Goal: Task Accomplishment & Management: Manage account settings

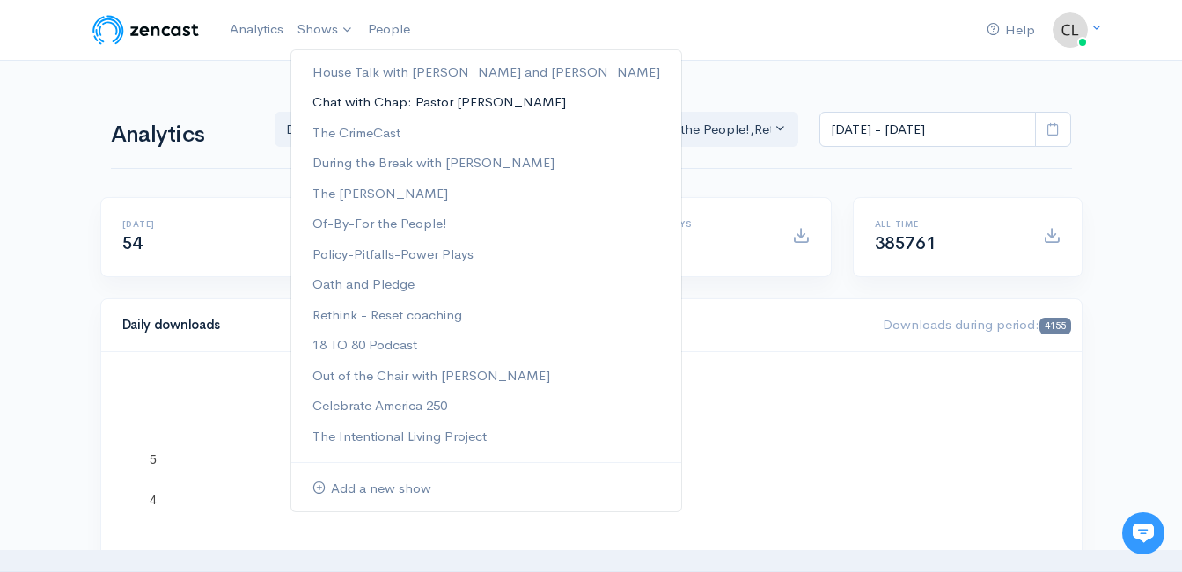
drag, startPoint x: 0, startPoint y: 0, endPoint x: 335, endPoint y: 107, distance: 352.2
click at [335, 107] on link "Chat with Chap: Pastor [PERSON_NAME]" at bounding box center [486, 102] width 390 height 31
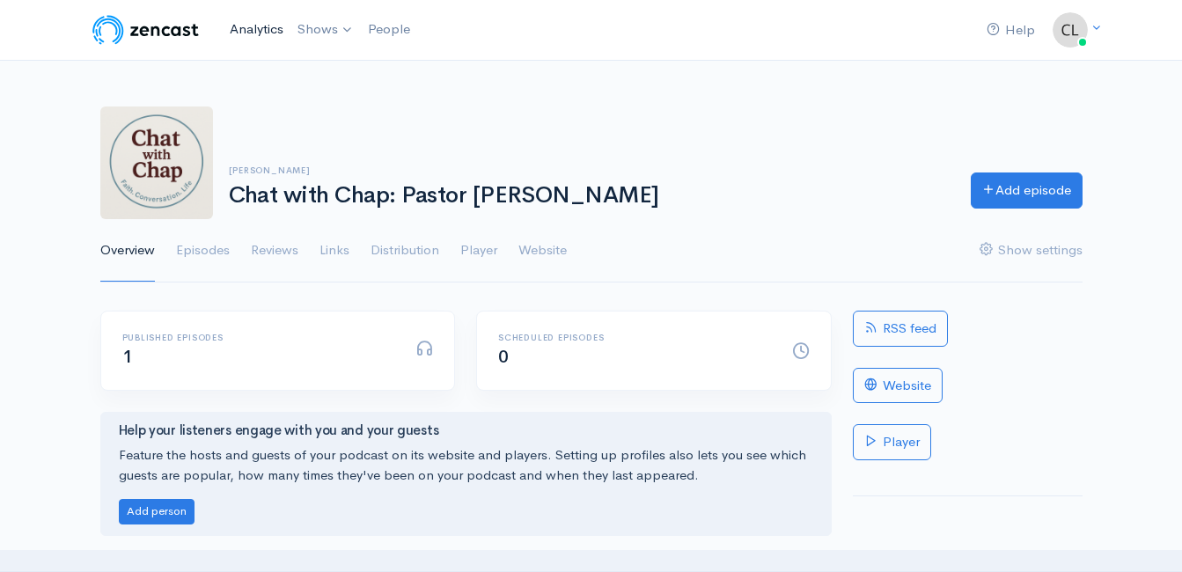
click at [244, 33] on link "Analytics" at bounding box center [257, 30] width 68 height 38
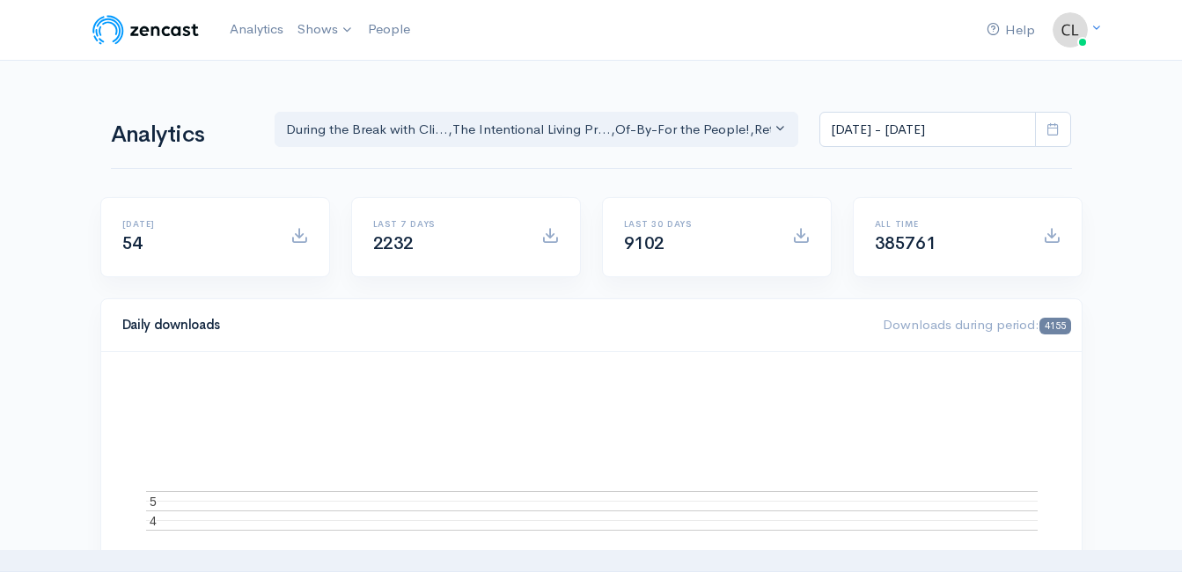
click at [1046, 124] on span at bounding box center [1053, 130] width 36 height 36
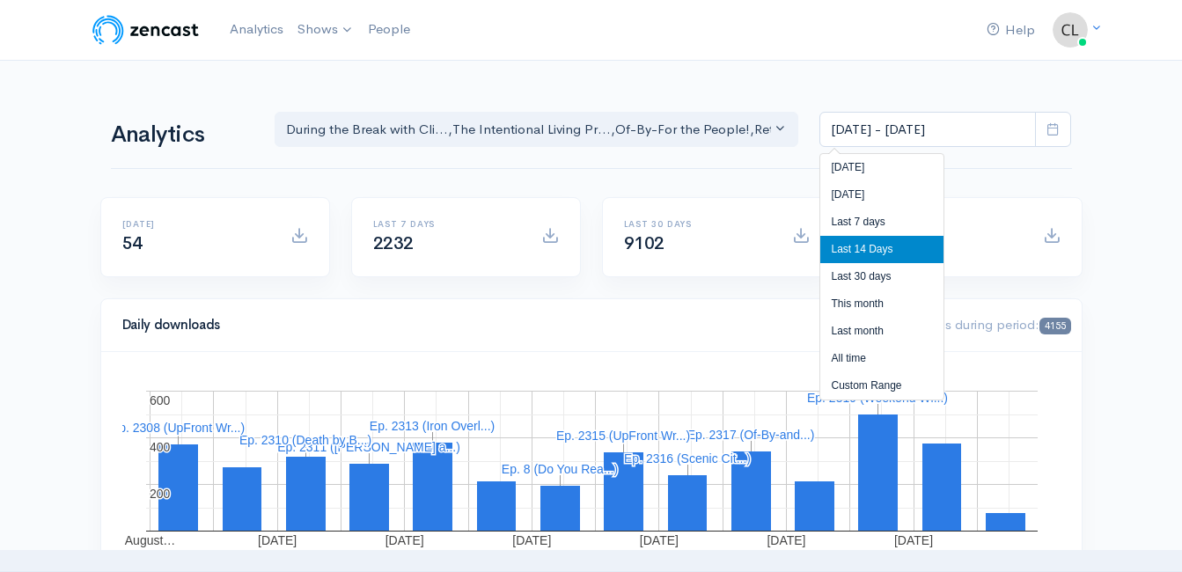
click at [925, 186] on li "[DATE]" at bounding box center [881, 194] width 123 height 27
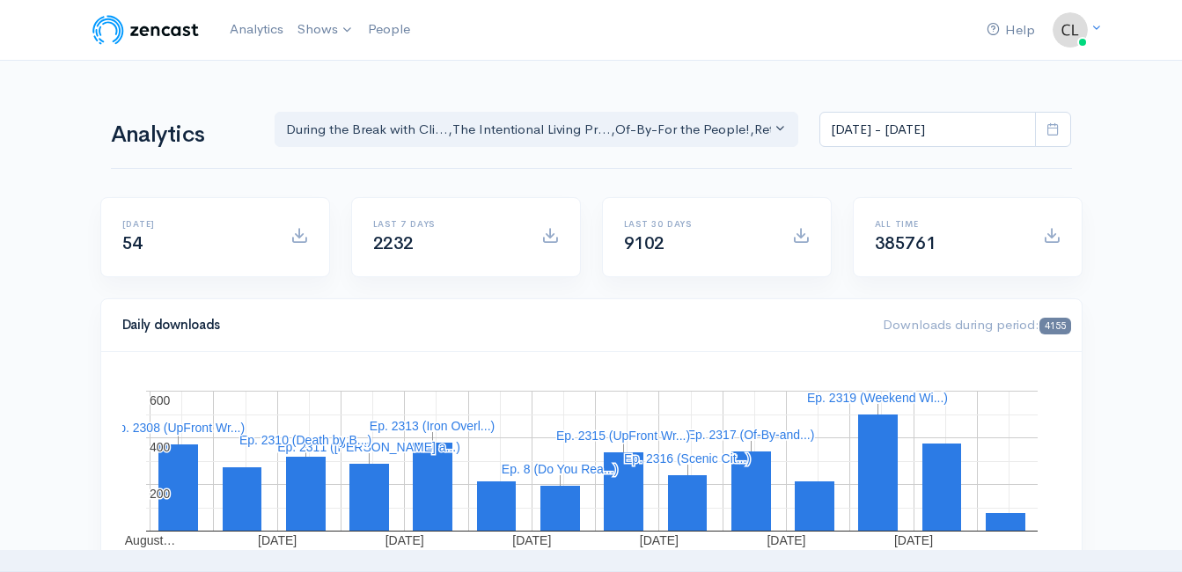
type input "Aug 30, 2025 - Aug 30, 2025"
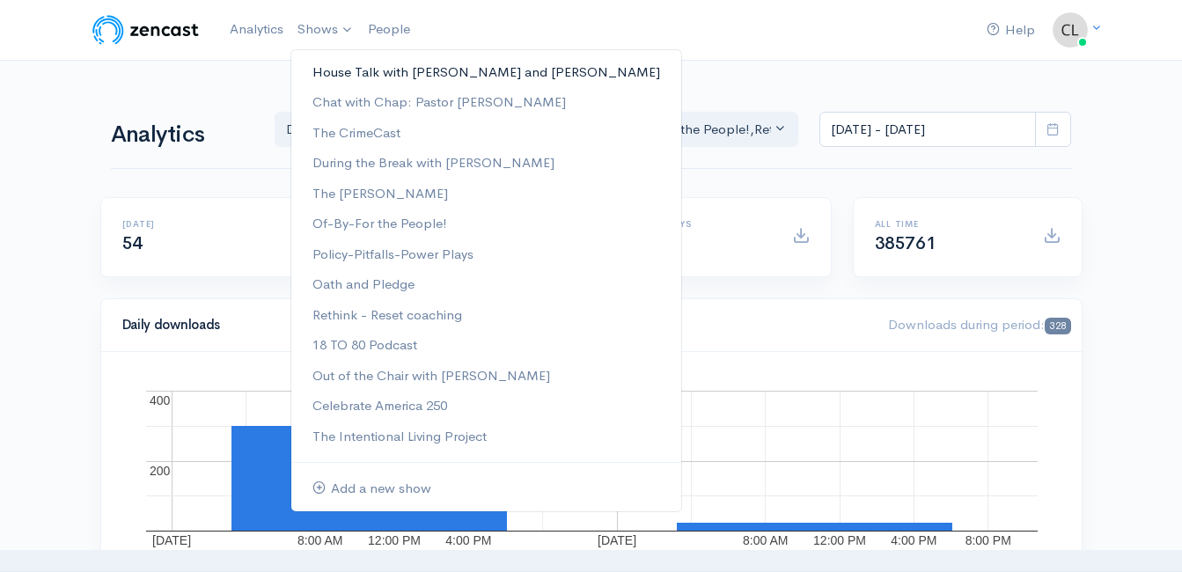
click at [346, 70] on link "House Talk with [PERSON_NAME] and [PERSON_NAME]" at bounding box center [486, 72] width 390 height 31
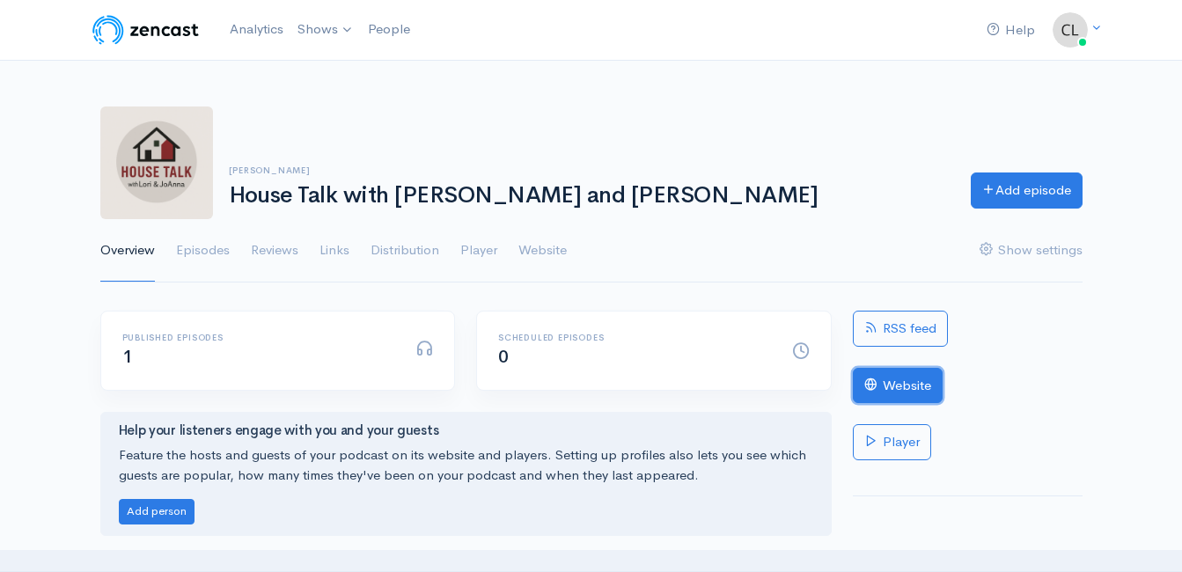
click at [905, 377] on link "Website" at bounding box center [898, 386] width 90 height 36
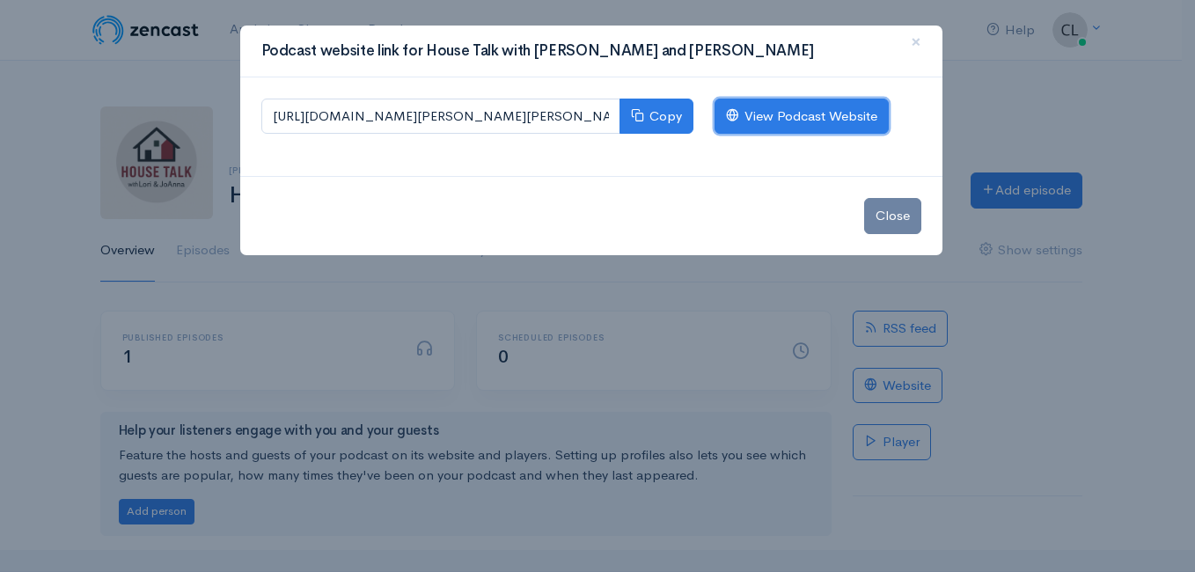
click at [753, 126] on link "View Podcast Website" at bounding box center [802, 117] width 174 height 36
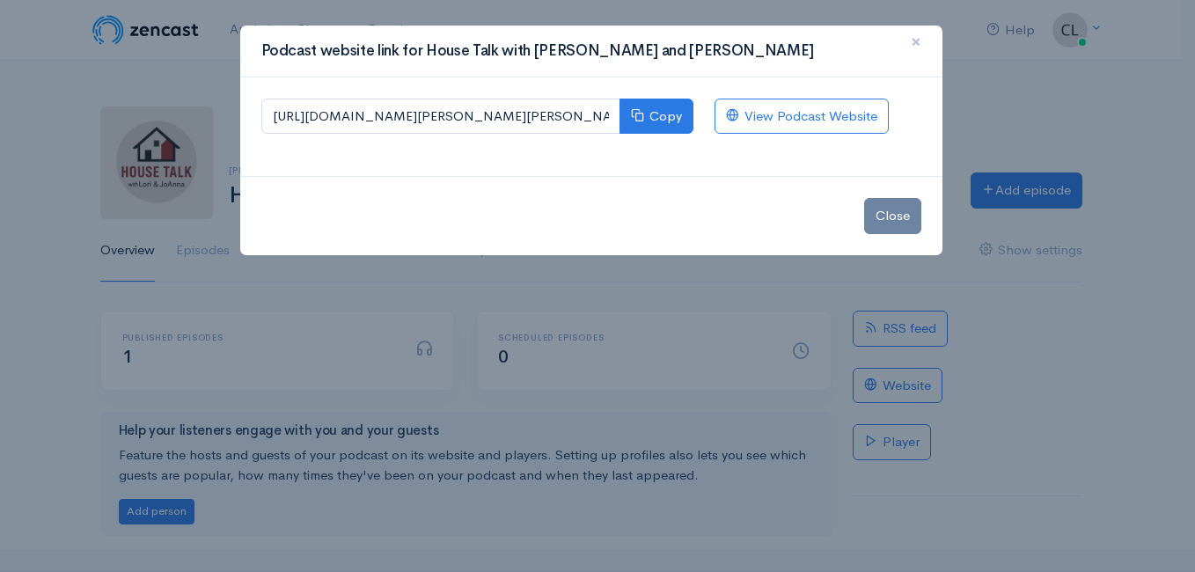
click at [918, 40] on span "×" at bounding box center [916, 42] width 11 height 26
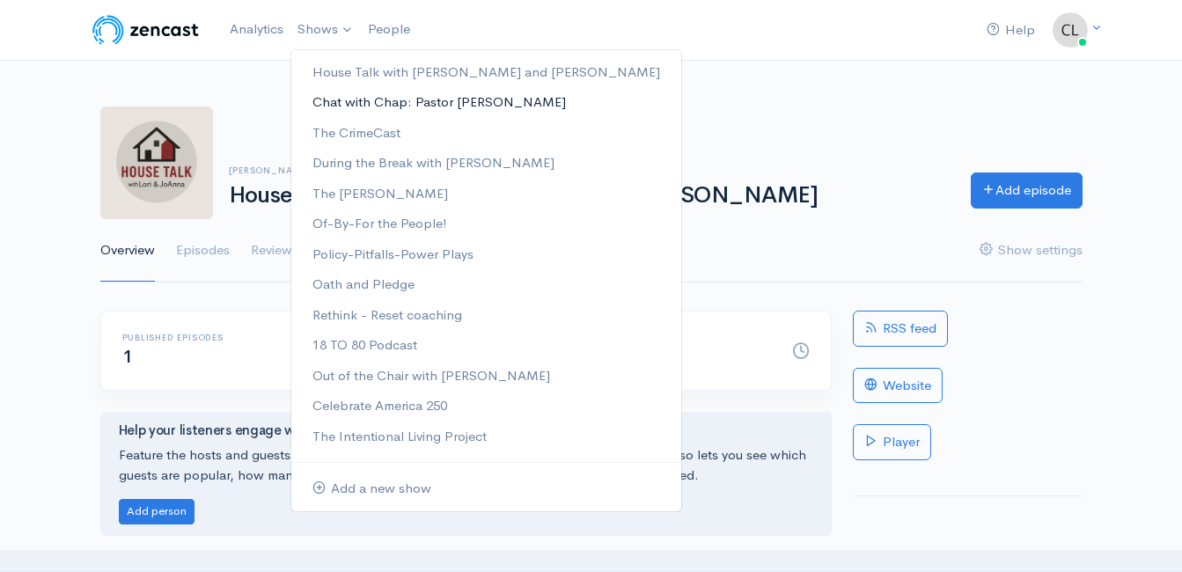
click at [342, 102] on link "Chat with Chap: Pastor [PERSON_NAME]" at bounding box center [486, 102] width 390 height 31
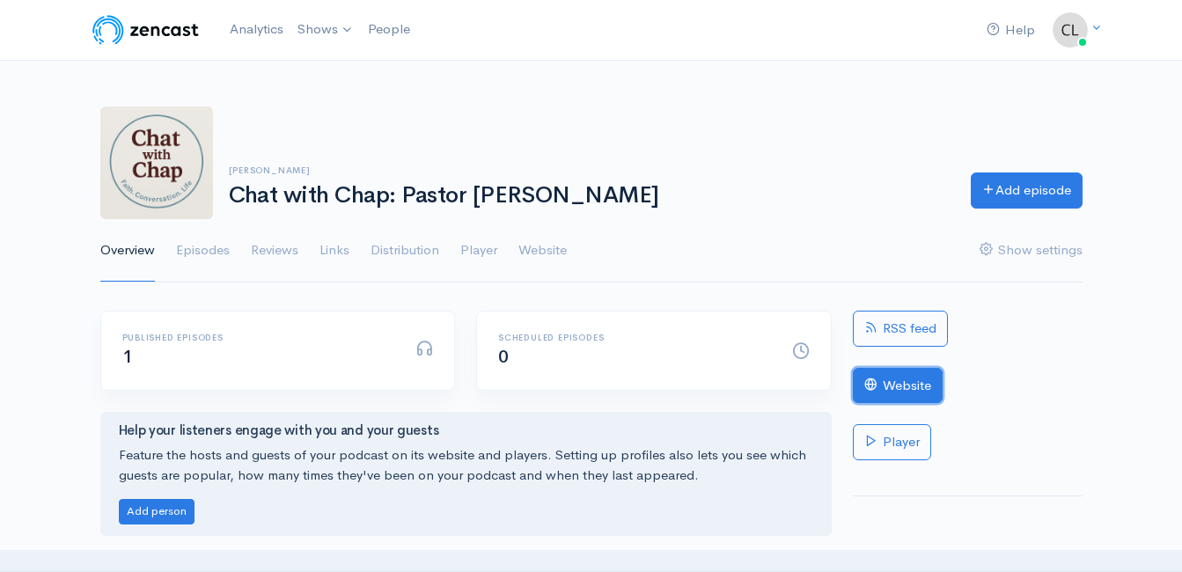
click at [916, 375] on link "Website" at bounding box center [898, 386] width 90 height 36
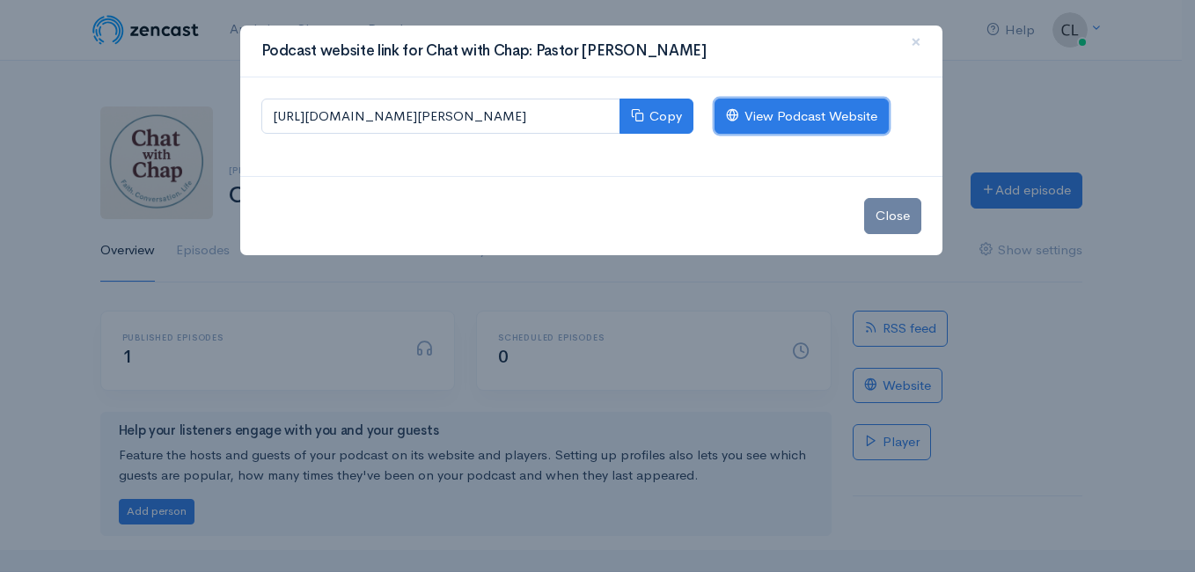
click at [857, 107] on link "View Podcast Website" at bounding box center [802, 117] width 174 height 36
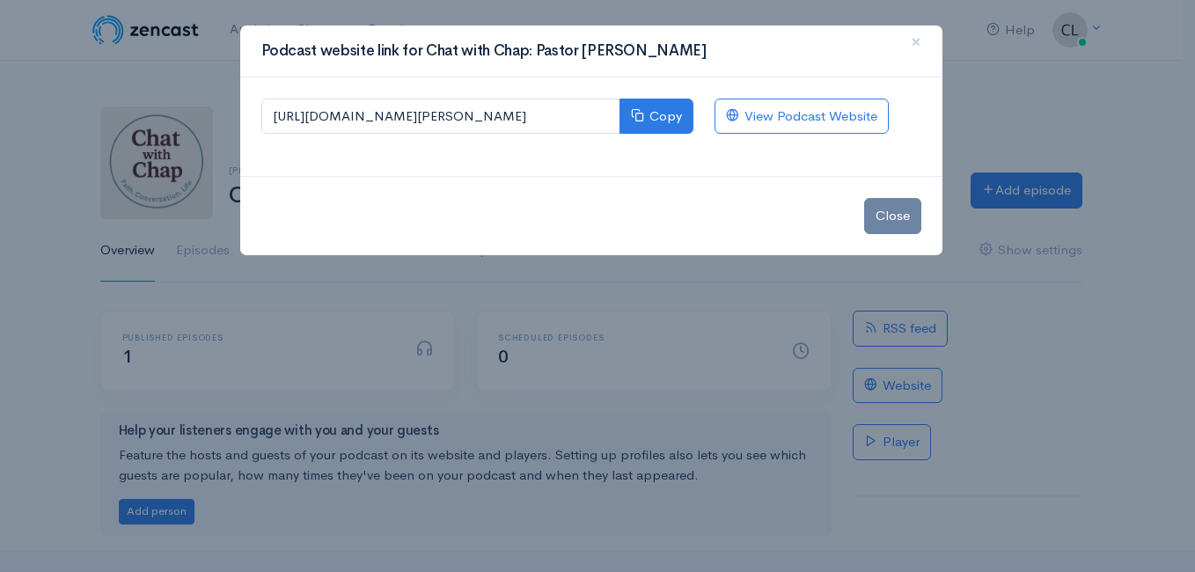
click at [232, 24] on div "Podcast website link for Chat with Chap: Pastor Roger Woods × https://chat-with…" at bounding box center [597, 286] width 1195 height 572
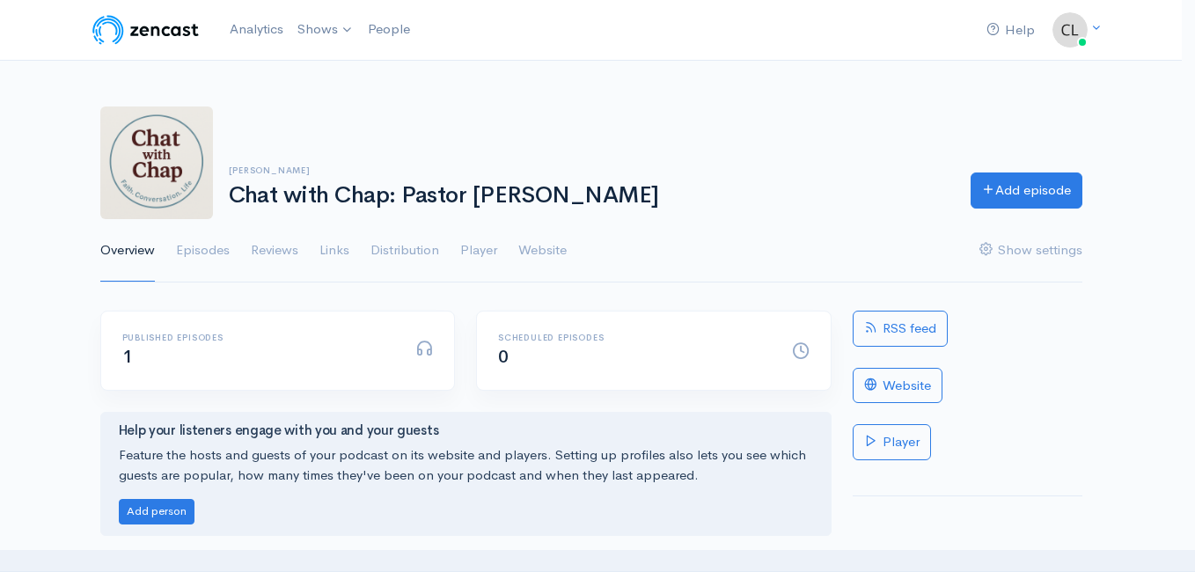
click at [232, 25] on div at bounding box center [597, 286] width 1195 height 572
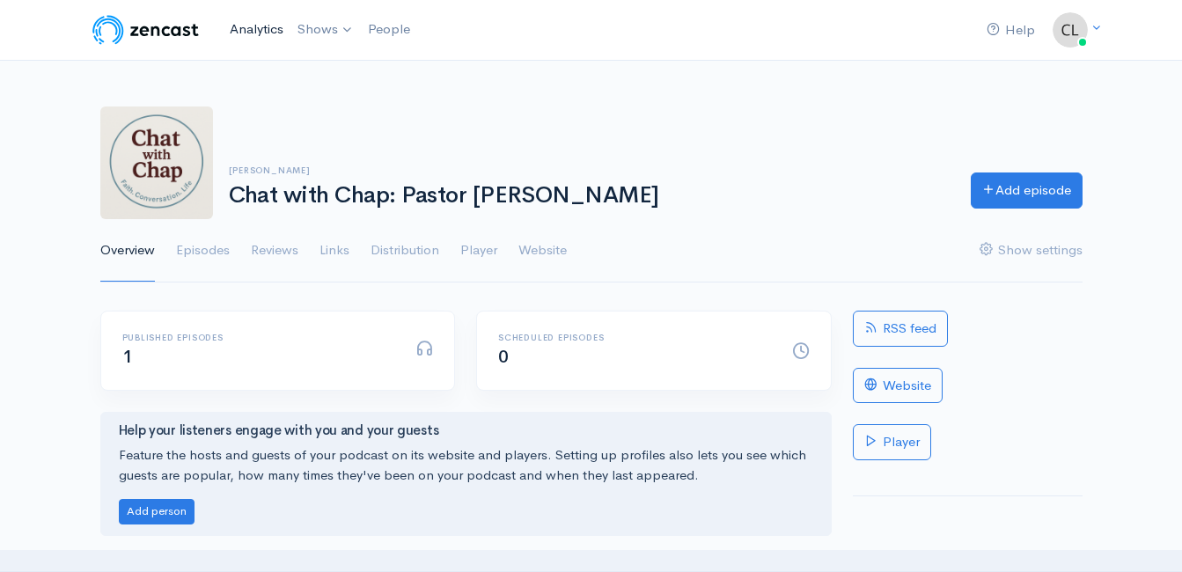
click at [274, 27] on link "Analytics" at bounding box center [257, 30] width 68 height 38
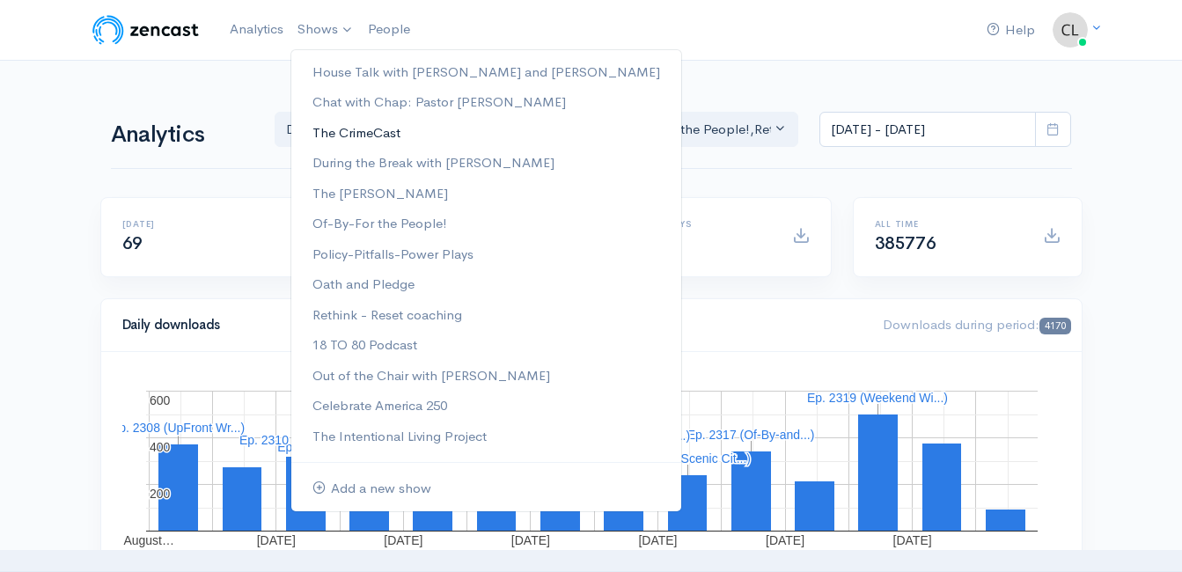
click at [342, 131] on link "The CrimeCast" at bounding box center [486, 133] width 390 height 31
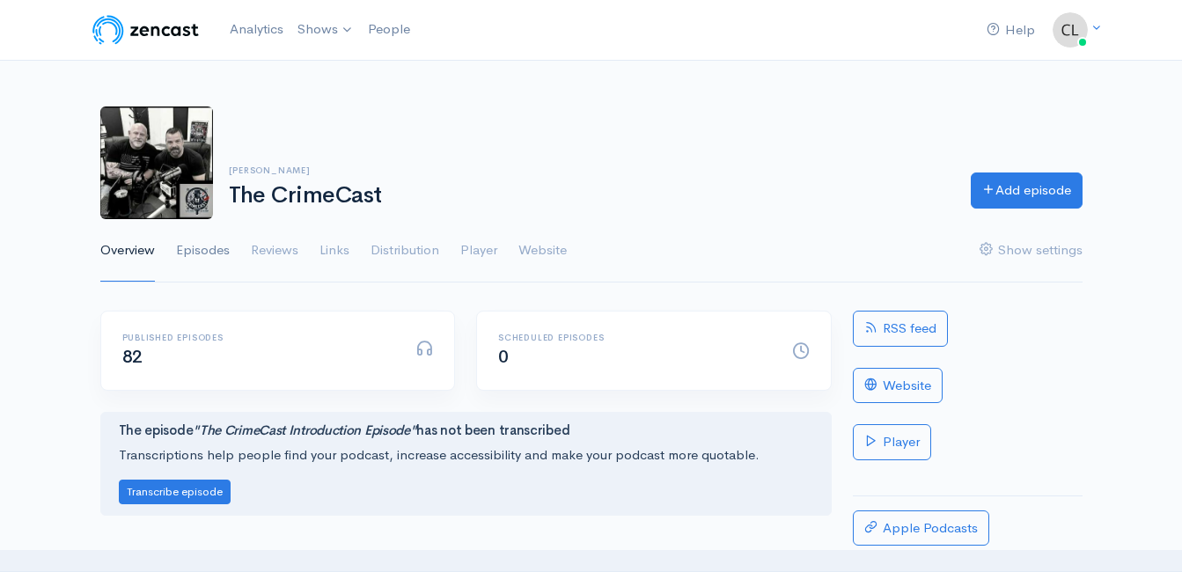
click at [196, 256] on link "Episodes" at bounding box center [203, 250] width 54 height 63
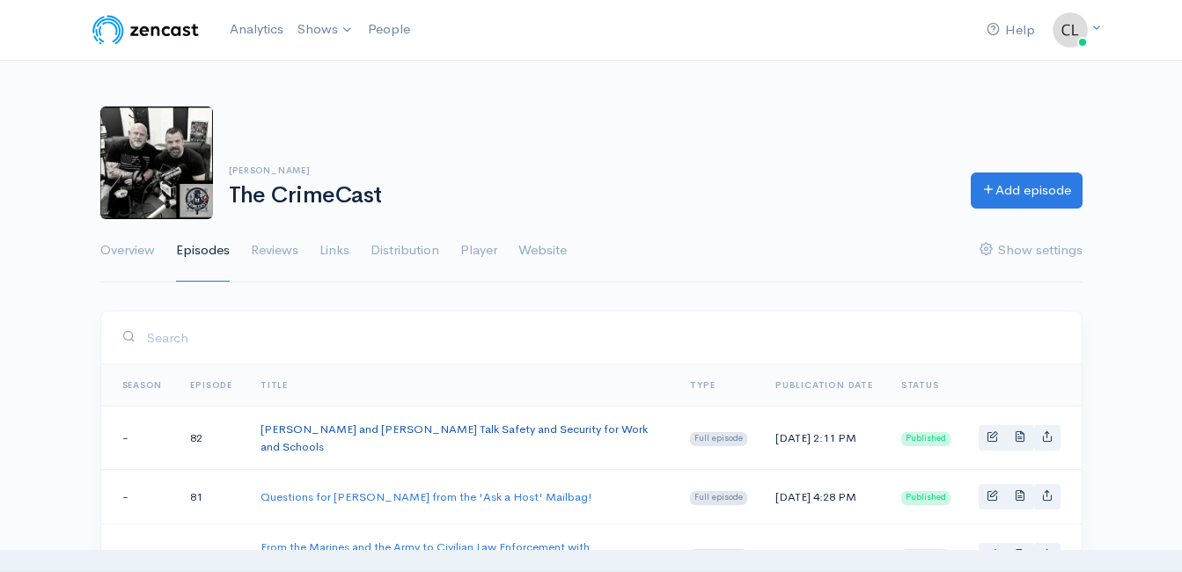
click at [333, 436] on link "Roddy and Clint Talk Safety and Security for Work and Schools" at bounding box center [454, 438] width 387 height 33
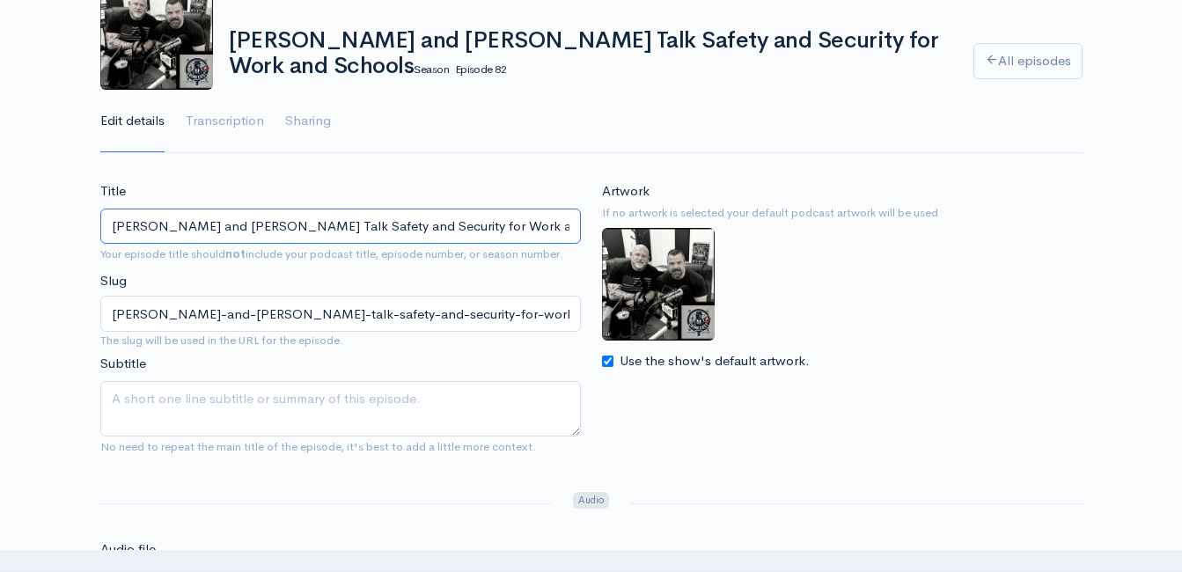
scroll to position [176, 0]
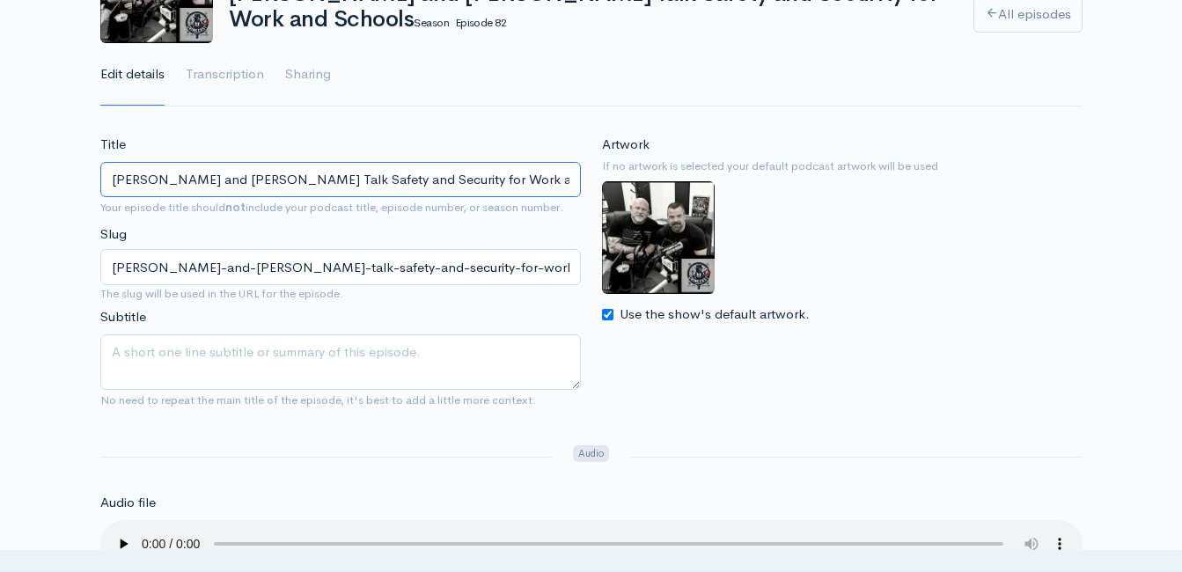
click at [361, 180] on input "Roddy and Clint Talk Safety and Security for Work and Schools" at bounding box center [340, 180] width 481 height 36
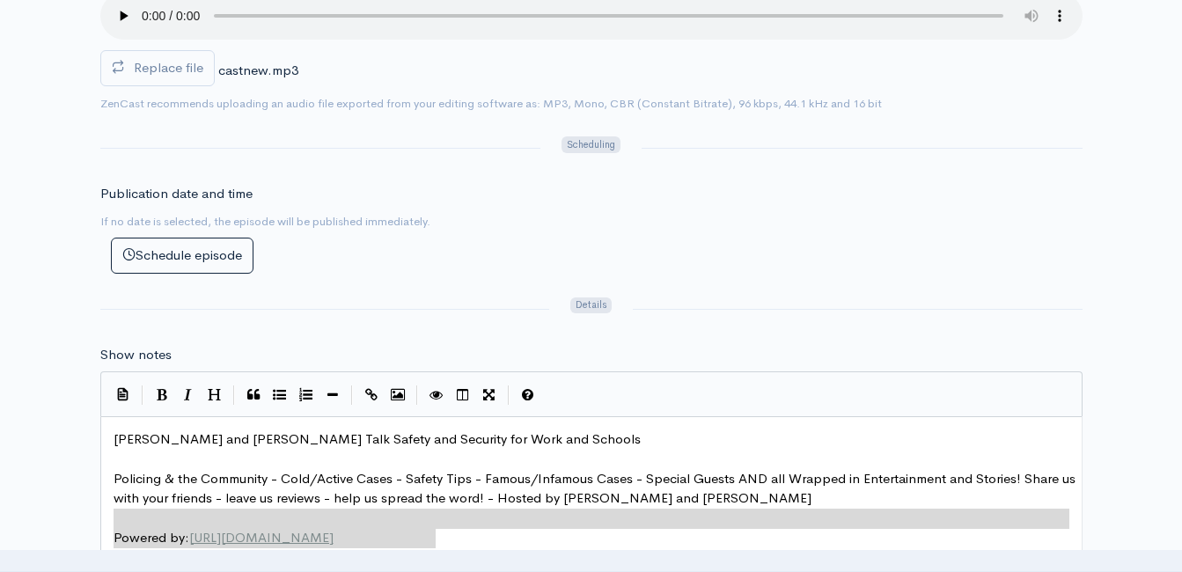
scroll to position [6, 0]
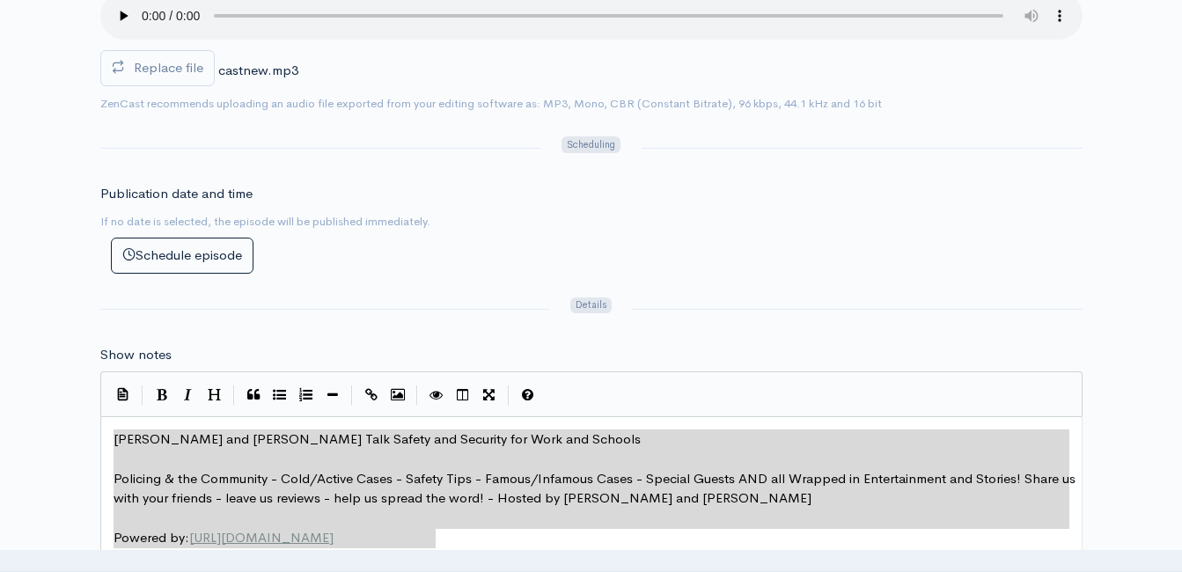
type textarea "Roddy and Clint Talk Safety and Security for Work and Schools Policing & the Co…"
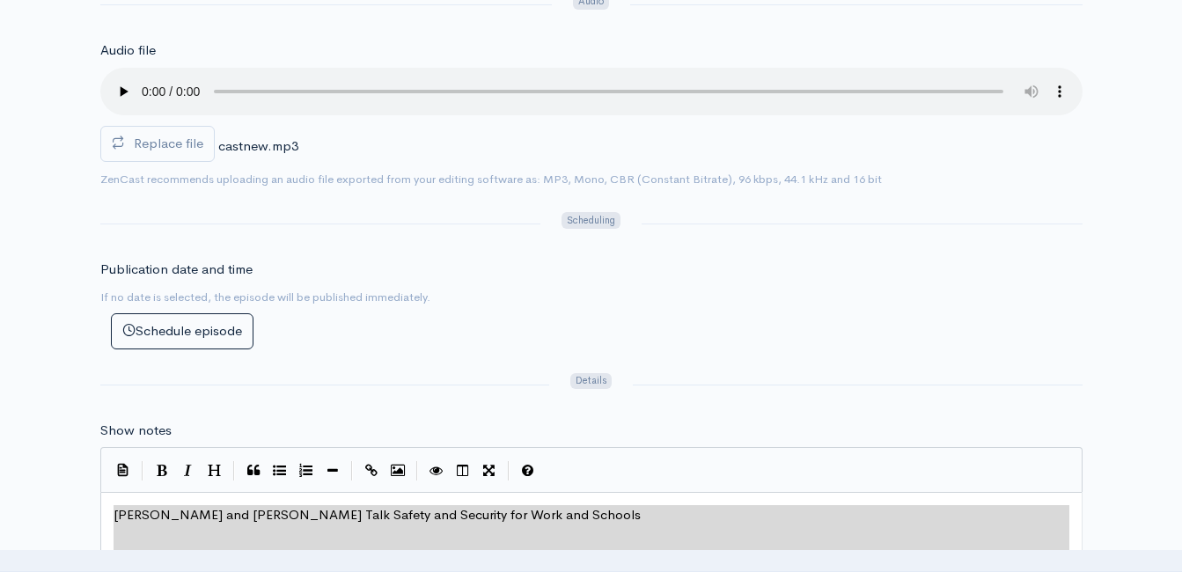
scroll to position [616, 0]
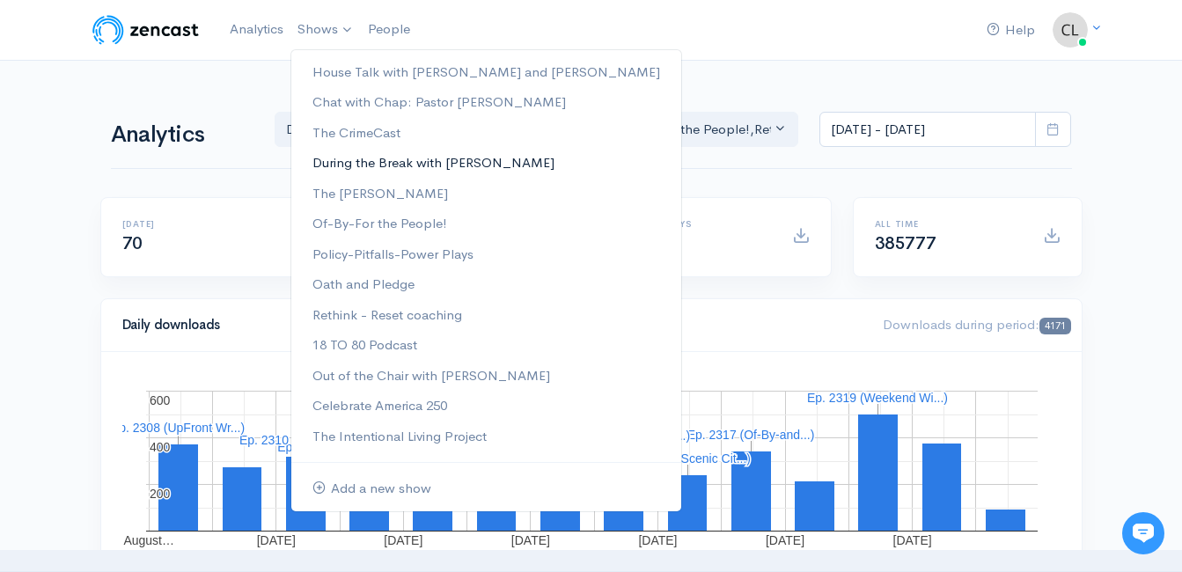
click at [347, 166] on link "During the Break with [PERSON_NAME]" at bounding box center [486, 163] width 390 height 31
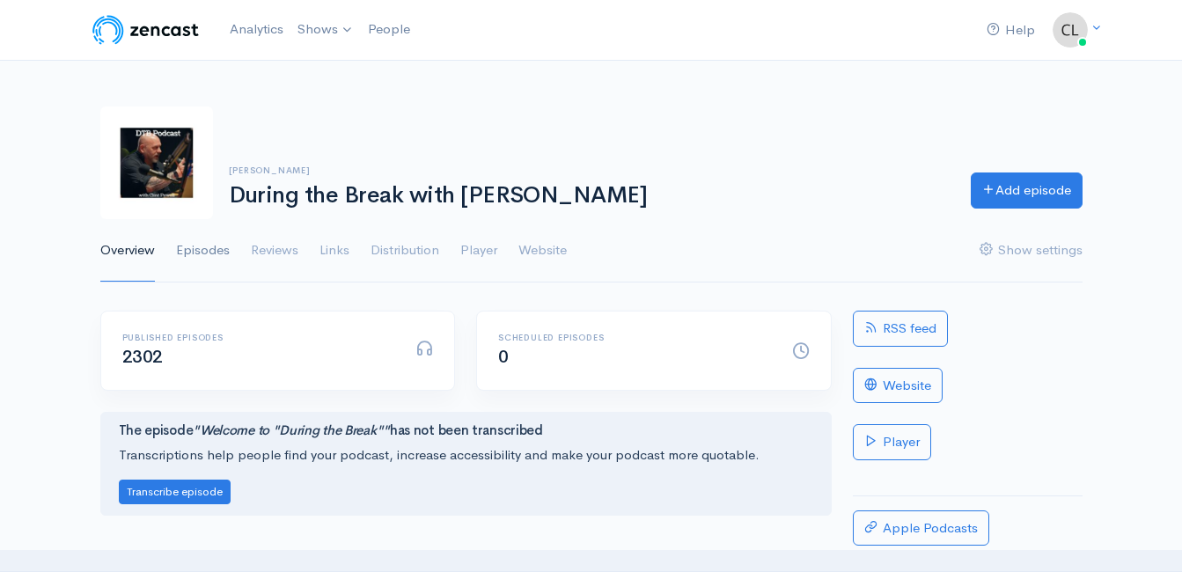
click at [203, 256] on link "Episodes" at bounding box center [203, 250] width 54 height 63
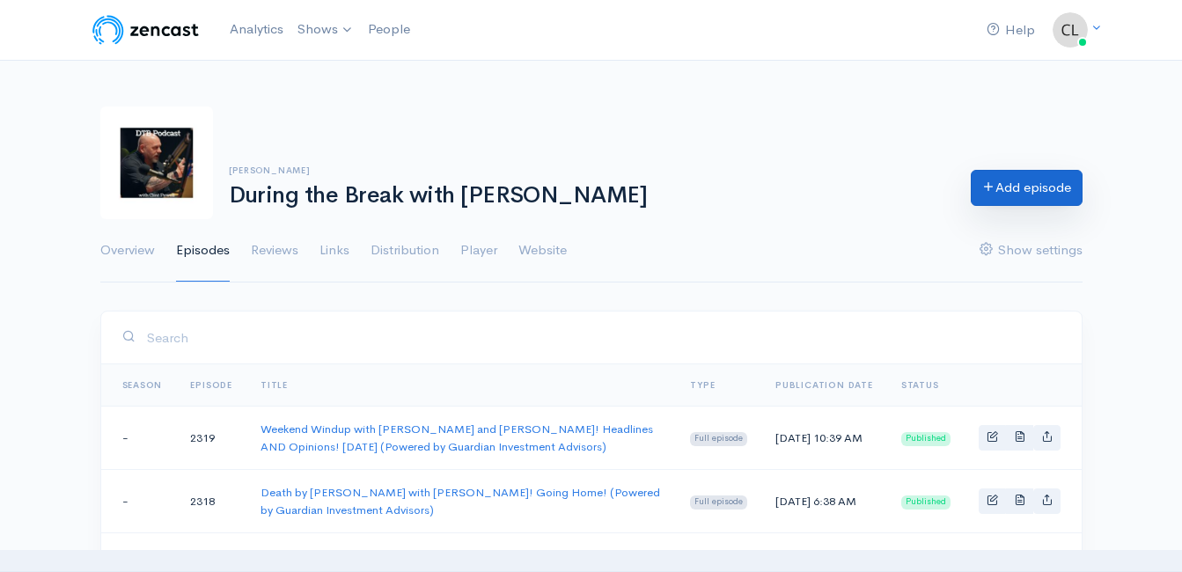
click at [1036, 193] on link "Add episode" at bounding box center [1027, 188] width 112 height 36
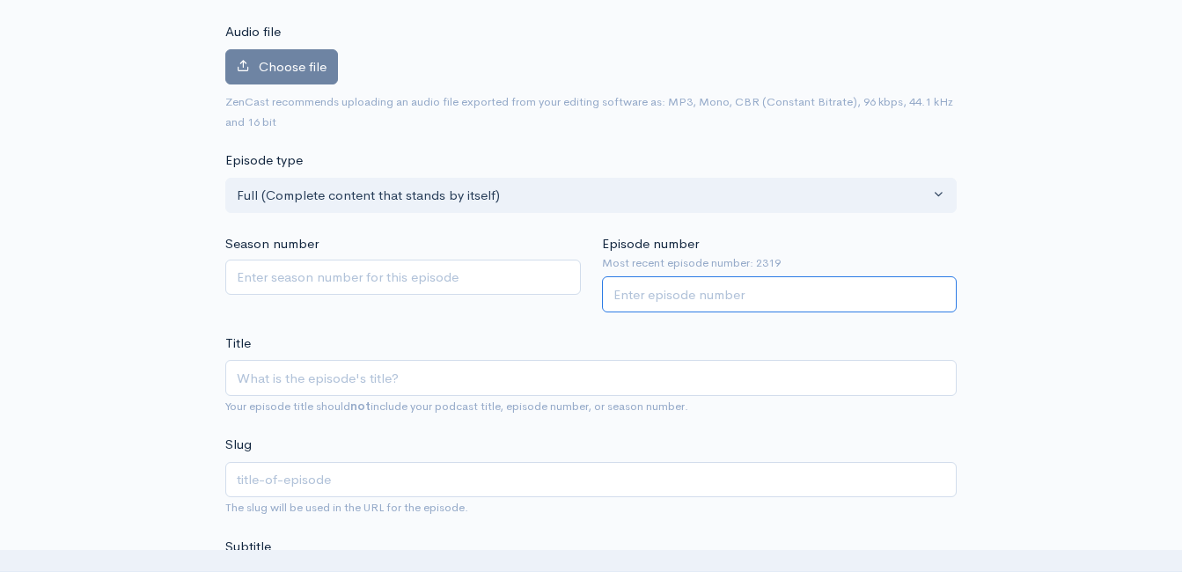
click at [673, 306] on input "Episode number" at bounding box center [780, 294] width 356 height 36
type input "2320"
click at [600, 334] on div "Title Your episode title should not include your podcast title, episode number,…" at bounding box center [591, 375] width 732 height 83
paste input "Roddy and Clint Talk Safety and Security for Work and Schools"
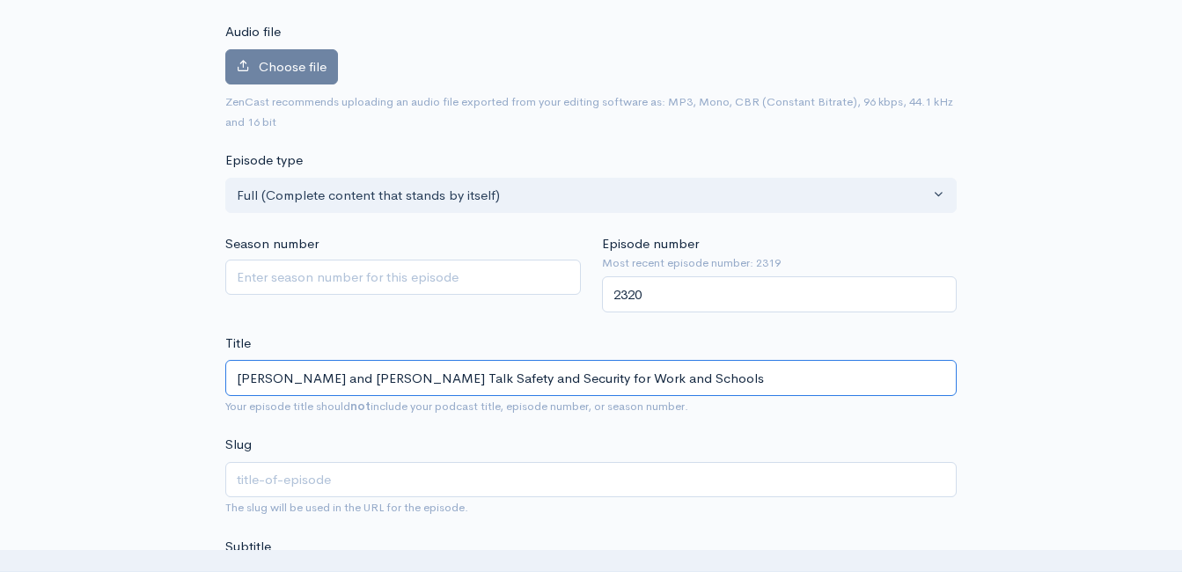
click at [239, 380] on input "Roddy and Clint Talk Safety and Security for Work and Schools" at bounding box center [591, 378] width 732 height 36
type input "CRoddy and Clint Talk Safety and Security for Work and Schools"
type input "croddy-and-clint-talk-safety-and-security-for-work-and-schools"
type input "CrRoddy and Clint Talk Safety and Security for Work and Schools"
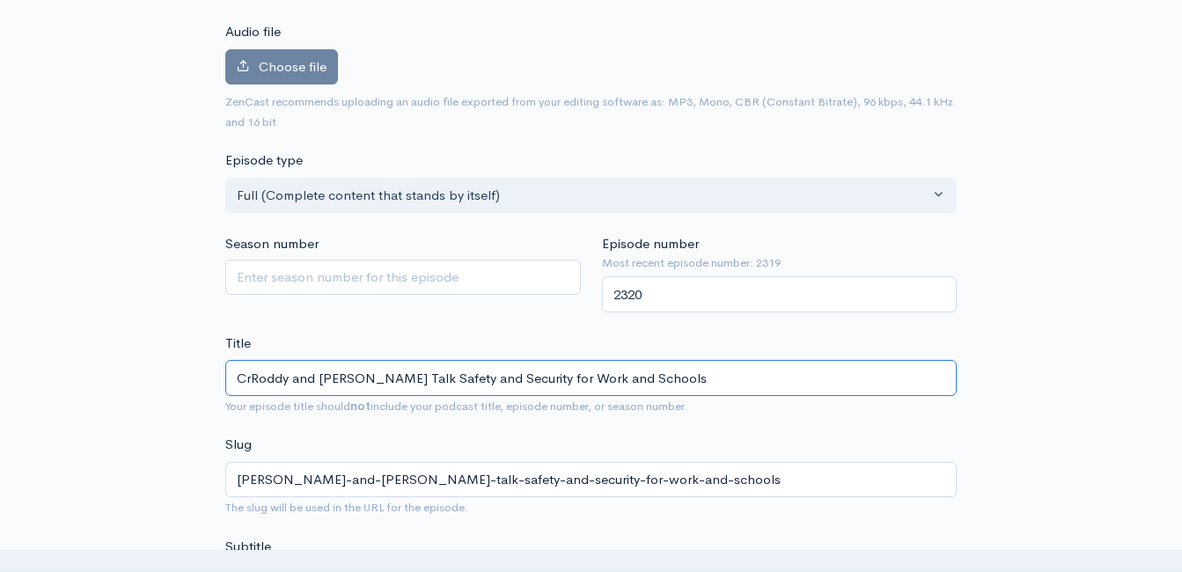
type input "crroddy-and-clint-talk-safety-and-security-for-work-and-schools"
type input "CrmRoddy and Clint Talk Safety and Security for Work and Schools"
type input "crmroddy-and-clint-talk-safety-and-security-for-work-and-schools"
type input "CrRoddy and Clint Talk Safety and Security for Work and Schools"
type input "crroddy-and-clint-talk-safety-and-security-for-work-and-schools"
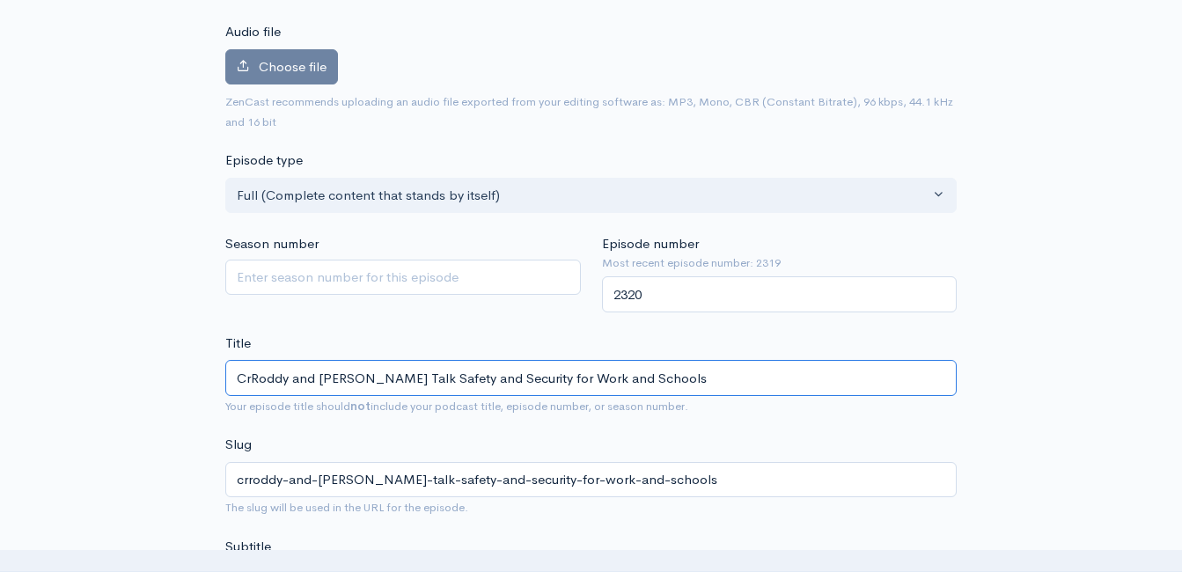
type input "CriRoddy and Clint Talk Safety and Security for Work and Schools"
type input "criroddy-and-clint-talk-safety-and-security-for-work-and-schools"
type input "CrimeRoddy and Clint Talk Safety and Security for Work and Schools"
type input "crimeroddy-and-clint-talk-safety-and-security-for-work-and-schools"
type input "CrimeCRoddy and Clint Talk Safety and Security for Work and Schools"
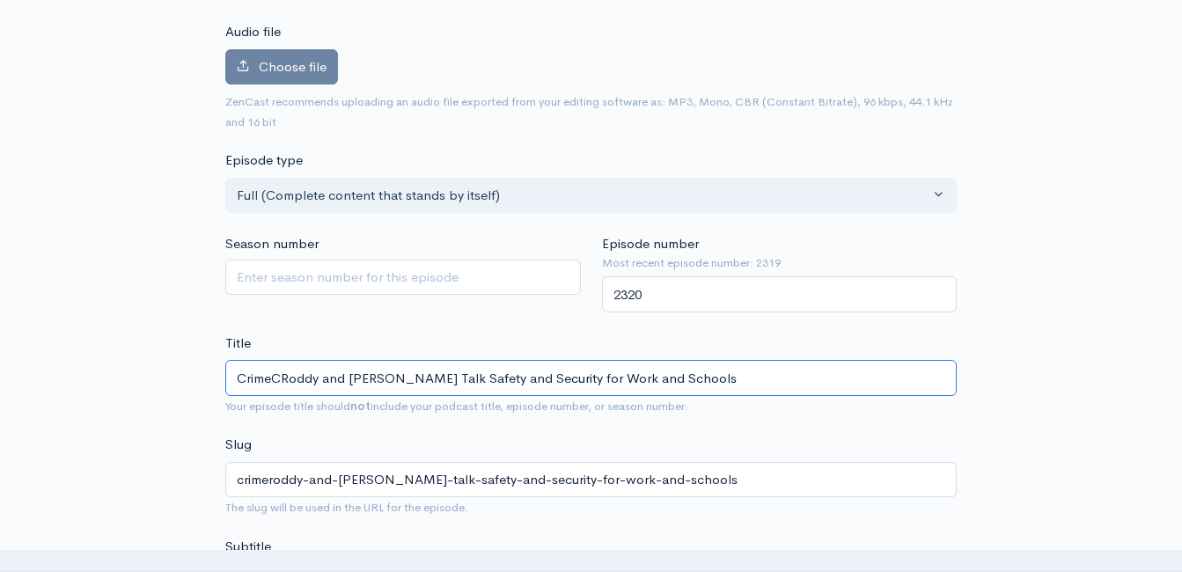
type input "crimecroddy-and-clint-talk-safety-and-security-for-work-and-schools"
type input "CrimeCasRoddy and Clint Talk Safety and Security for Work and Schools"
type input "crimecasroddy-and-clint-talk-safety-and-security-for-work-and-schools"
type input "CrimeCastRoddy and Clint Talk Safety and Security for Work and Schools"
type input "crimecastroddy-and-clint-talk-safety-and-security-for-work-and-schools"
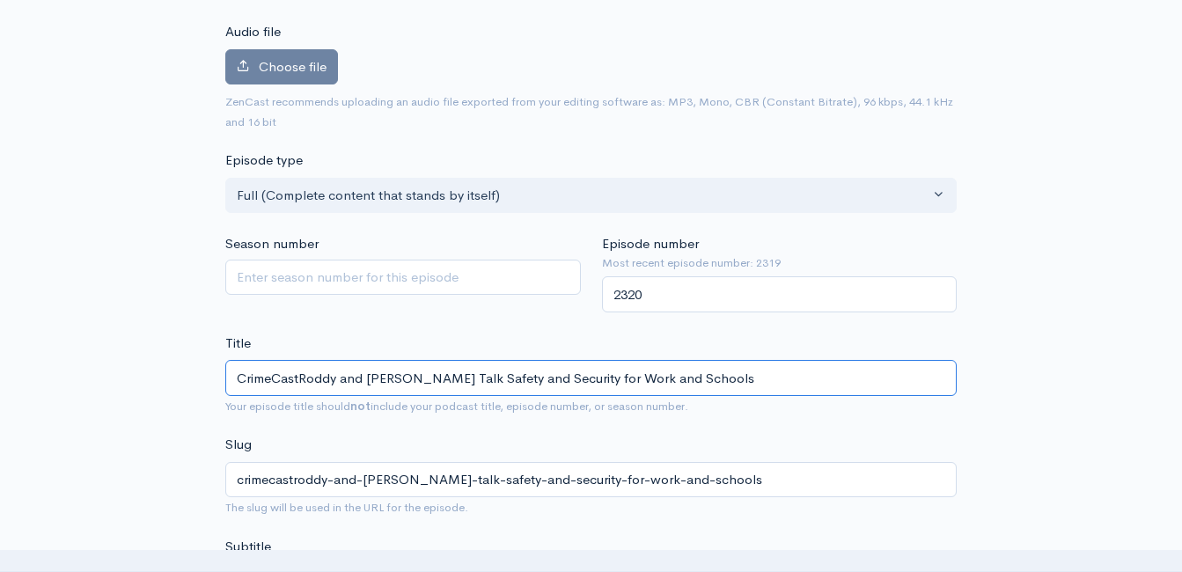
type input "CrimeCast Roddy and Clint Talk Safety and Security for Work and Schools"
type input "crimecast-roddy-and-clint-talk-safety-and-security-for-work-and-schools"
type input "CrimeCast SRoddy and Clint Talk Safety and Security for Work and Schools"
type input "crimecast-sroddy-and-clint-talk-safety-and-security-for-work-and-schools"
type input "CrimeCast ShaRoddy and Clint Talk Safety and Security for Work and Schools"
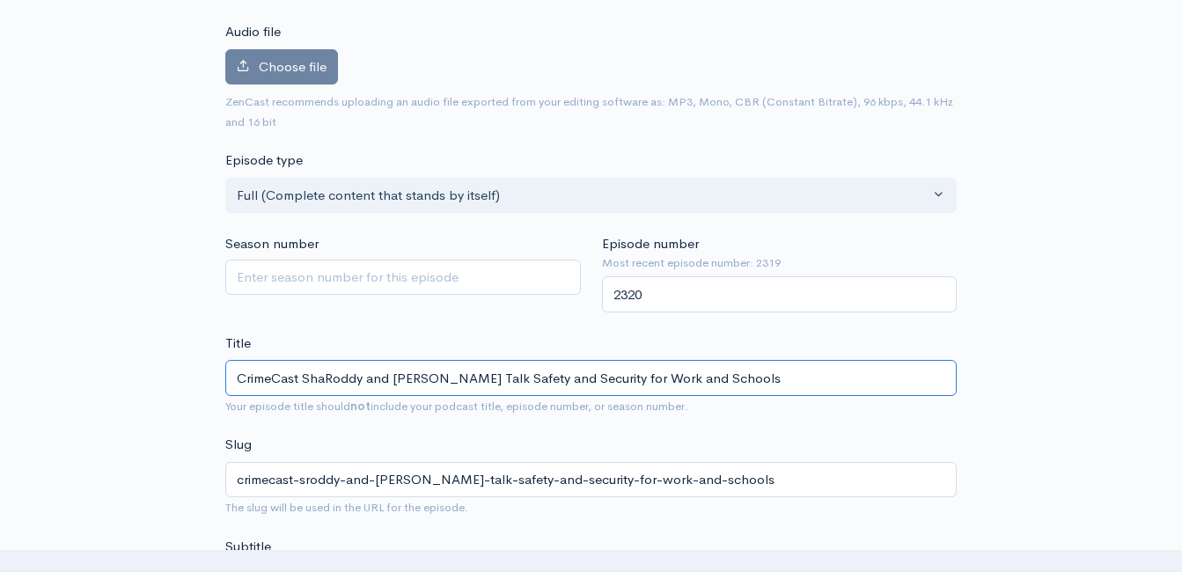
type input "crimecast-sharoddy-and-clint-talk-safety-and-security-for-work-and-schools"
type input "CrimeCast SharRoddy and Clint Talk Safety and Security for Work and Schools"
type input "crimecast-sharroddy-and-clint-talk-safety-and-security-for-work-and-schools"
type input "CrimeCast ShareRoddy and Clint Talk Safety and Security for Work and Schools"
type input "crimecast-shareroddy-and-clint-talk-safety-and-security-for-work-and-schools"
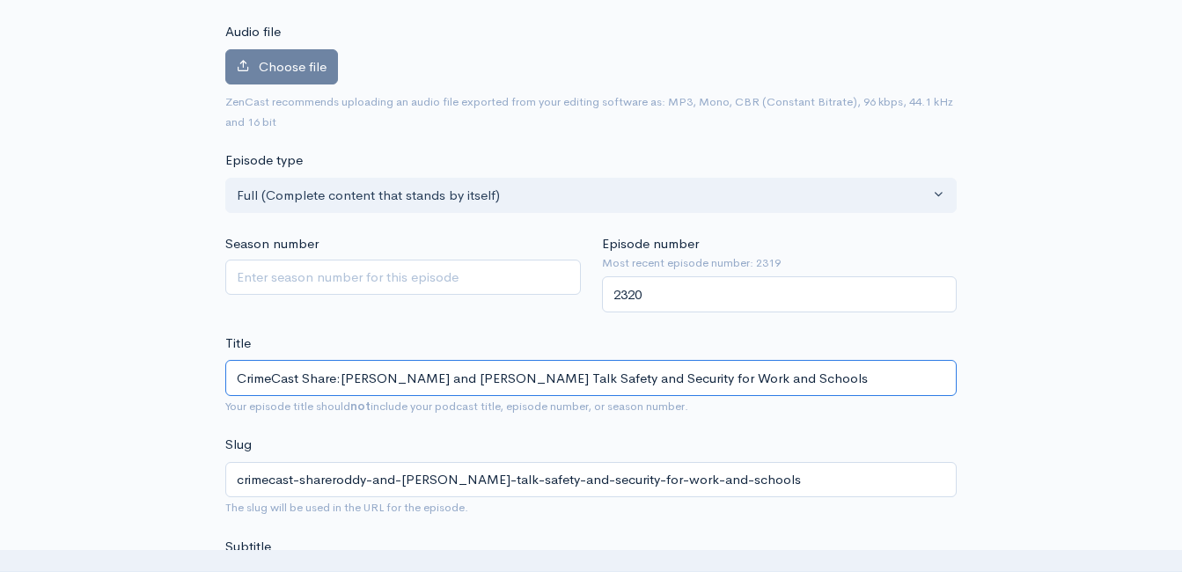
type input "CrimeCast Share: [PERSON_NAME] and [PERSON_NAME] Talk Safety and Security for W…"
type input "crimecast-share-roddy-and-clint-talk-safety-and-security-for-work-and-schools"
click at [413, 380] on input "CrimeCast Share: [PERSON_NAME] and [PERSON_NAME] Talk Safety and Security for W…" at bounding box center [591, 378] width 732 height 36
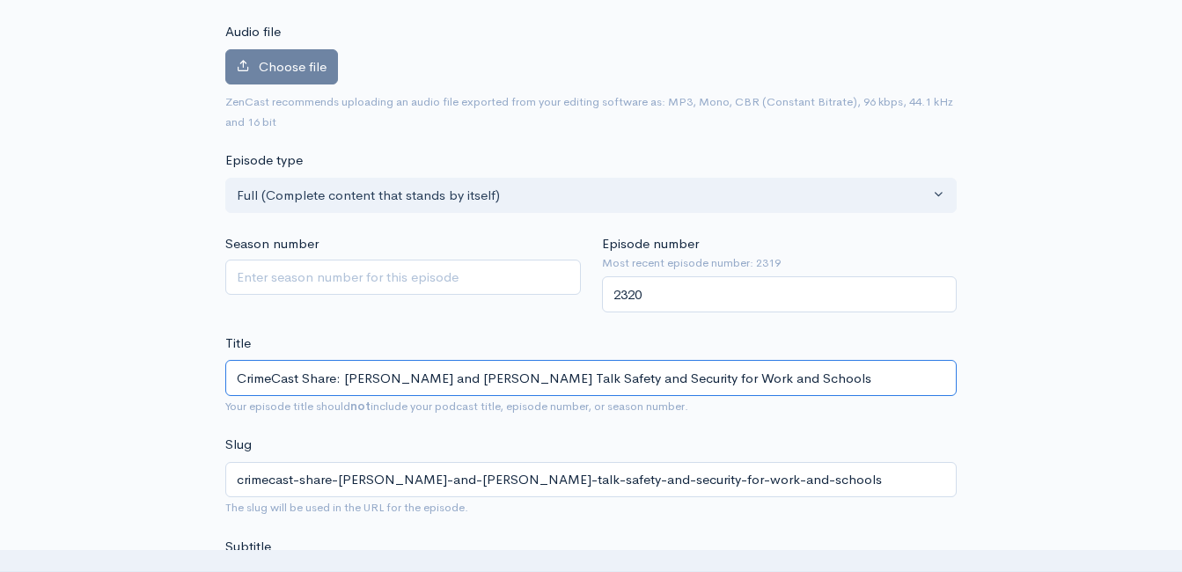
type input "CrimeCast Share: [PERSON_NAME] and [PERSON_NAME] Talk Safety and Security for W…"
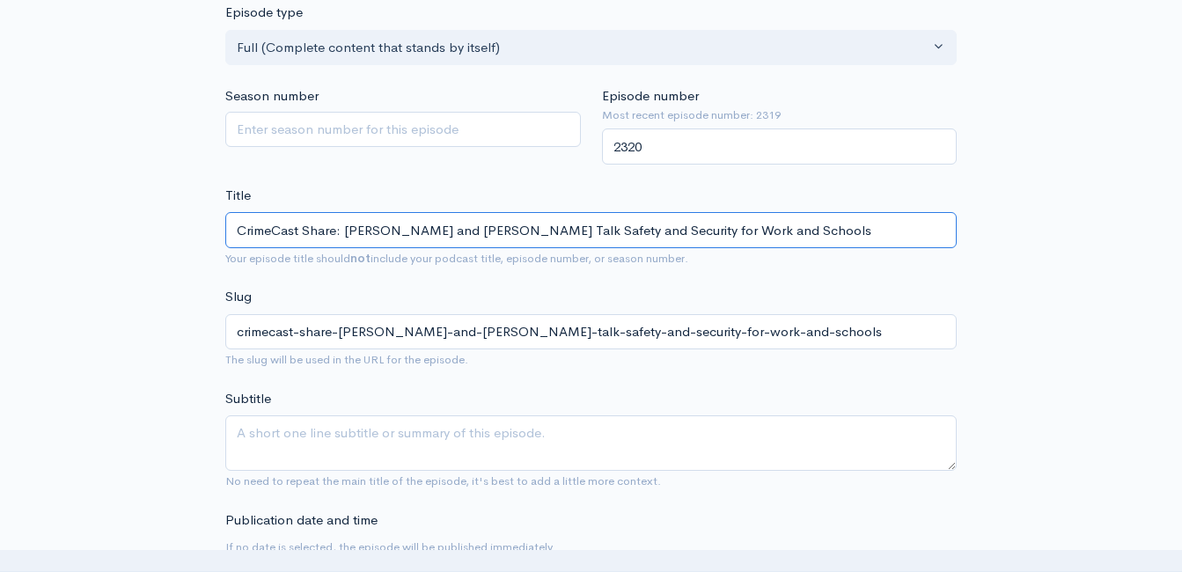
scroll to position [716, 0]
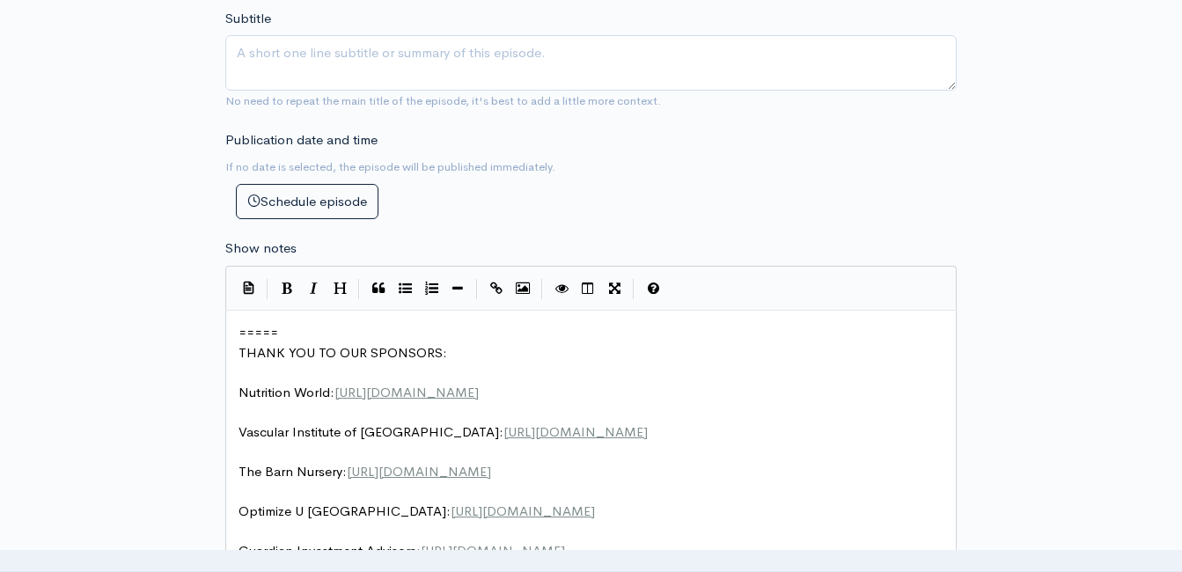
click at [239, 332] on span "=====" at bounding box center [259, 332] width 40 height 17
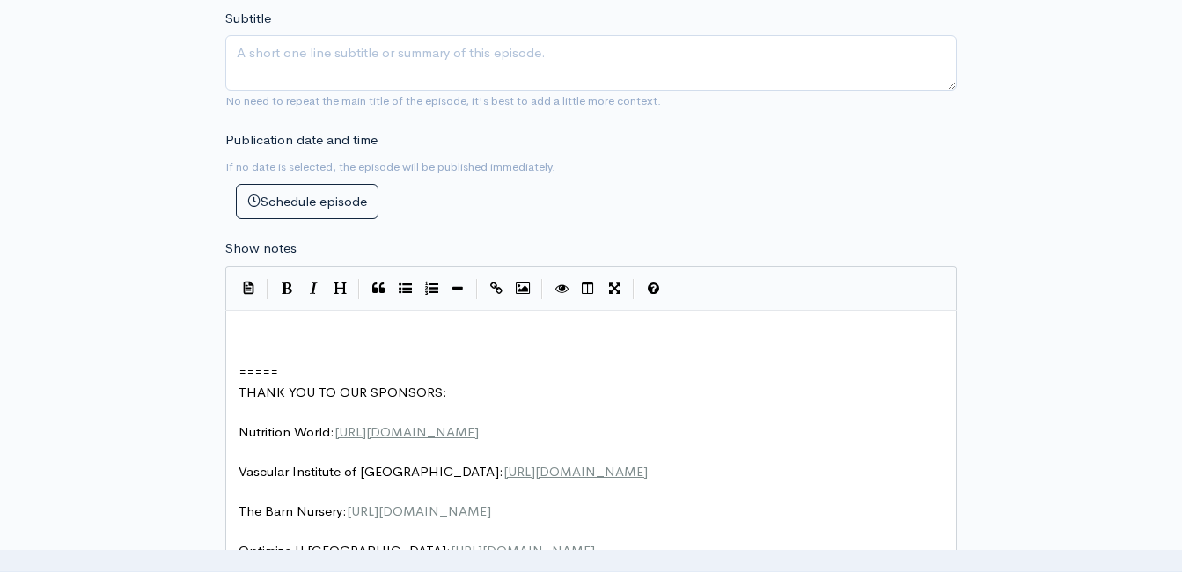
click at [271, 324] on pre "​" at bounding box center [597, 333] width 725 height 20
type textarea "​"
paste textarea
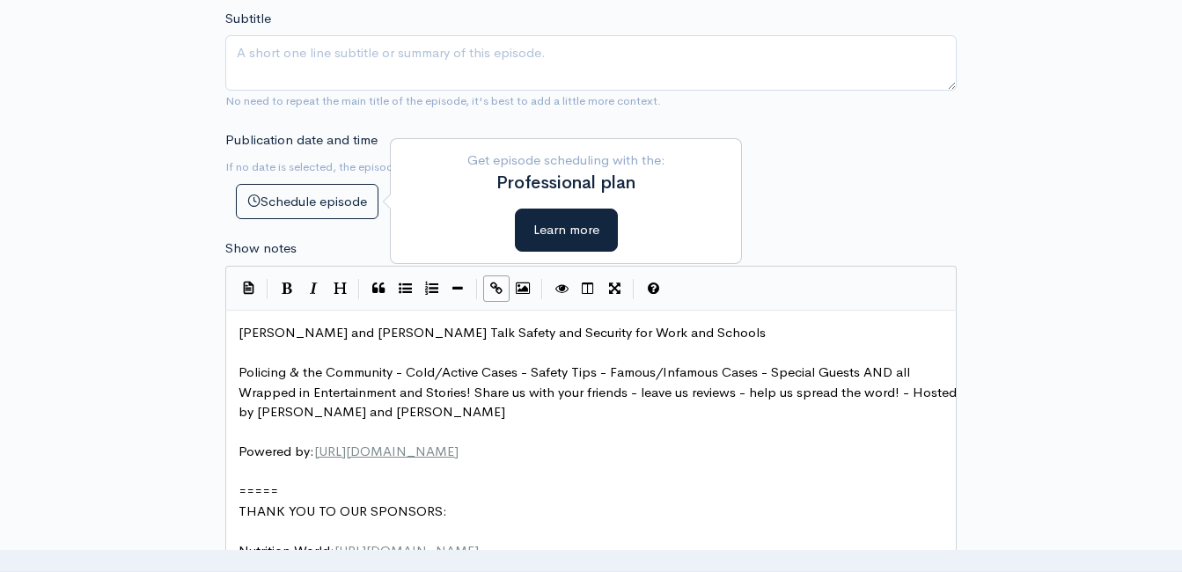
click at [240, 326] on span "[PERSON_NAME] and [PERSON_NAME] Talk Safety and Security for Work and Schools" at bounding box center [502, 332] width 527 height 17
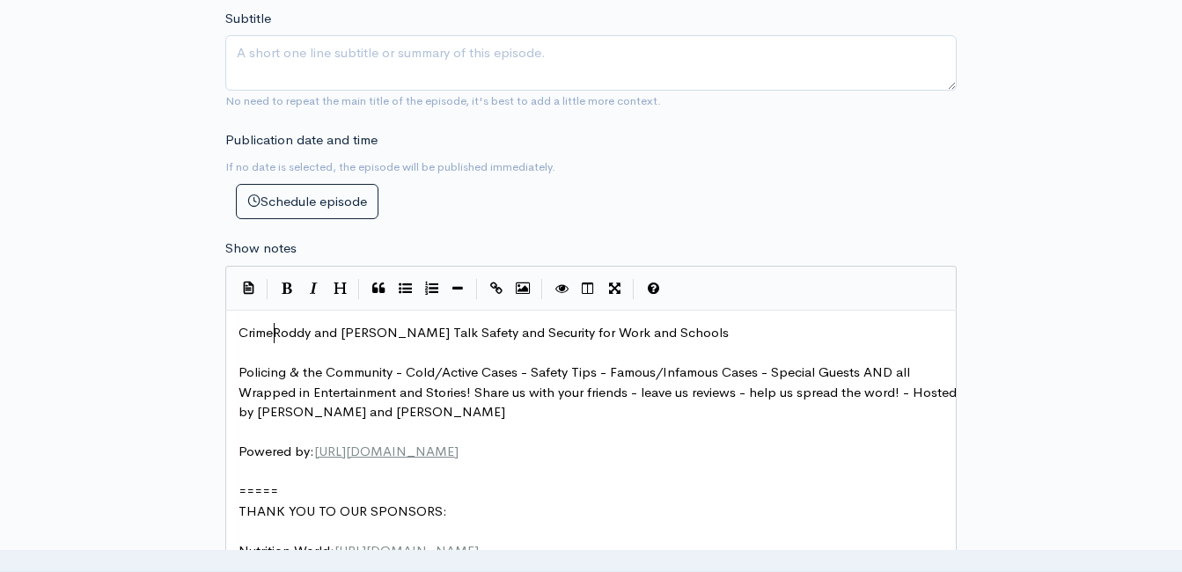
type textarea "Crimec"
type textarea "Cast S"
type textarea "hareQ"
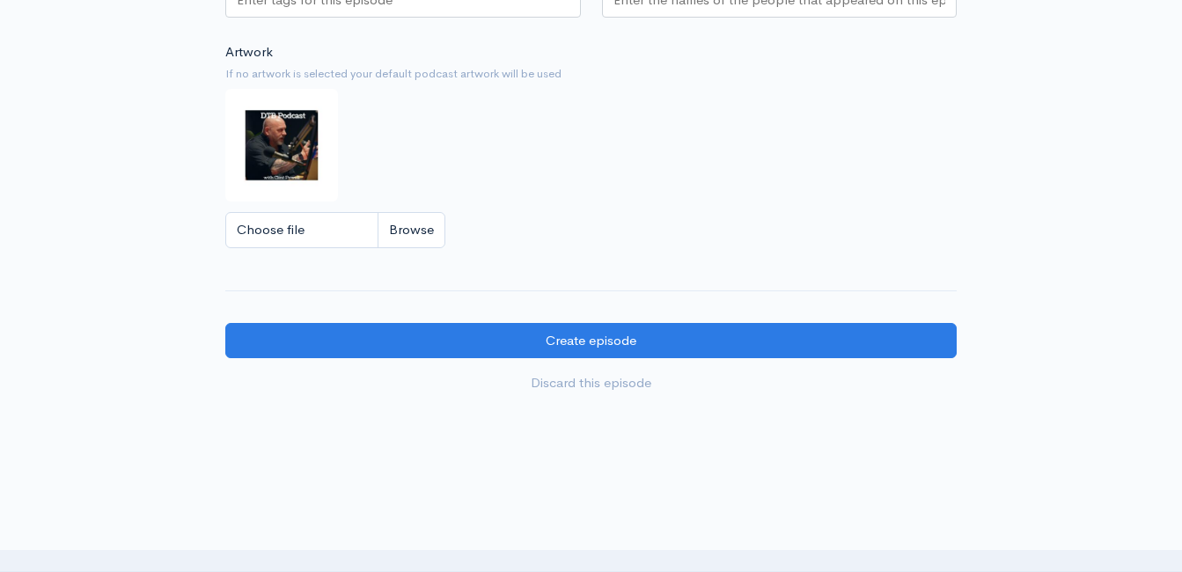
type textarea ":"
click at [423, 237] on input "Choose file" at bounding box center [335, 230] width 220 height 36
type input "C:\fakepath\vvvvv.JPG"
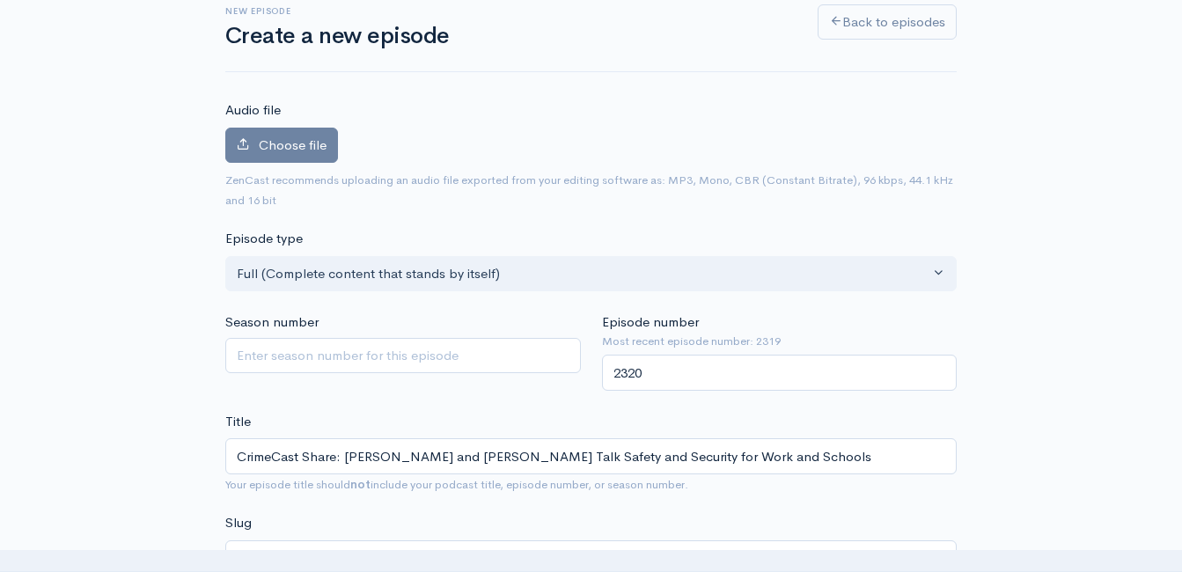
scroll to position [99, 0]
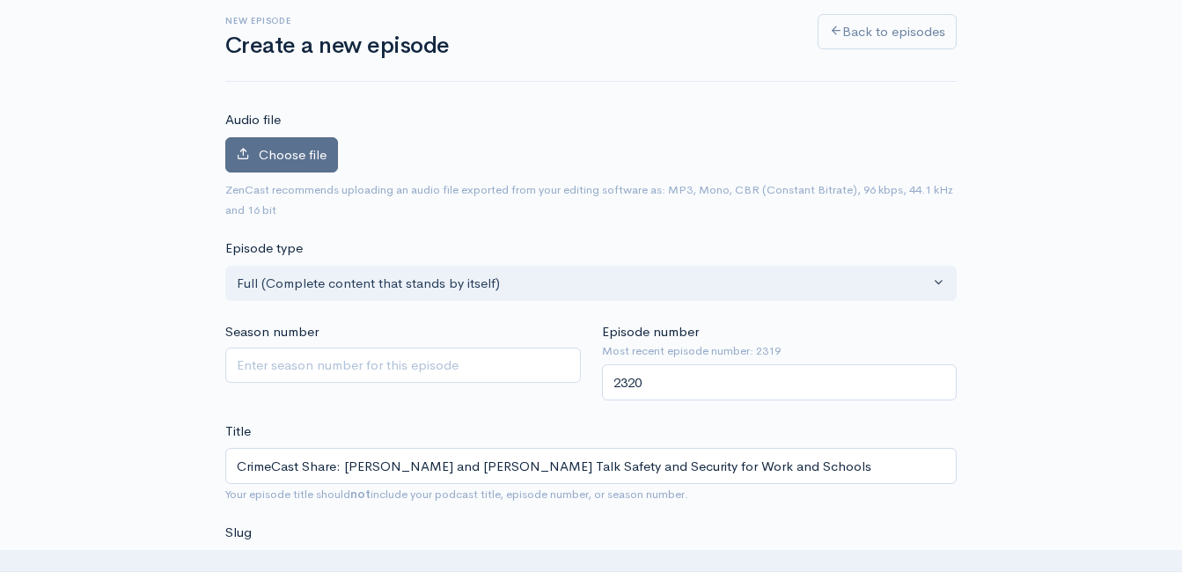
click at [318, 148] on span "Choose file" at bounding box center [293, 154] width 68 height 17
click at [0, 0] on input "Choose file" at bounding box center [0, 0] width 0 height 0
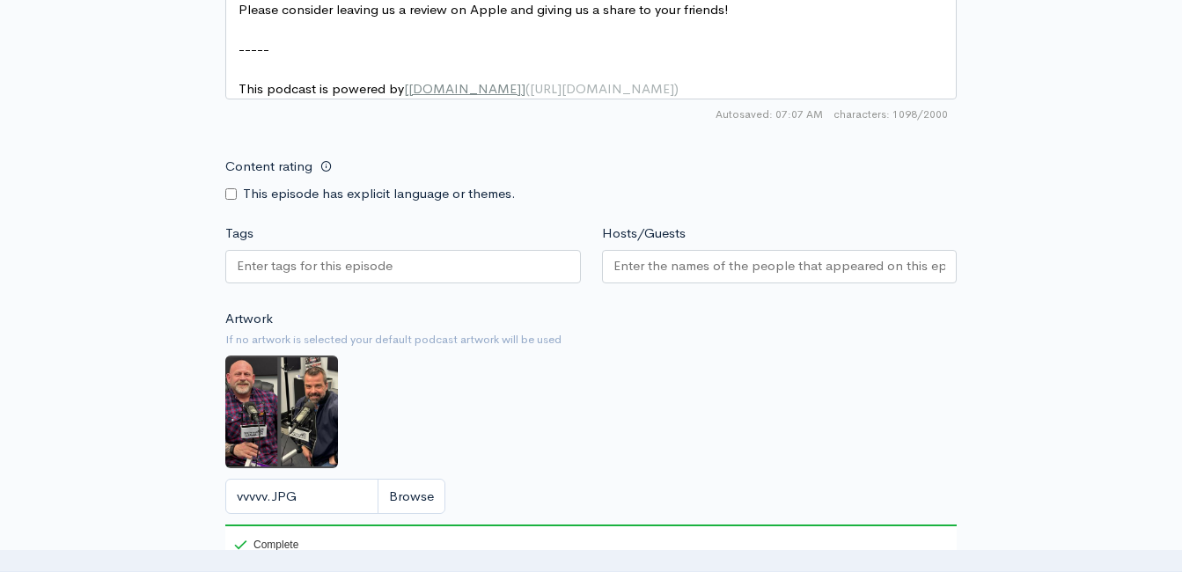
scroll to position [2092, 0]
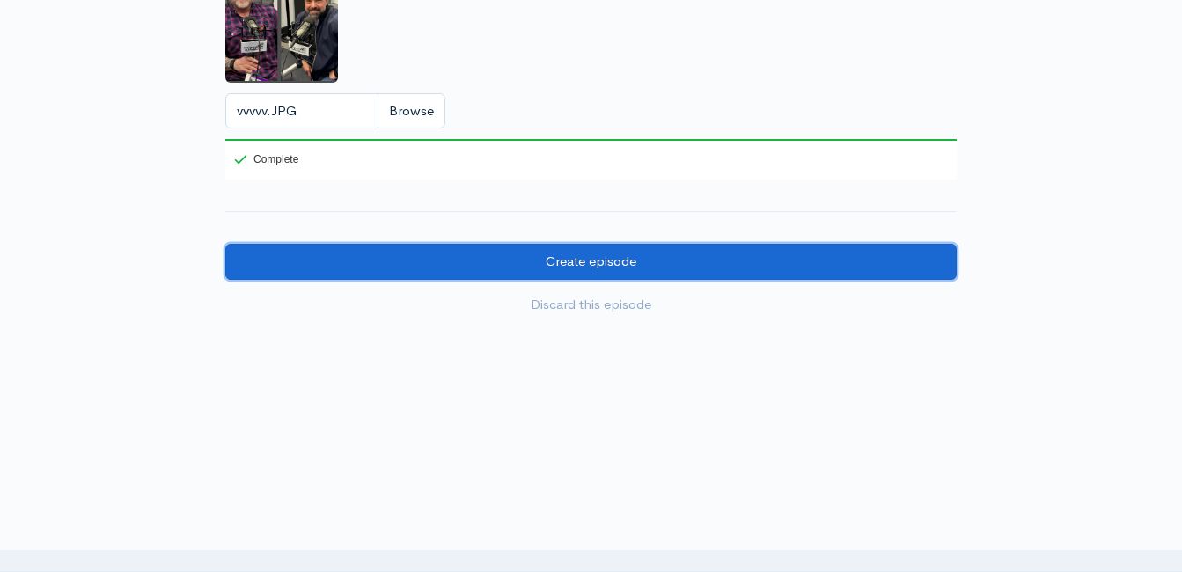
click at [554, 262] on input "Create episode" at bounding box center [591, 262] width 732 height 36
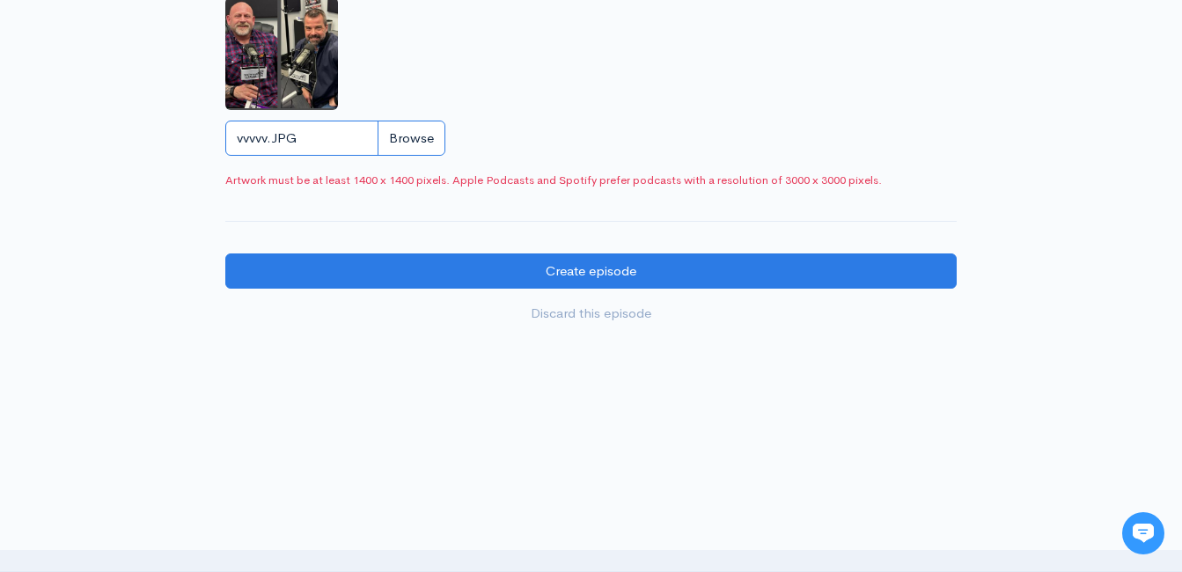
click at [429, 157] on input "vvvvv.JPG" at bounding box center [335, 139] width 220 height 36
type input "C:\fakepath\532533632_688228937567687_4601223187045589453_n.jpg"
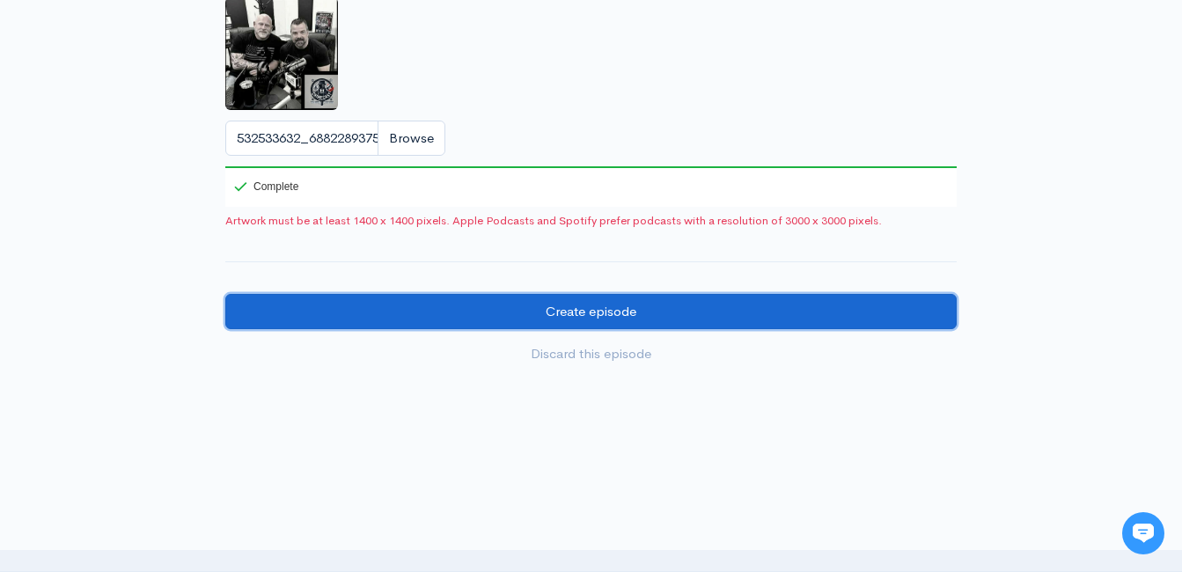
click at [494, 323] on input "Create episode" at bounding box center [591, 312] width 732 height 36
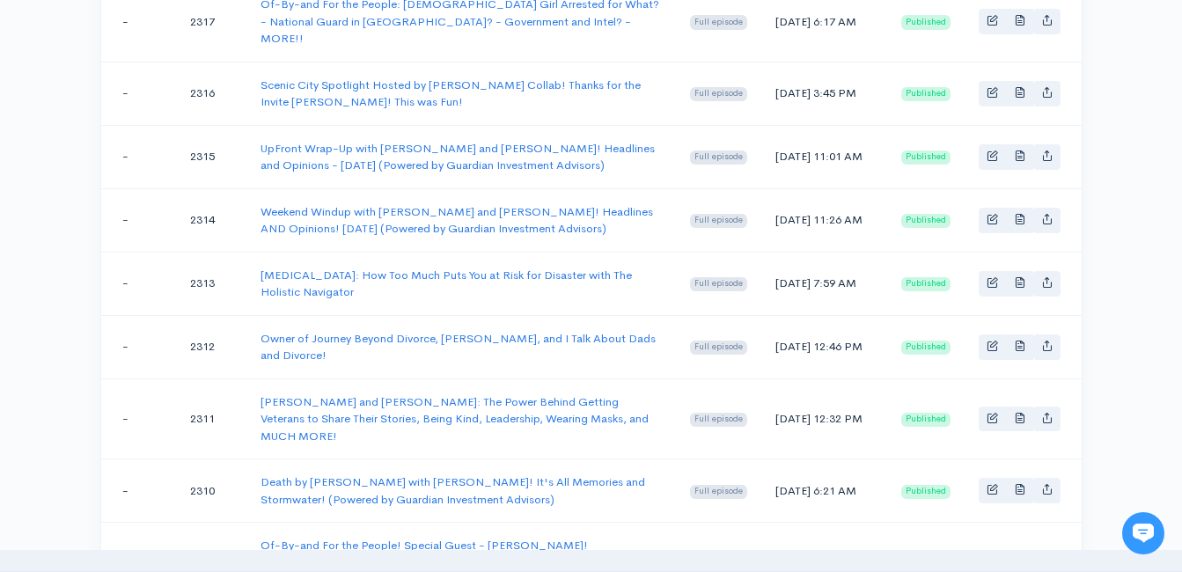
scroll to position [616, 0]
click at [427, 267] on link "[MEDICAL_DATA]: How Too Much Puts You at Risk for Disaster with The Holistic Na…" at bounding box center [447, 283] width 372 height 33
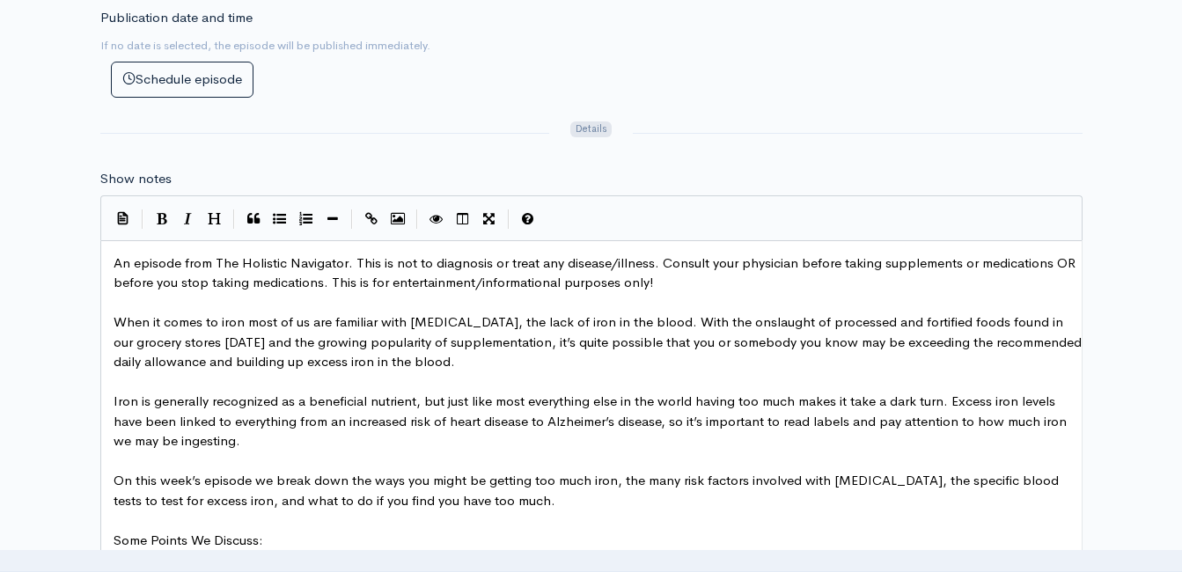
scroll to position [7, 0]
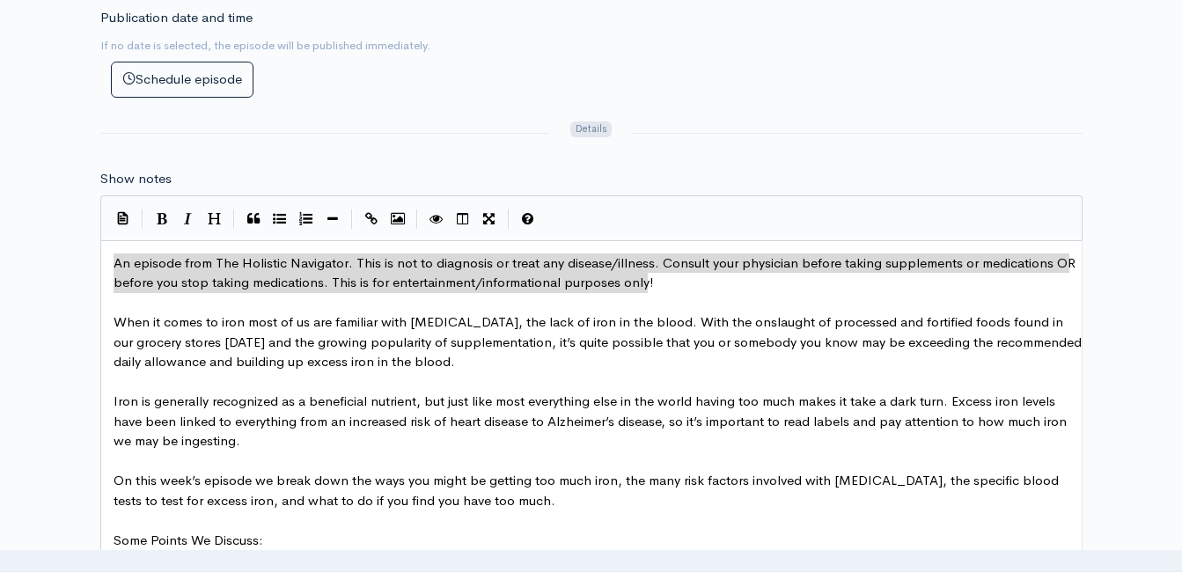
drag, startPoint x: 655, startPoint y: 283, endPoint x: 107, endPoint y: 256, distance: 548.2
type textarea "​An episode from The Holistic Navigator. This is not to diagnosis or treat any …"
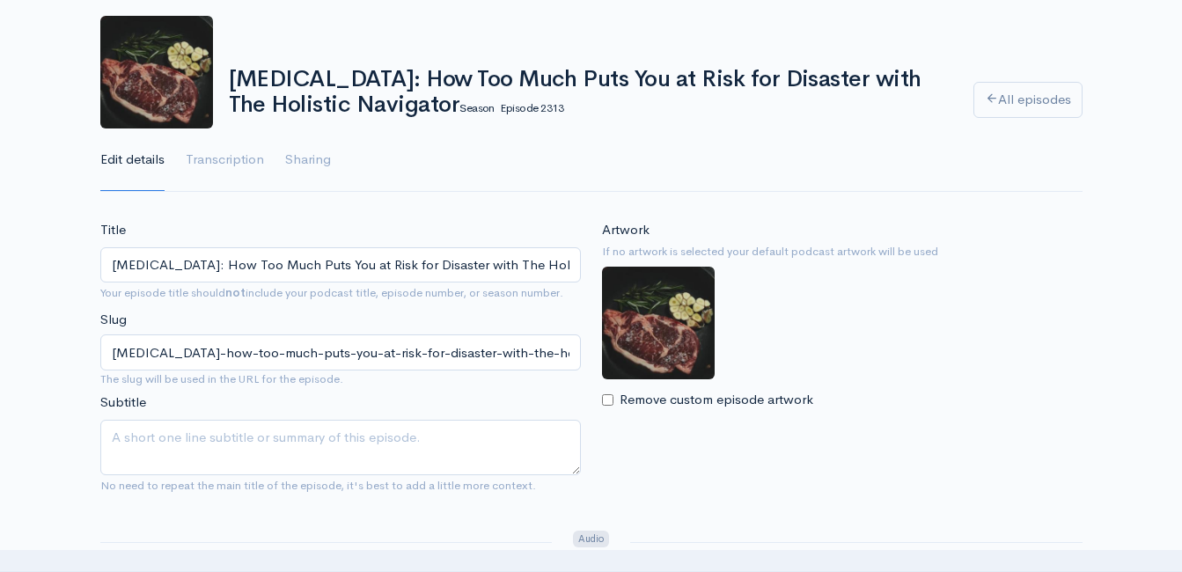
scroll to position [88, 0]
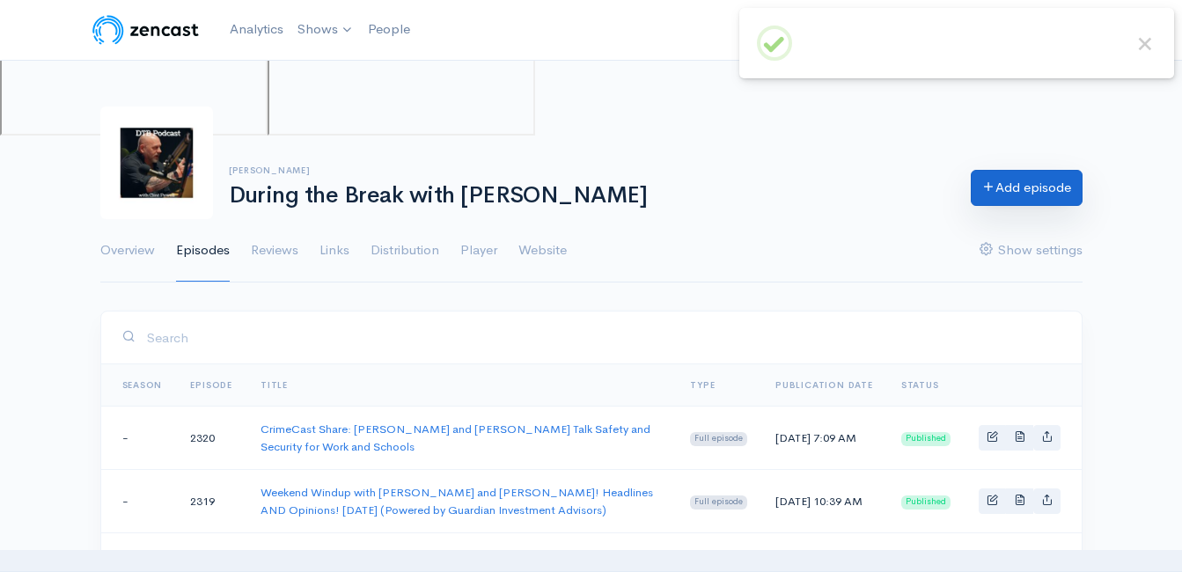
click at [1061, 194] on link "Add episode" at bounding box center [1027, 188] width 112 height 36
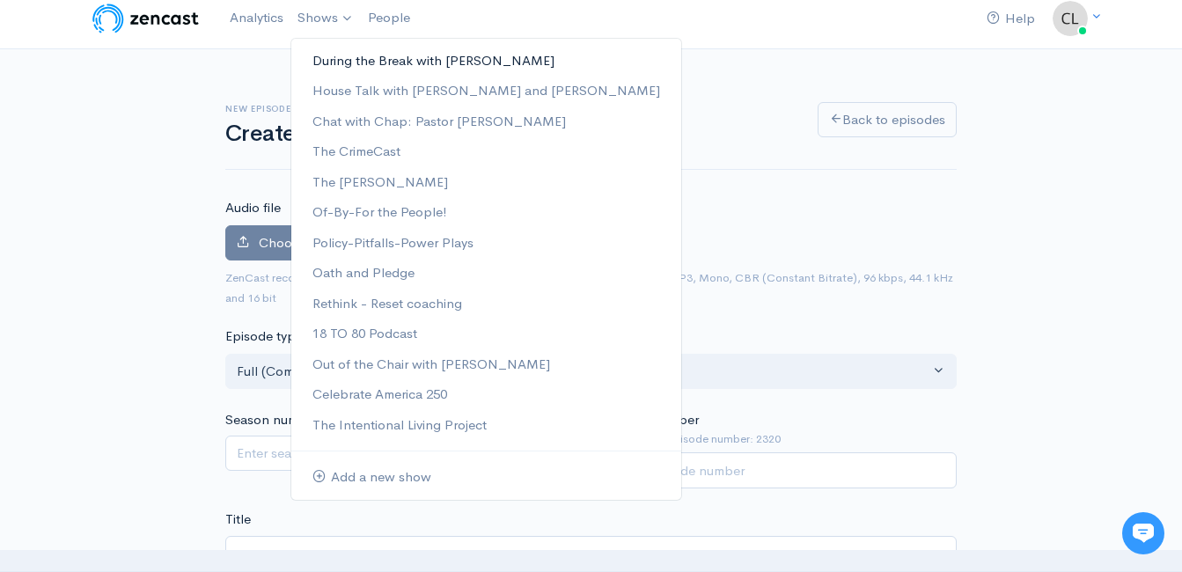
click at [329, 56] on link "During the Break with [PERSON_NAME]" at bounding box center [486, 61] width 390 height 31
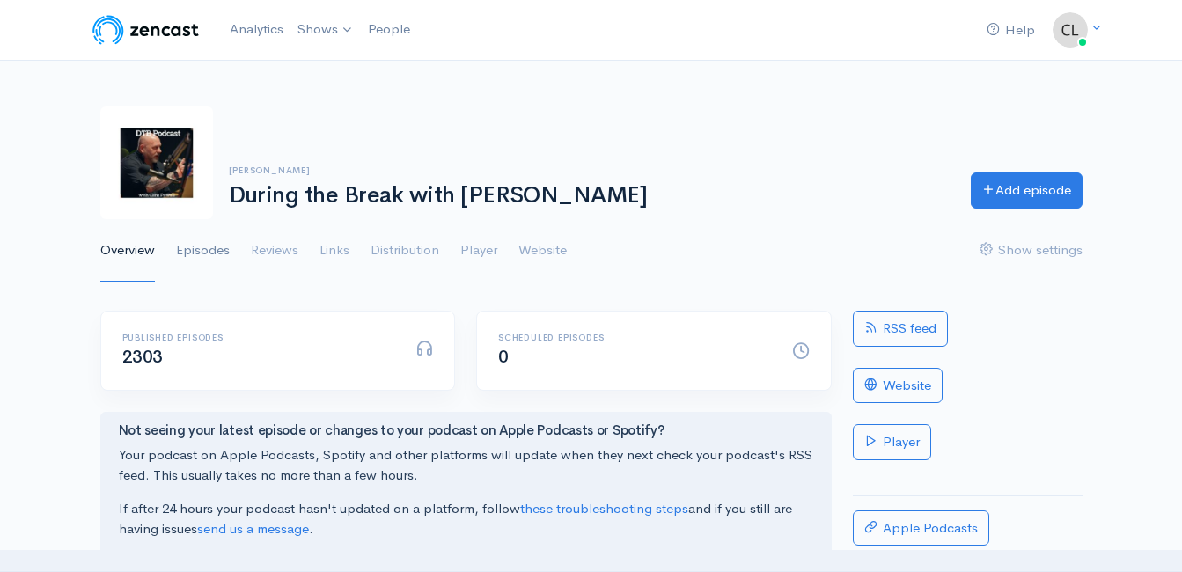
click at [224, 246] on link "Episodes" at bounding box center [203, 250] width 54 height 63
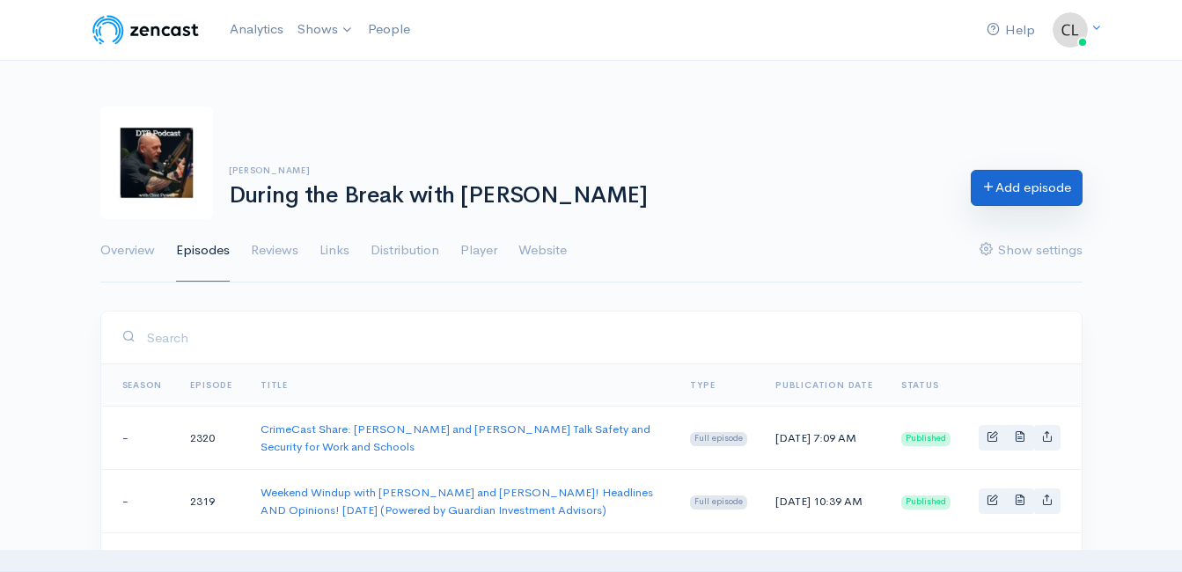
click at [1018, 192] on link "Add episode" at bounding box center [1027, 188] width 112 height 36
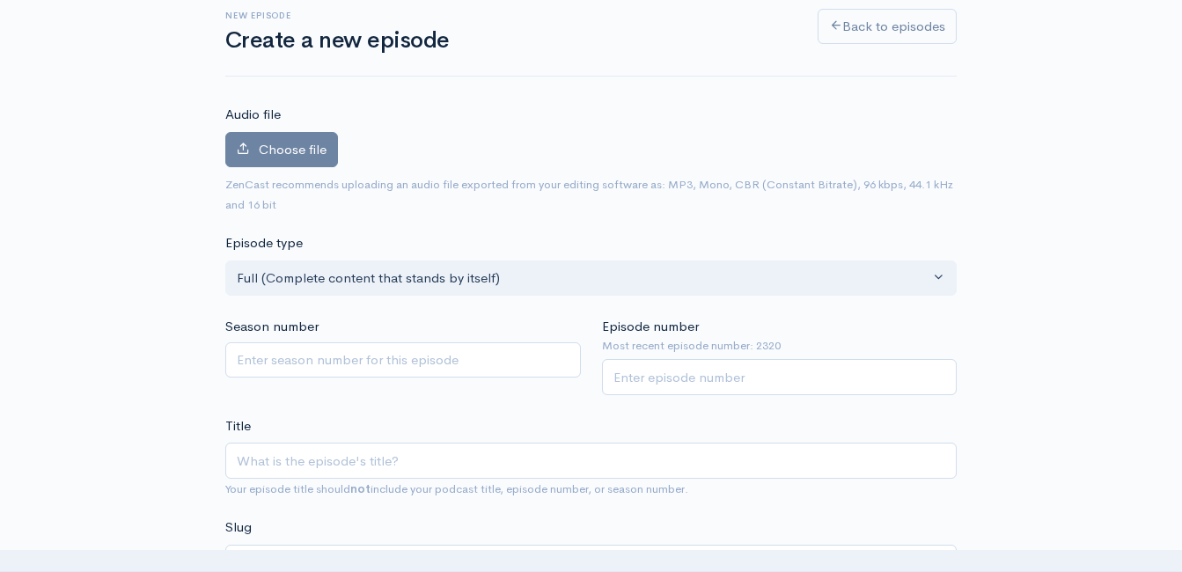
scroll to position [264, 0]
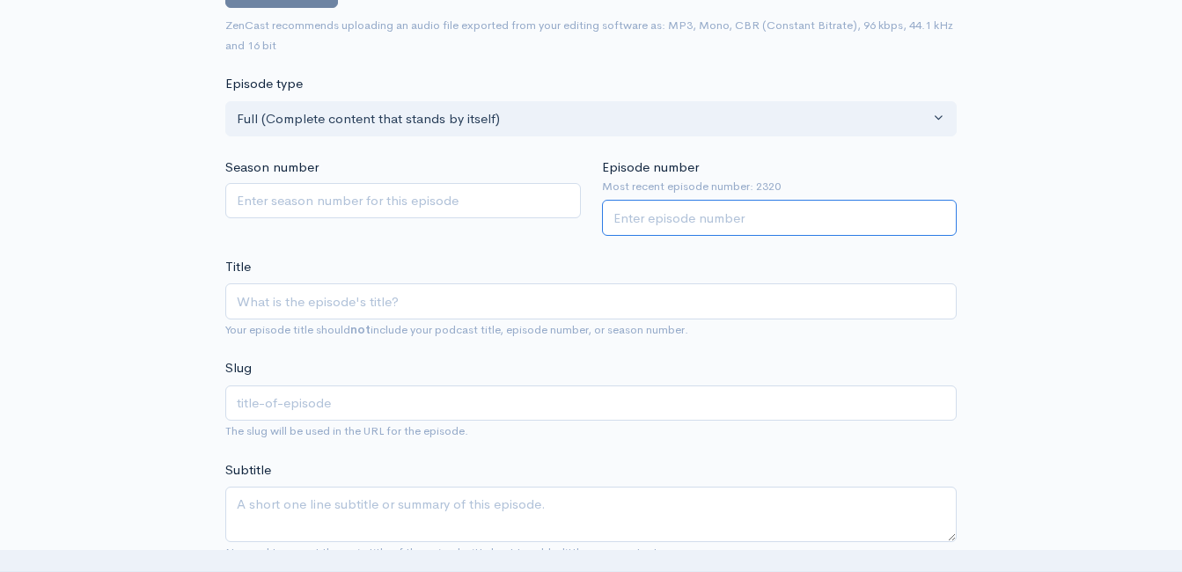
click at [709, 226] on input "Episode number" at bounding box center [780, 218] width 356 height 36
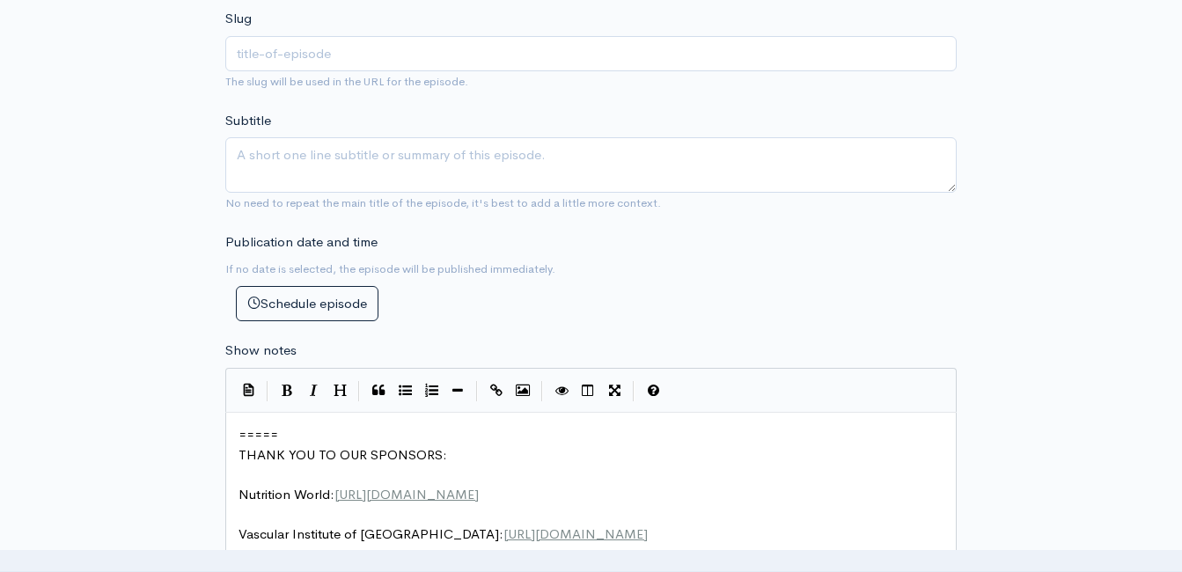
scroll to position [616, 0]
type input "2321"
click at [236, 434] on pre "=====" at bounding box center [597, 433] width 725 height 20
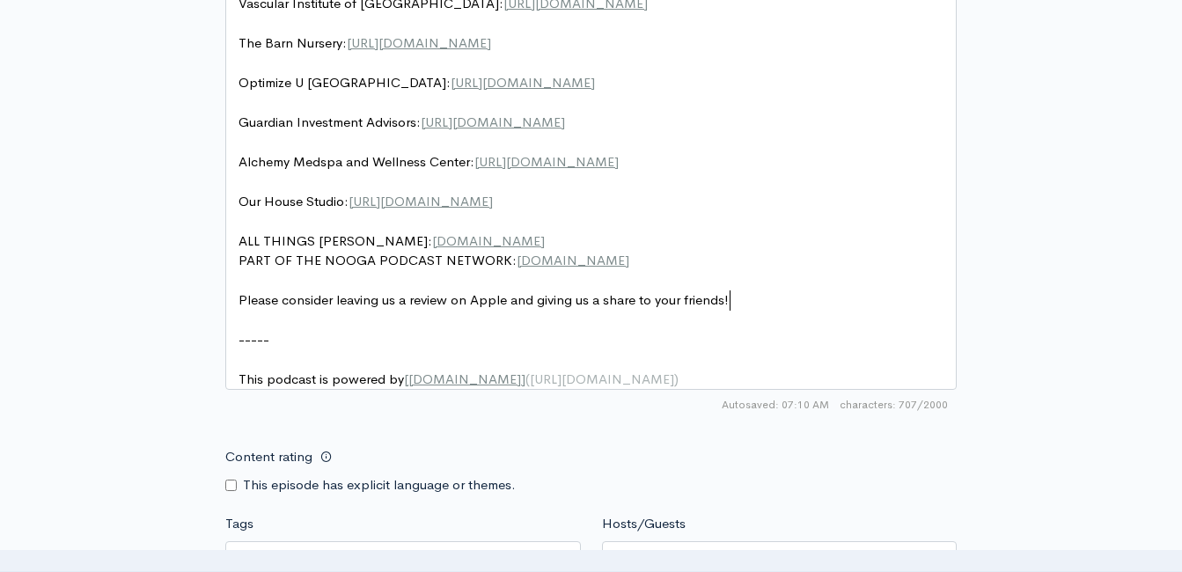
scroll to position [0, 0]
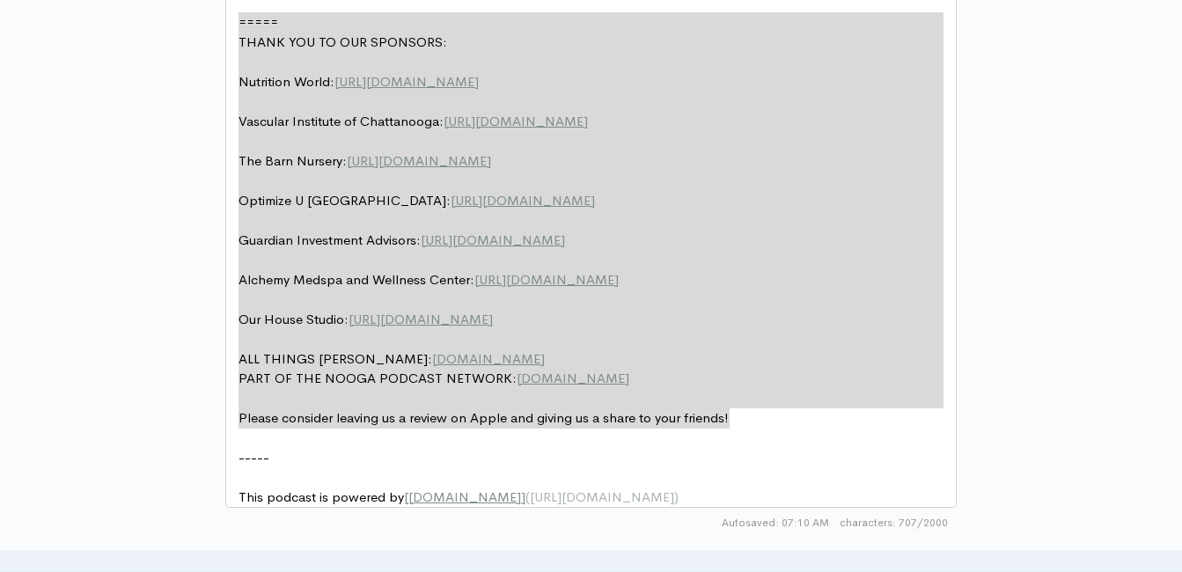
drag, startPoint x: 747, startPoint y: 294, endPoint x: 152, endPoint y: -55, distance: 689.7
type textarea "​===== THANK YOU TO OUR SPONSORS: Nutrition World: https://nutritionw.com/ Vasc…"
paste textarea
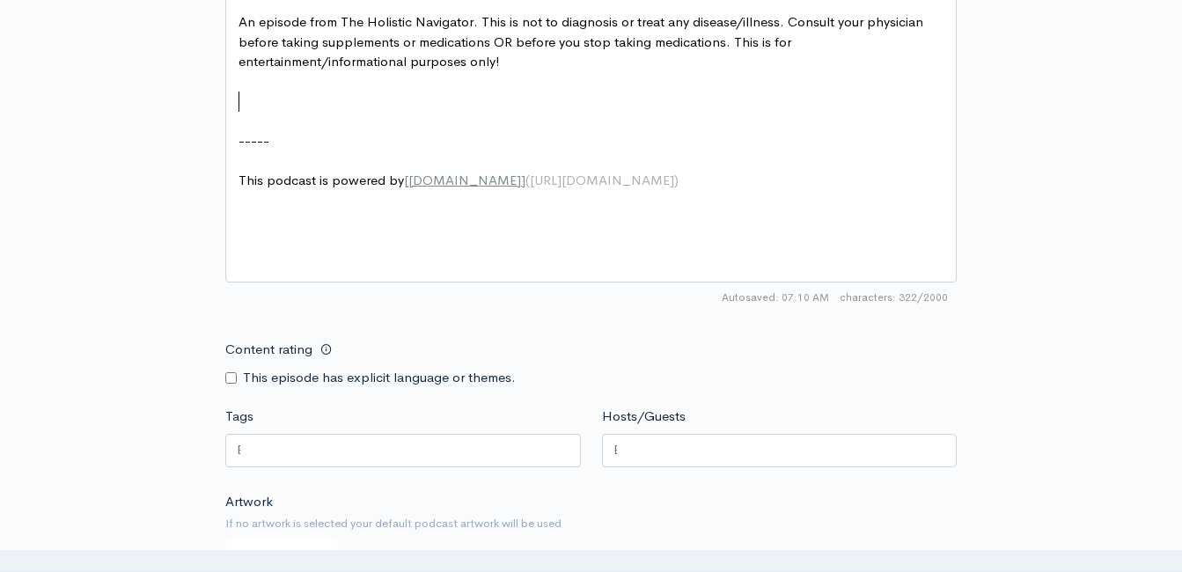
type textarea "​"
paste textarea
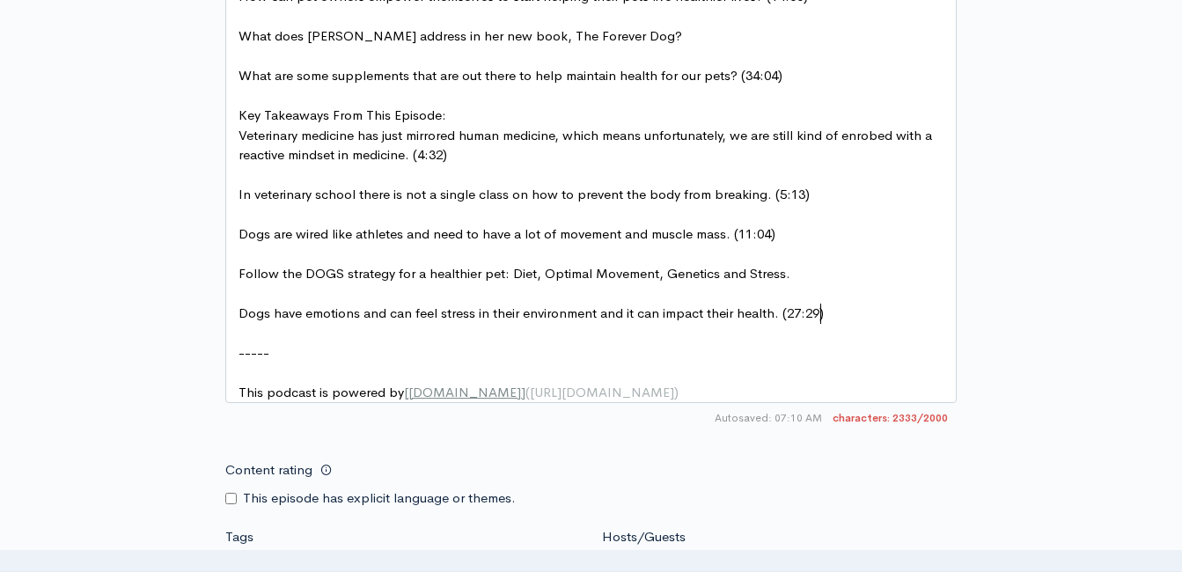
scroll to position [1622, 0]
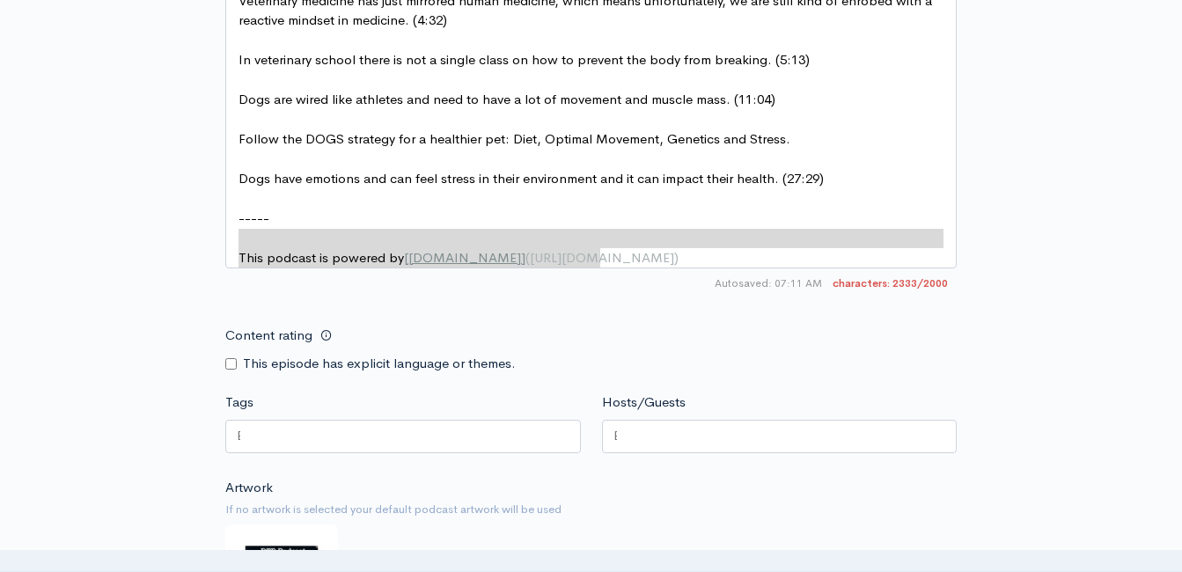
type textarea "----- This podcast is powered by [ZenCast.fm](https://zencast.fm)"
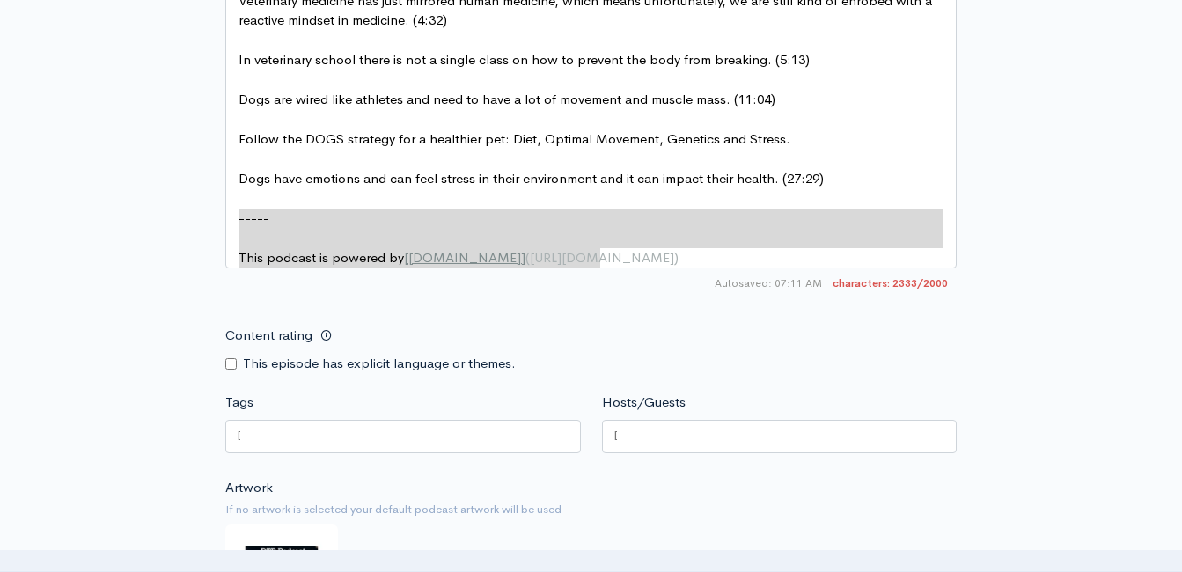
drag, startPoint x: 603, startPoint y: 257, endPoint x: 202, endPoint y: 219, distance: 403.2
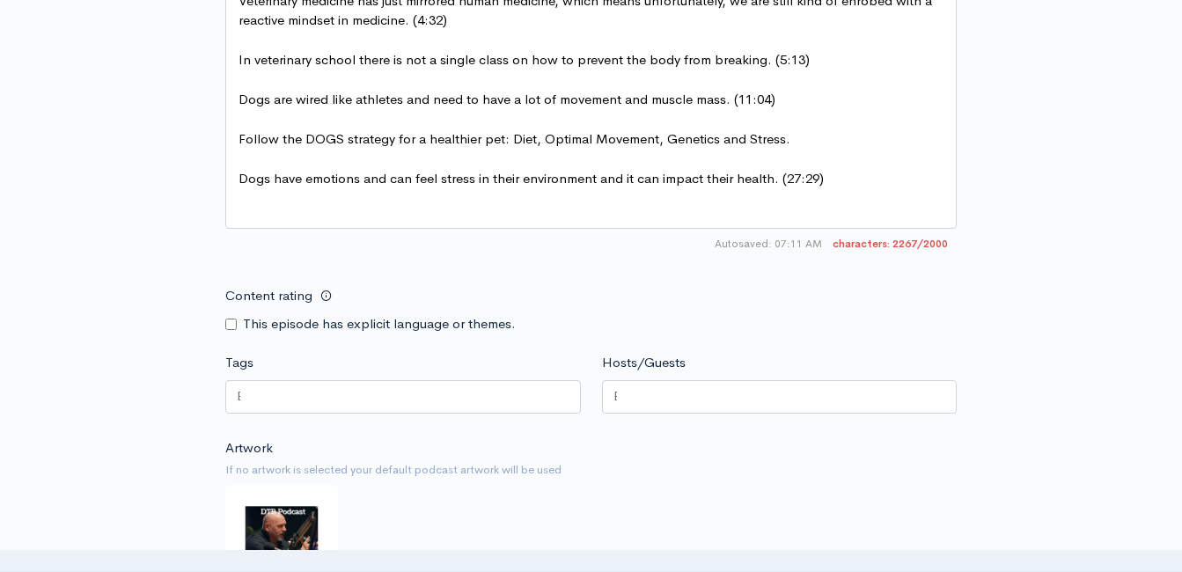
scroll to position [1534, 0]
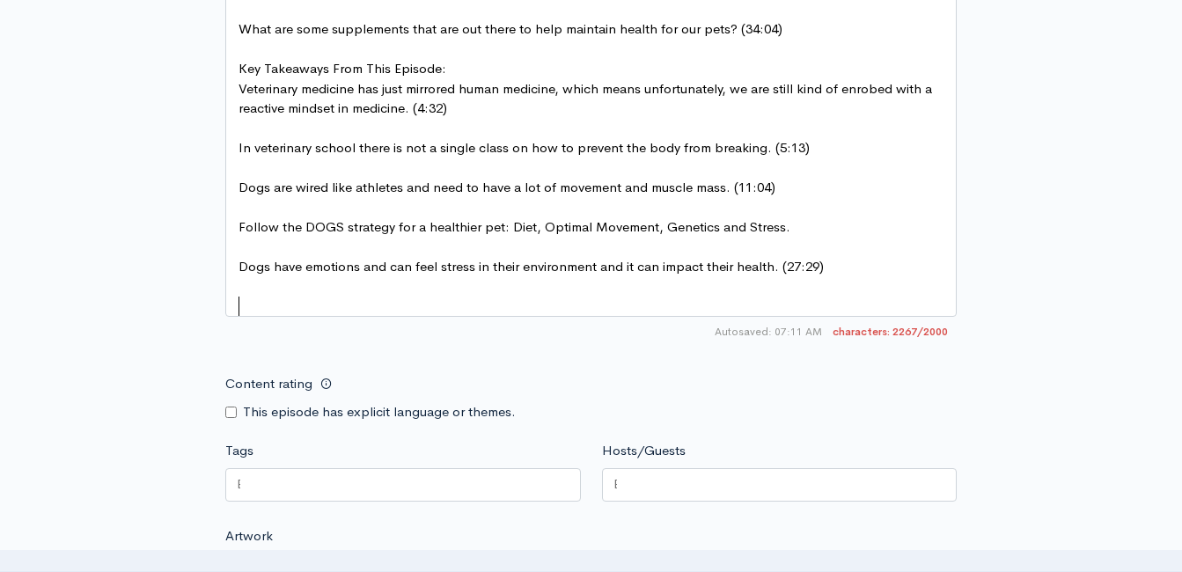
click at [515, 235] on pre "Follow the DOGS strategy for a healthier pet: Diet, Optimal Movement, Genetics …" at bounding box center [597, 227] width 725 height 20
click at [518, 245] on pre "​" at bounding box center [597, 248] width 725 height 20
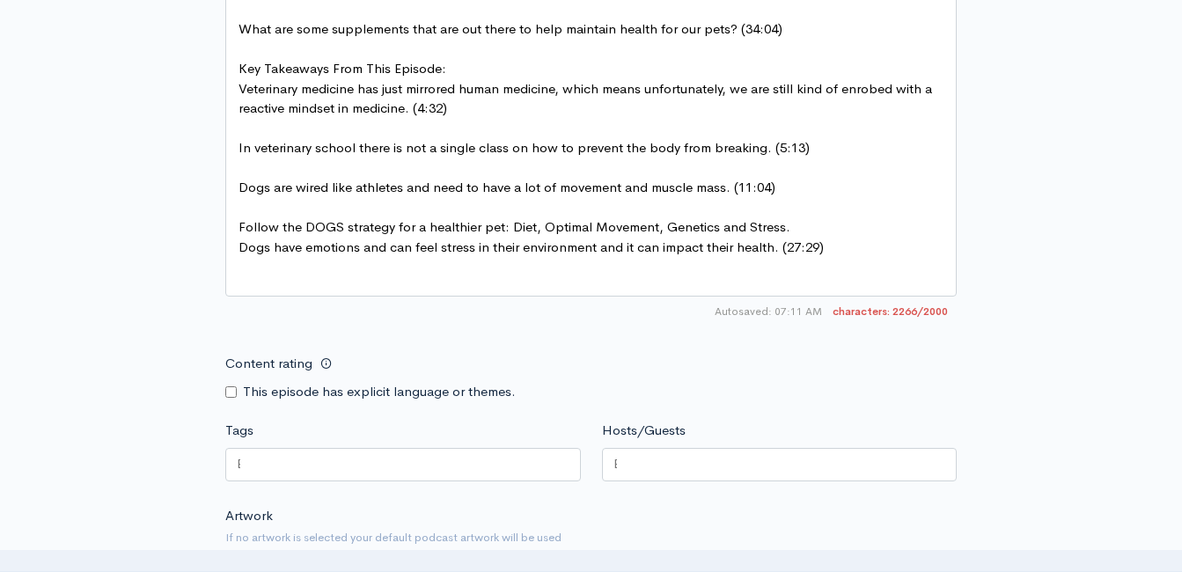
click at [509, 208] on pre "​" at bounding box center [597, 208] width 725 height 20
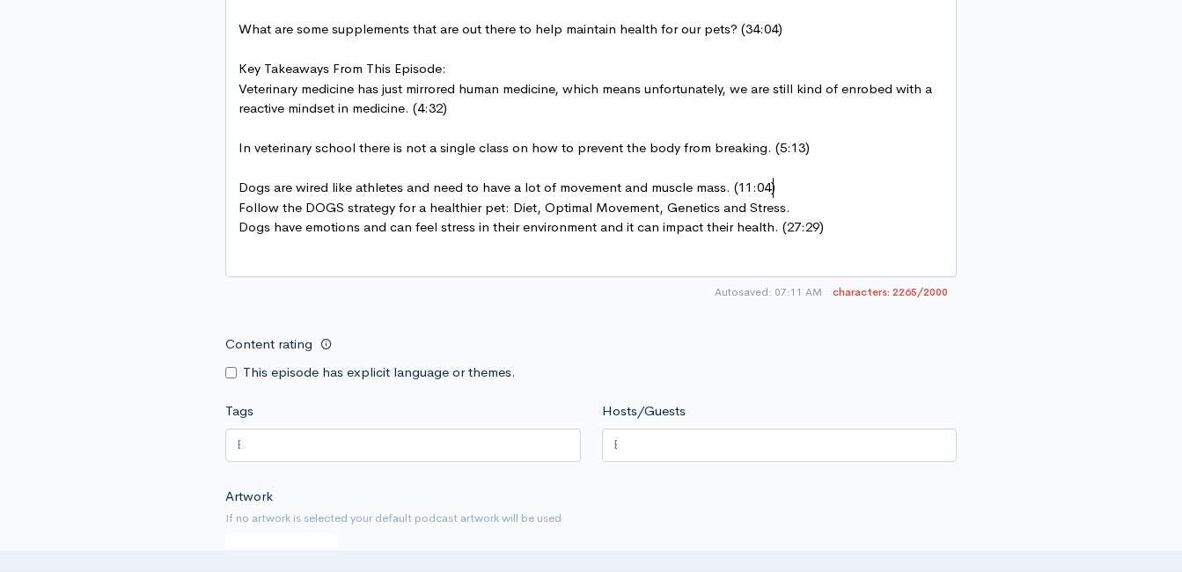
click at [495, 166] on pre "​" at bounding box center [597, 168] width 725 height 20
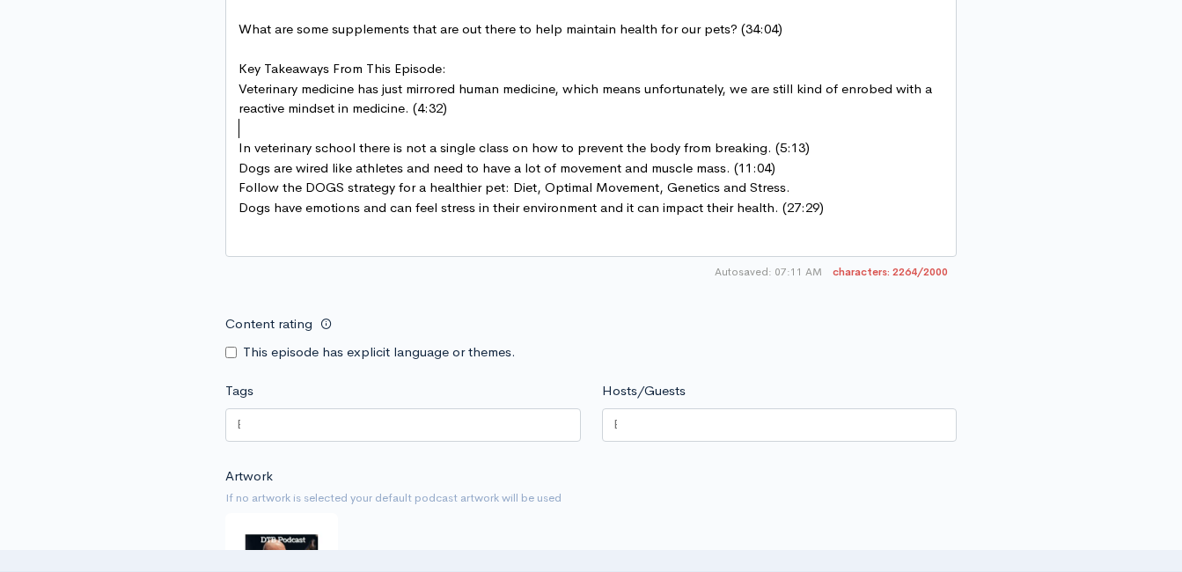
click at [485, 127] on pre "​" at bounding box center [597, 129] width 725 height 20
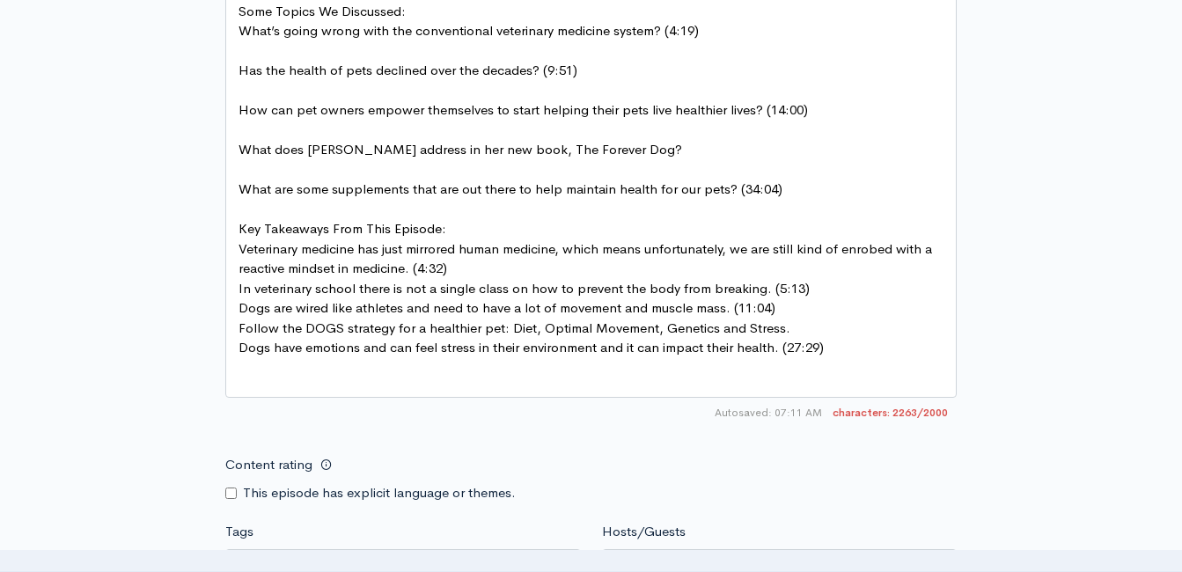
scroll to position [1358, 0]
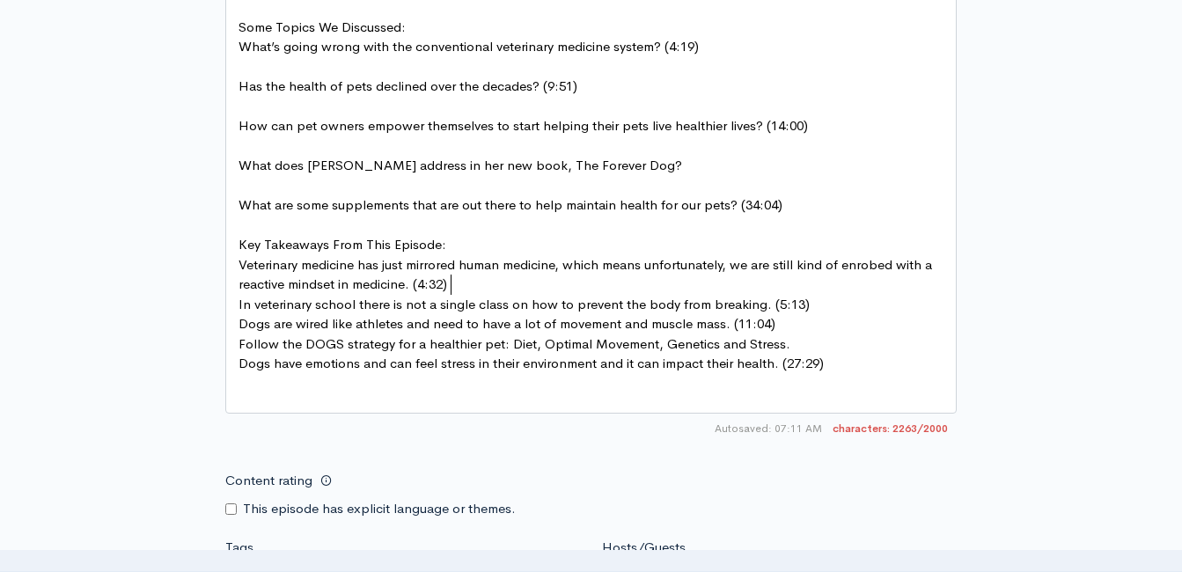
click at [452, 188] on pre "​" at bounding box center [597, 186] width 725 height 20
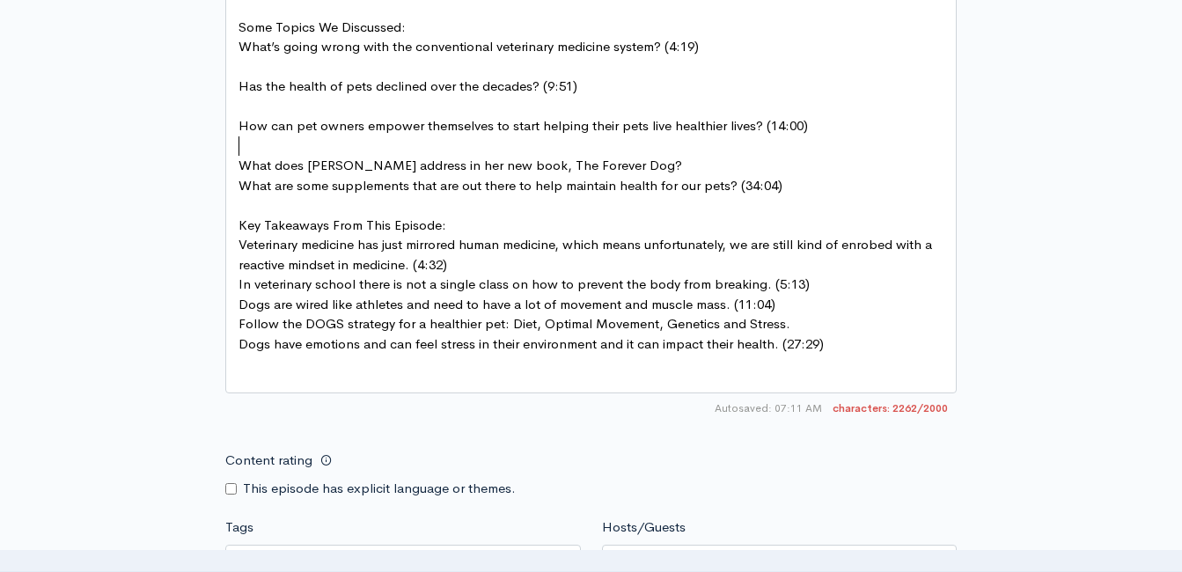
click at [451, 148] on pre "​" at bounding box center [597, 146] width 725 height 20
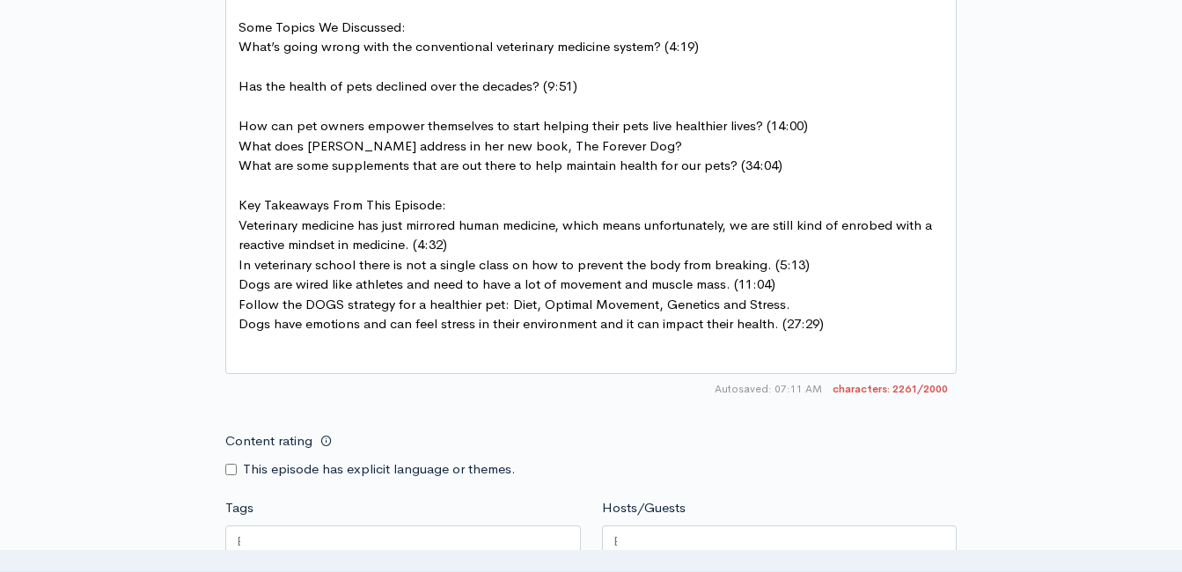
click at [459, 107] on pre "​" at bounding box center [597, 107] width 725 height 20
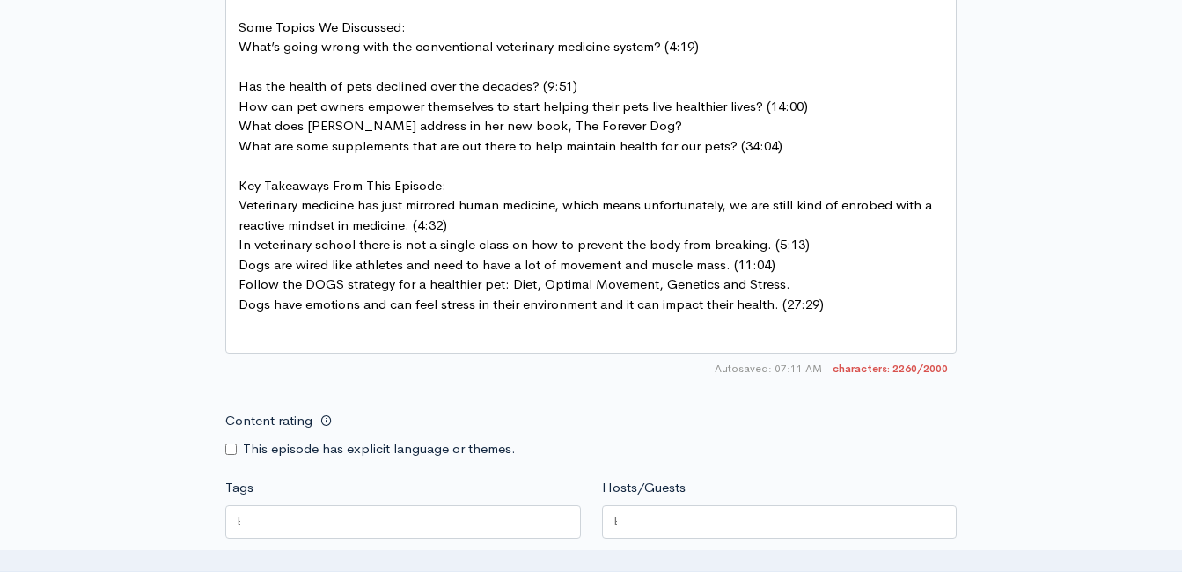
type textarea "tional veterinary medicine system? (4:19)"
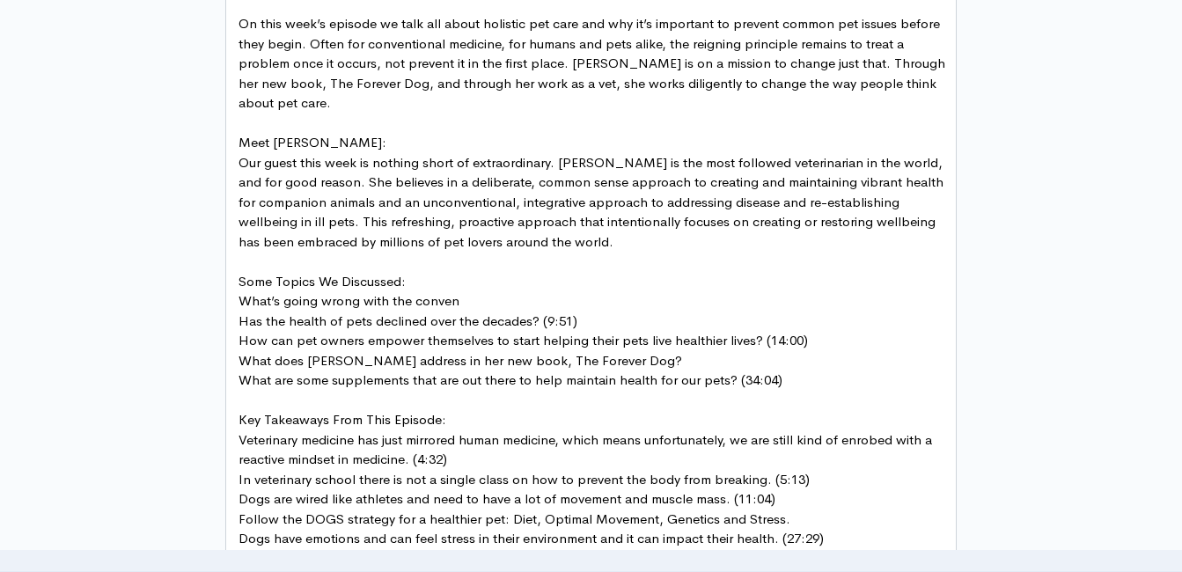
scroll to position [1094, 0]
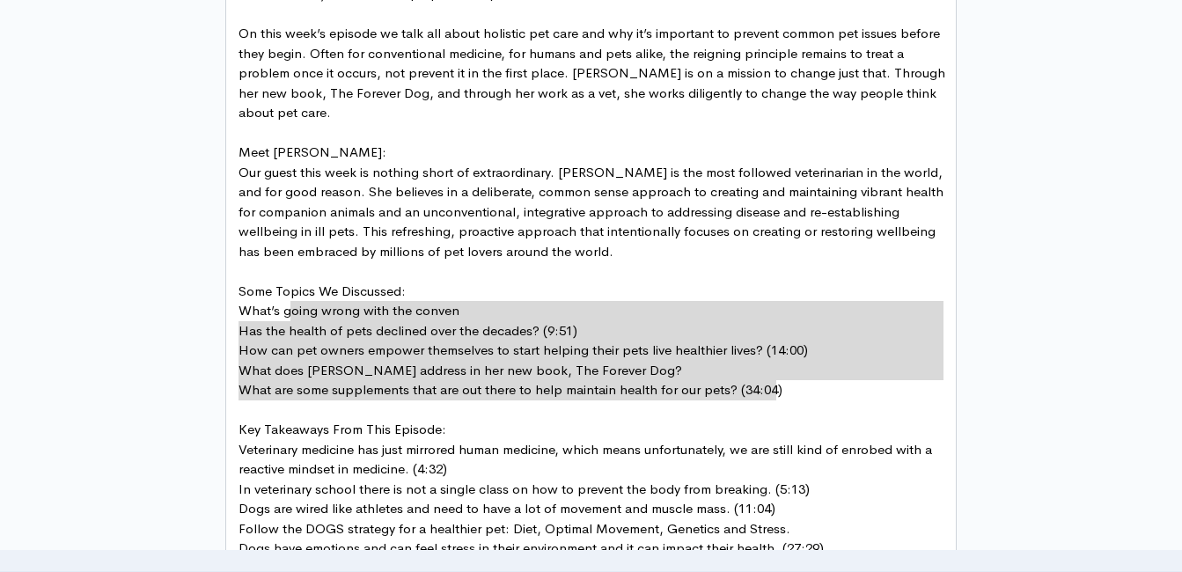
type textarea "Some Topics We Discussed: What’s going wrong with the conven Has the health of …"
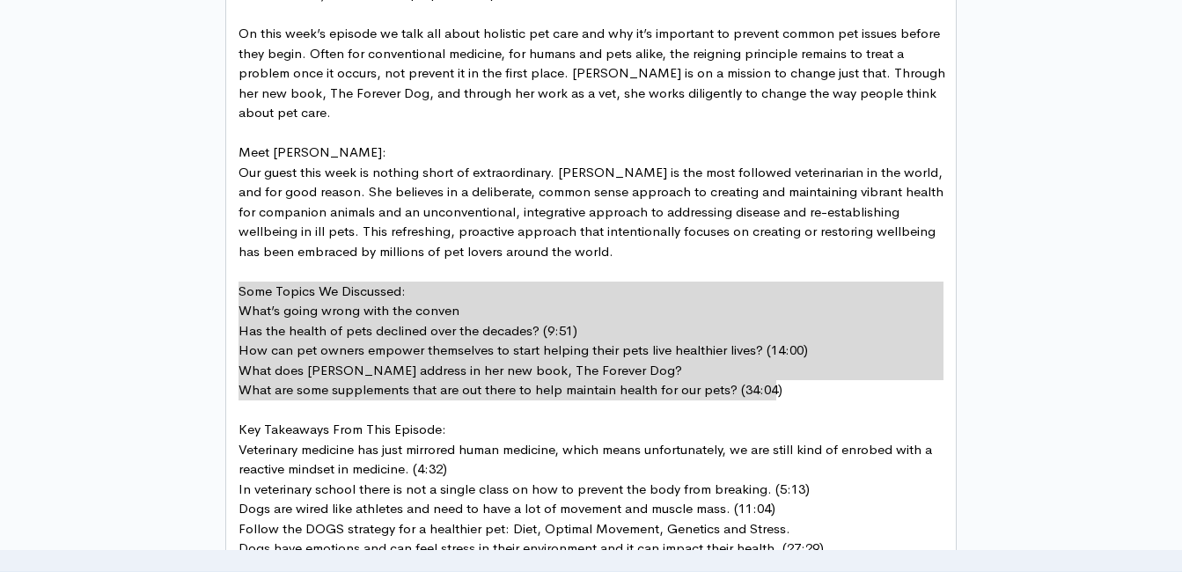
drag, startPoint x: 761, startPoint y: 392, endPoint x: 212, endPoint y: 286, distance: 558.5
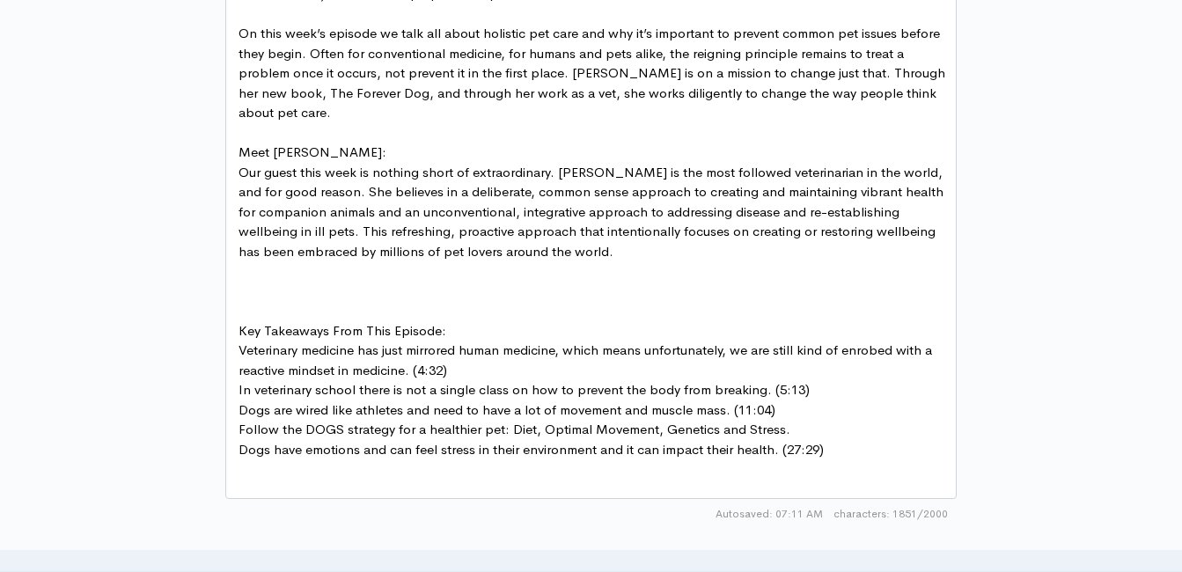
type textarea "​"
paste textarea
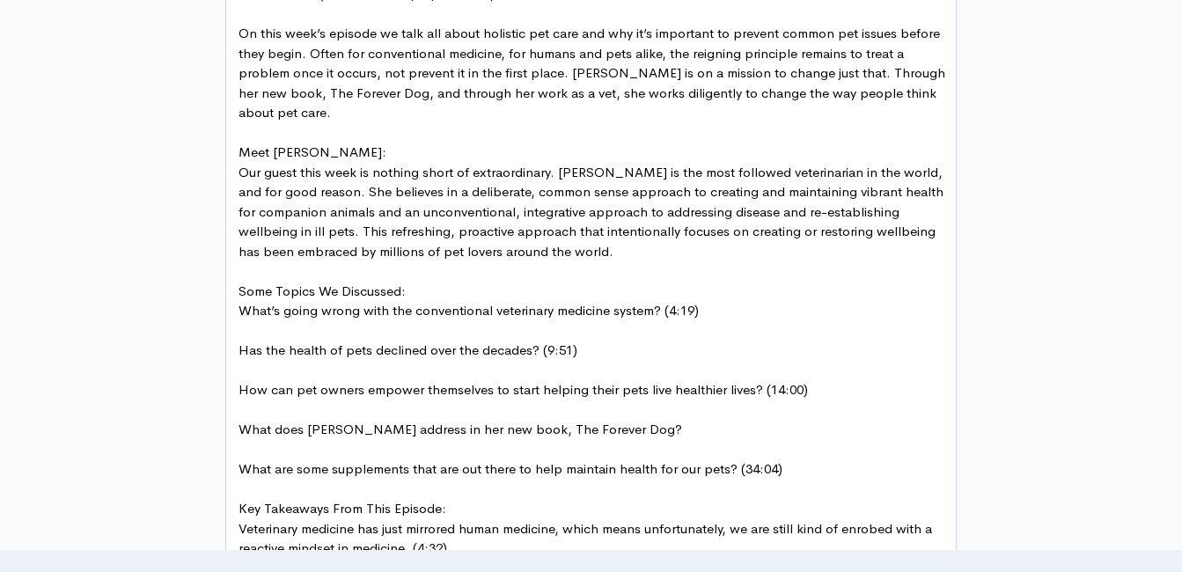
click at [349, 328] on pre "​" at bounding box center [597, 331] width 725 height 20
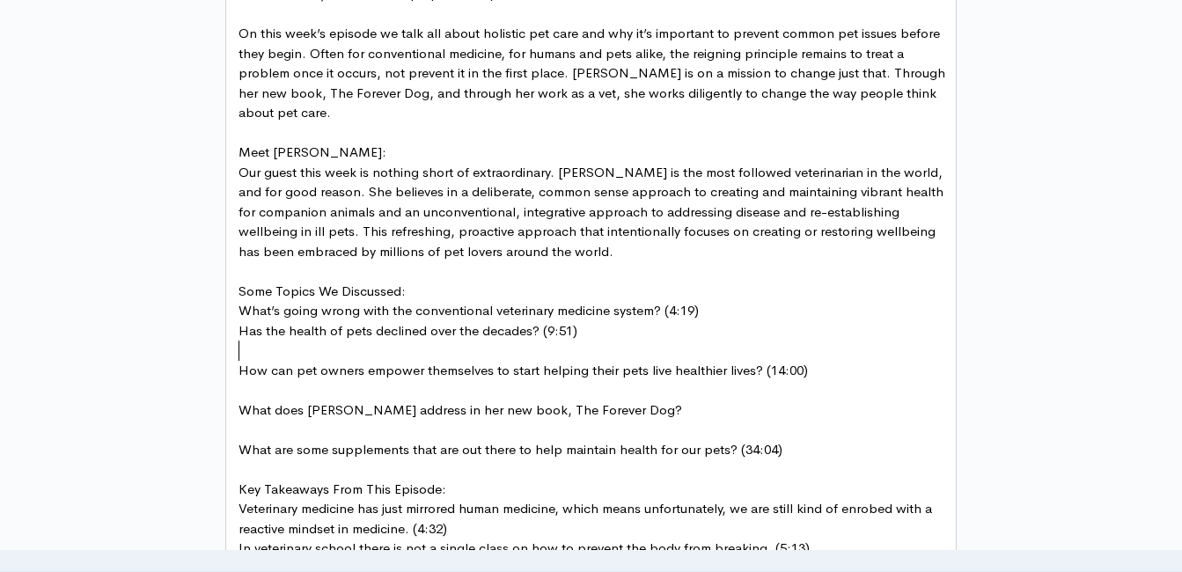
click at [350, 350] on pre "​" at bounding box center [597, 351] width 725 height 20
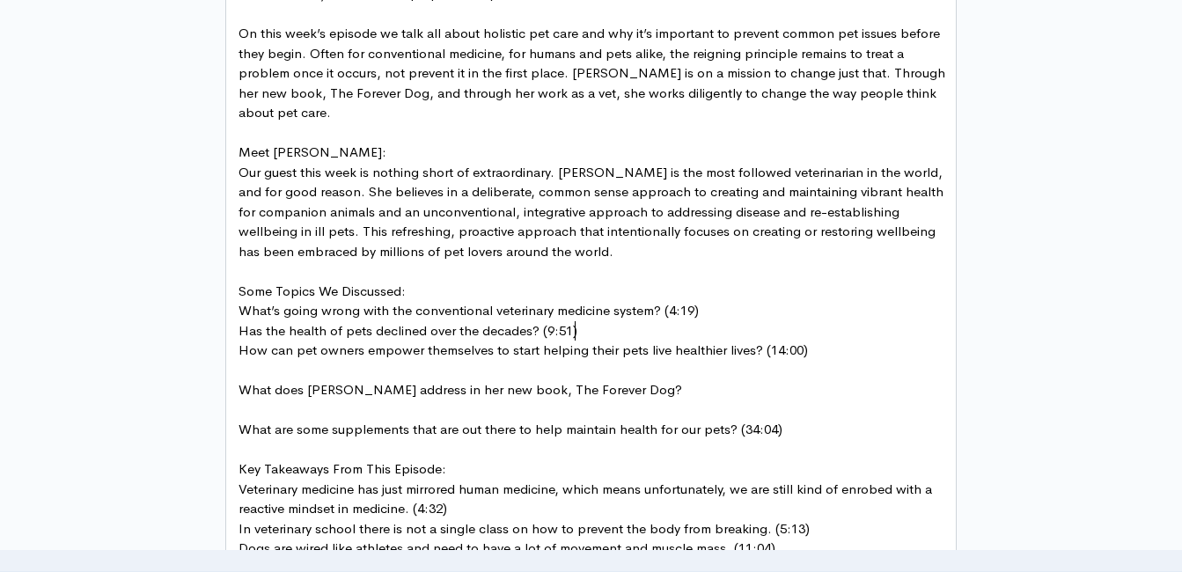
click at [338, 364] on pre "​" at bounding box center [597, 371] width 725 height 20
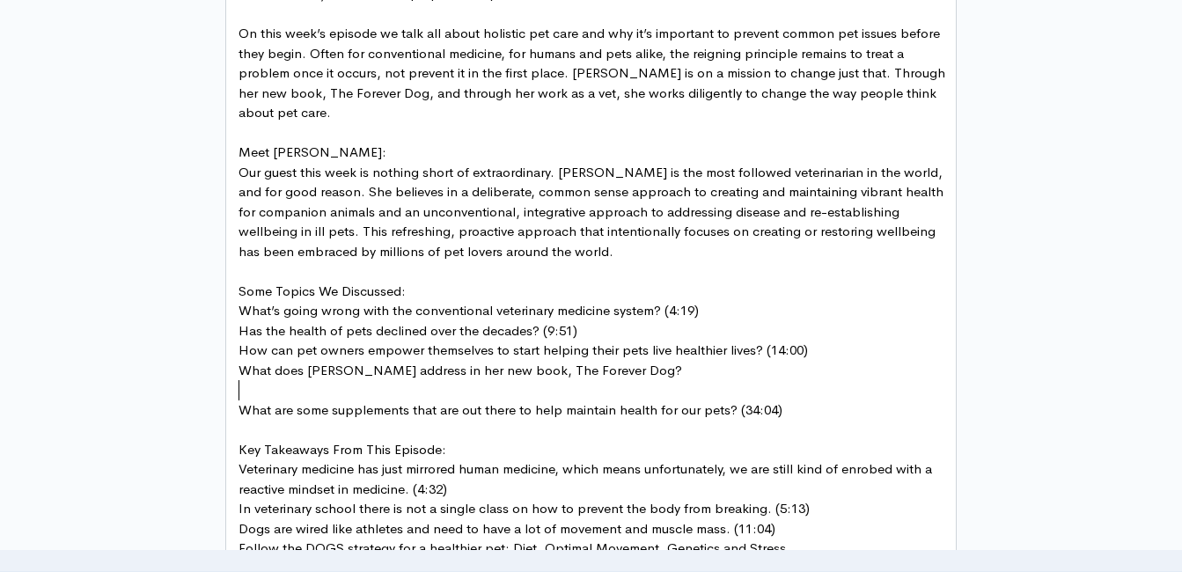
click at [329, 393] on pre "​" at bounding box center [597, 390] width 725 height 20
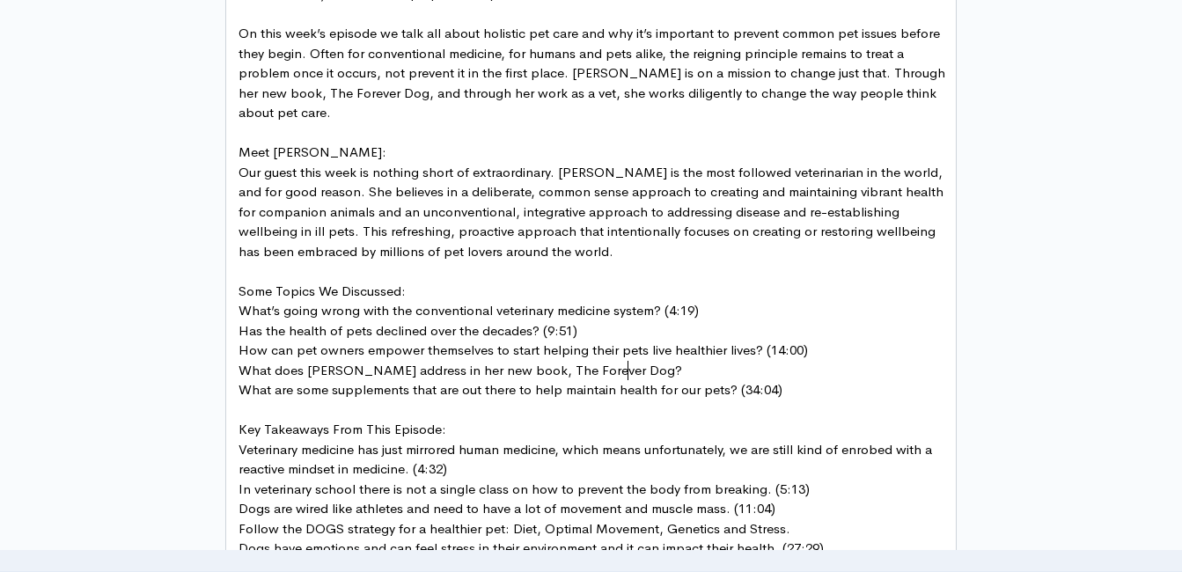
click at [277, 285] on span "Some Topics We Discussed:" at bounding box center [322, 291] width 167 height 17
click at [364, 291] on span "Topics We Discussed:" at bounding box center [304, 291] width 130 height 17
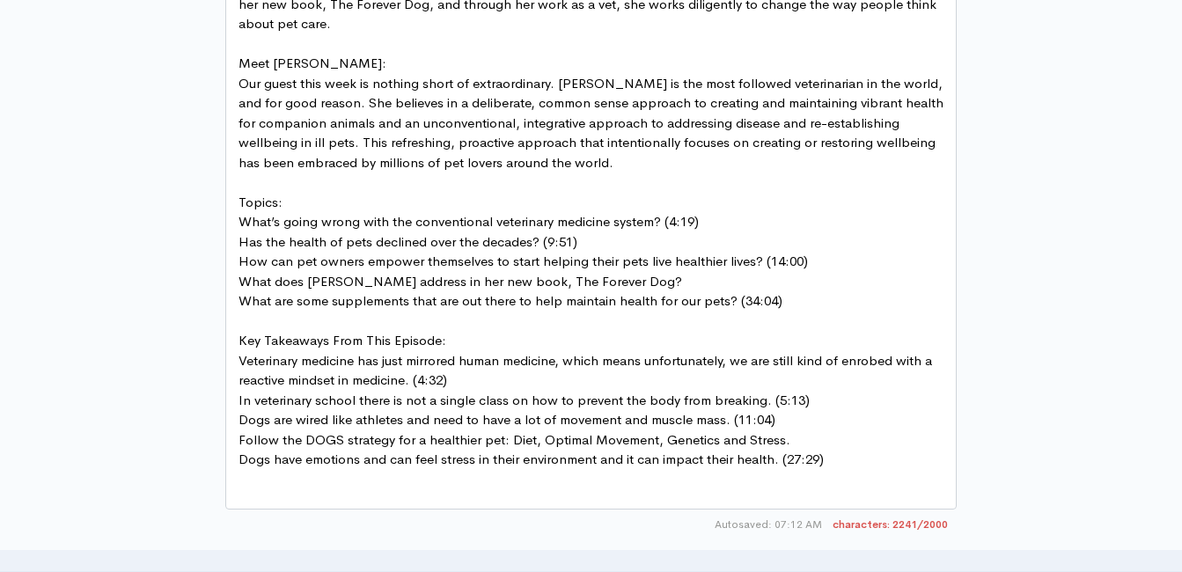
scroll to position [1182, 0]
click at [434, 343] on span "Key Takeaways From This Episode:" at bounding box center [343, 341] width 208 height 17
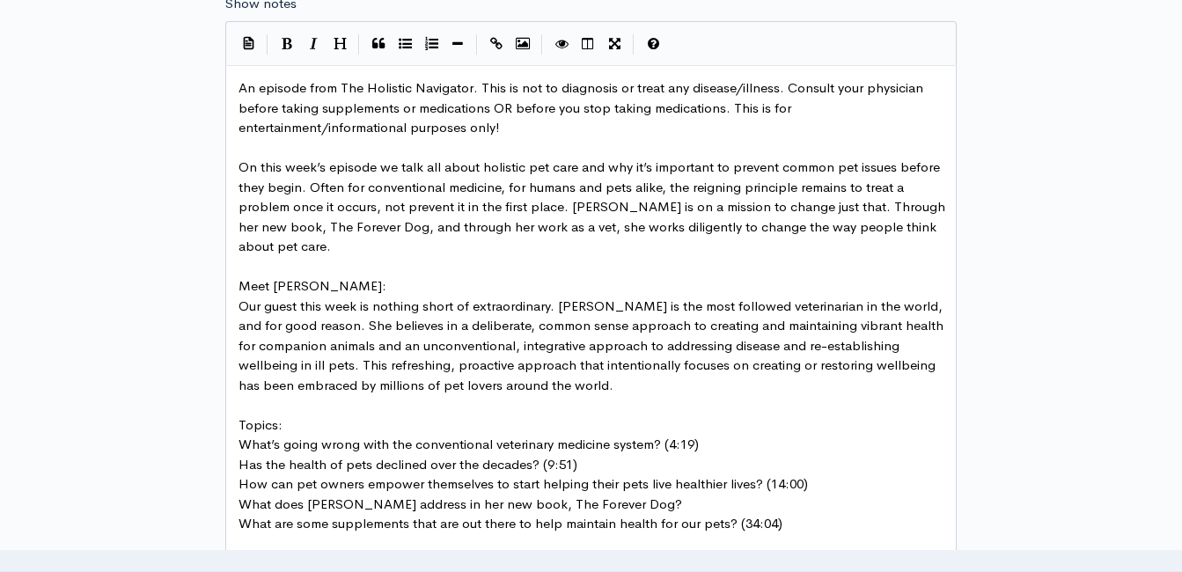
scroll to position [918, 0]
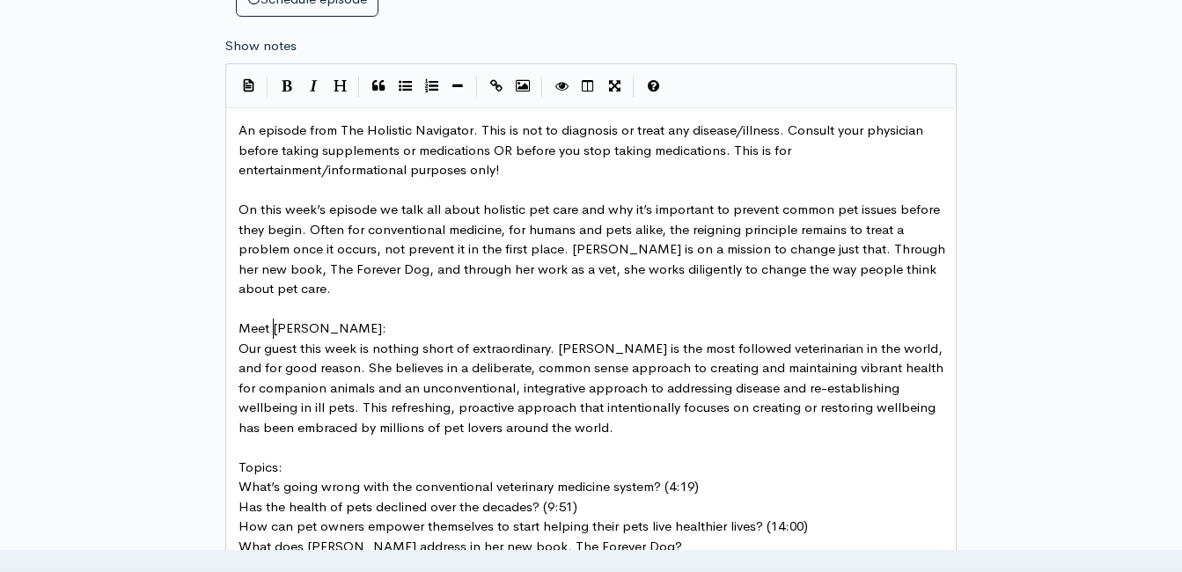
click at [272, 321] on span "Meet Dr. Becker:" at bounding box center [313, 328] width 148 height 17
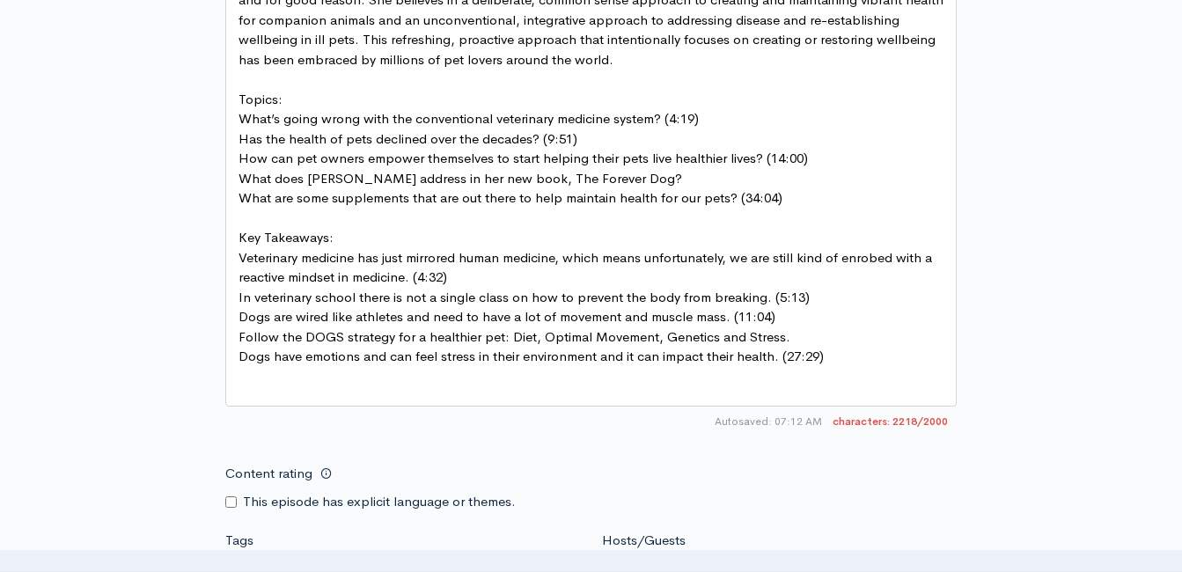
scroll to position [1358, 0]
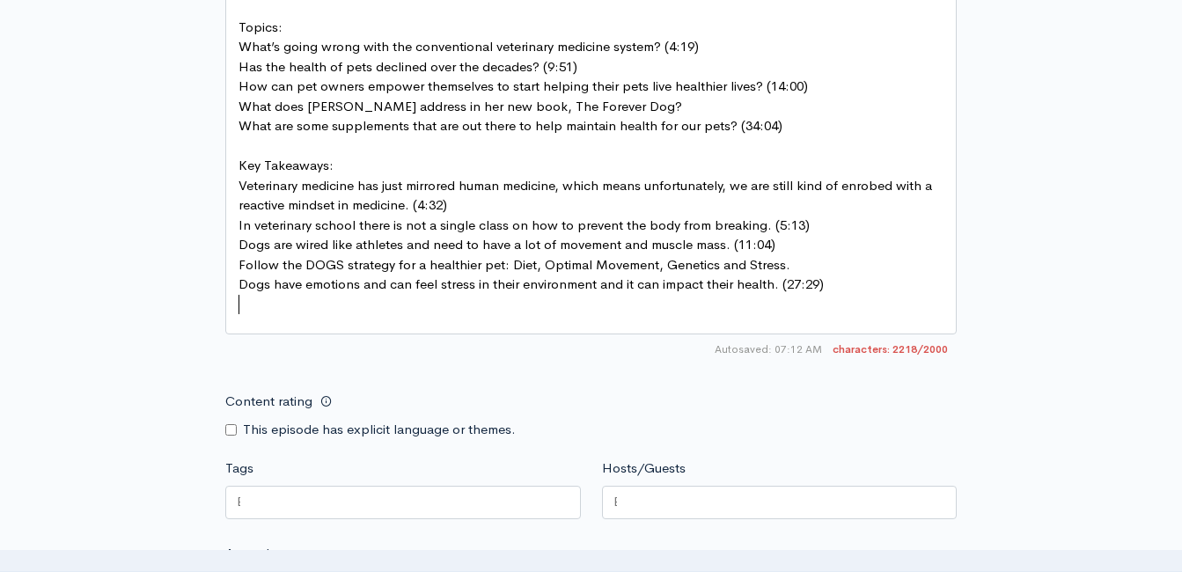
click at [397, 312] on pre "​" at bounding box center [597, 305] width 725 height 20
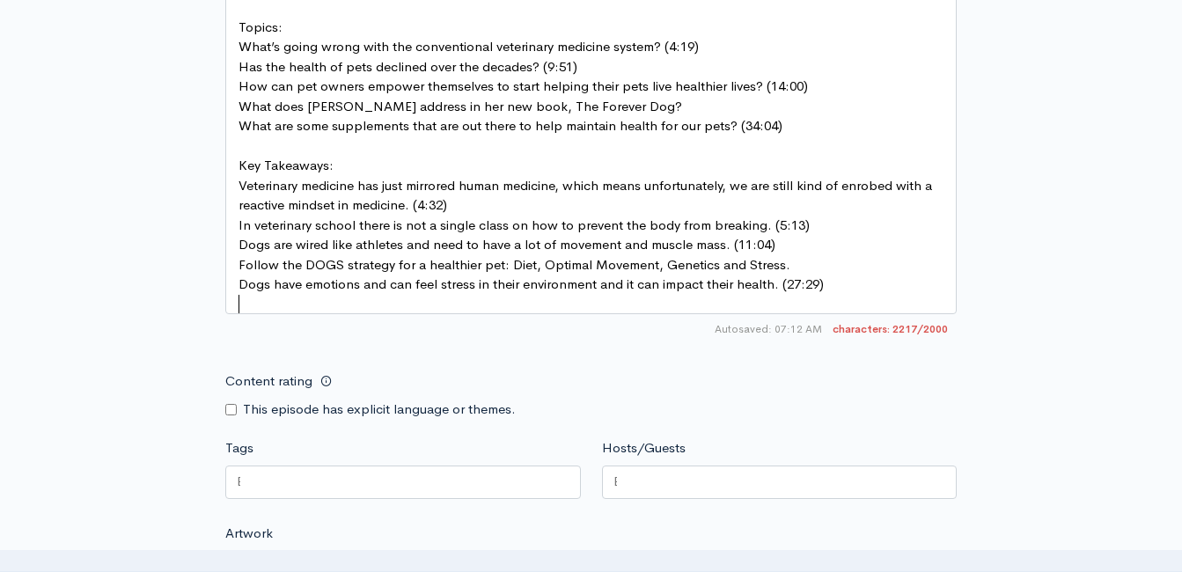
click at [397, 310] on pre "​" at bounding box center [597, 305] width 725 height 20
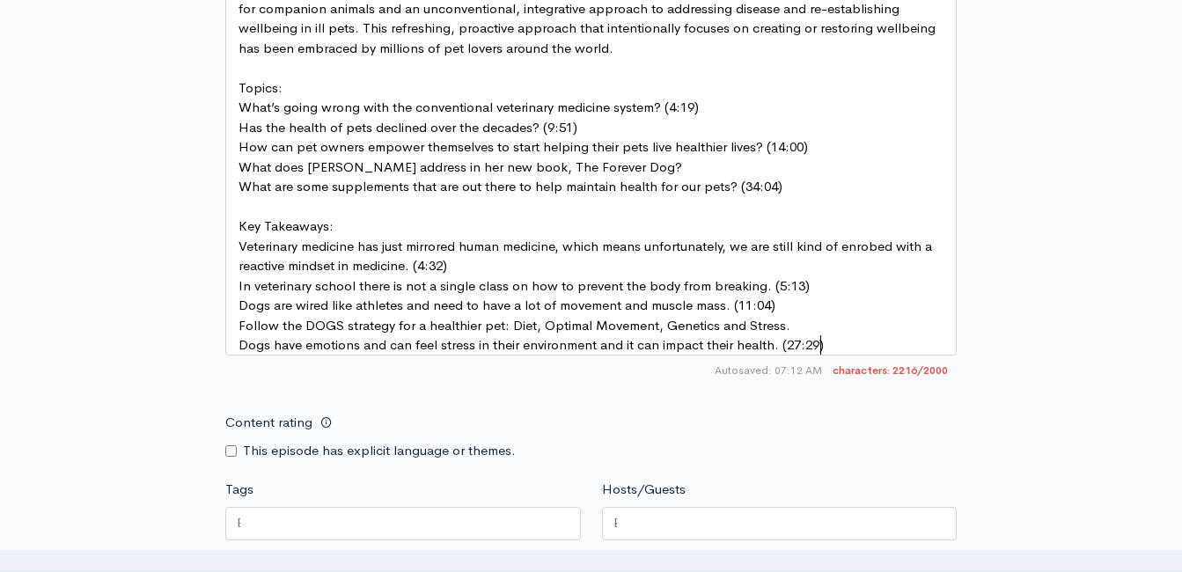
scroll to position [1270, 0]
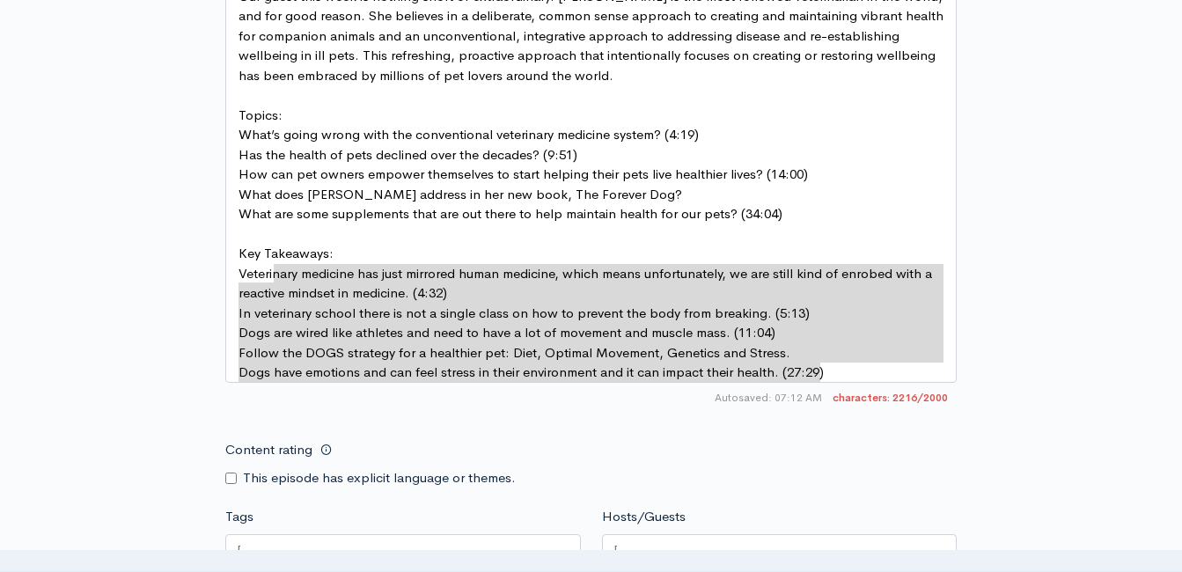
type textarea "Key Takeaways: Veterinary medicine has just mirrored human medicine, which mean…"
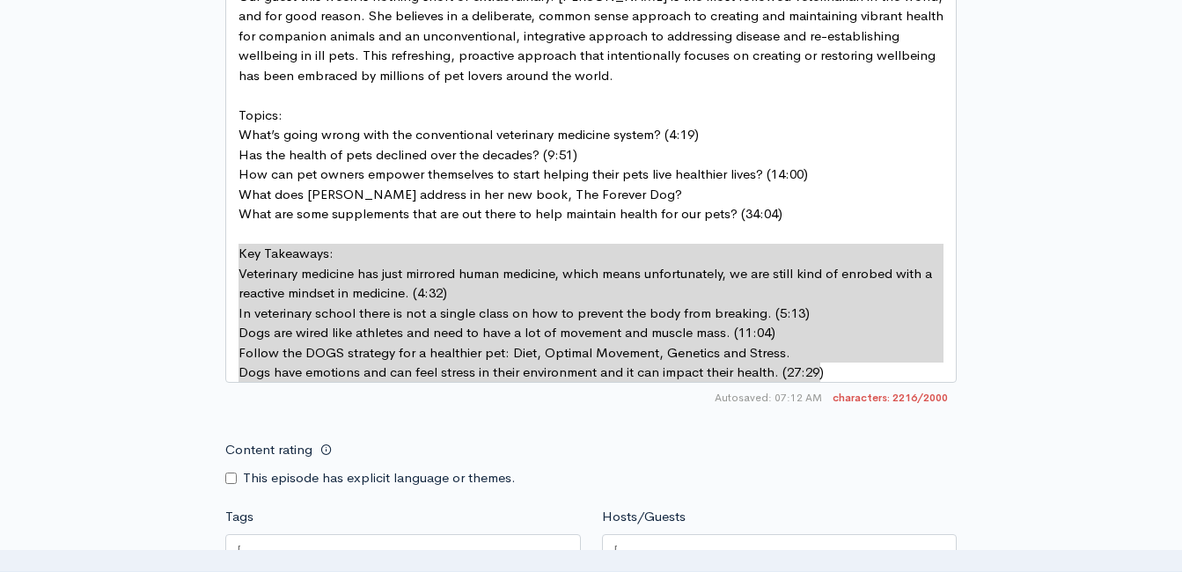
drag, startPoint x: 838, startPoint y: 376, endPoint x: 230, endPoint y: 256, distance: 620.0
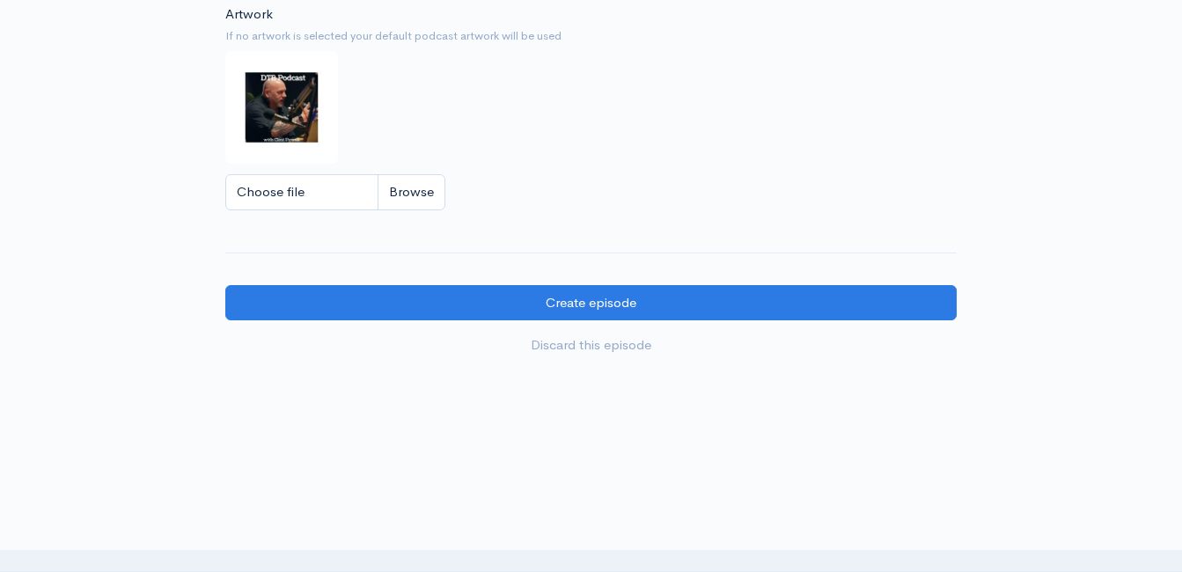
scroll to position [1755, 0]
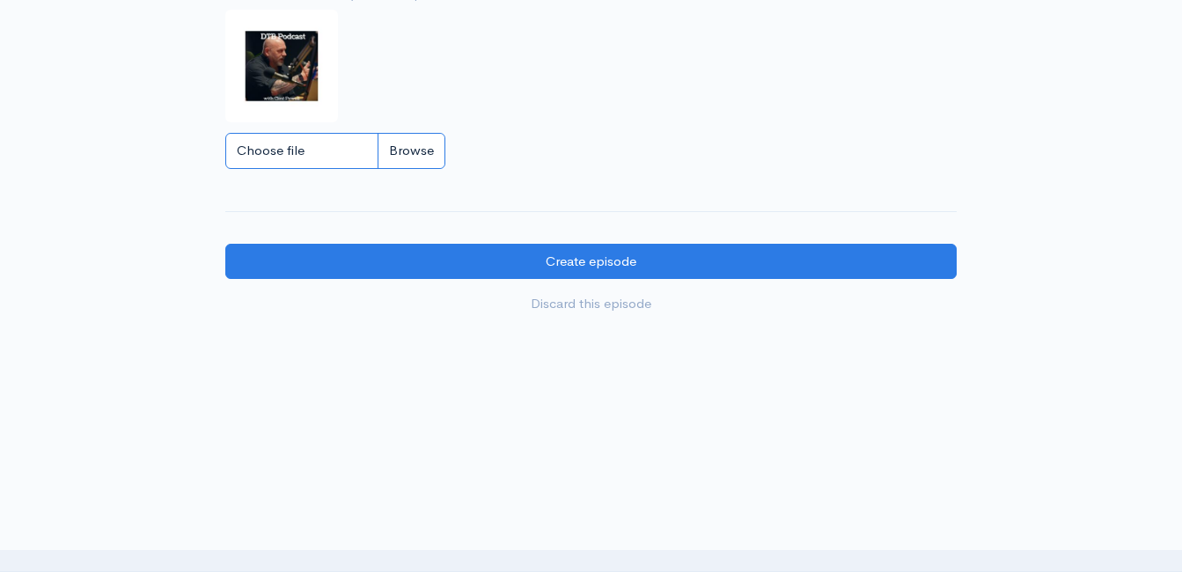
click at [403, 156] on input "Choose file" at bounding box center [335, 151] width 220 height 36
type input "C:\fakepath\e.JPG"
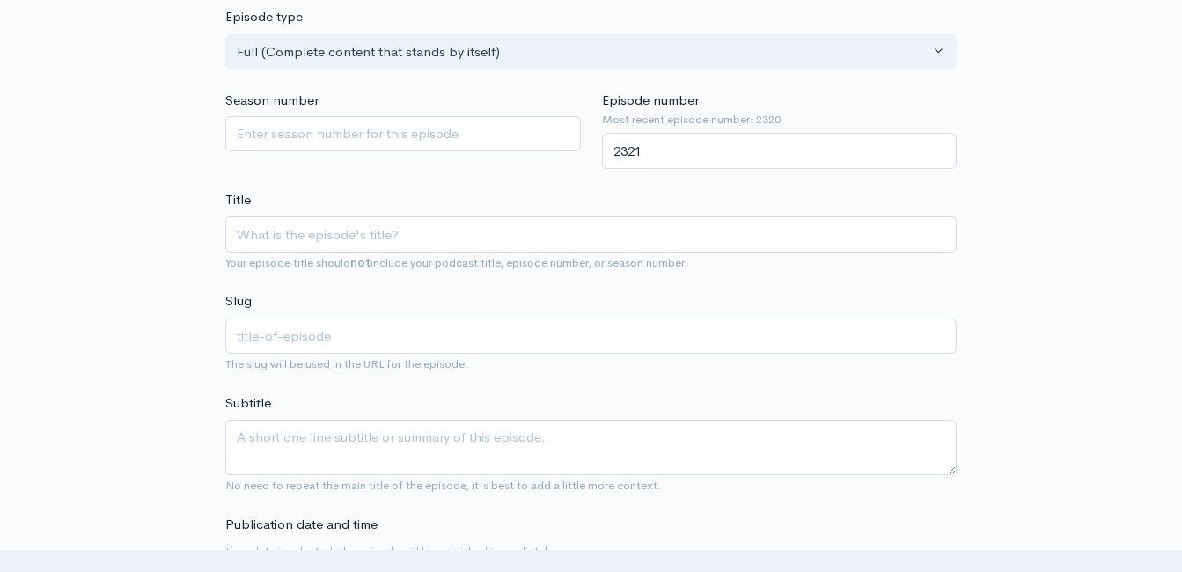
scroll to position [346, 0]
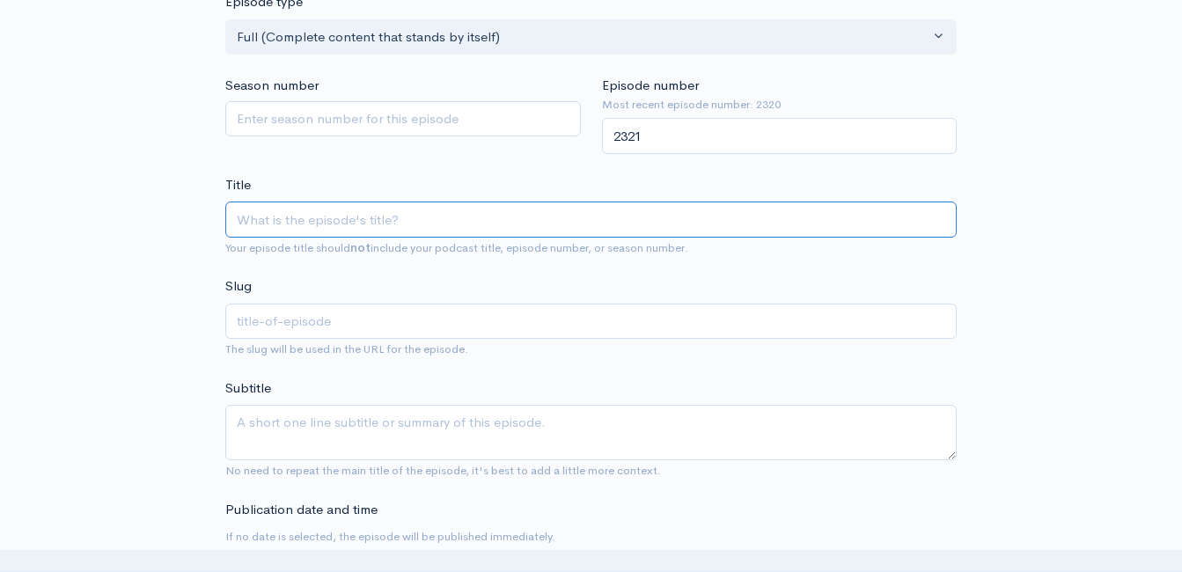
paste input "The Most Followed Vet in the World"
type input "The Most Followed Vet in the World"
type input "the-most-followed-vet-in-the-world"
type input "The Most Followed Vet in the World f"
type input "the-most-followed-vet-in-the-world-f"
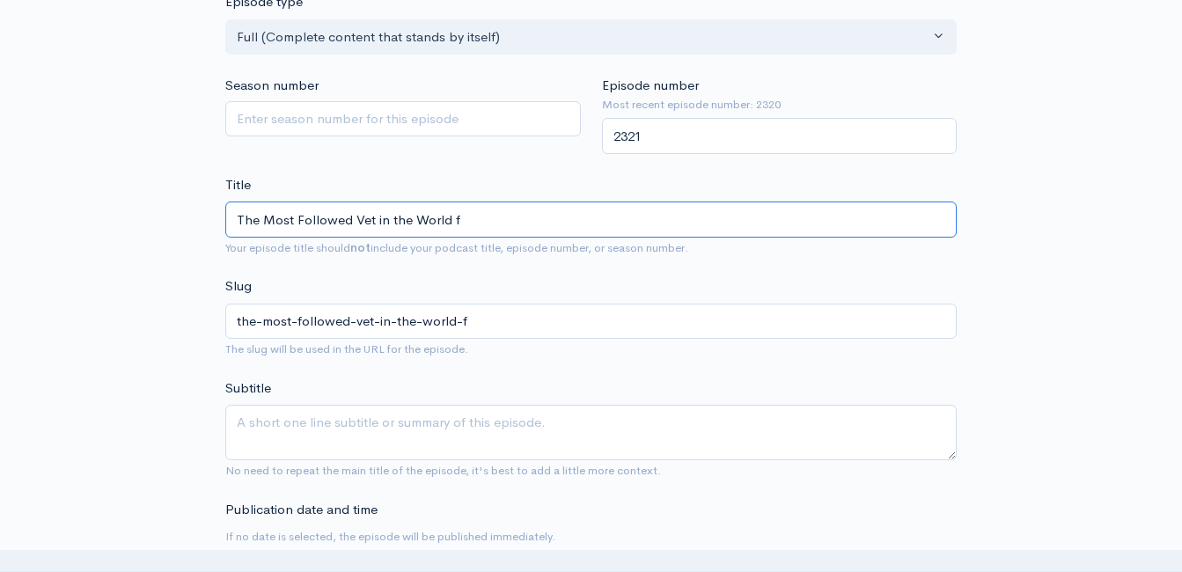
type input "The Most Followed Vet in the World fr"
type input "the-most-followed-vet-in-the-world-fr"
type input "The Most Followed Vet in the World from"
type input "the-most-followed-vet-in-the-world-from"
type input "The Most Followed Vet in the World from T"
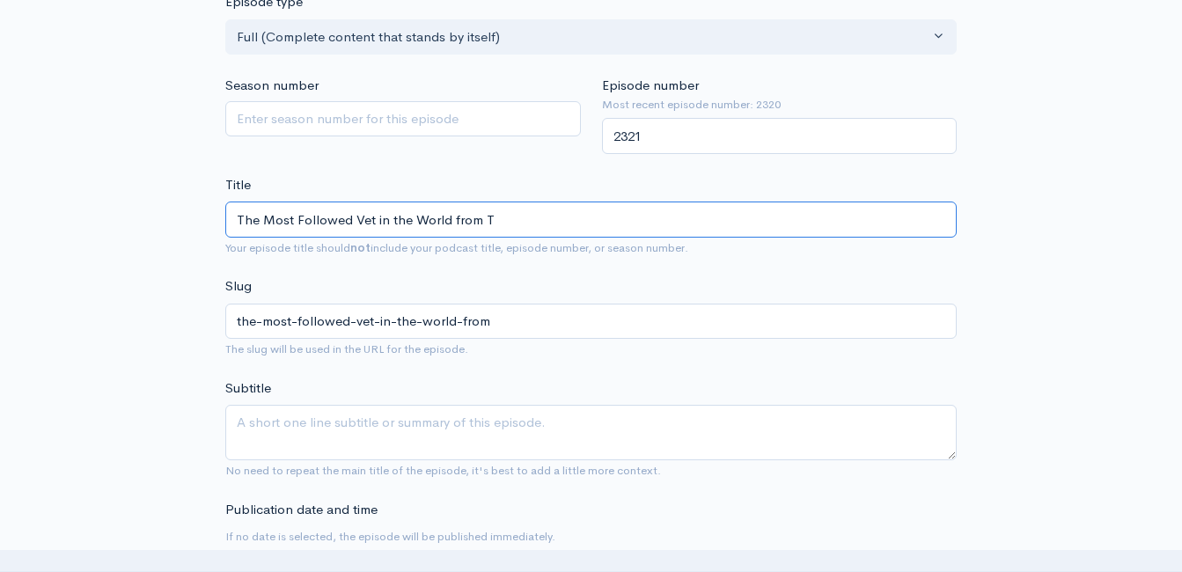
type input "the-most-followed-vet-in-the-world-from-t"
type input "The Most Followed Vet in the World from The"
type input "the-most-followed-vet-in-the-world-from-the"
type input "The Most Followed Vet in the World from The H"
type input "the-most-followed-vet-in-the-world-from-the-h"
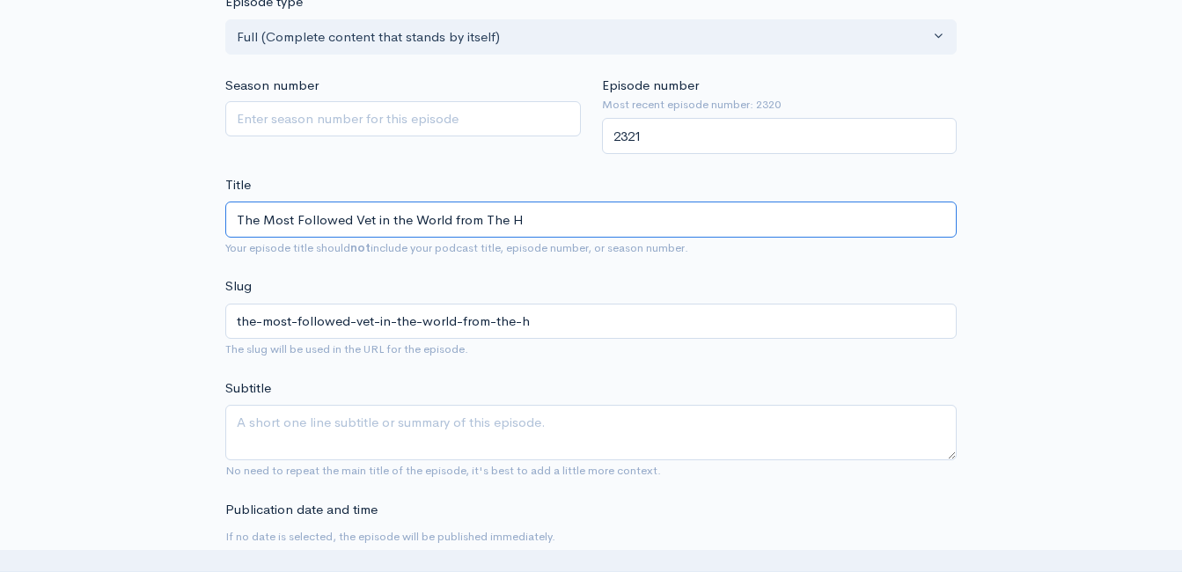
type input "The Most Followed Vet in the World from The Ho"
type input "the-most-followed-vet-in-the-world-from-the-ho"
type input "The Most Followed Vet in the World from The Hol"
type input "the-most-followed-vet-in-the-world-from-the-hol"
type input "The Most Followed Vet in the World from The Holi"
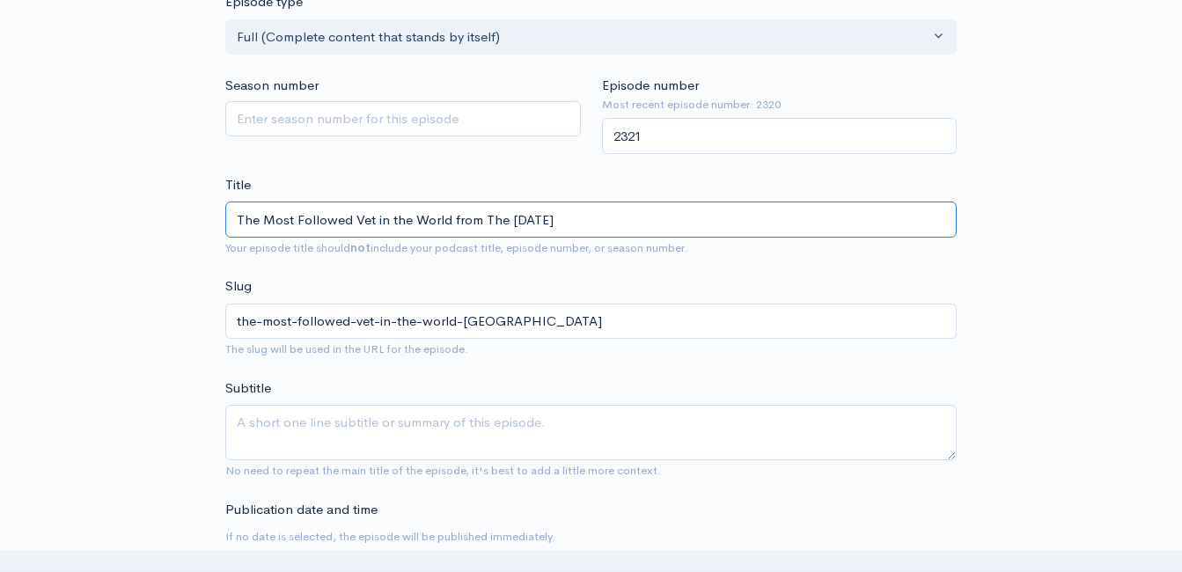
type input "the-most-followed-vet-in-the-world-from-the-holi"
type input "The Most Followed Vet in the World from The Holis"
type input "the-most-followed-vet-in-the-world-from-the-holis"
type input "The Most Followed Vet in the World from The Holist"
type input "the-most-followed-vet-in-the-world-from-the-holist"
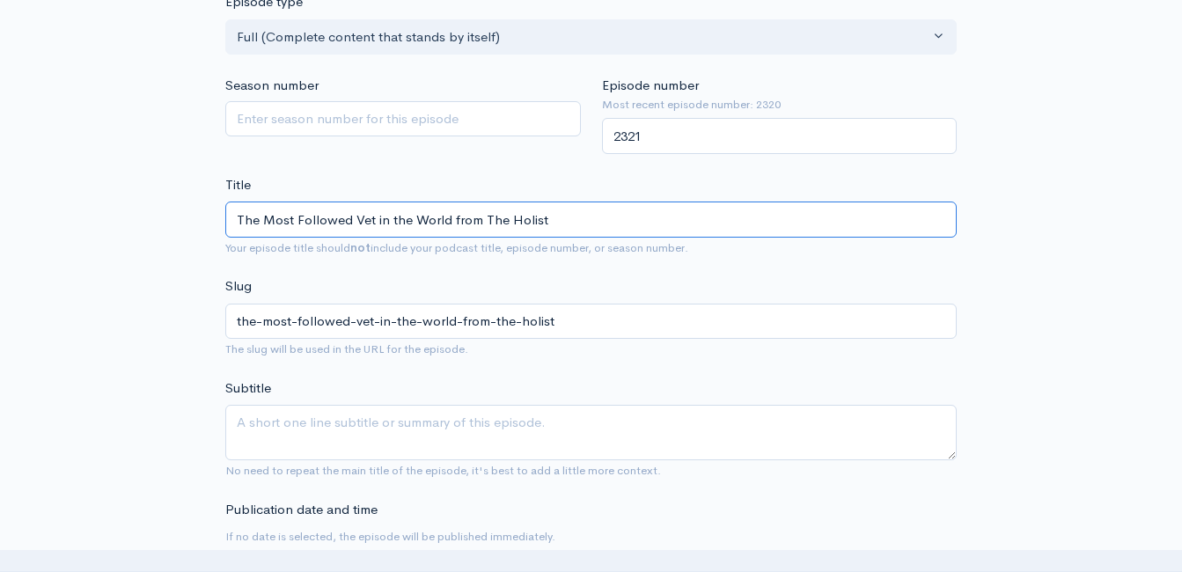
type input "The Most Followed Vet in the World from The Holisti"
type input "the-most-followed-vet-in-the-world-from-the-holisti"
type input "The Most Followed Vet in the World from The Holistic"
type input "the-most-followed-vet-in-the-world-from-the-holistic"
type input "The Most Followed Vet in the World from The Holistic N"
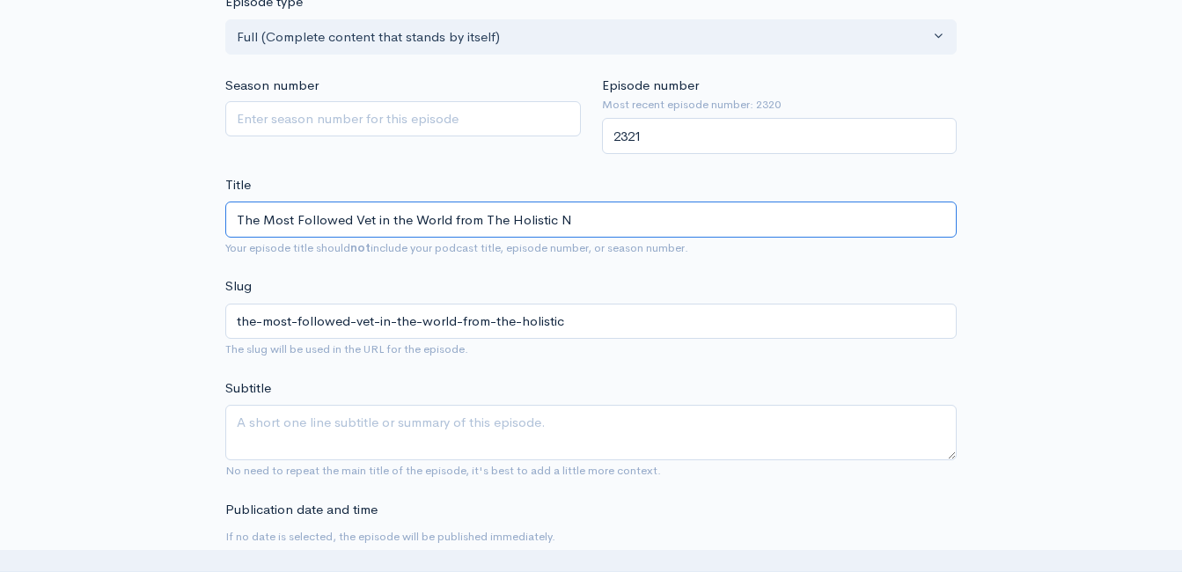
type input "the-most-followed-vet-in-the-world-from-the-holistic-n"
type input "The Most Followed Vet in the World from The Holistic Na"
type input "the-most-followed-vet-in-the-world-from-the-holistic-na"
type input "The Most Followed Vet in the World from The Holistic Nav"
type input "the-most-followed-vet-in-the-world-from-the-holistic-nav"
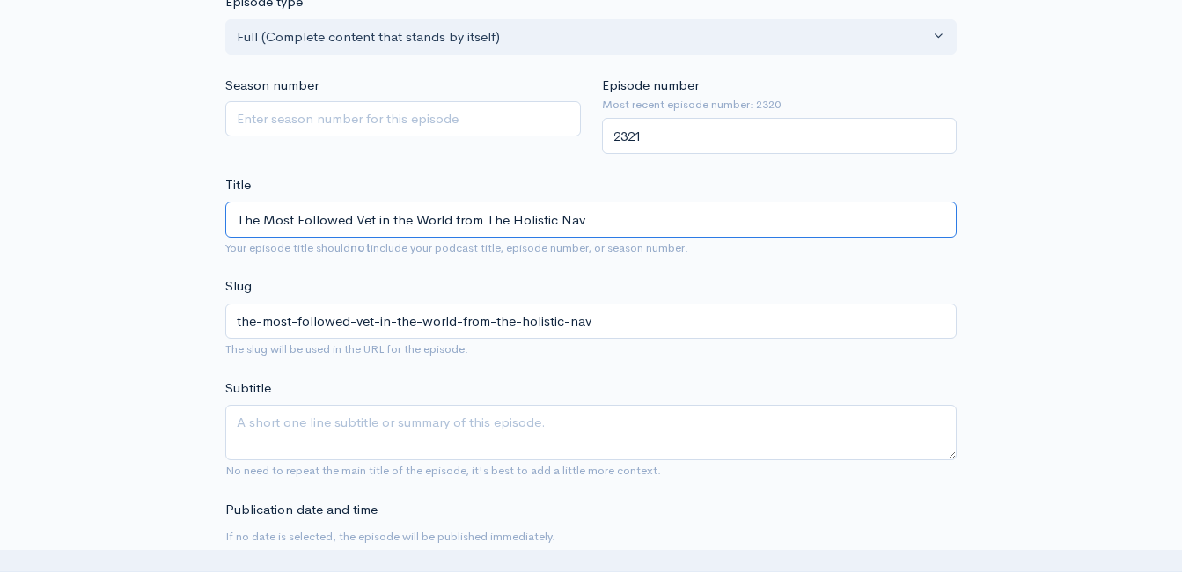
type input "The Most Followed Vet in the World from The Holistic Navi"
type input "the-most-followed-vet-in-the-world-from-the-holistic-navi"
type input "The Most Followed Vet in the World from The Holistic Navig"
type input "the-most-followed-vet-in-the-world-from-the-holistic-navig"
type input "The Most Followed Vet in the World from The Holistic Naviga"
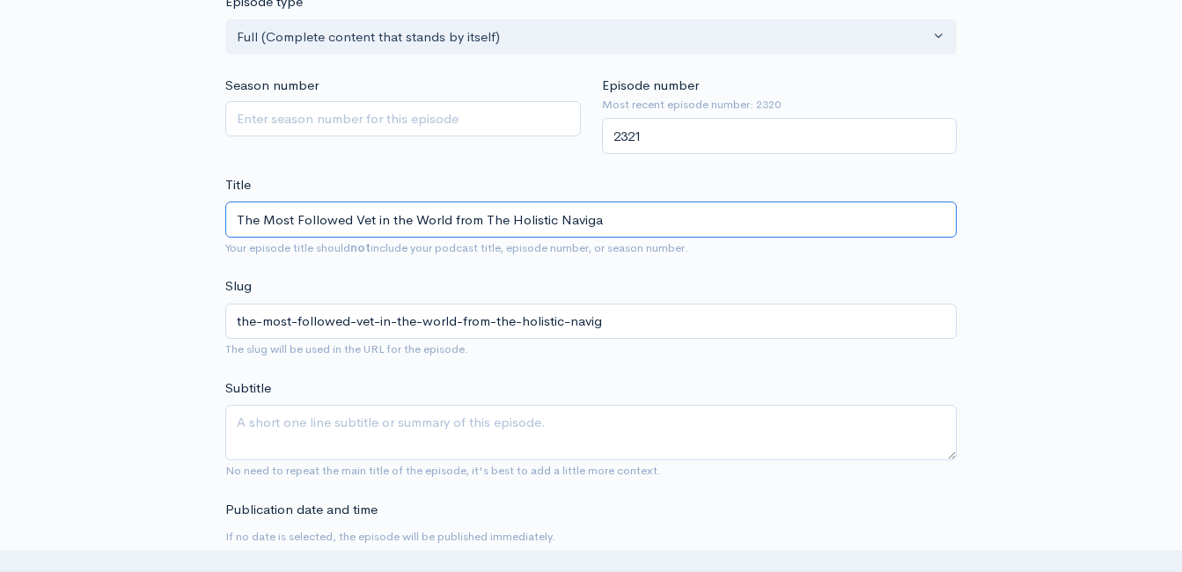
type input "the-most-followed-vet-in-the-world-from-the-holistic-naviga"
type input "The Most Followed Vet in the World from The Holistic Navigat"
type input "the-most-followed-vet-in-the-world-from-the-holistic-navigat"
type input "The Most Followed Vet in the World from The Holistic Navigato"
type input "the-most-followed-vet-in-the-world-from-the-holistic-navigato"
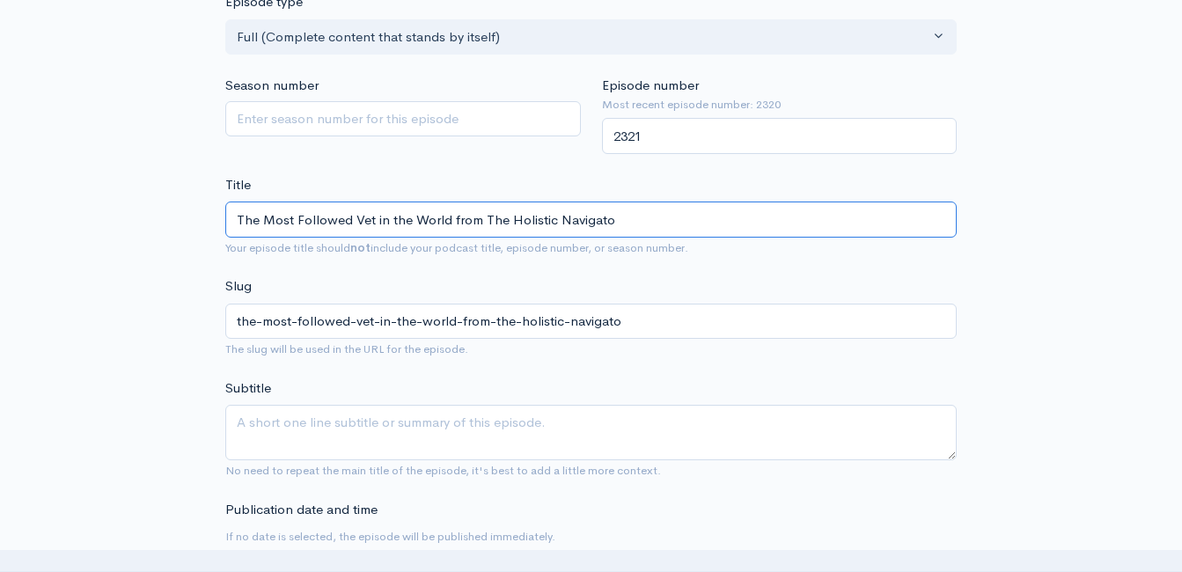
type input "The Most Followed Vet in the World from The Holistic Navigator"
type input "the-most-followed-vet-in-the-world-from-the-holistic-navigator"
type input "The Most Followed Vet in the World from The Holistic Navigator"
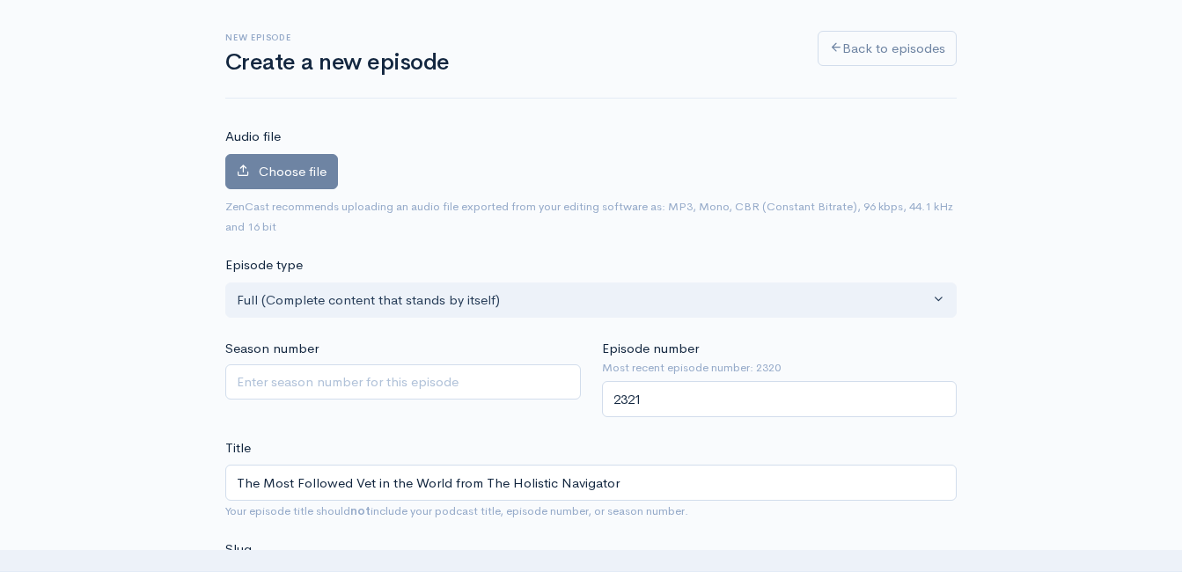
scroll to position [82, 0]
click at [257, 182] on label "Choose file" at bounding box center [281, 173] width 113 height 36
click at [0, 0] on input "Choose file" at bounding box center [0, 0] width 0 height 0
click at [286, 173] on span "Choose file" at bounding box center [293, 172] width 68 height 17
click at [0, 0] on input "Choose file" at bounding box center [0, 0] width 0 height 0
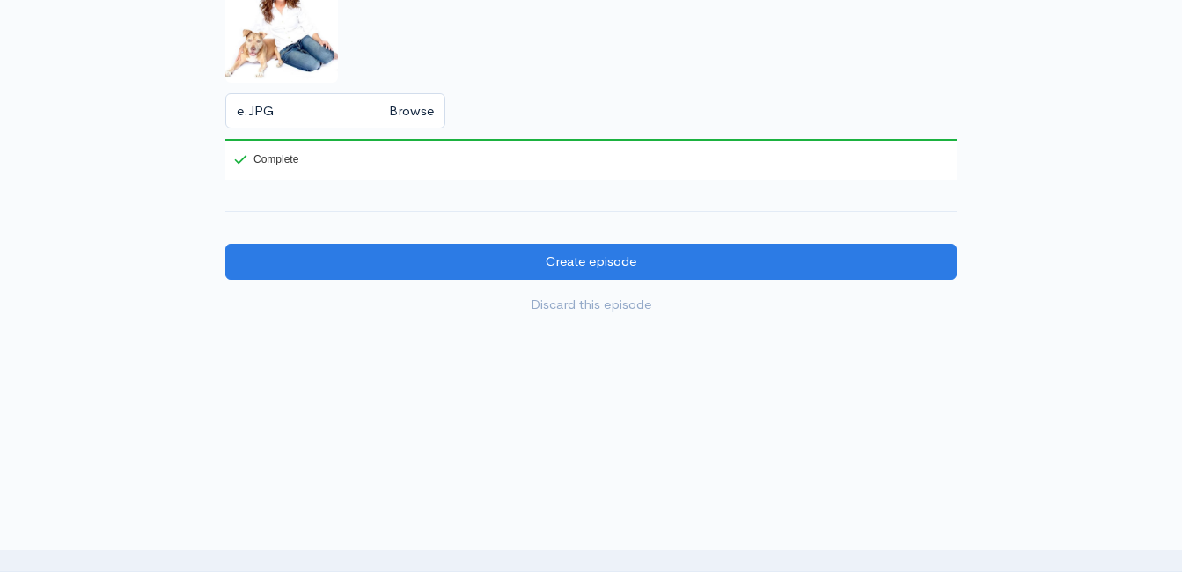
scroll to position [1894, 0]
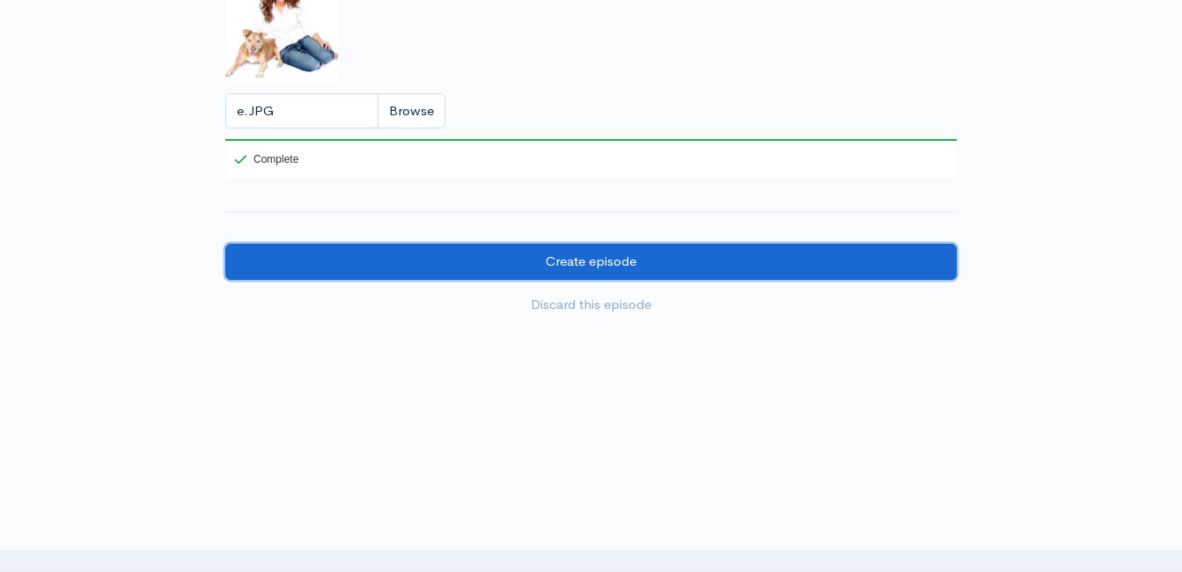
click at [859, 274] on input "Create episode" at bounding box center [591, 262] width 732 height 36
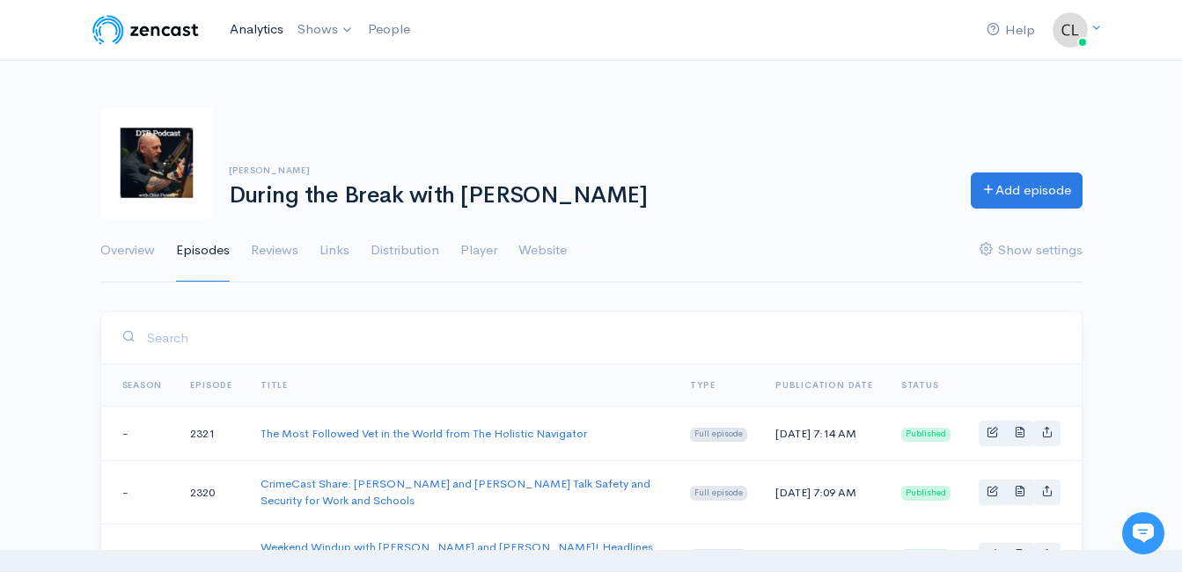
click at [239, 32] on link "Analytics" at bounding box center [257, 30] width 68 height 38
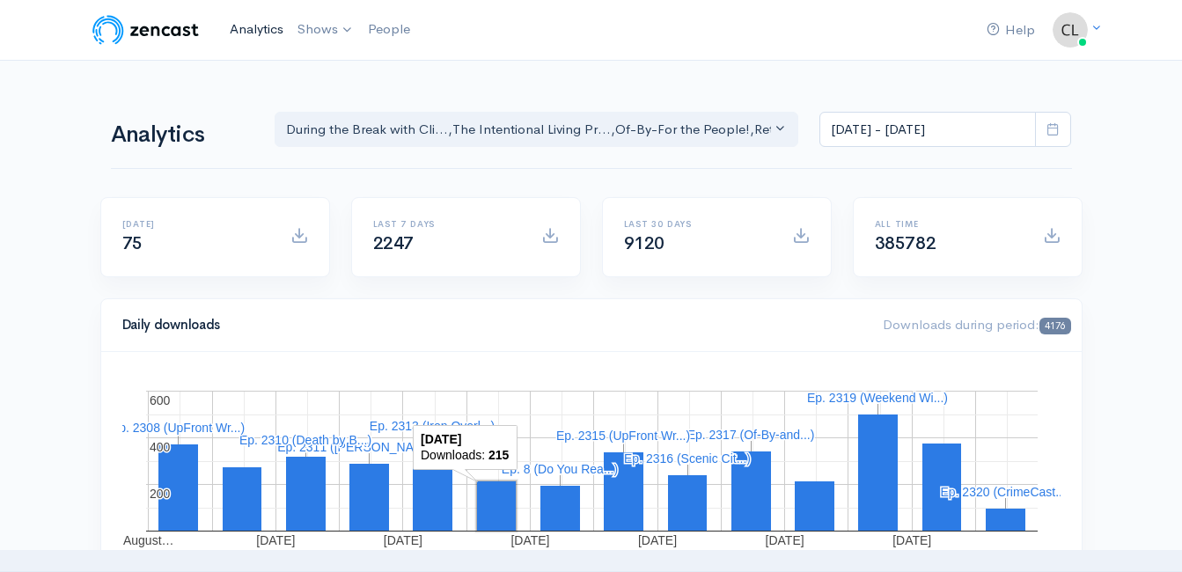
click at [265, 33] on link "Analytics" at bounding box center [257, 30] width 68 height 38
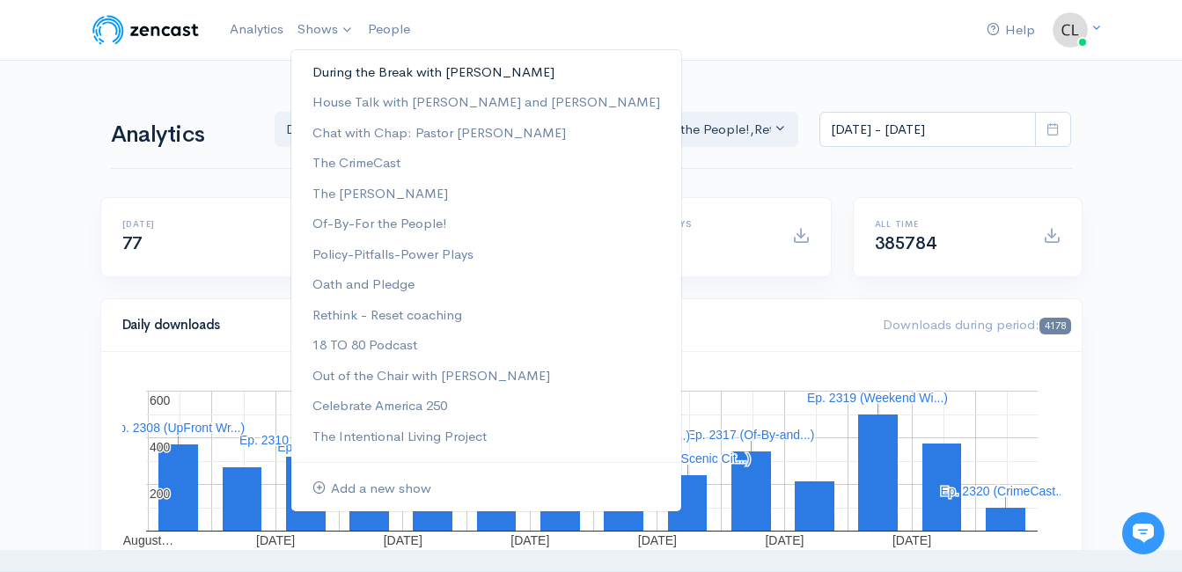
click at [319, 73] on link "During the Break with [PERSON_NAME]" at bounding box center [486, 72] width 390 height 31
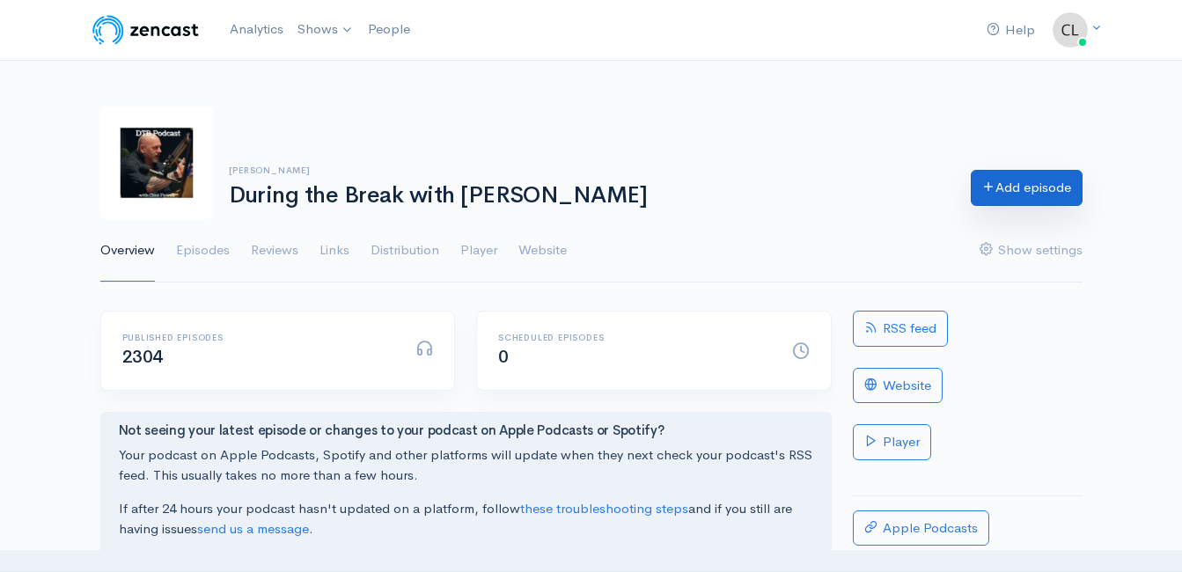
click at [1001, 194] on link "Add episode" at bounding box center [1027, 188] width 112 height 36
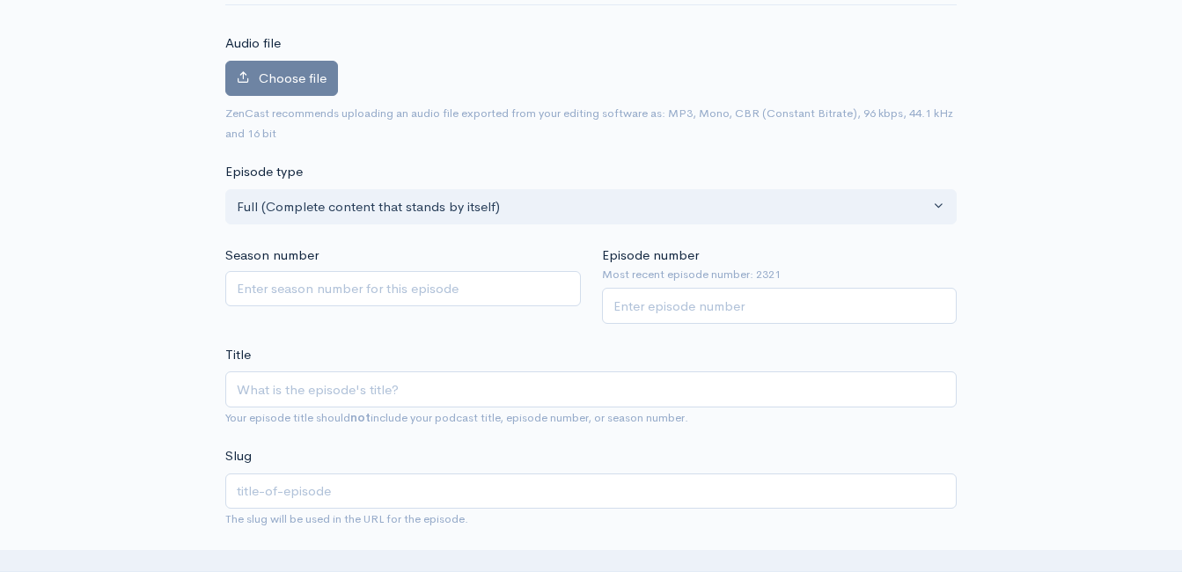
type input "A"
type input "a"
type input "A N"
type input "a-n"
type input "A No"
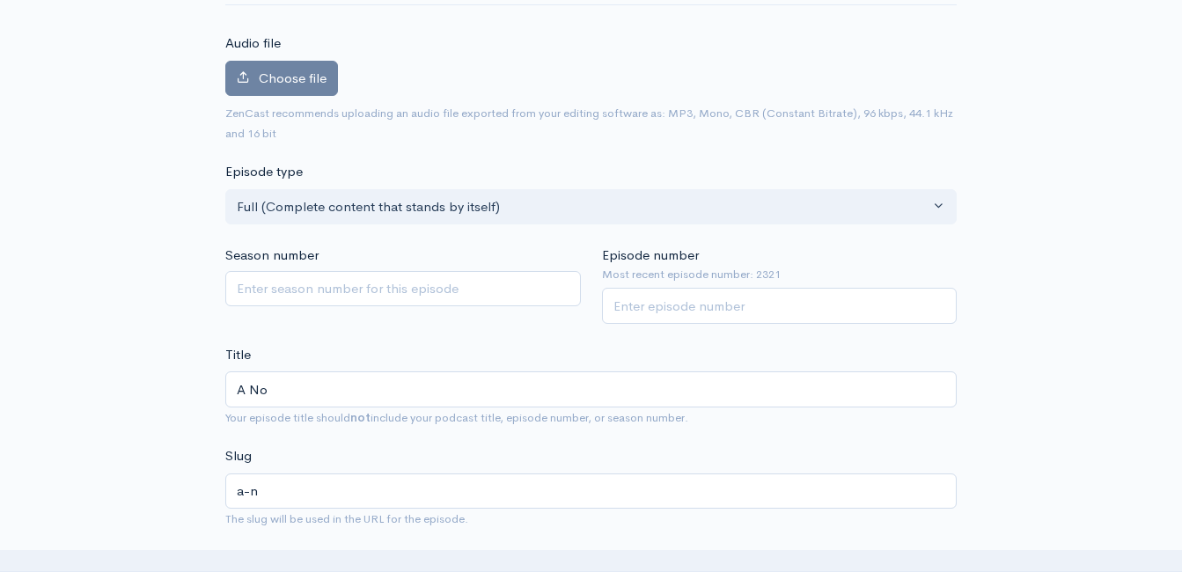
type input "a-no"
type input "A Noo"
type input "a-noo"
type input "A Nooo"
type input "a-nooo"
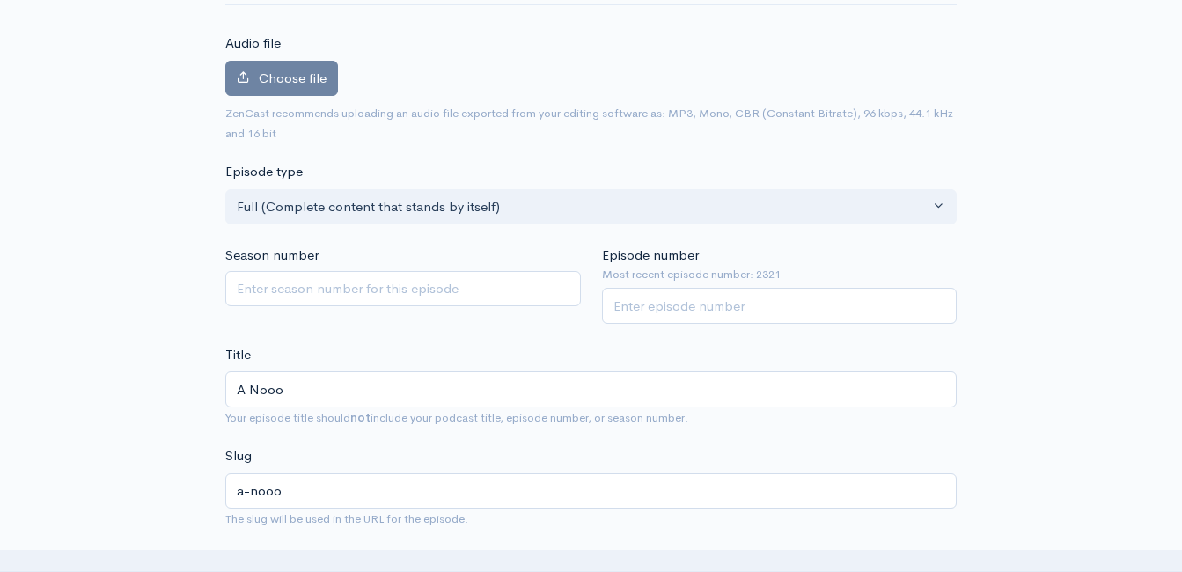
type input "A Nooog"
type input "a-nooog"
type input "A Nooo"
type input "a-nooo"
type input "A Noo"
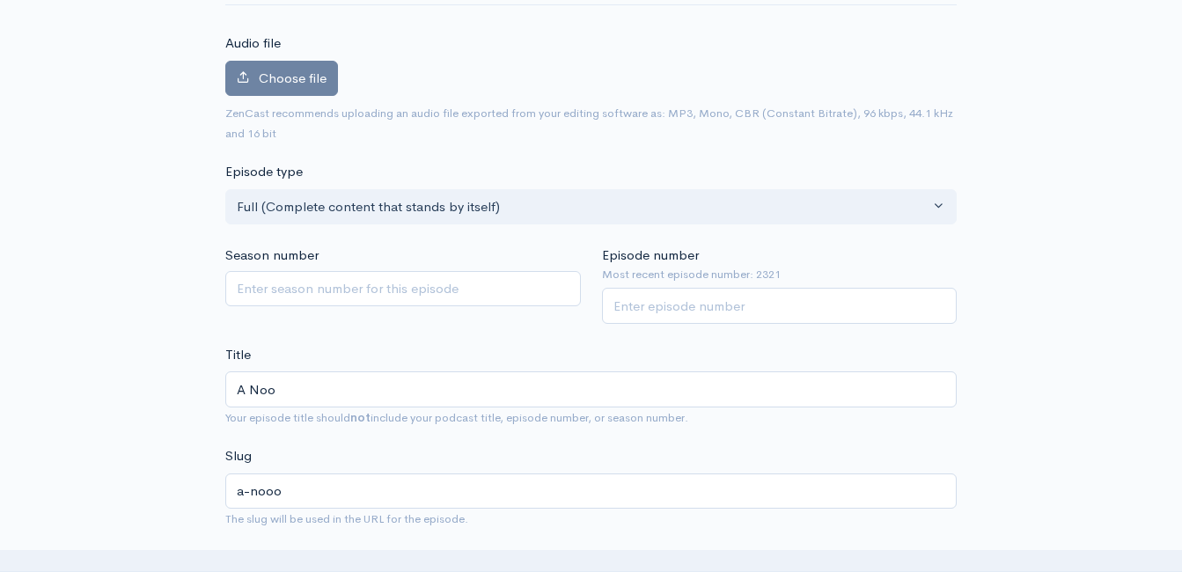
type input "a-noo"
type input "A Noog"
type input "a-noog"
type input "A Nooga"
type input "a-nooga"
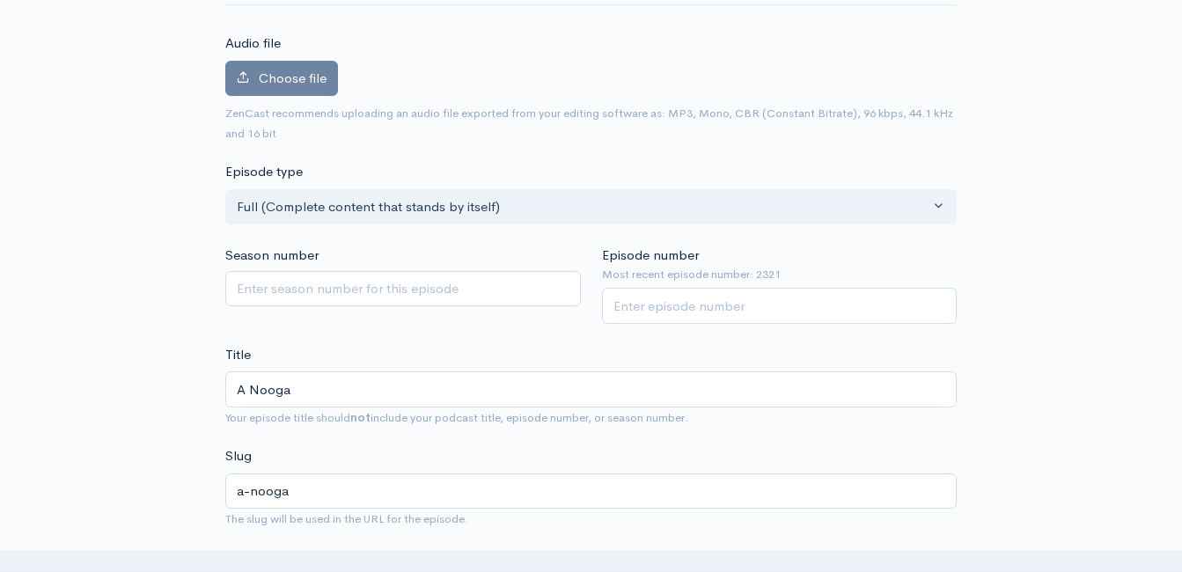
type input "A Nooga P"
type input "a-nooga-p"
type input "A Nooga Po"
type input "a-nooga-po"
type input "A Nooga Pod"
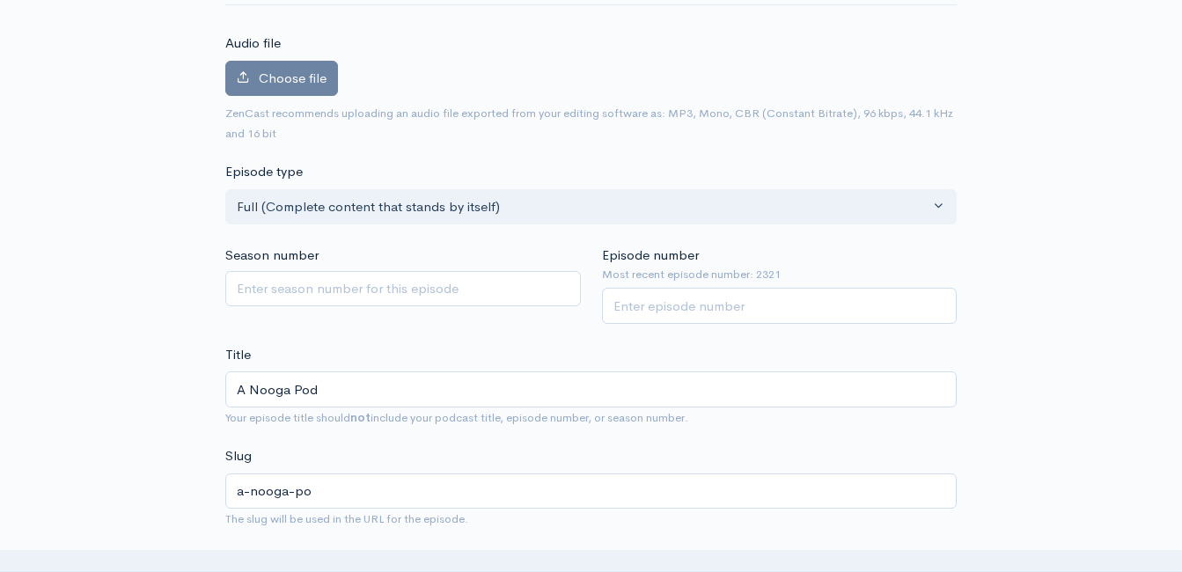
type input "a-nooga-pod"
type input "A Nooga Podc"
type input "a-nooga-podc"
type input "A Nooga Podcas"
type input "a-nooga-podcas"
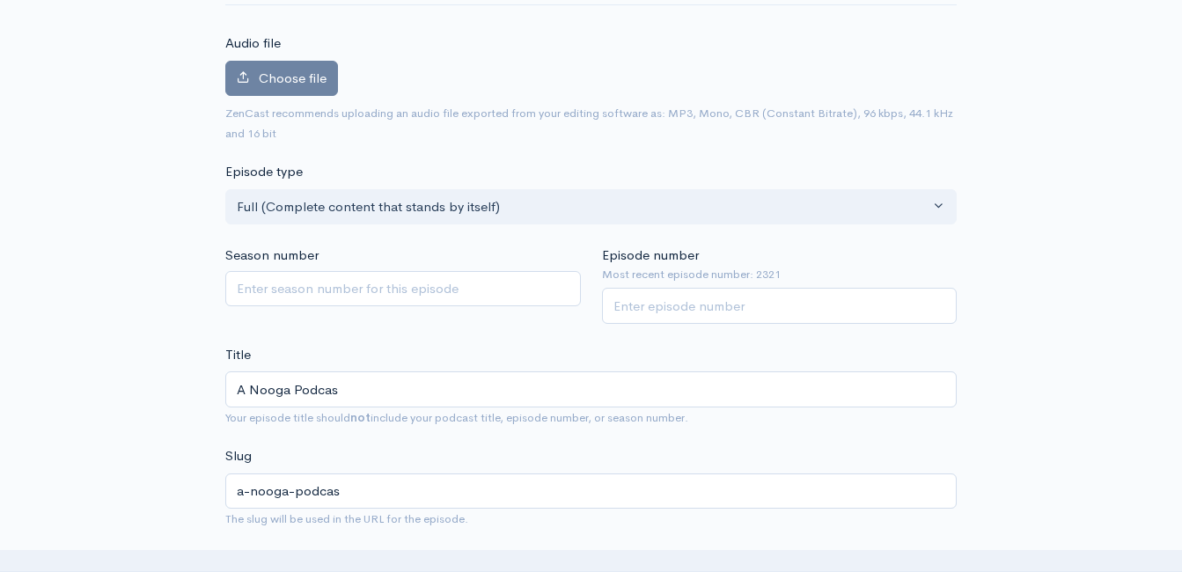
type input "A Nooga Podcast"
type input "a-nooga-podcast"
type input "A Nooga Podcast N"
type input "a-nooga-podcast-n"
type input "A Nooga Podcast Net"
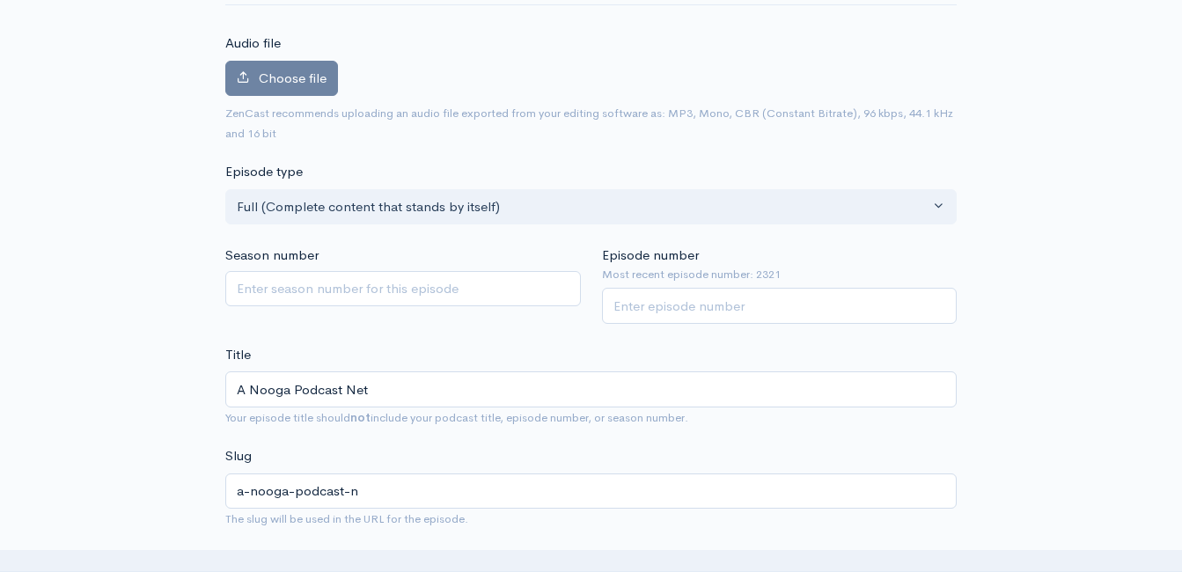
type input "a-nooga-podcast-net"
type input "A Nooga Podcast Netw"
type input "a-nooga-podcast-netw"
type input "A Nooga Podcast Netwo"
type input "a-nooga-podcast-netwo"
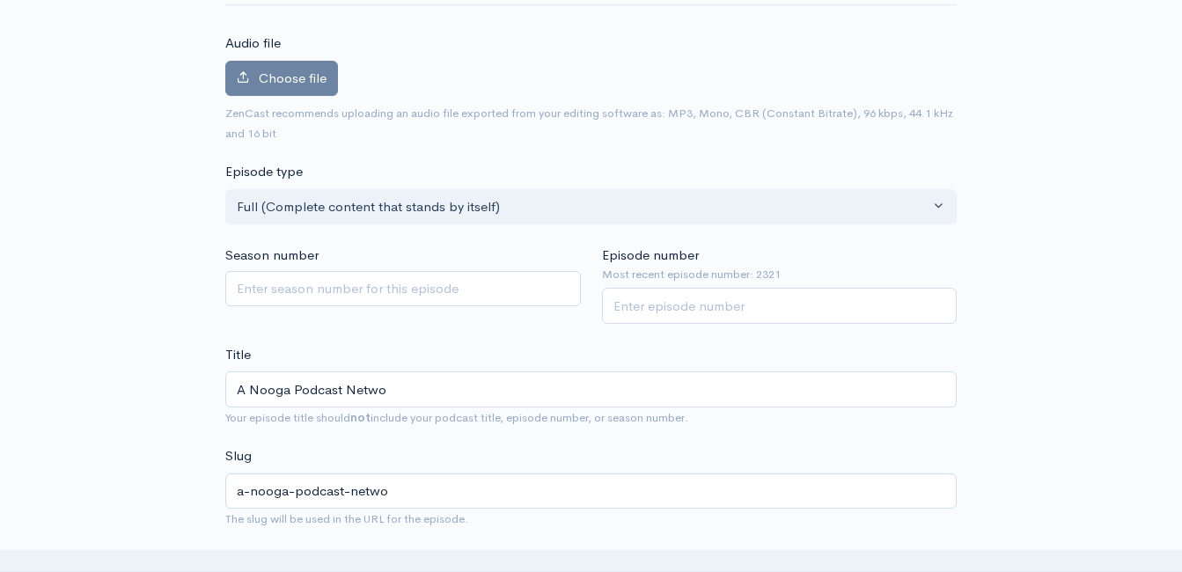
type input "A Nooga Podcast Networ"
type input "a-nooga-podcast-networ"
type input "A Nooga Podcast Network"
type input "a-nooga-podcast-network"
type input "A Nooga Podcast Network S"
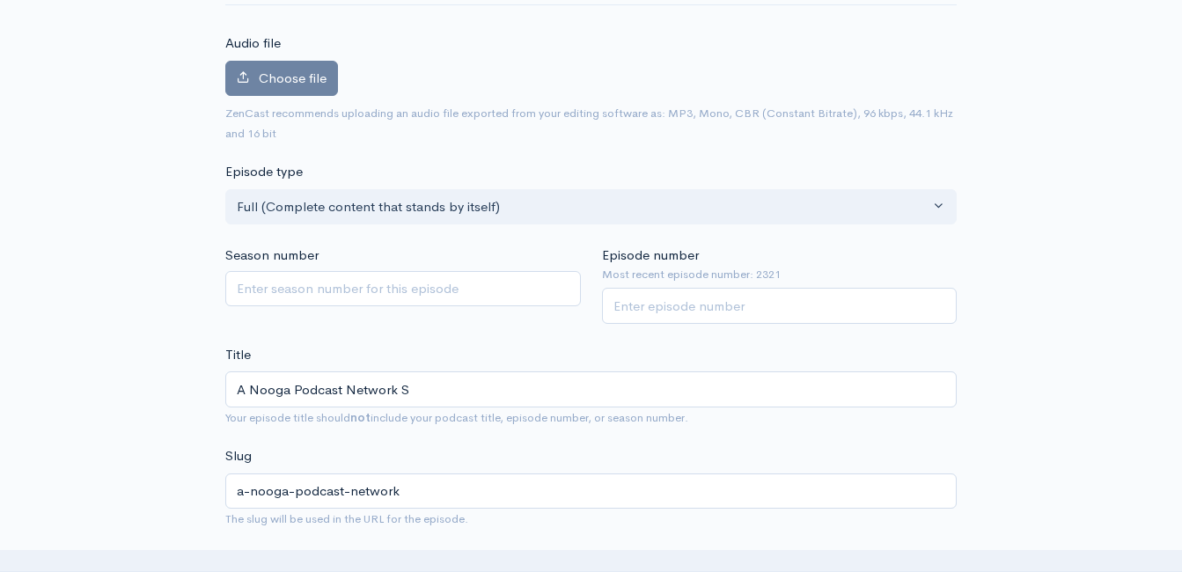
type input "a-nooga-podcast-network-s"
type input "A Nooga Podcast Network"
type input "a-nooga-podcast-network"
type input "A Nooga Podcast Network S"
type input "a-nooga-podcast-network-s"
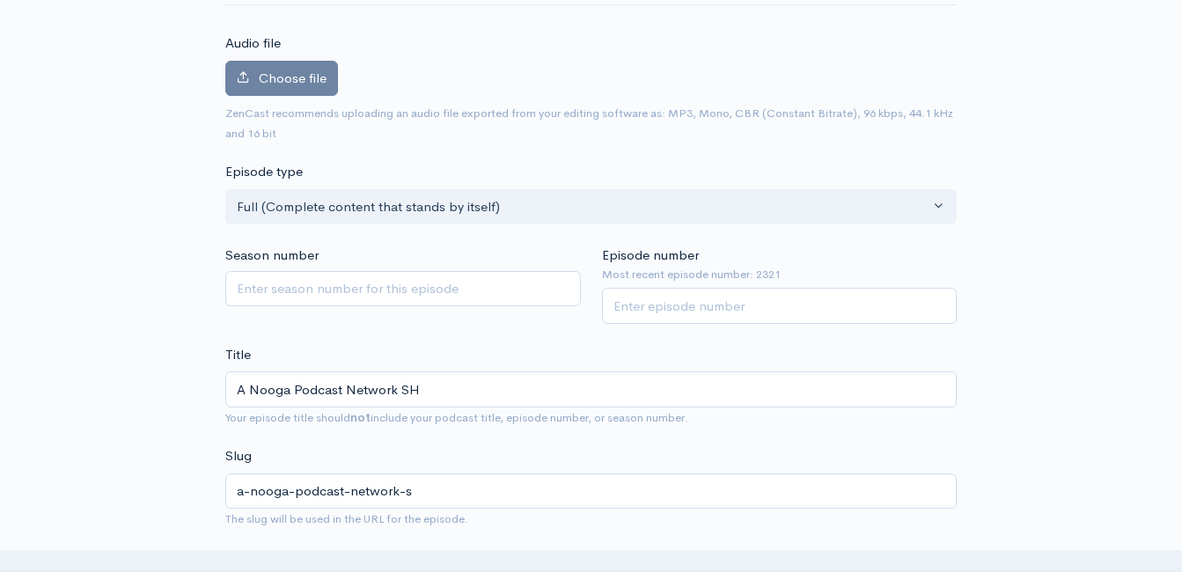
type input "A Nooga Podcast Network SHA"
type input "a-nooga-podcast-network-sha"
type input "A Nooga Podcast Network SHAR"
type input "a-nooga-podcast-network-shar"
type input "A Nooga Podcast Network SHARE"
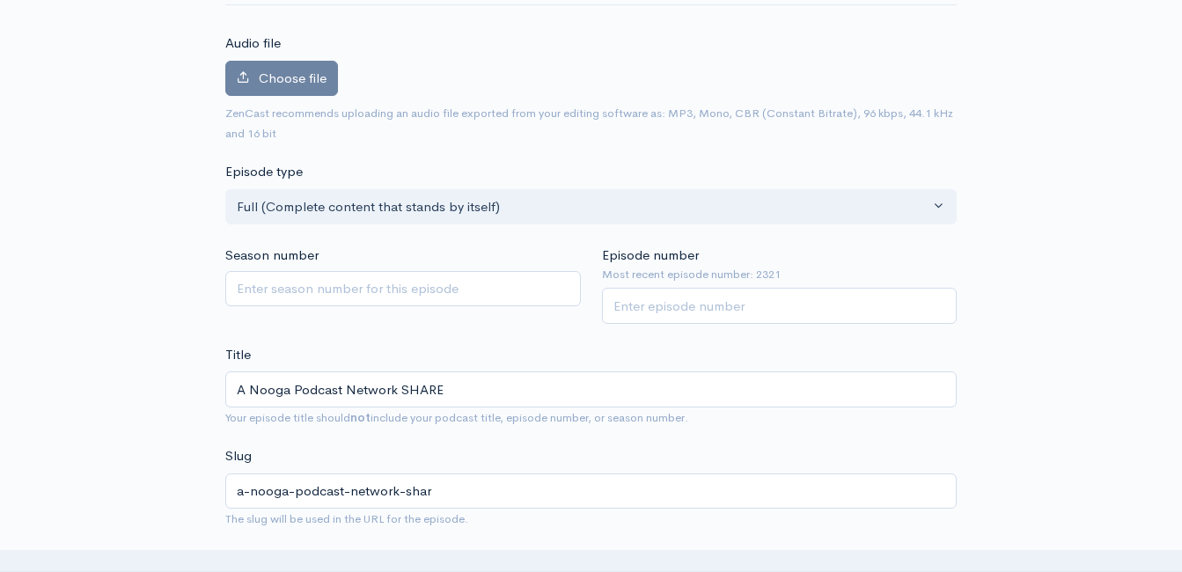
type input "a-nooga-podcast-network-share"
type input "A Nooga Podcast Network SHARE! H"
type input "a-nooga-podcast-network-share-h"
type input "A Nooga Podcast Network SHARE! Ho"
type input "a-nooga-podcast-network-share-ho"
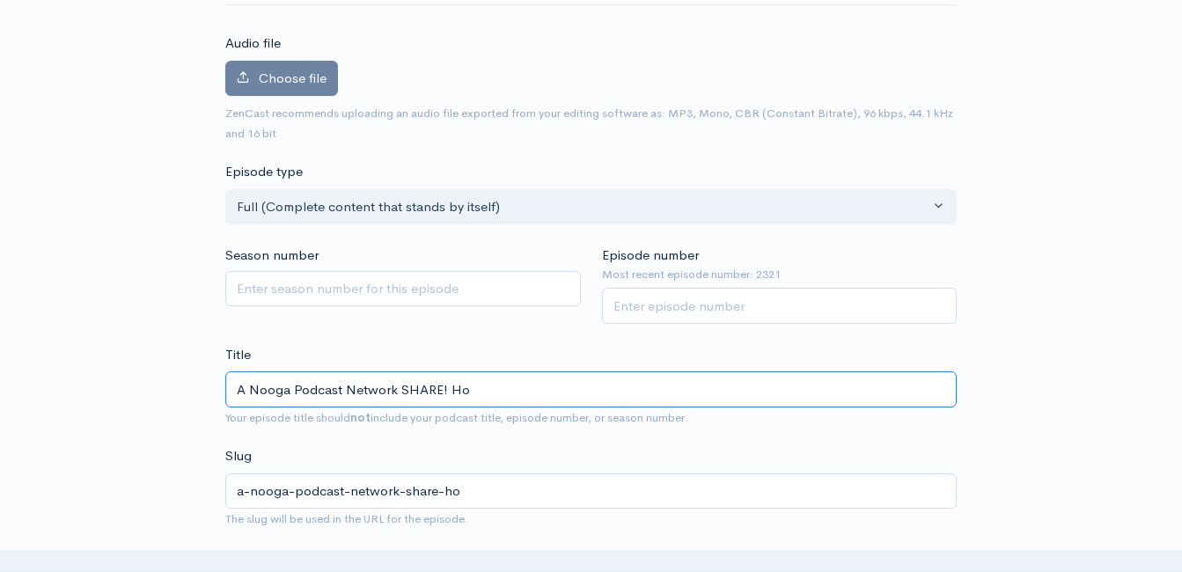
type input "A Nooga Podcast Network SHARE! Hou"
type input "a-nooga-podcast-network-share-hou"
type input "A Nooga Podcast Network SHARE! Hous"
type input "a-nooga-podcast-network-share-hous"
type input "A Nooga Podcast Network SHARE! House"
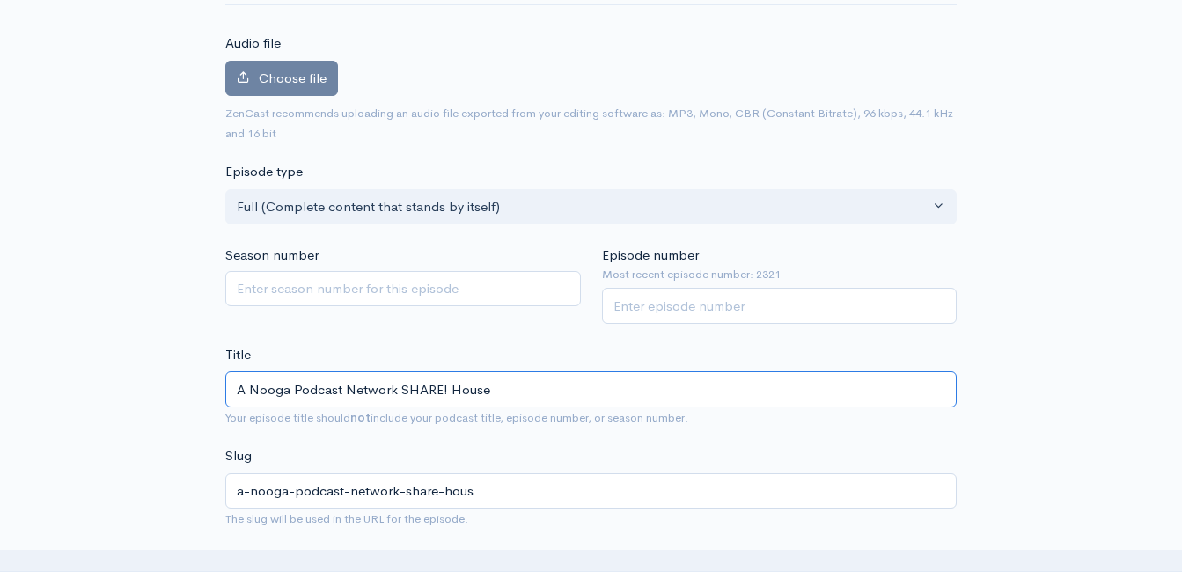
type input "a-nooga-podcast-network-share-house"
type input "A Nooga Podcast Network SHARE! House T"
type input "a-nooga-podcast-network-share-house-t"
type input "A Nooga Podcast Network SHARE! House Tal"
type input "a-nooga-podcast-network-share-house-tal"
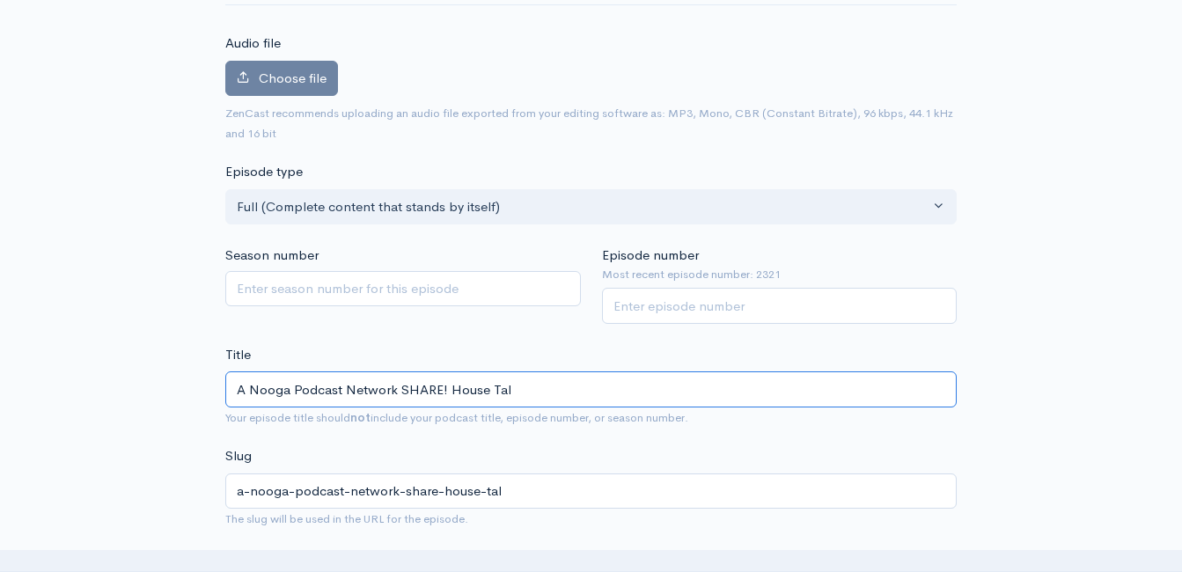
type input "A Nooga Podcast Network SHARE! House Talk"
type input "a-nooga-podcast-network-share-house-talk"
type input "A Nooga Podcast Network SHARE! House Talk wi"
type input "a-nooga-podcast-network-share-house-talk-w"
type input "A Nooga Podcast Network SHARE! House Talk wit"
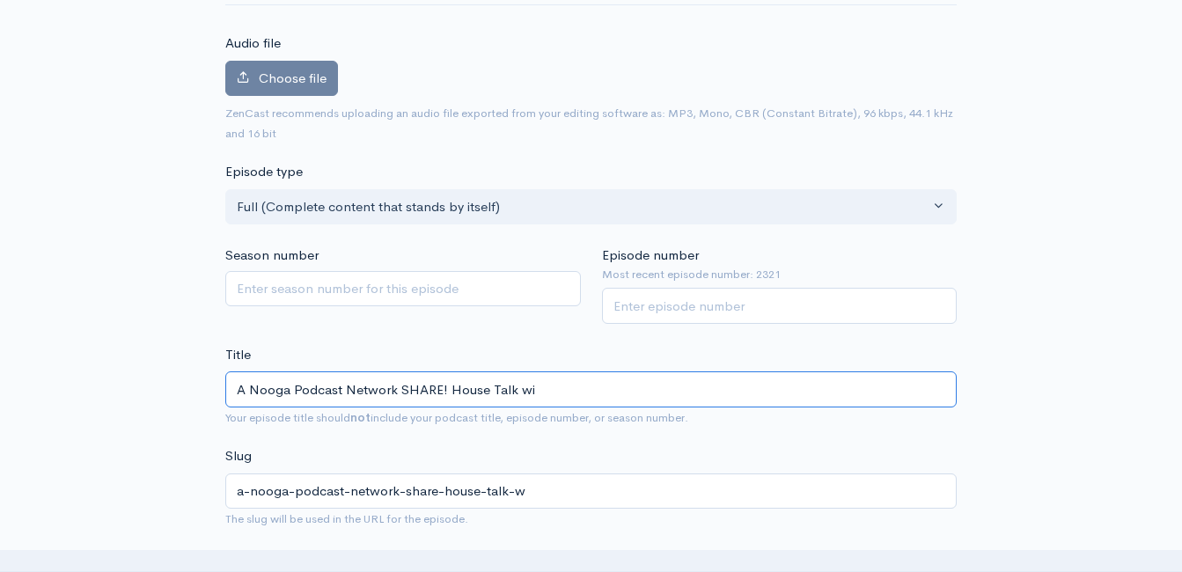
type input "a-nooga-podcast-network-share-house-talk-wi"
type input "A Nooga Podcast Network SHARE! House Talk with"
type input "a-nooga-podcast-network-share-house-talk-with"
type input "A Nooga Podcast Network SHARE! House Talk with L"
type input "a-nooga-podcast-network-share-house-talk-with-l"
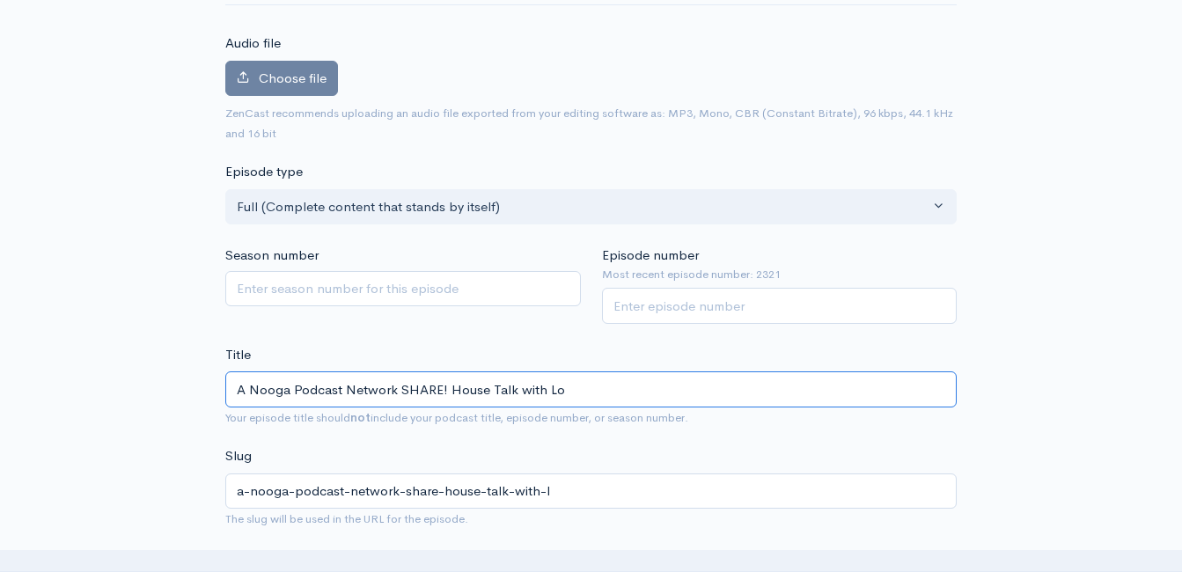
type input "A Nooga Podcast Network SHARE! House Talk with Lor"
type input "a-nooga-podcast-network-share-house-talk-with-lor"
type input "A Nooga Podcast Network SHARE! House Talk with Lori"
type input "a-nooga-podcast-network-share-house-talk-with-lori"
type input "A Nooga Podcast Network SHARE! House Talk with Lori an"
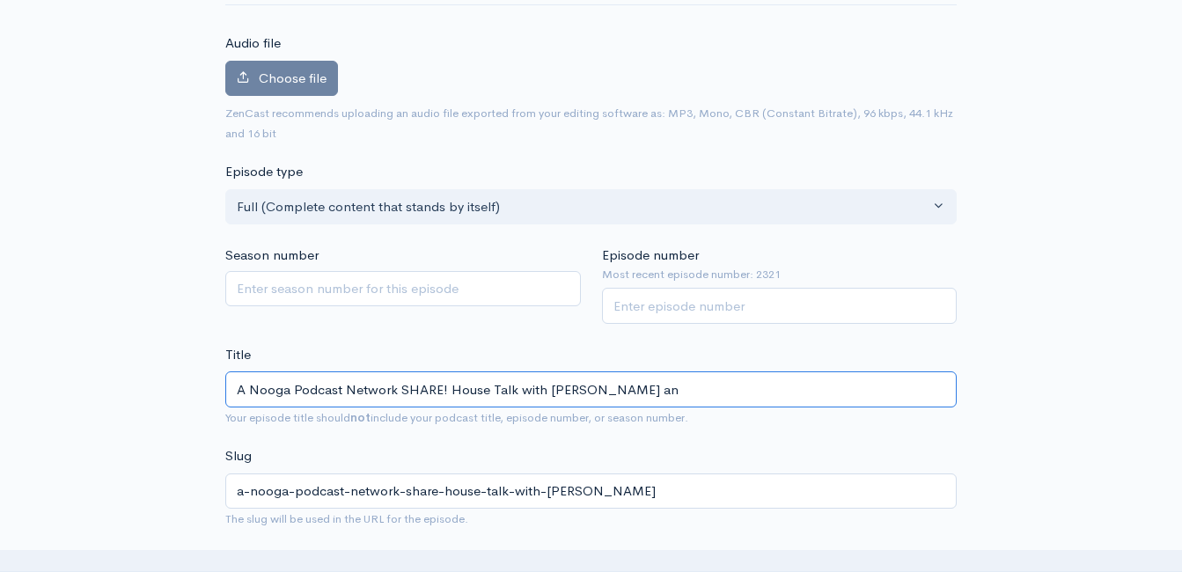
type input "a-nooga-podcast-network-share-house-talk-with-lori-an"
type input "A Nooga Podcast Network SHARE! House Talk with Lori and"
type input "a-nooga-podcast-network-share-house-talk-with-lori-and"
type input "A Nooga Podcast Network SHARE! House Talk with Lori and J"
type input "a-nooga-podcast-network-share-house-talk-with-lori-and-j"
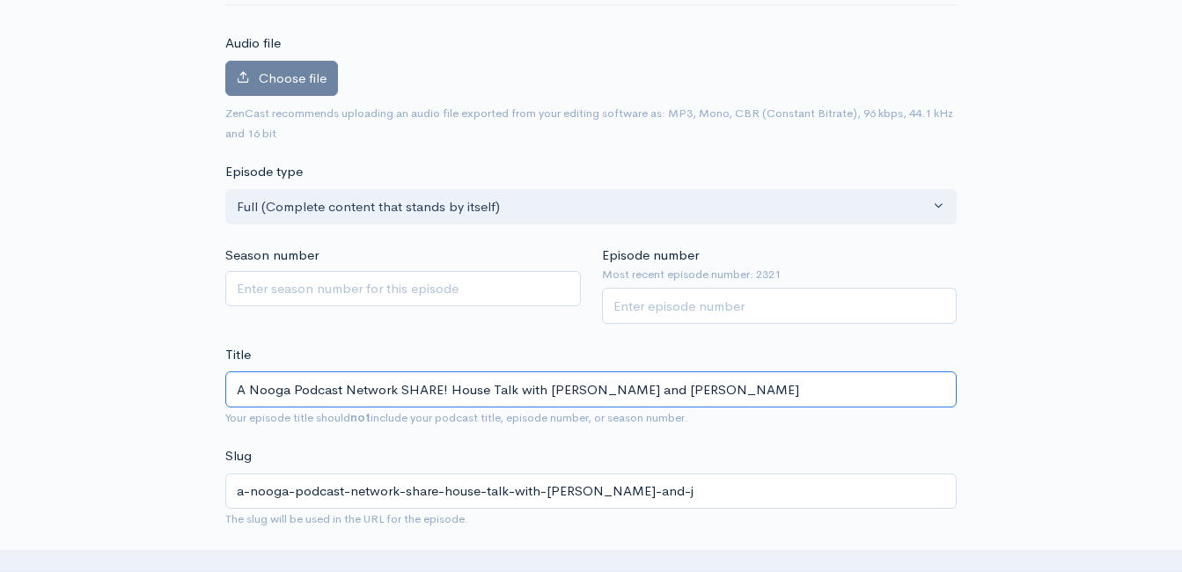
type input "A Nooga Podcast Network SHARE! House Talk with Lori and Joa"
type input "a-nooga-podcast-network-share-house-talk-with-lori-and-joa"
type input "A Nooga Podcast Network SHARE! House Talk with Lori and Jo"
type input "a-nooga-podcast-network-share-house-talk-with-lori-and-jo"
type input "A Nooga Podcast Network SHARE! House Talk with Lori and JoA"
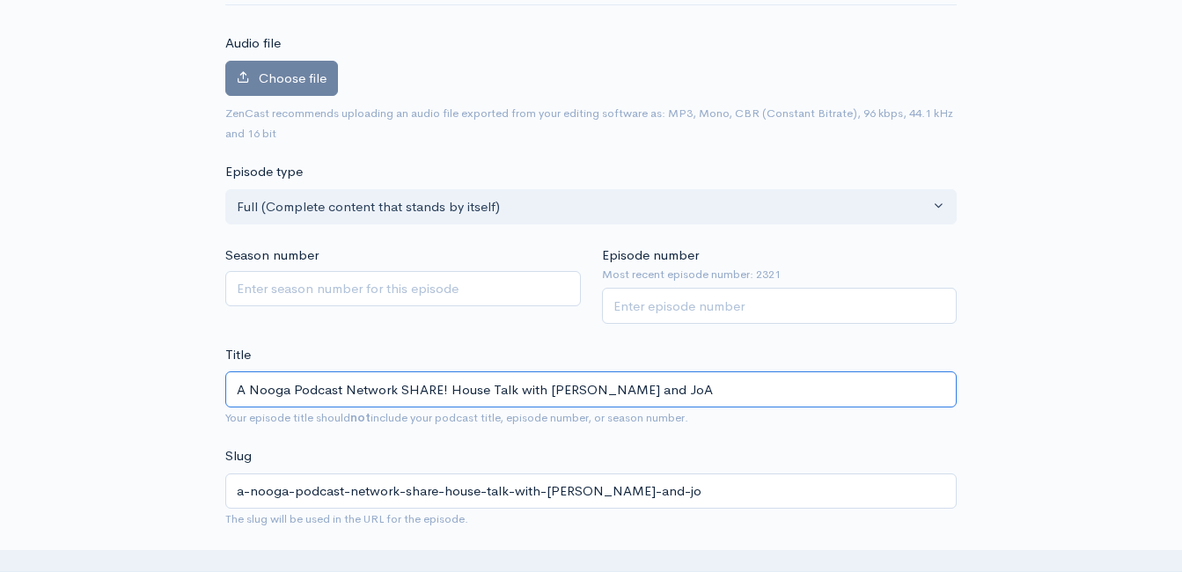
type input "a-nooga-podcast-network-share-house-talk-with-lori-and-joa"
type input "A Nooga Podcast Network SHARE! House Talk with Lori and JoAn"
type input "a-nooga-podcast-network-share-house-talk-with-lori-and-joan"
type input "A Nooga Podcast Network SHARE! House Talk with Lori and JoAnn"
type input "a-nooga-podcast-network-share-house-talk-with-lori-and-joann"
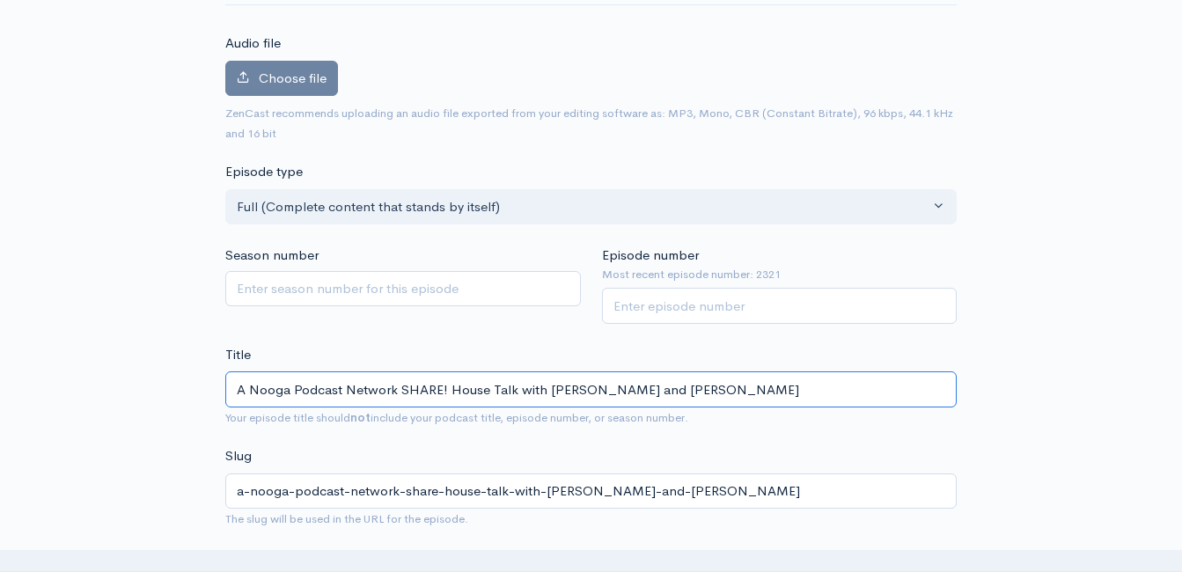
type input "A Nooga Podcast Network SHARE! House Talk with Lori and JoAnna"
type input "a-nooga-podcast-network-share-house-talk-with-lori-and-joanna"
type input "A Nooga Podcast Network SHARE! House Talk with [PERSON_NAME] and [PERSON_NAME]!"
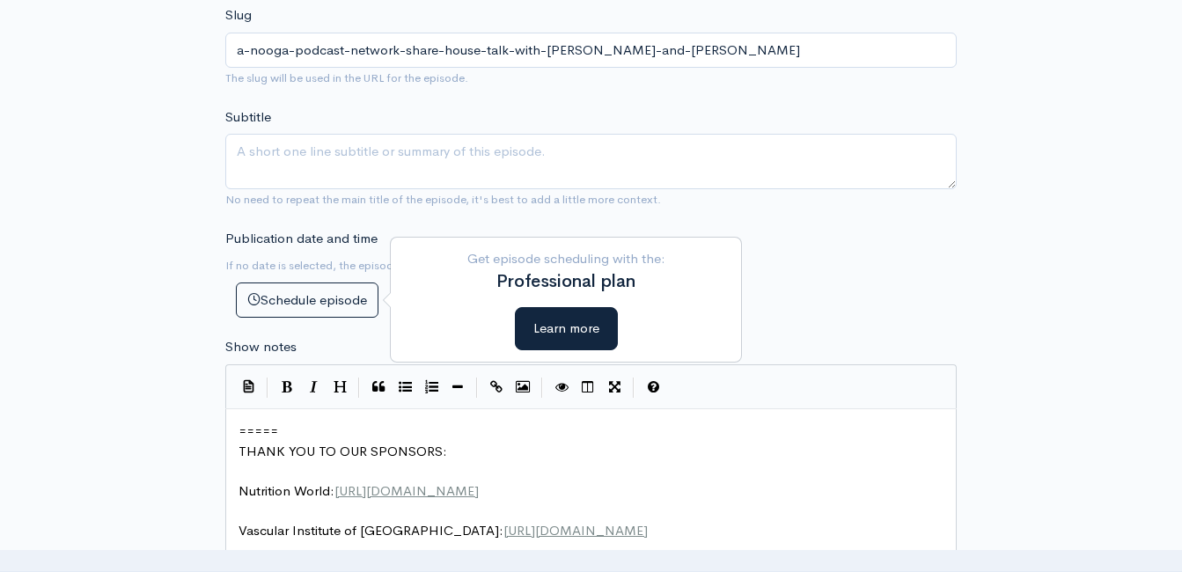
scroll to position [616, 0]
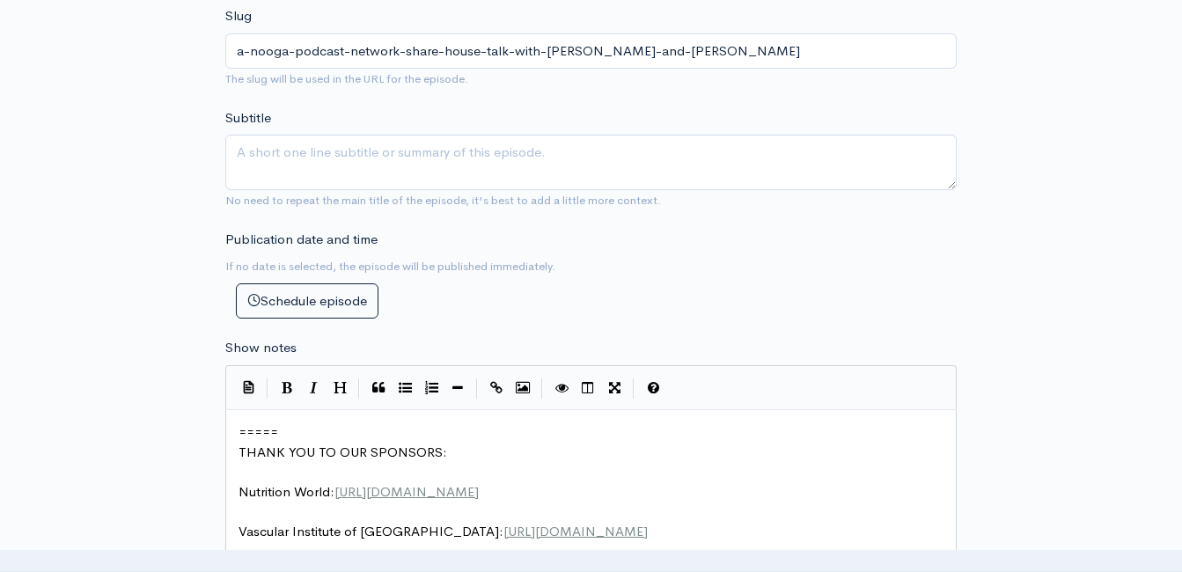
click at [239, 436] on span "=====" at bounding box center [259, 431] width 40 height 17
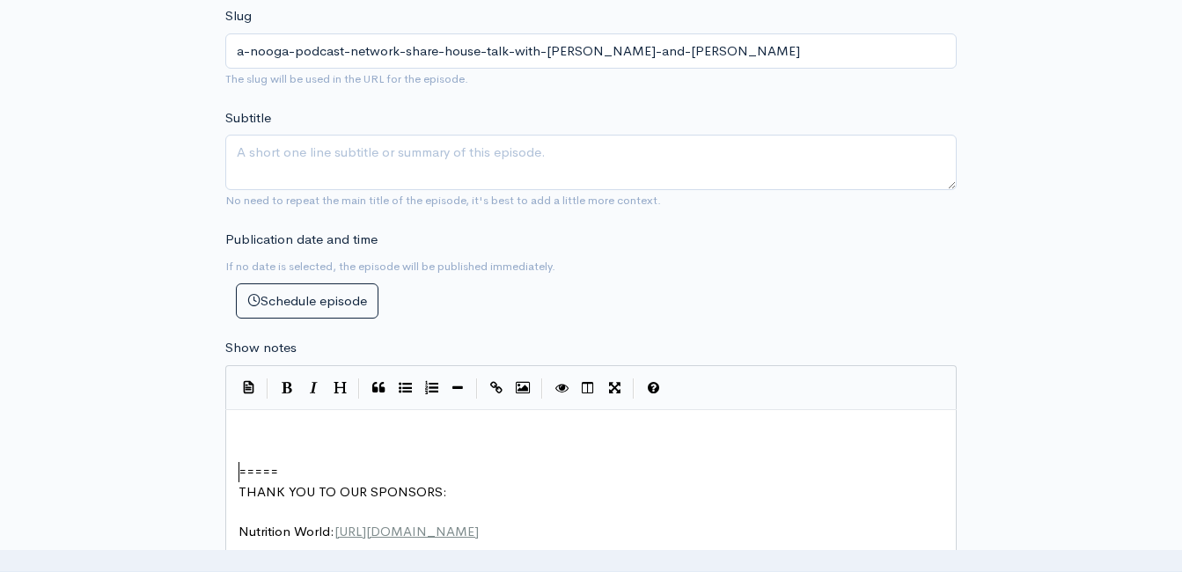
click at [256, 438] on pre "​" at bounding box center [597, 433] width 725 height 20
type textarea "​"
paste textarea
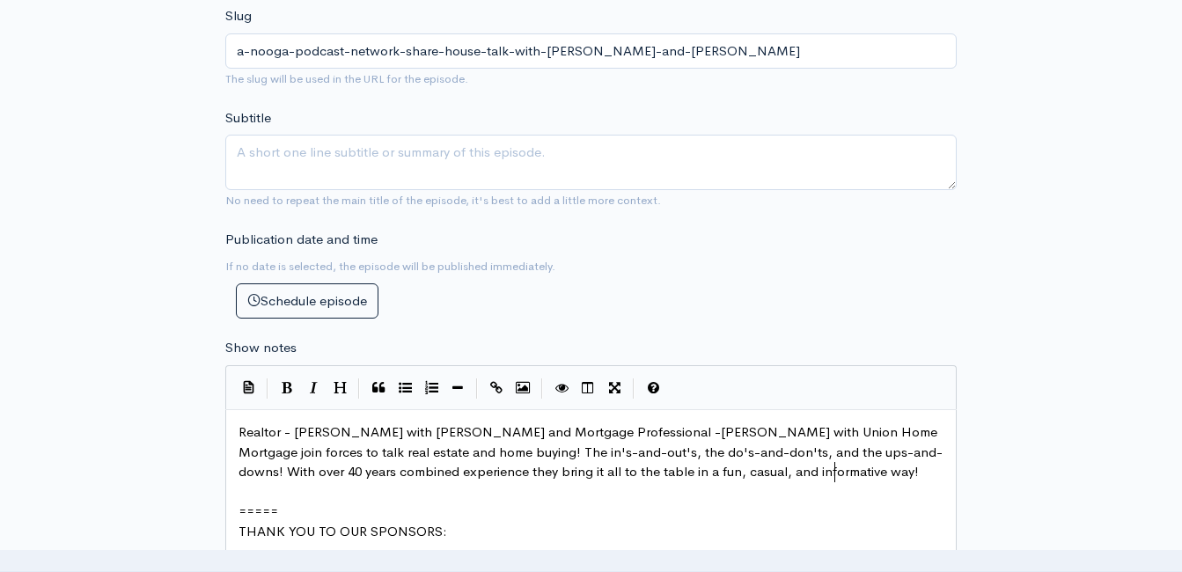
click at [239, 428] on span "Realtor - Lori Montieth with Keller Williams and Mortgage Professional -JoAnna …" at bounding box center [591, 451] width 704 height 56
type textarea "A"
type textarea "NE"
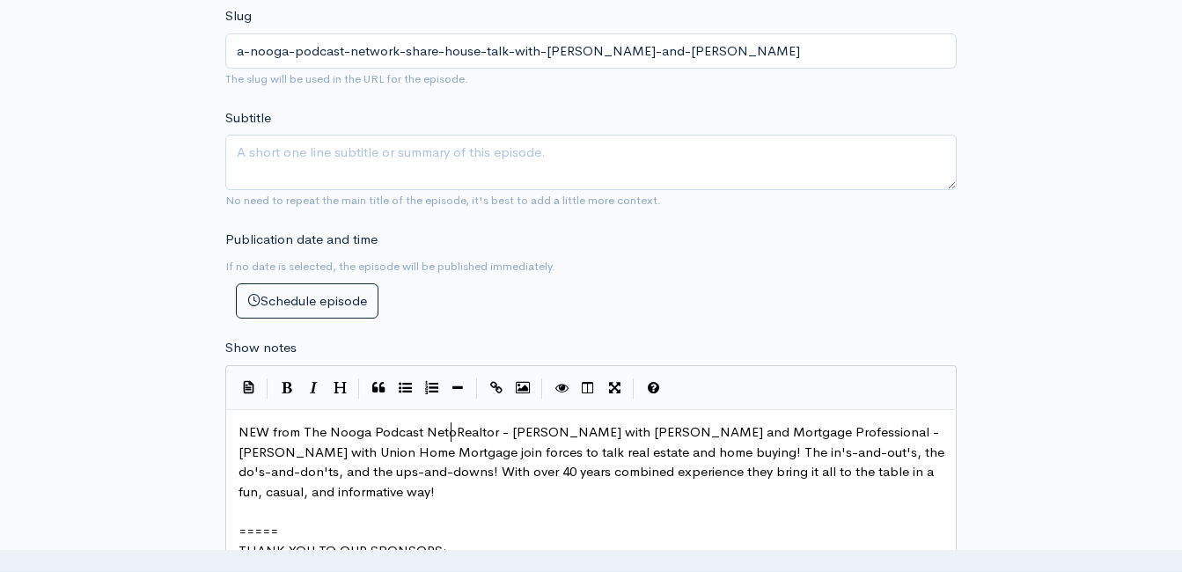
type textarea "W from The Nooga Podcast Netowr"
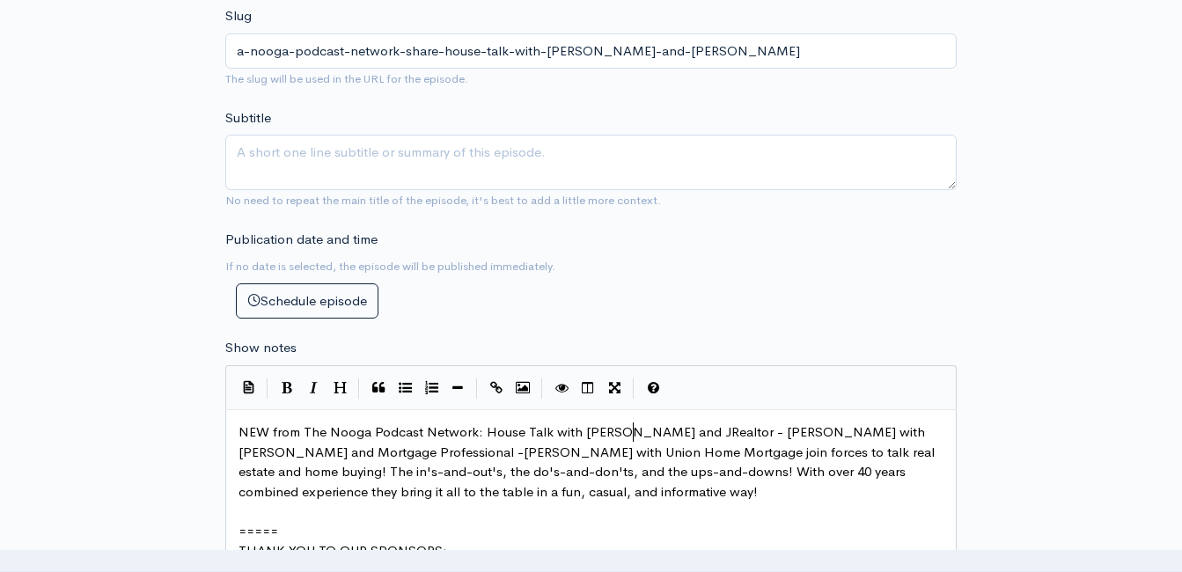
type textarea "work: House Talk with Lori and Joa"
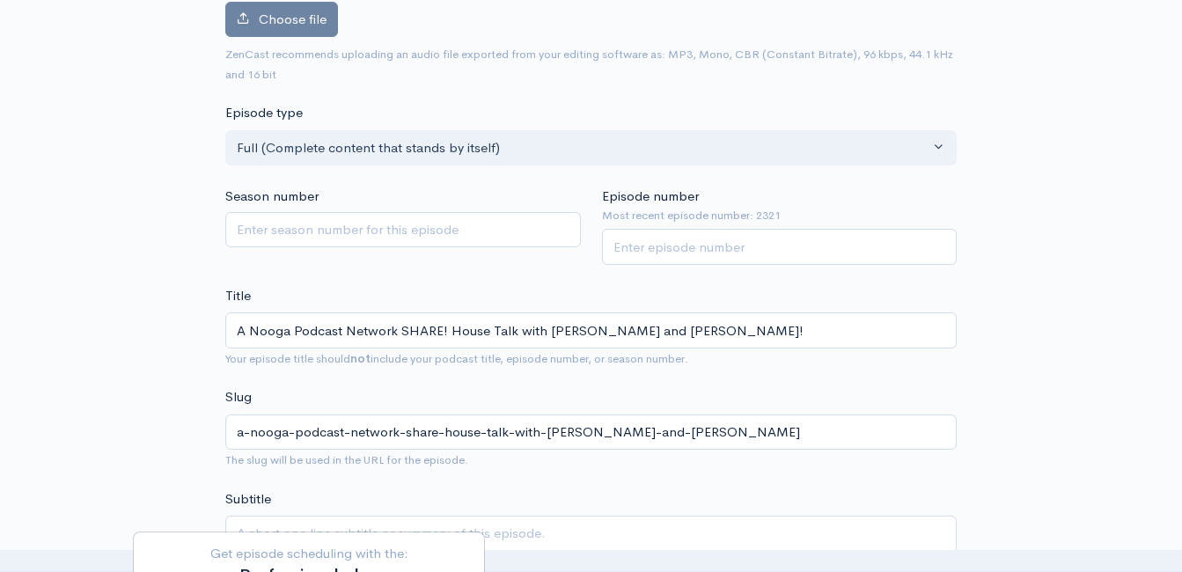
scroll to position [176, 0]
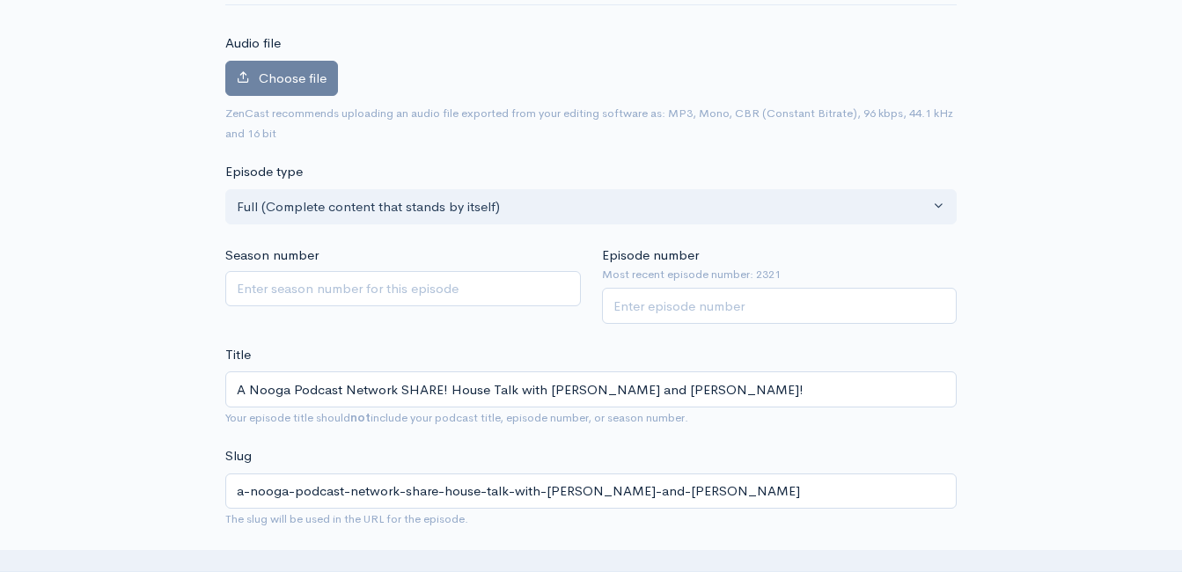
type textarea "Anna!"
click at [658, 313] on input "Episode number" at bounding box center [780, 306] width 356 height 36
type input "2322"
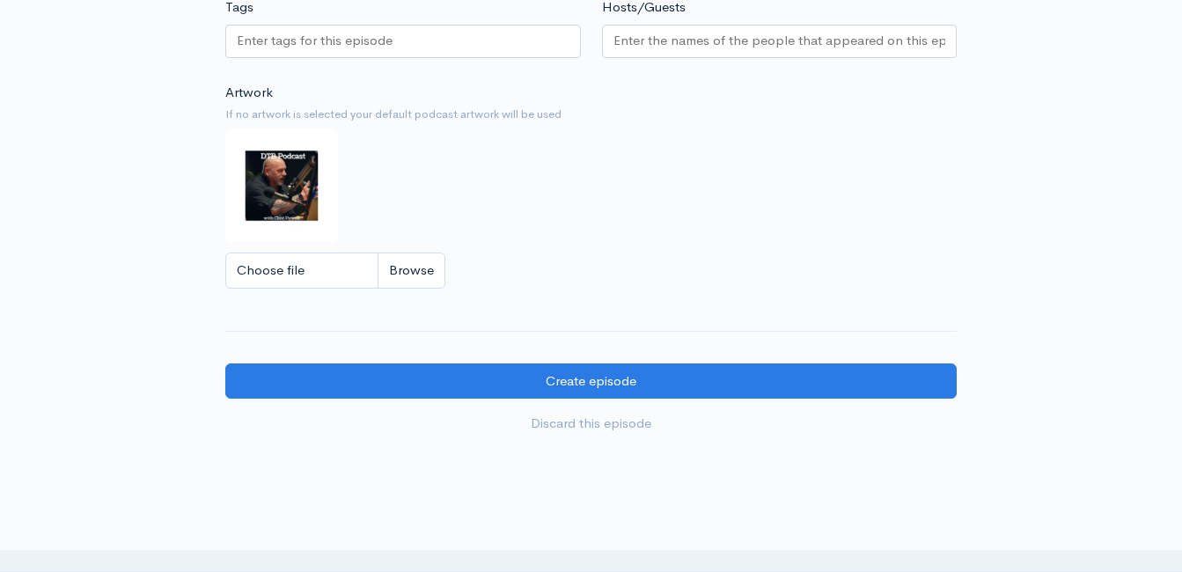
scroll to position [1761, 0]
click at [402, 288] on input "Choose file" at bounding box center [335, 270] width 220 height 36
type input "C:\fakepath\logo.png"
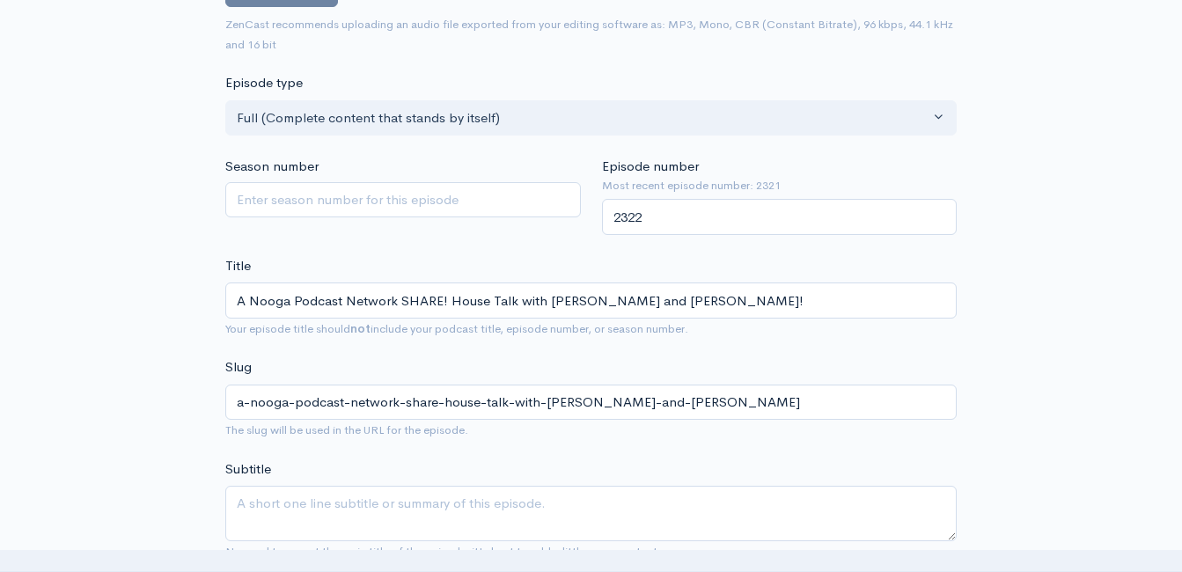
scroll to position [176, 0]
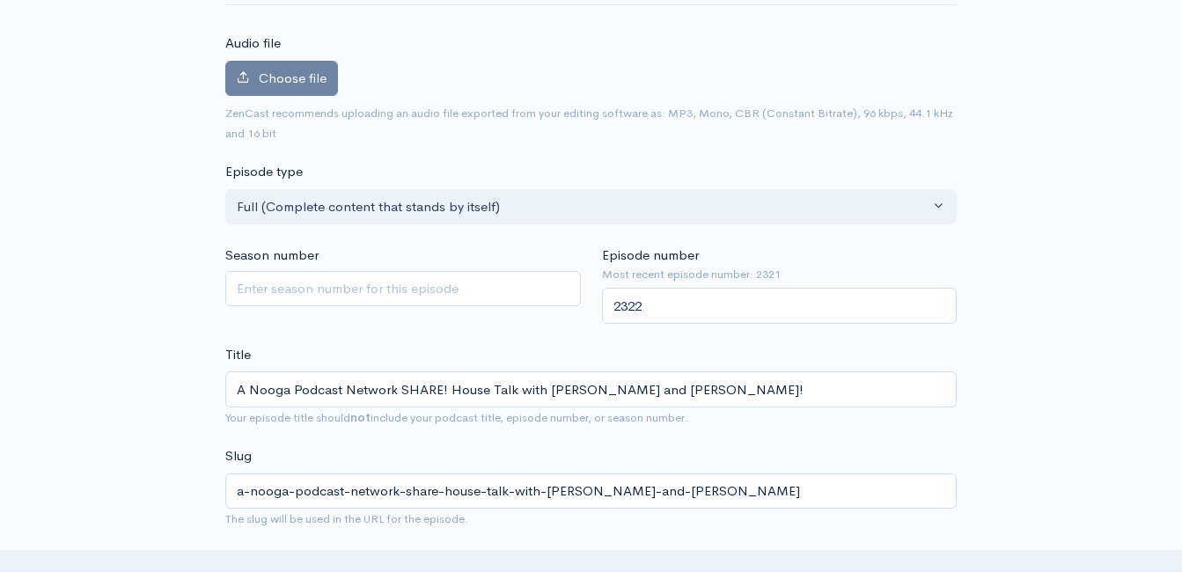
click at [298, 97] on div "Choose file 0" at bounding box center [591, 82] width 732 height 43
click at [298, 79] on span "Choose file" at bounding box center [293, 78] width 68 height 17
click at [0, 0] on input "Choose file" at bounding box center [0, 0] width 0 height 0
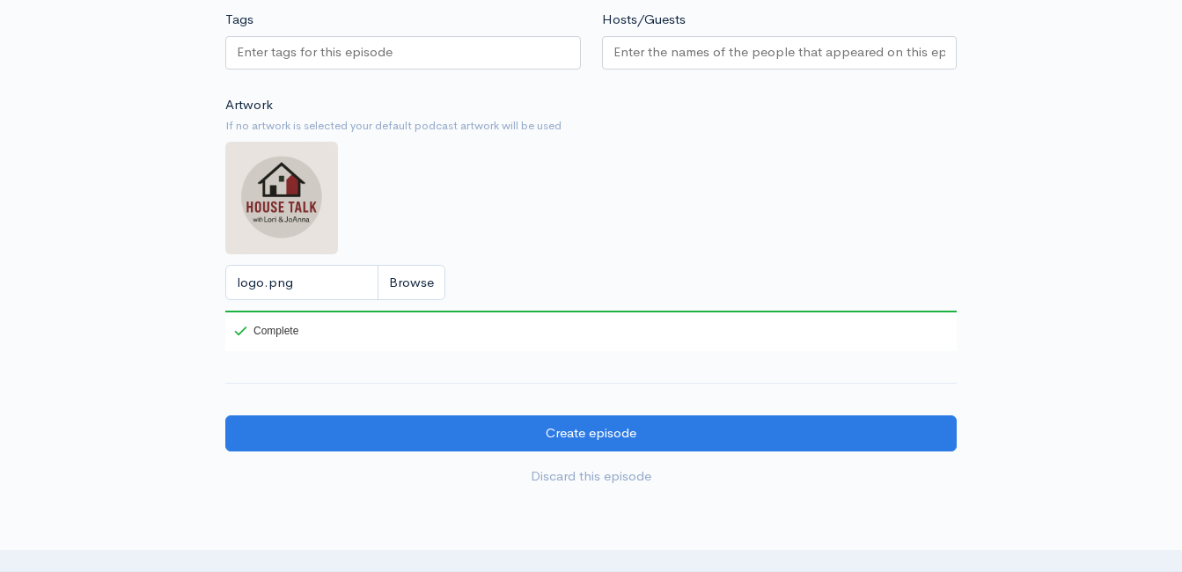
scroll to position [1849, 0]
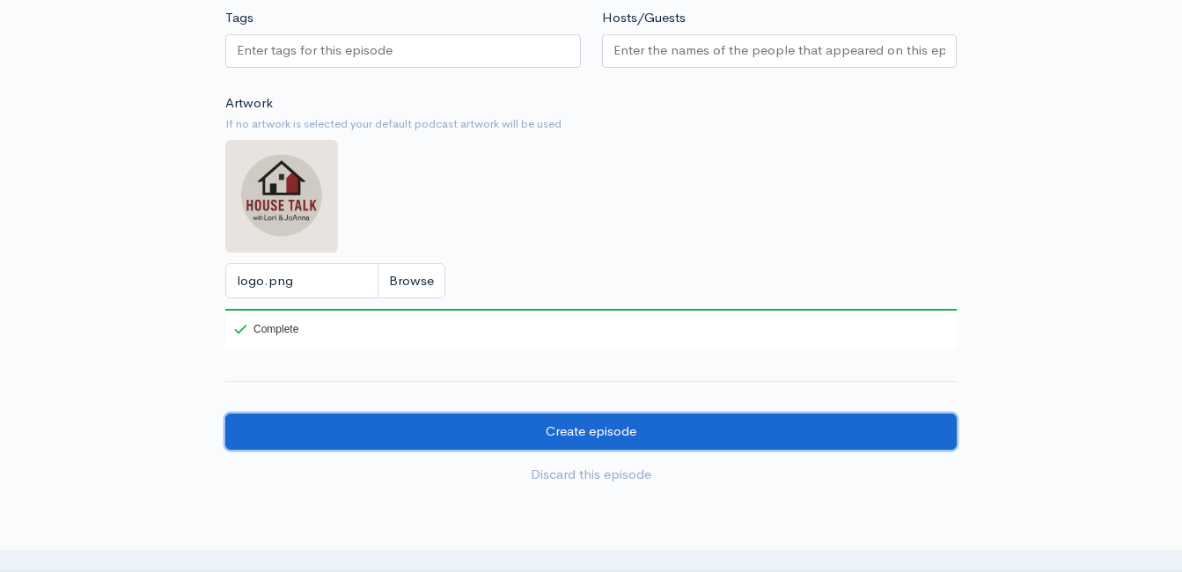
click at [722, 450] on input "Create episode" at bounding box center [591, 432] width 732 height 36
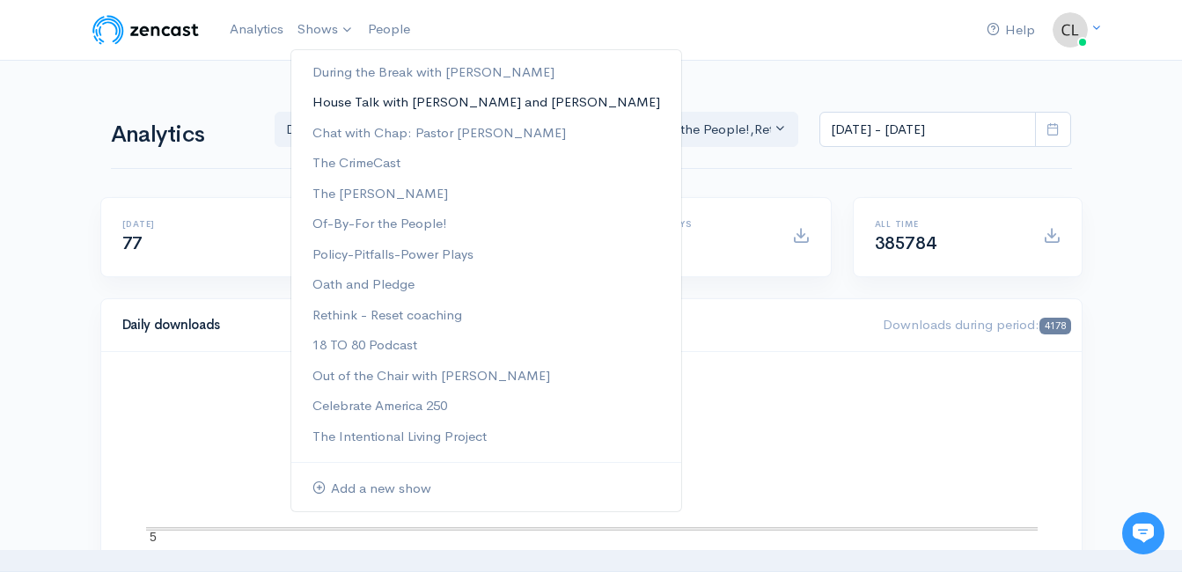
click at [350, 101] on link "House Talk with [PERSON_NAME] and [PERSON_NAME]" at bounding box center [486, 102] width 390 height 31
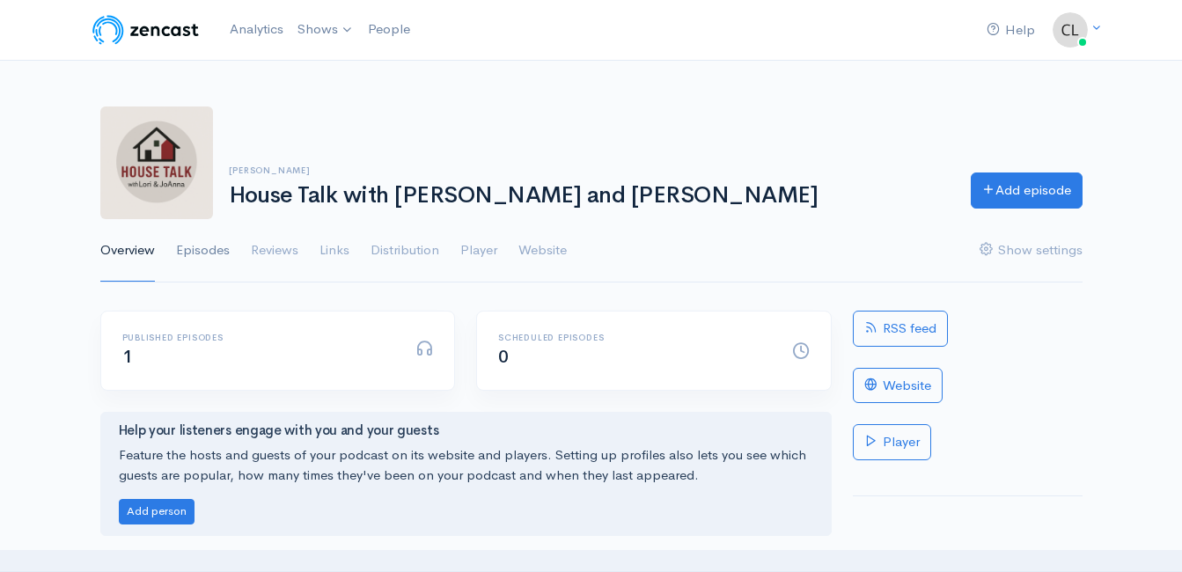
click at [208, 253] on link "Episodes" at bounding box center [203, 250] width 54 height 63
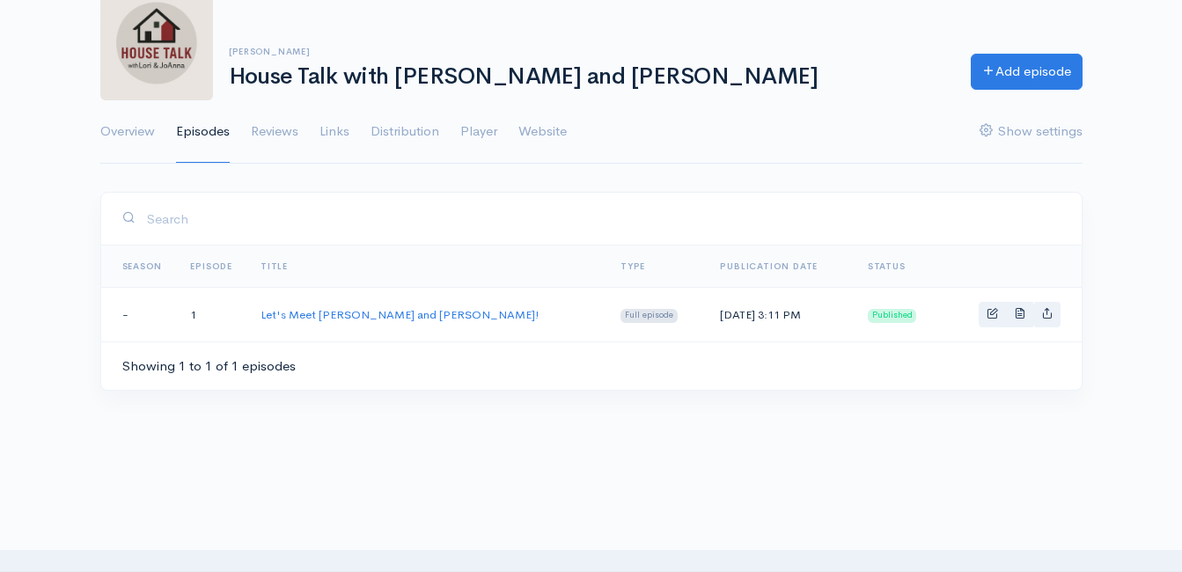
scroll to position [88, 0]
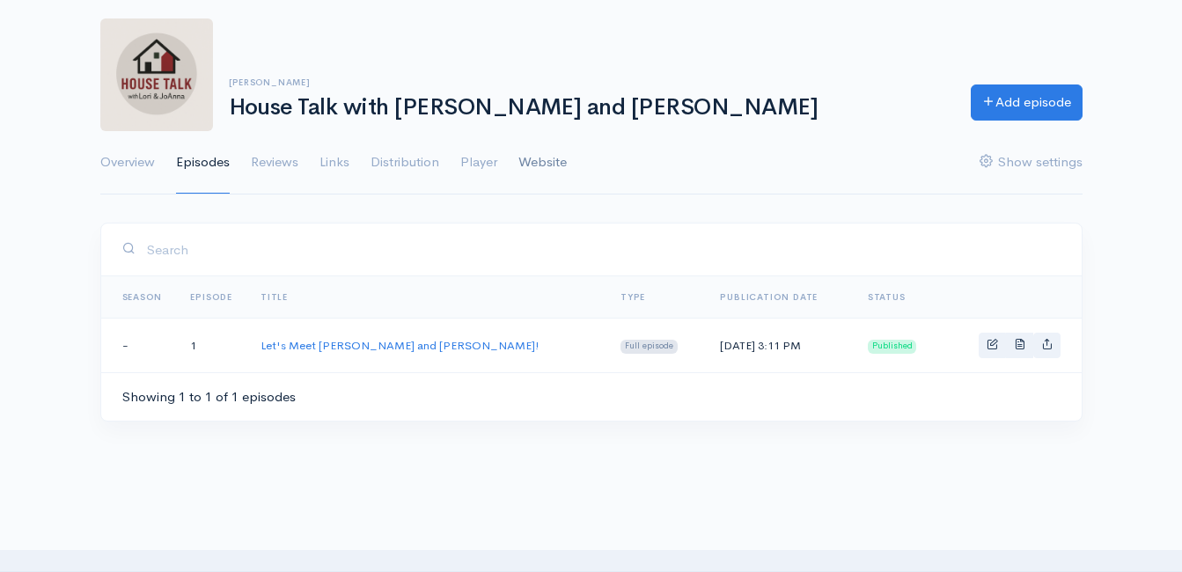
click at [548, 159] on link "Website" at bounding box center [543, 162] width 48 height 63
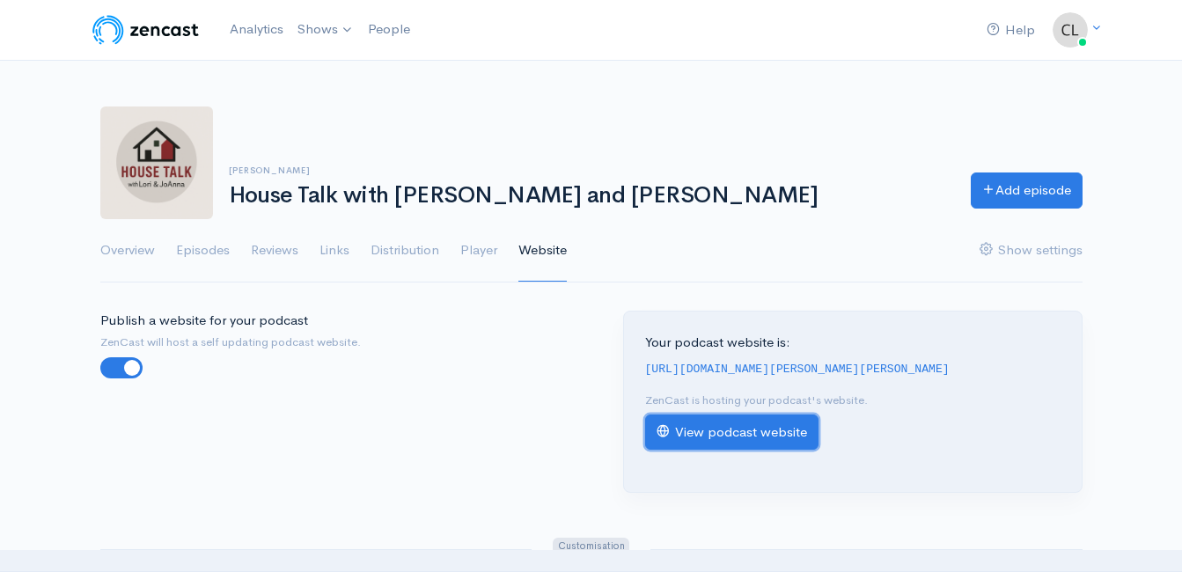
click at [781, 429] on link "View podcast website" at bounding box center [731, 433] width 173 height 36
click at [203, 262] on link "Episodes" at bounding box center [203, 250] width 54 height 63
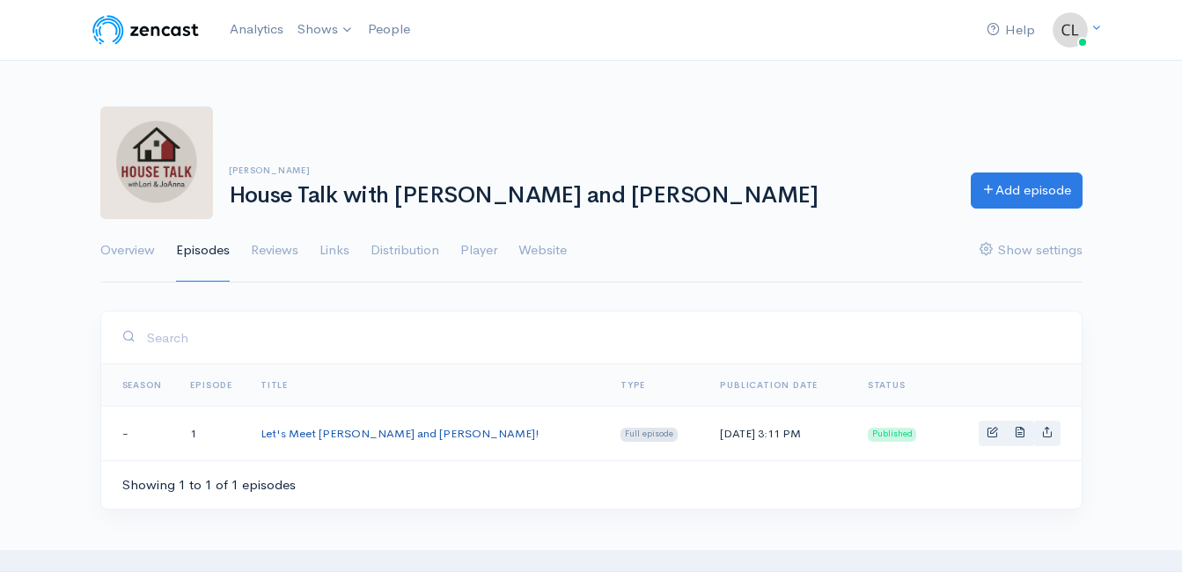
click at [350, 435] on link "Let's Meet [PERSON_NAME] and [PERSON_NAME]!" at bounding box center [400, 433] width 279 height 15
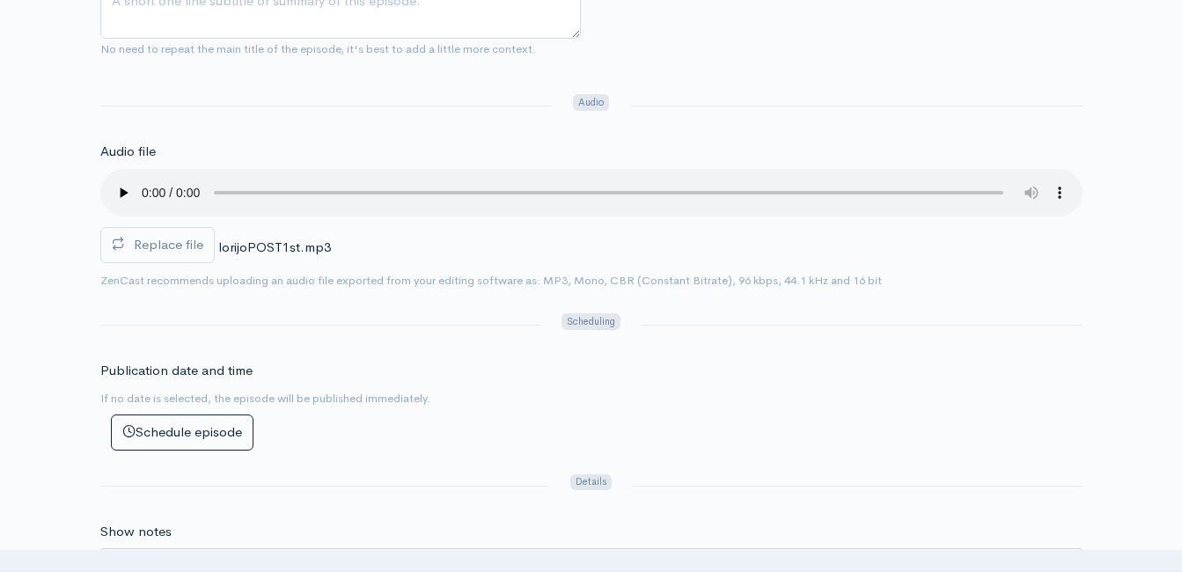
scroll to position [528, 0]
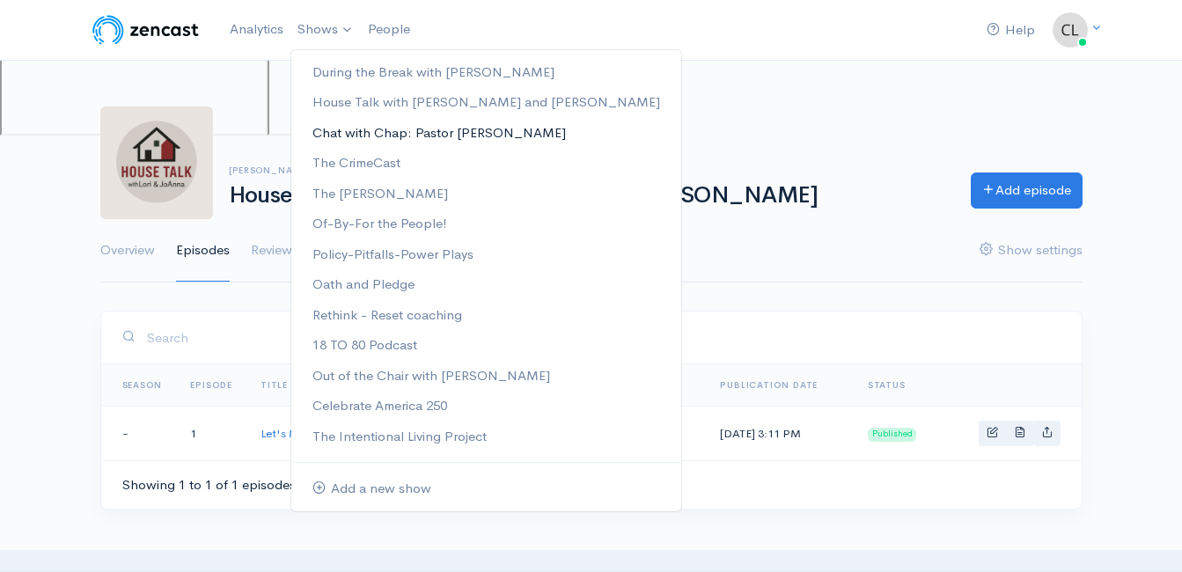
click at [339, 131] on link "Chat with Chap: Pastor [PERSON_NAME]" at bounding box center [486, 133] width 390 height 31
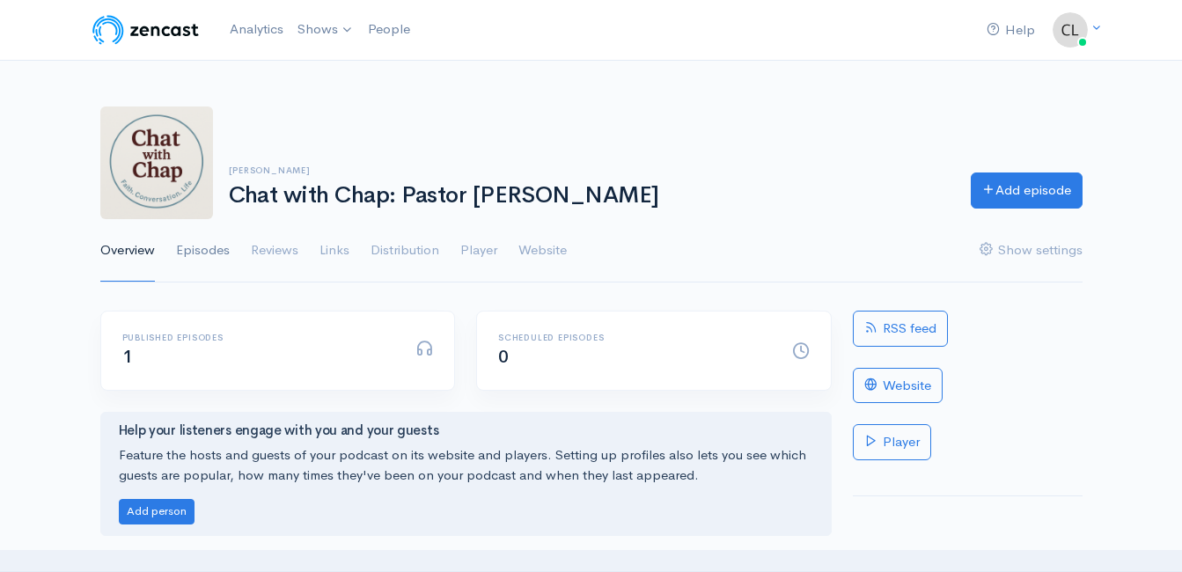
click at [190, 246] on link "Episodes" at bounding box center [203, 250] width 54 height 63
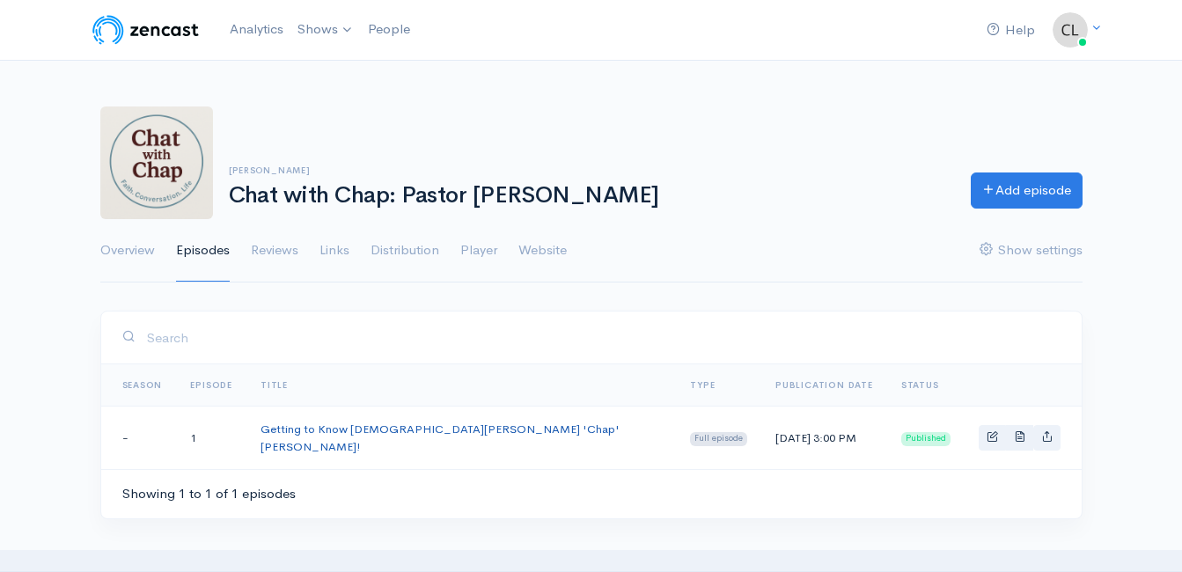
click at [306, 434] on link "Getting to Know [DEMOGRAPHIC_DATA][PERSON_NAME] 'Chap' [PERSON_NAME]!" at bounding box center [440, 438] width 359 height 33
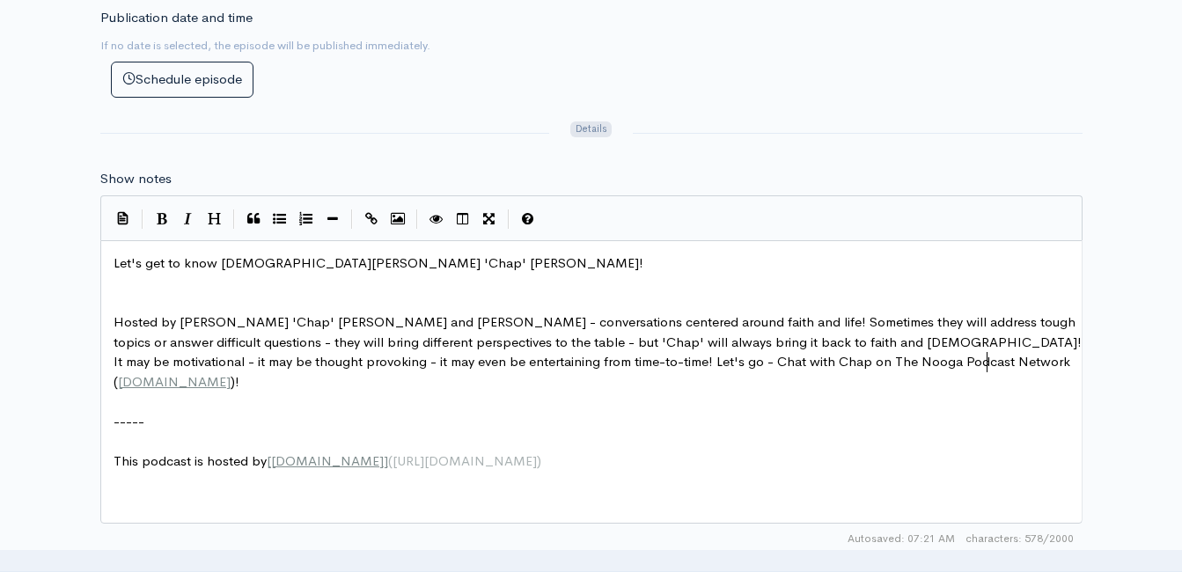
scroll to position [7, 0]
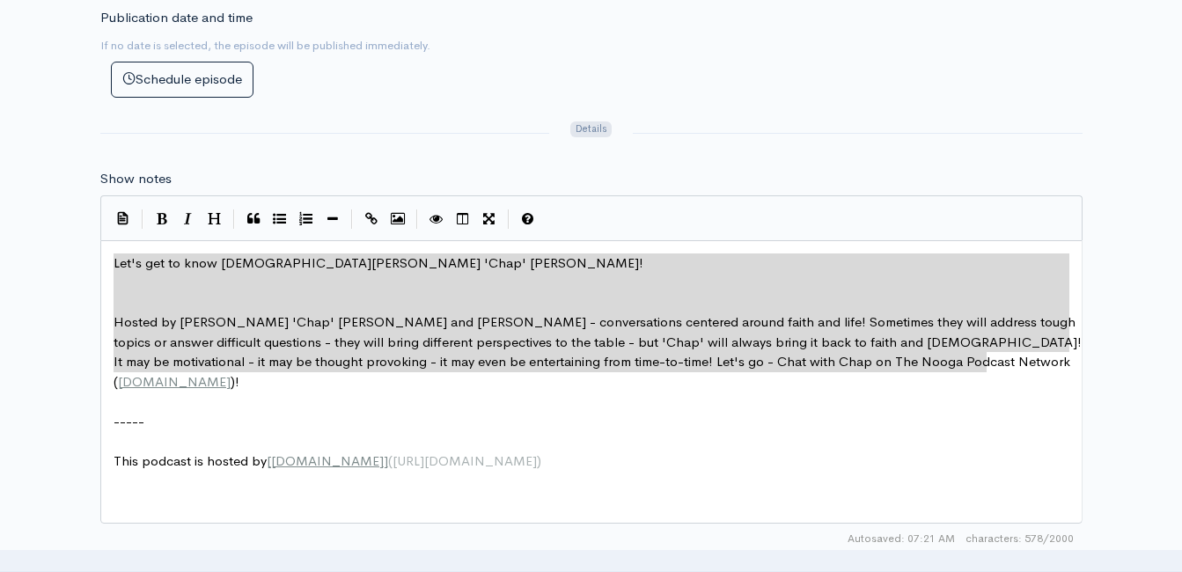
drag, startPoint x: 994, startPoint y: 369, endPoint x: 80, endPoint y: 267, distance: 919.5
type textarea "​Let's get to know Pastor Roger 'Chap' Woods! Hosted by Roger 'Chap' Woods and …"
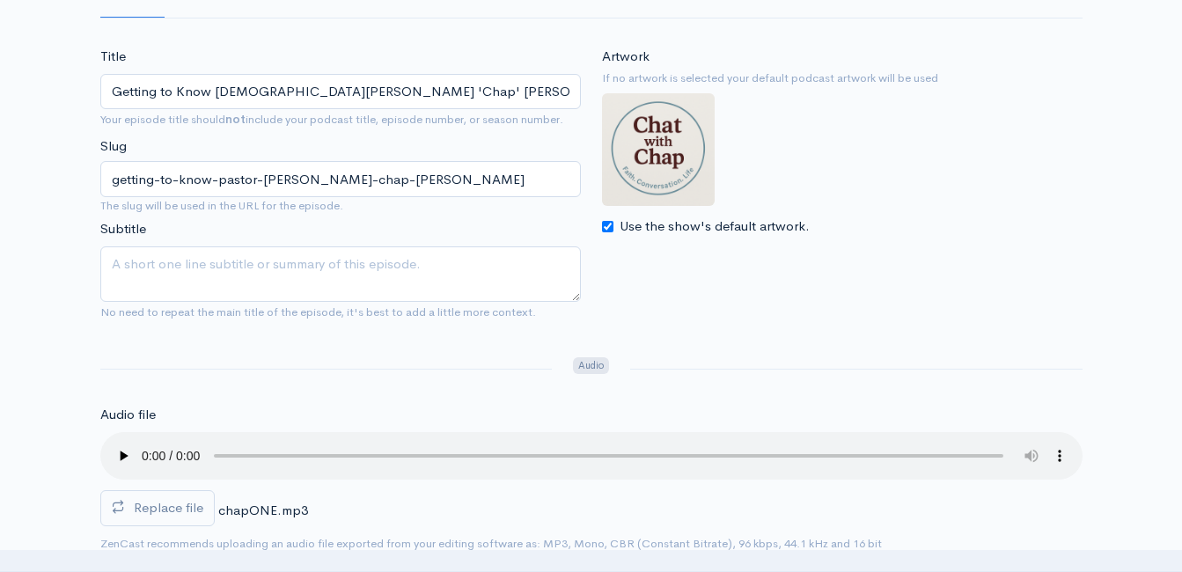
scroll to position [88, 0]
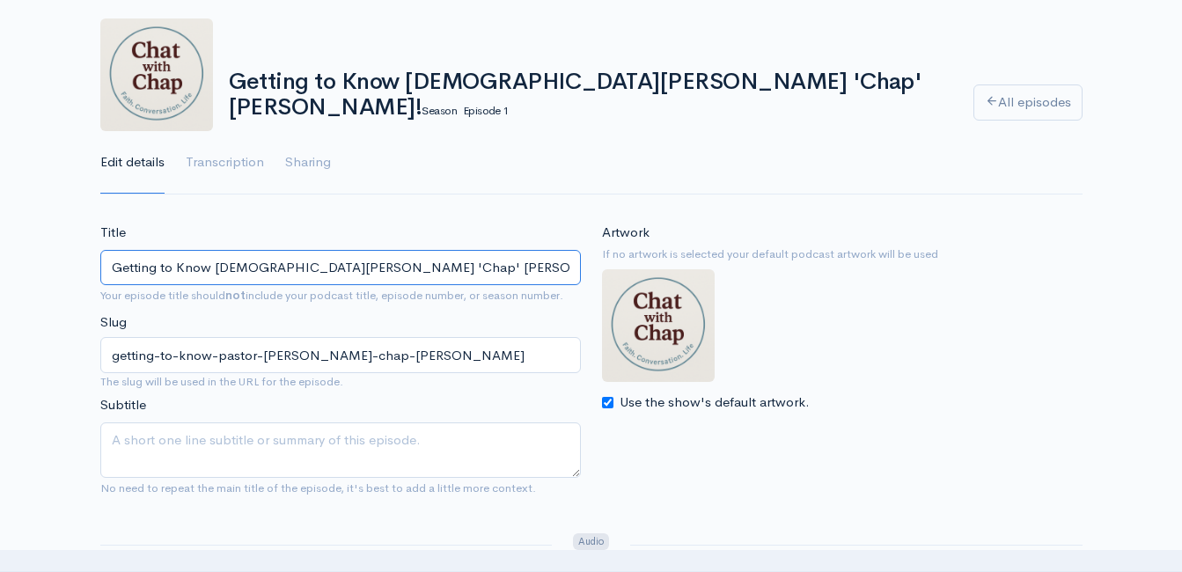
drag, startPoint x: 419, startPoint y: 268, endPoint x: 99, endPoint y: 270, distance: 320.5
click at [99, 270] on div "Title Getting to Know Pastor Roger 'Chap' Woods! Your episode title should not …" at bounding box center [341, 364] width 502 height 282
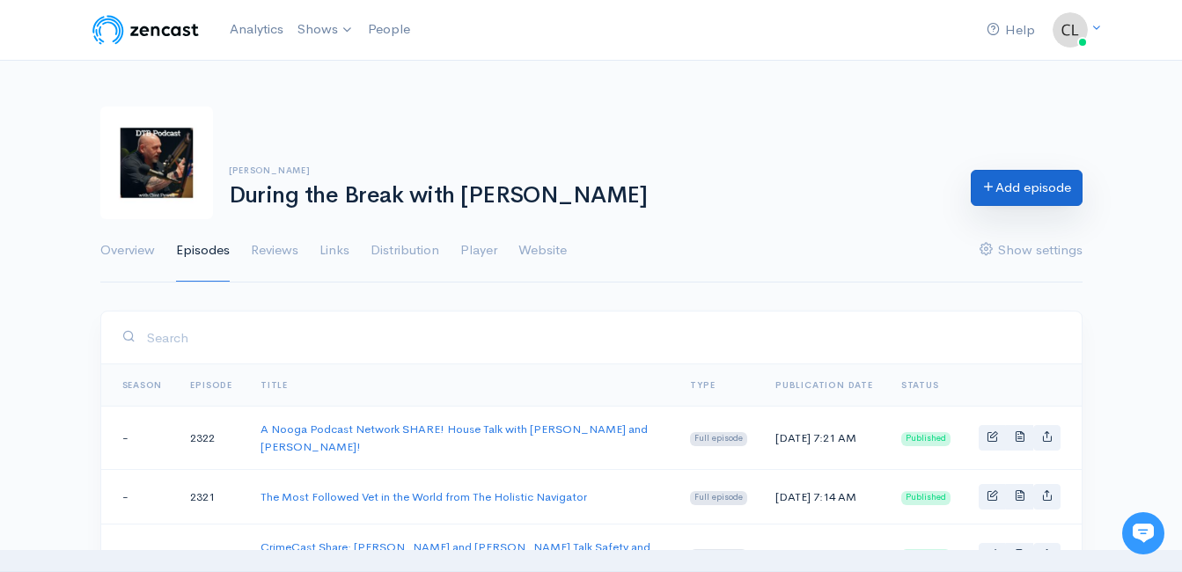
click at [1040, 190] on link "Add episode" at bounding box center [1027, 188] width 112 height 36
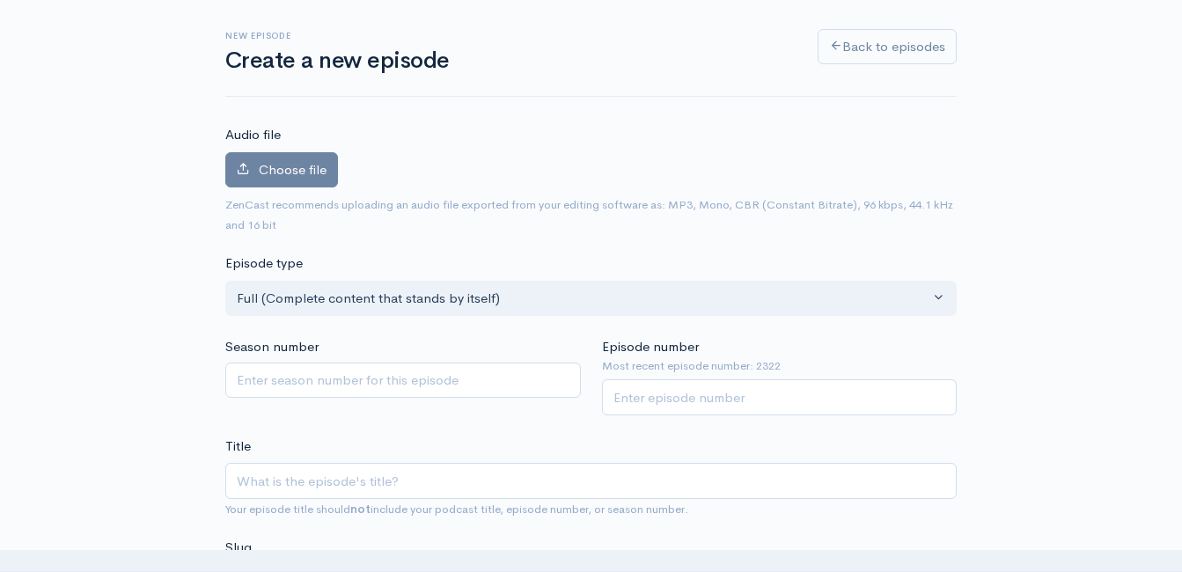
scroll to position [276, 0]
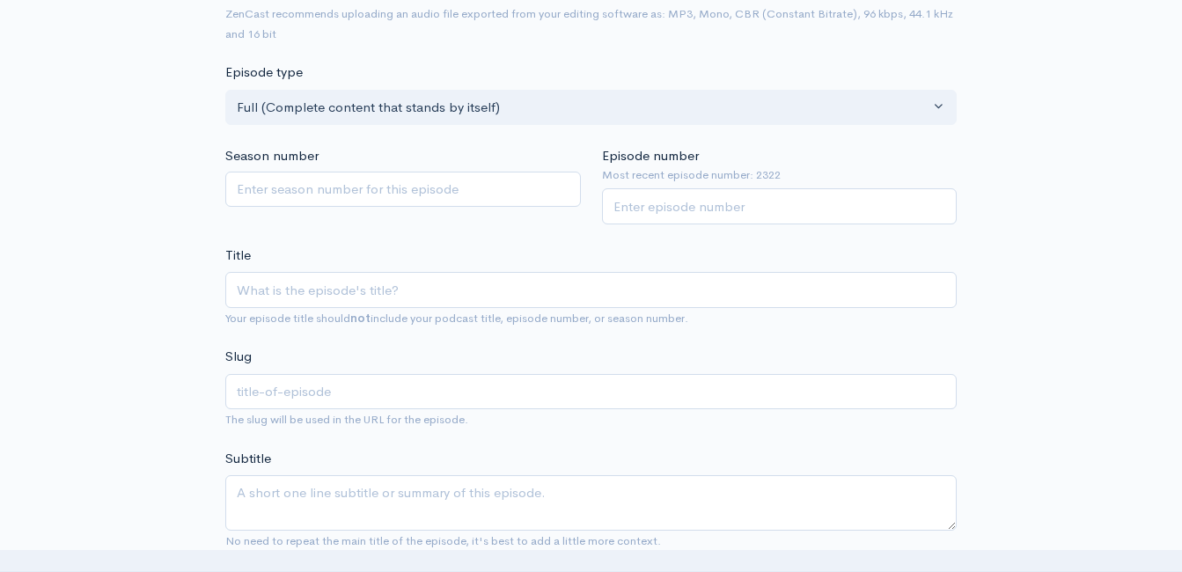
click at [570, 286] on input "Title" at bounding box center [591, 290] width 732 height 36
type input "A"
type input "a"
type input "A N"
type input "a-n"
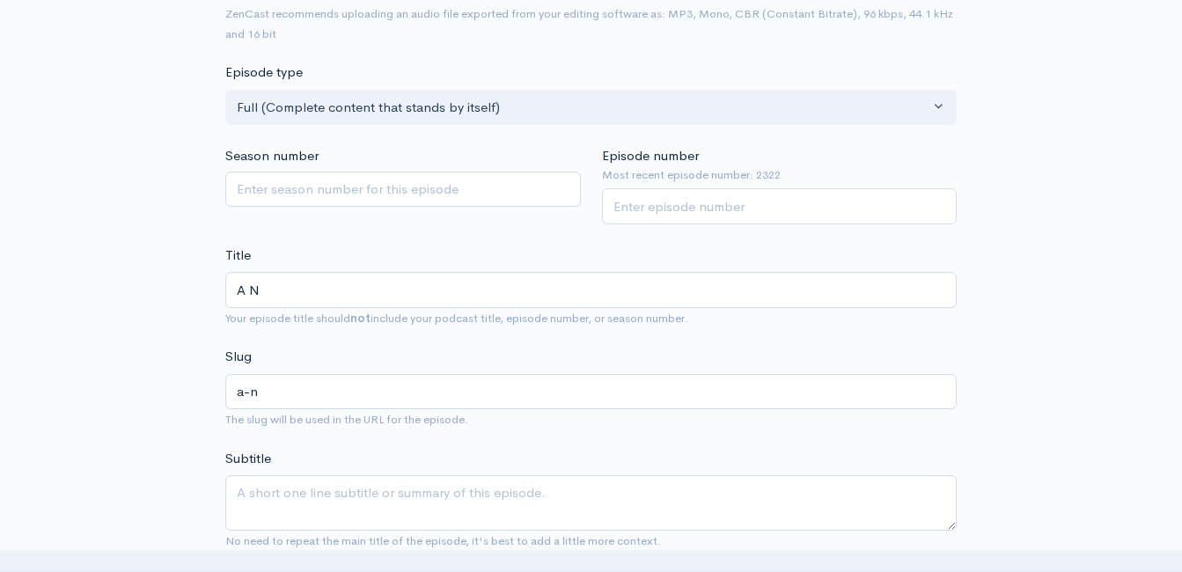
type input "A No"
type input "a-no"
type input "A Noog"
type input "a-noog"
type input "A Nooga"
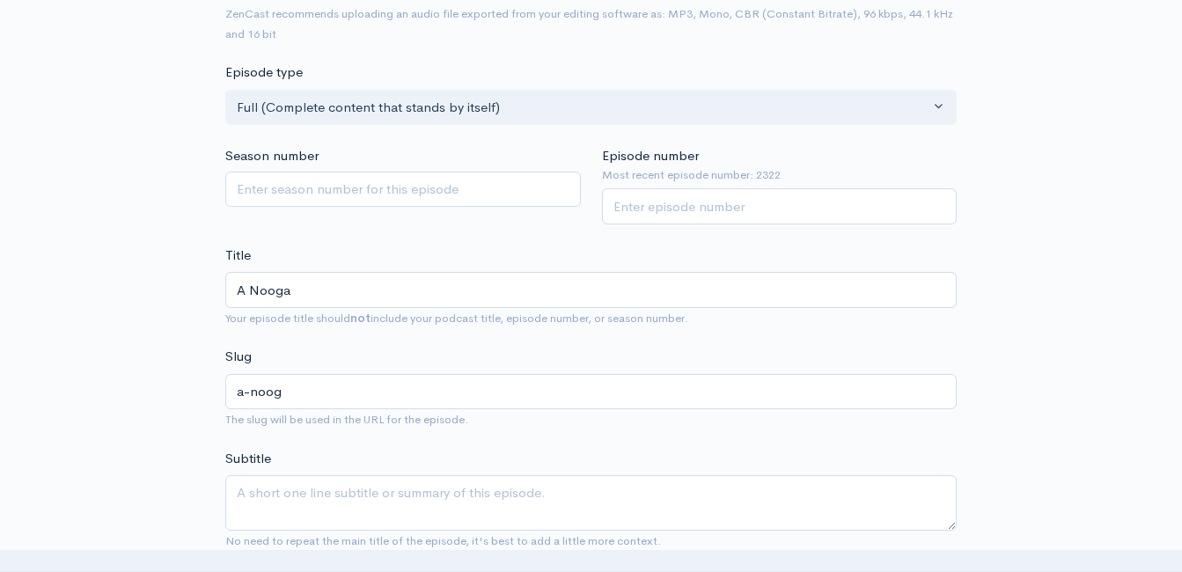
type input "a-nooga"
type input "A Nooga P"
type input "a-nooga-p"
type input "A Nooga Po"
type input "a-nooga-po"
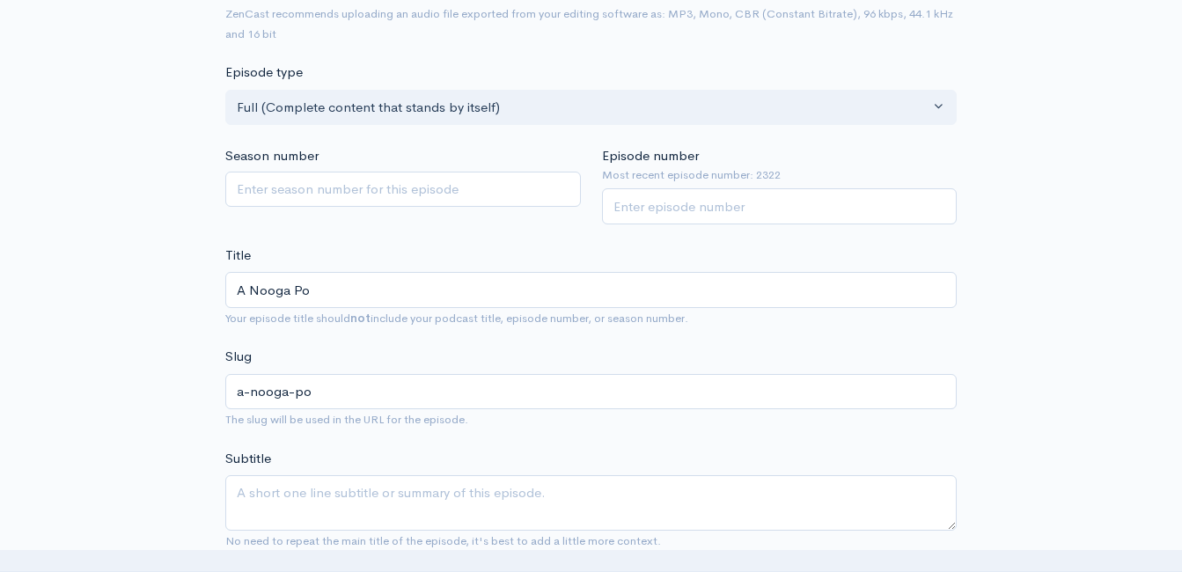
type input "A Nooga Pod"
type input "a-nooga-pod"
type input "A Nooga Podc"
type input "a-nooga-podc"
type input "A Nooga Podcas"
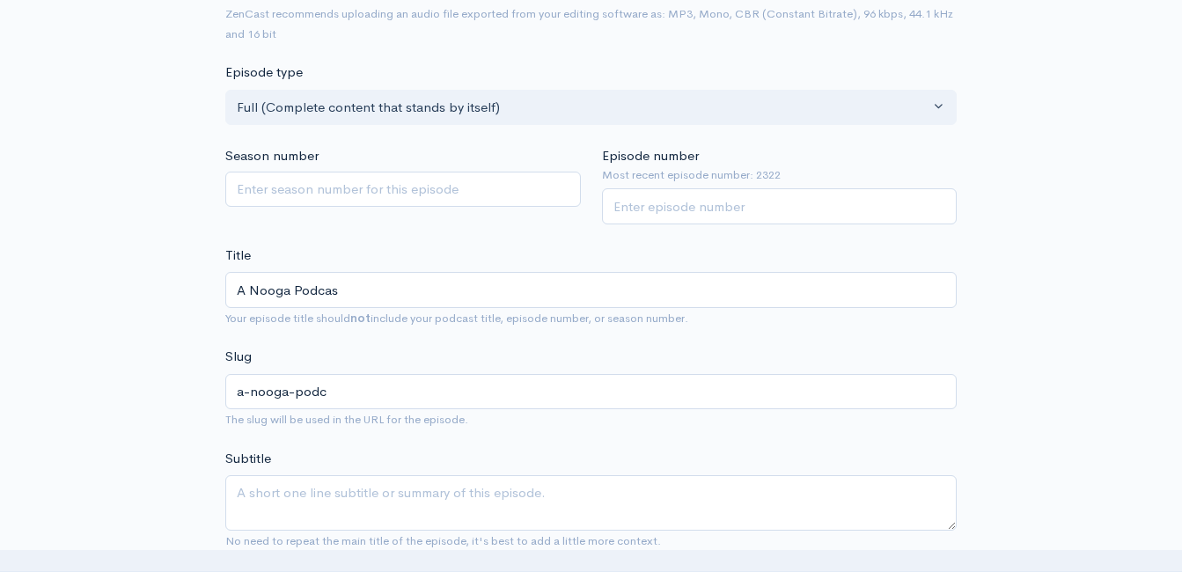
type input "a-nooga-podcas"
type input "A Nooga Podcast"
type input "a-nooga-podcast"
type input "A Nooga Podcast n"
type input "a-nooga-podcast-n"
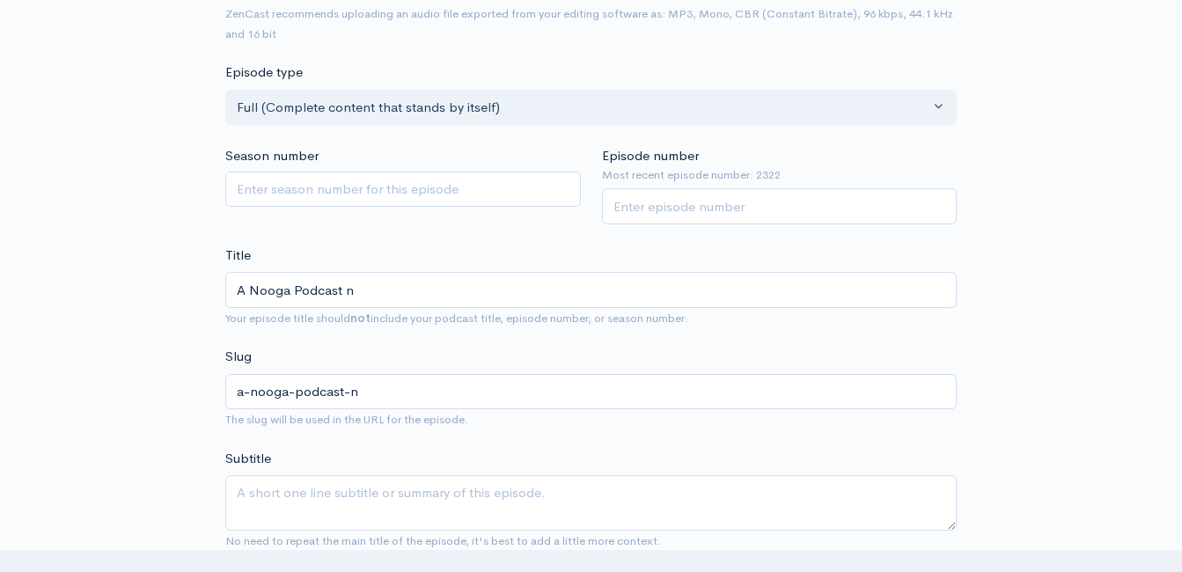
type input "A Nooga Podcast ne"
type input "a-nooga-podcast-ne"
type input "A Nooga Podcast net"
type input "a-nooga-podcast-net"
type input "A Nooga Podcast ne"
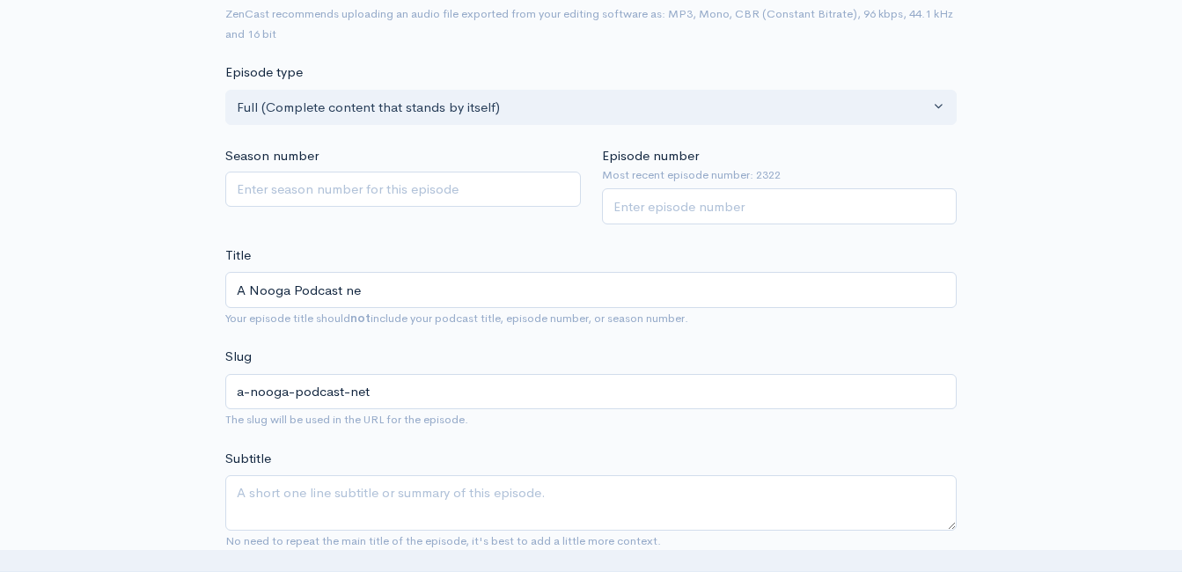
type input "a-nooga-podcast-ne"
type input "A Nooga Podcast n"
type input "a-nooga-podcast-n"
type input "A Nooga Podcast"
type input "a-nooga-podcast"
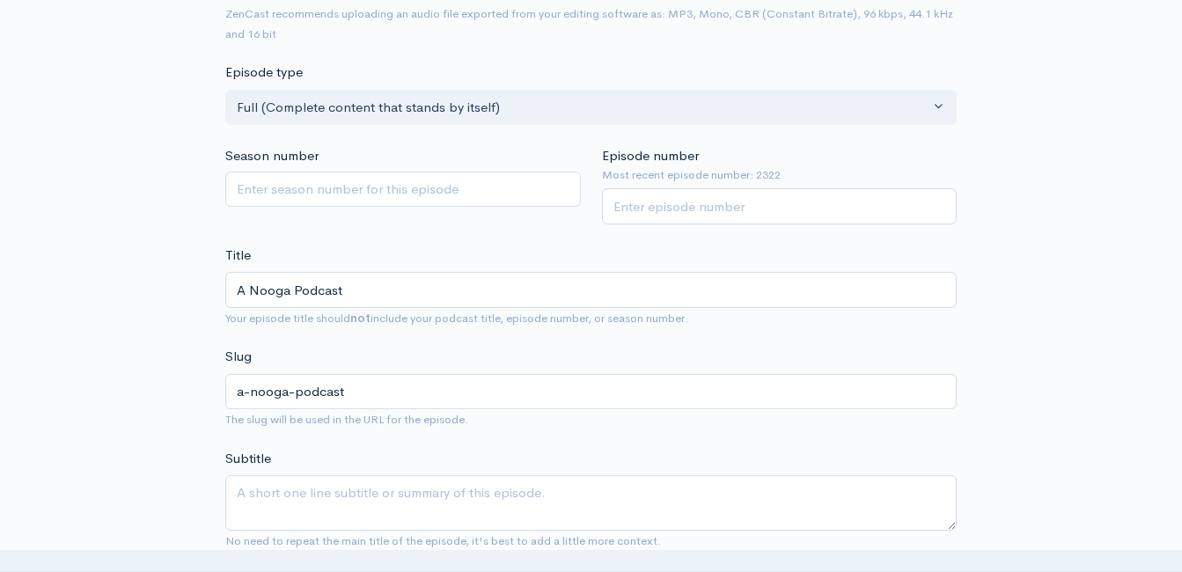
type input "A Nooga Podcast N"
type input "a-nooga-podcast-n"
type input "A Nooga Podcast Ne"
type input "a-nooga-podcast-ne"
type input "A Nooga Podcast Net"
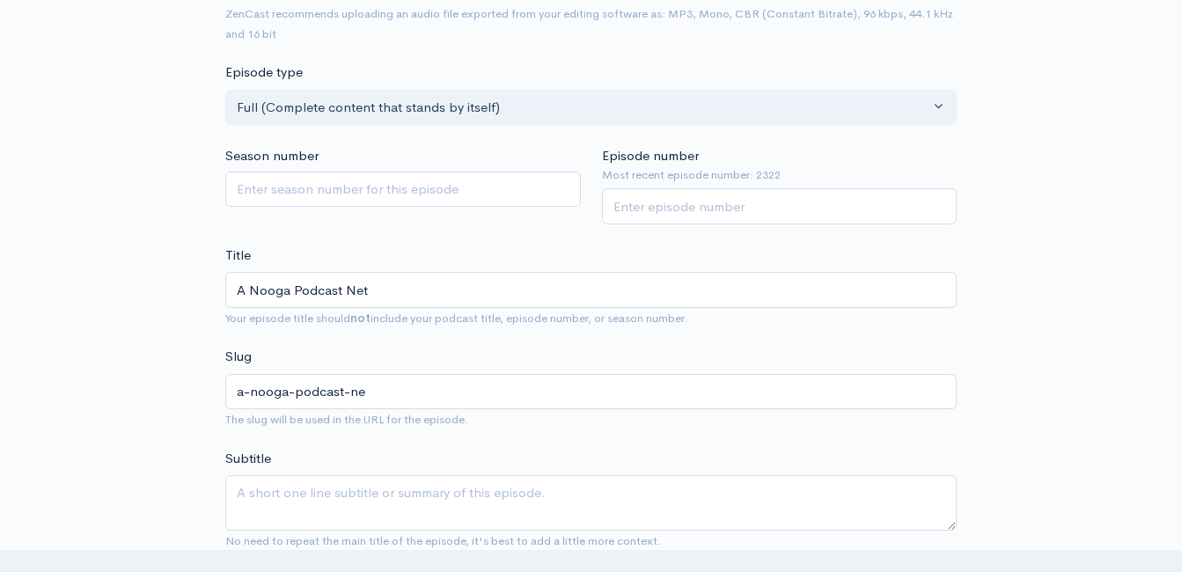
type input "a-nooga-podcast-net"
type input "A Nooga Podcast Neto"
type input "a-nooga-podcast-neto"
type input "A Nooga Podcast Netow"
type input "a-nooga-podcast-netow"
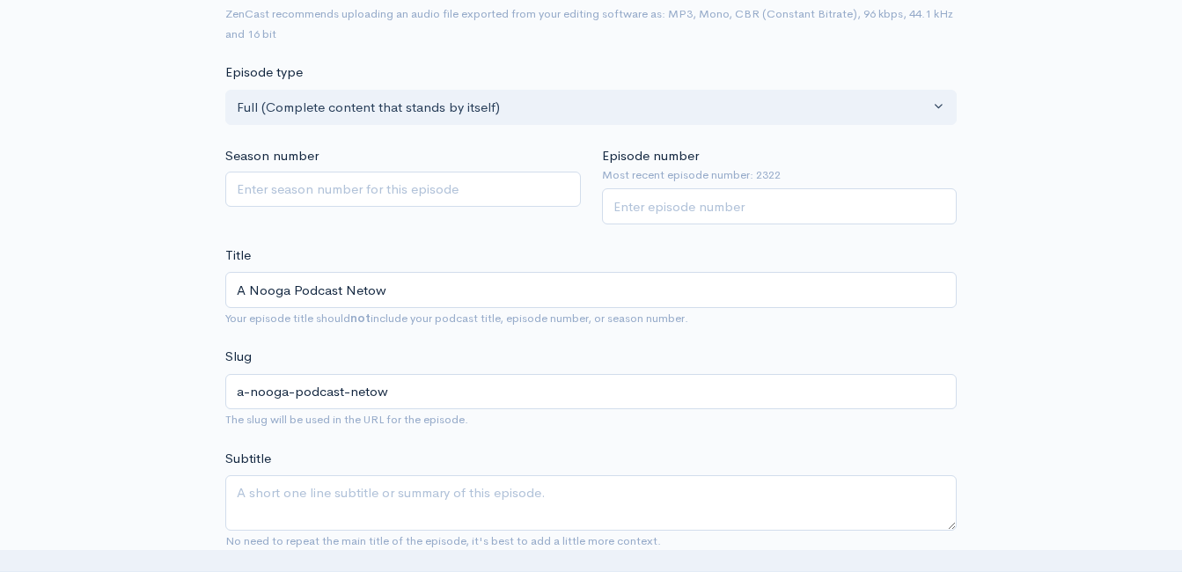
type input "A Nooga Podcast Netowr"
type input "a-nooga-podcast-netowr"
type input "A Nooga Podcast Netow"
type input "a-nooga-podcast-netow"
type input "A Nooga Podcast Neto"
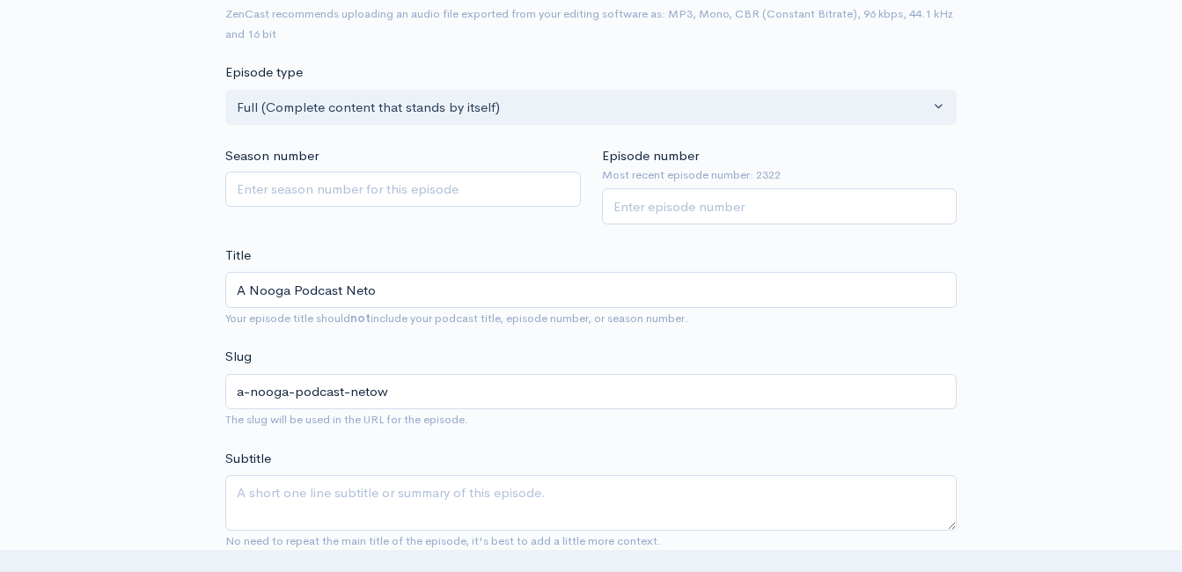
type input "a-nooga-podcast-neto"
type input "A Nooga Podcast Netw"
type input "a-nooga-podcast-netw"
type input "A Nooga Podcast Netwo"
type input "a-nooga-podcast-netwo"
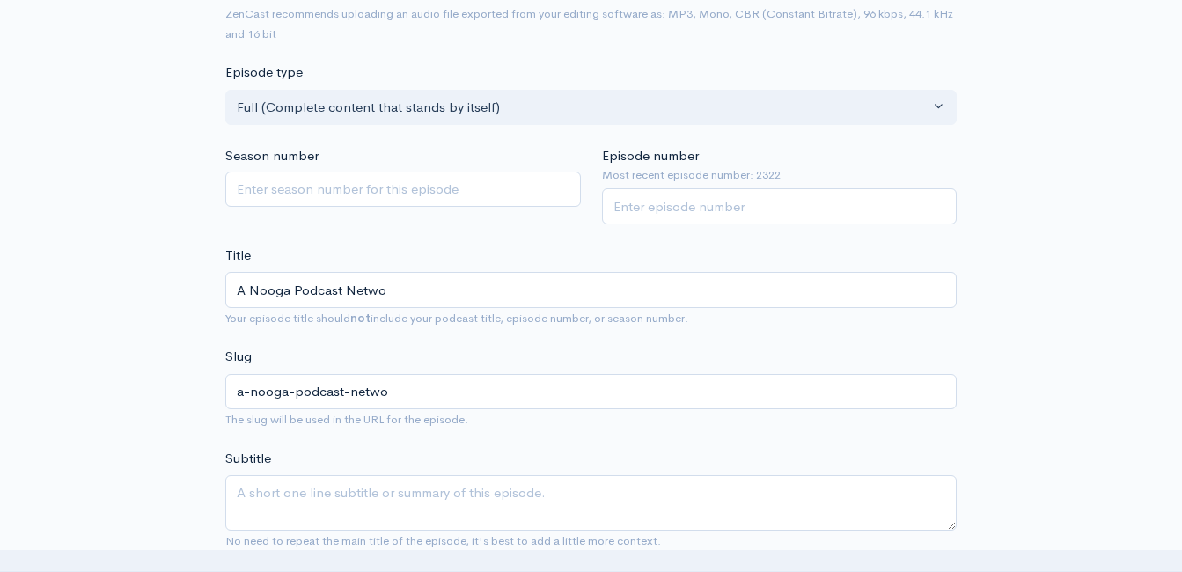
type input "A Nooga Podcast Networ"
type input "a-nooga-podcast-networ"
type input "A Nooga Podcast Network"
type input "a-nooga-podcast-network"
type input "A Nooga Podcast Network S"
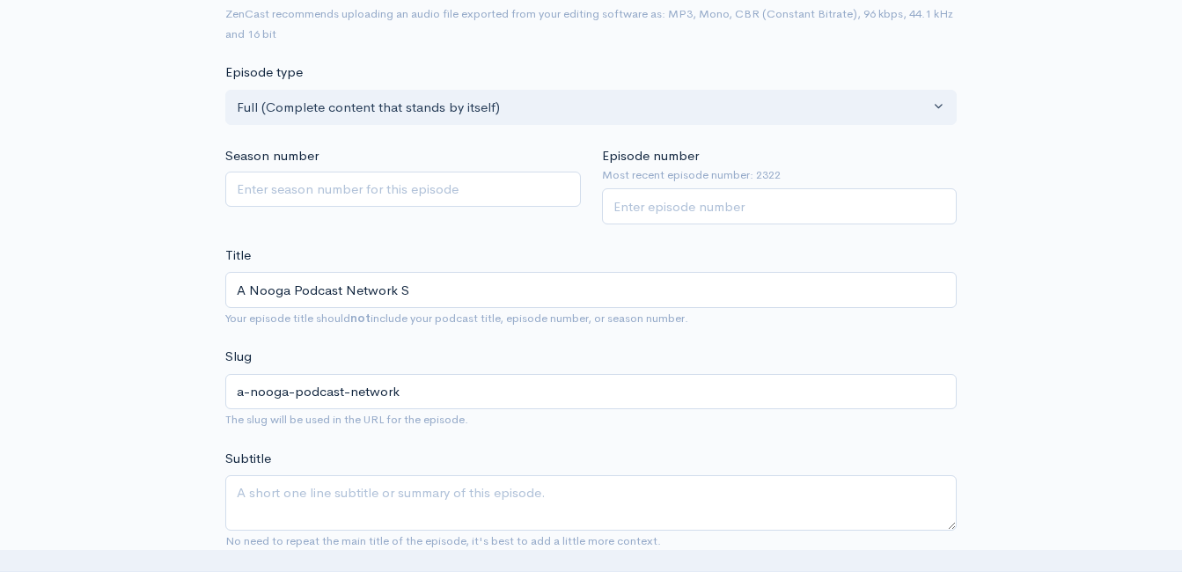
type input "a-nooga-podcast-network-s"
type input "A Nooga Podcast Network"
type input "a-nooga-podcast-network"
type input "A Nooga Podcast Network S"
type input "a-nooga-podcast-network-s"
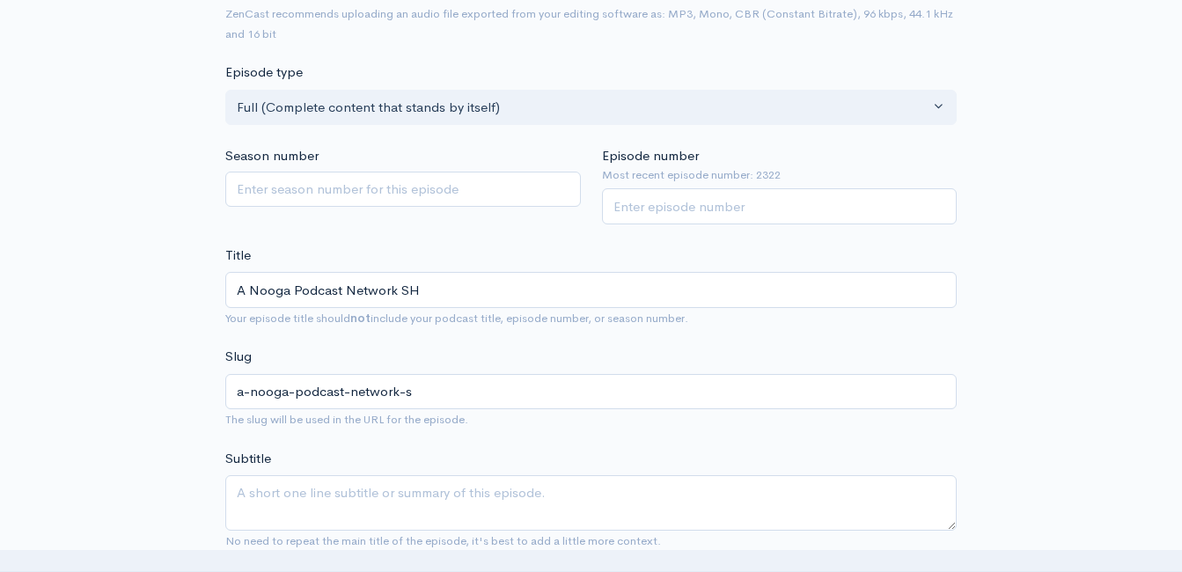
type input "A Nooga Podcast Network SHA"
type input "a-nooga-podcast-network-sha"
type input "A Nooga Podcast Network SHAR"
type input "a-nooga-podcast-network-shar"
type input "A Nooga Podcast Network SHARE"
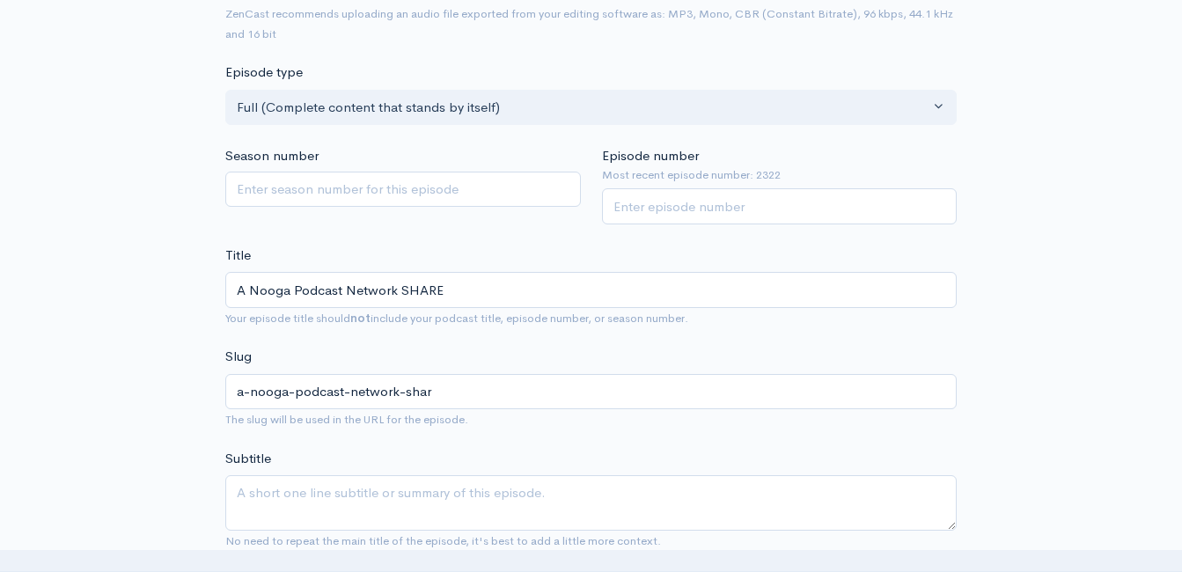
type input "a-nooga-podcast-network-share"
type input "A Nooga Podcast Network SHARE!"
click at [636, 210] on input "Episode number" at bounding box center [780, 206] width 356 height 36
type input "2323"
click at [516, 217] on div "Season number" at bounding box center [403, 185] width 377 height 78
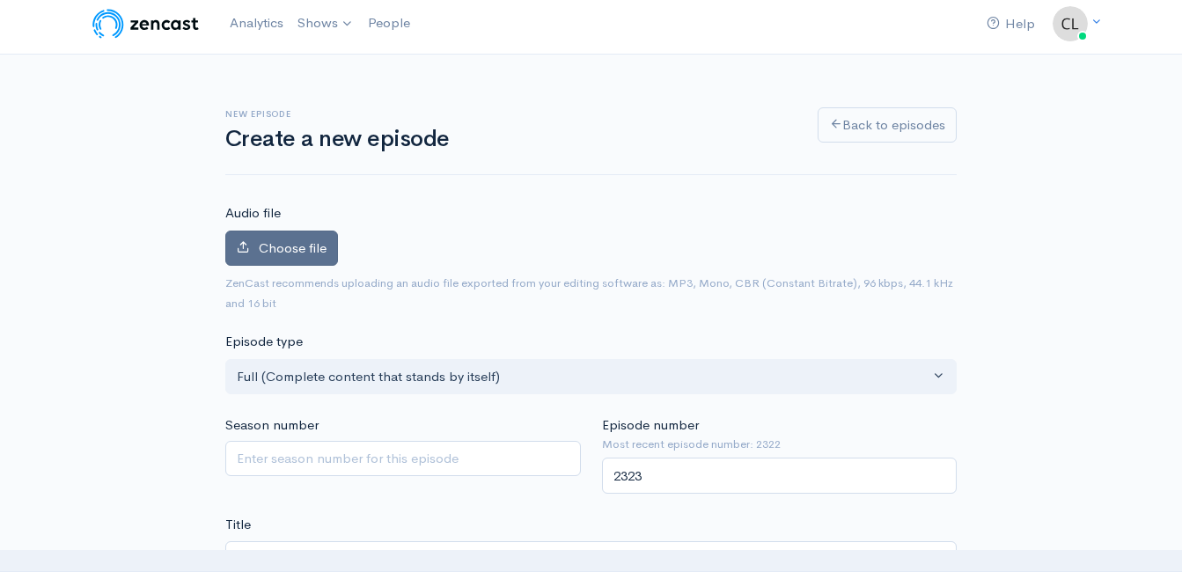
scroll to position [0, 0]
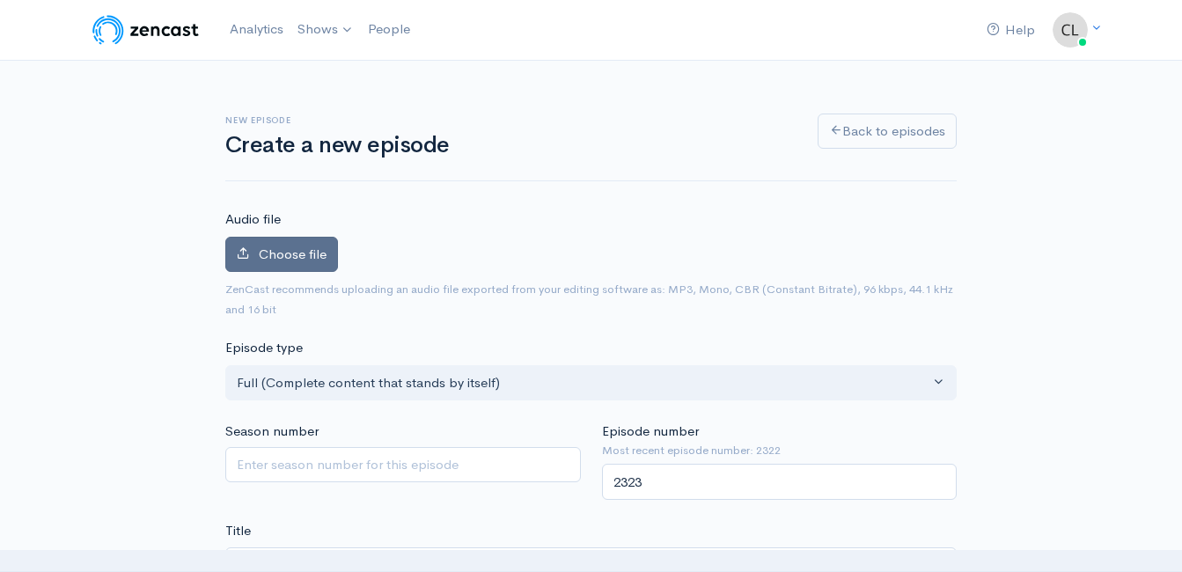
click at [324, 250] on span "Choose file" at bounding box center [293, 254] width 68 height 17
click at [0, 0] on input "Choose file" at bounding box center [0, 0] width 0 height 0
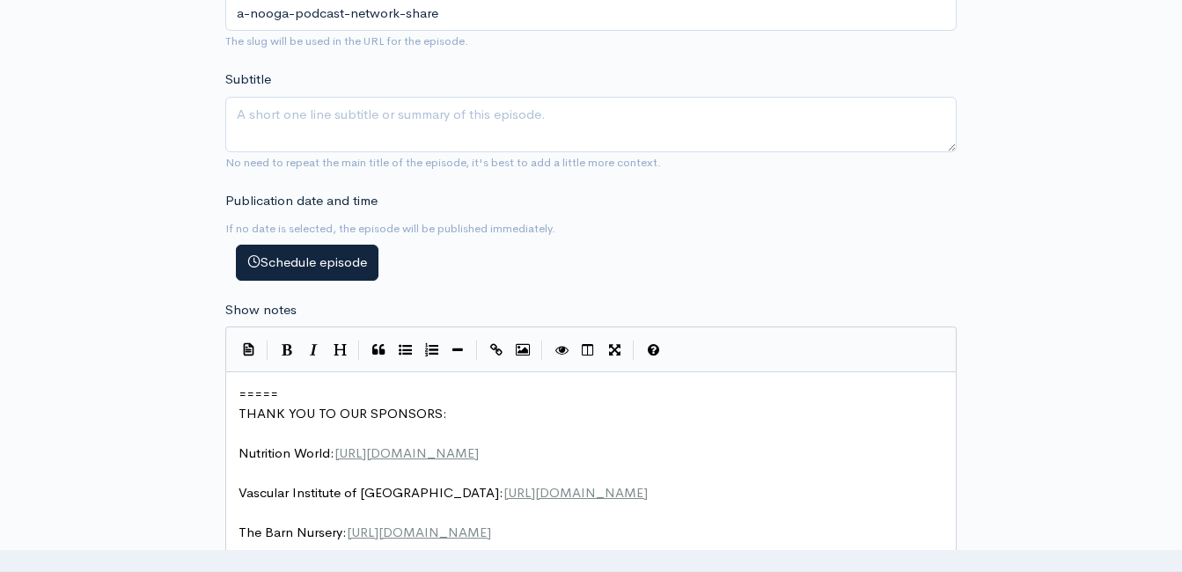
scroll to position [744, 0]
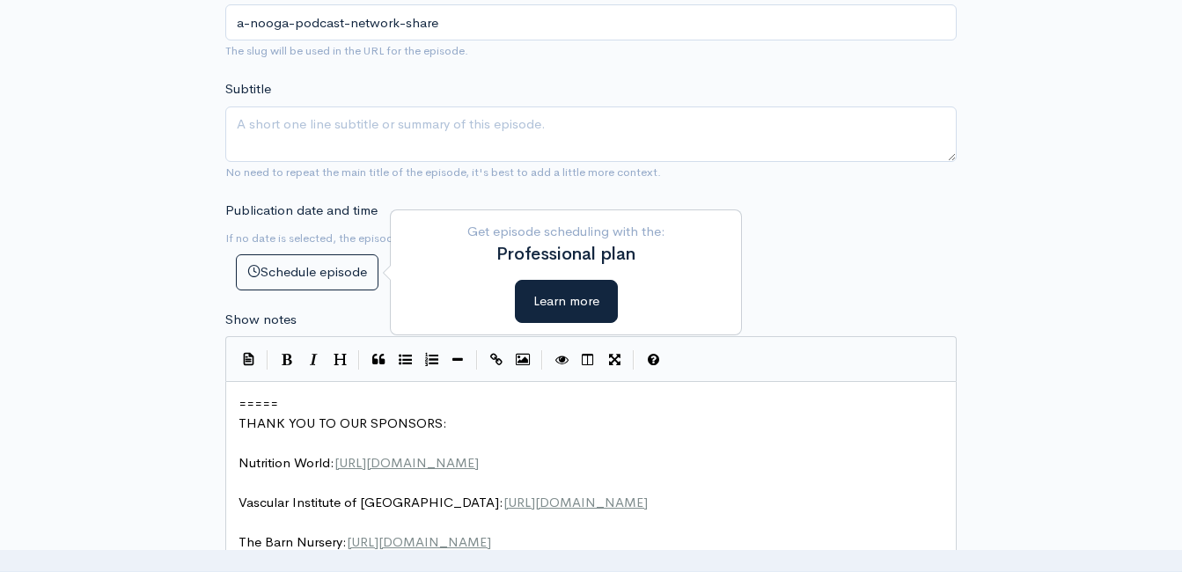
click at [239, 408] on span "=====" at bounding box center [259, 403] width 40 height 17
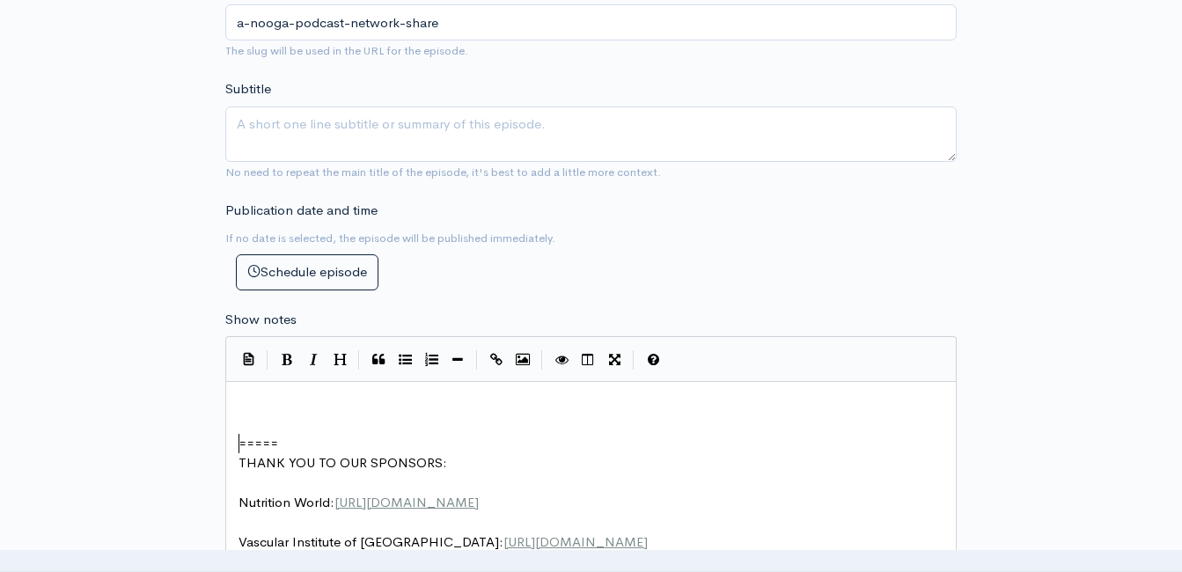
click at [310, 399] on pre "​" at bounding box center [597, 404] width 725 height 20
type textarea "​"
paste textarea
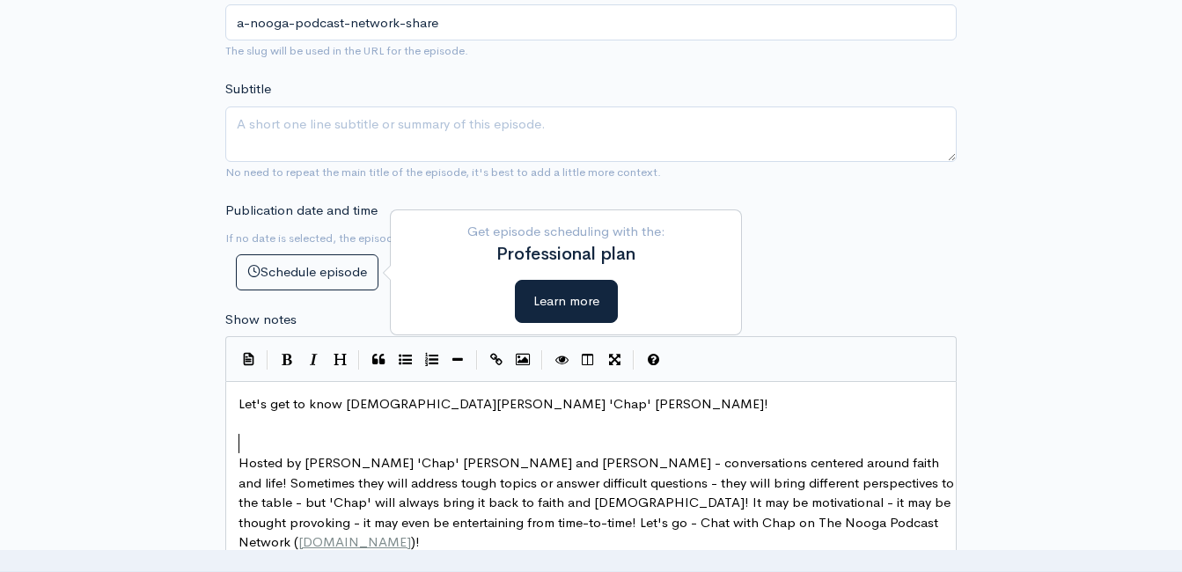
click at [307, 439] on pre "​" at bounding box center [597, 444] width 725 height 20
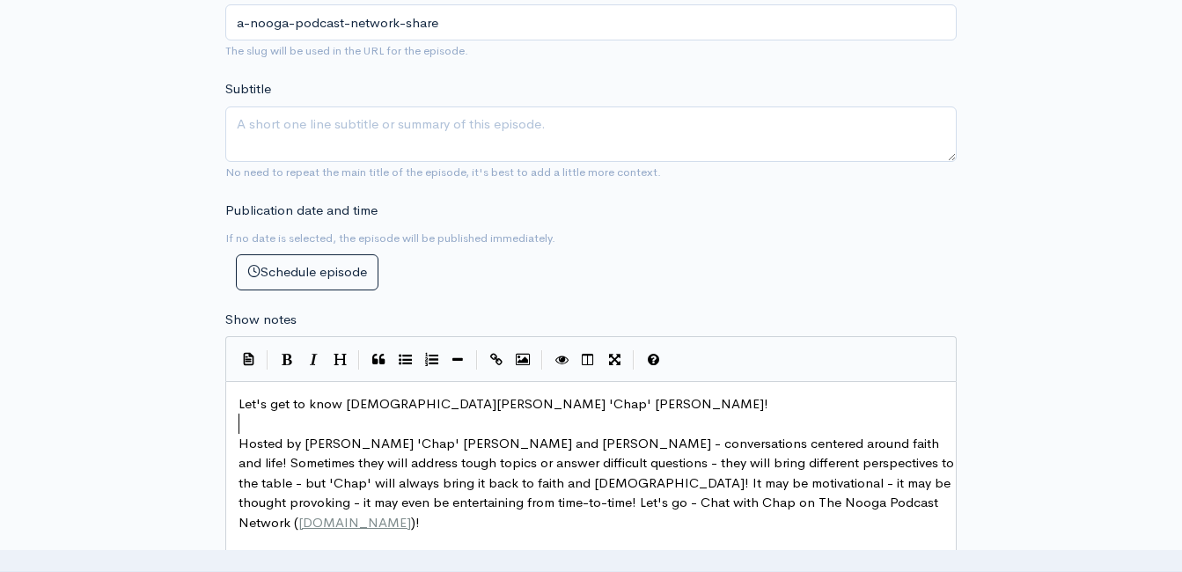
click at [238, 404] on pre "Let's get to know Pastor Roger 'Chap' Woods!" at bounding box center [597, 404] width 725 height 20
type textarea "Let's get to know Pastor Roger 'Chap' Woods!"
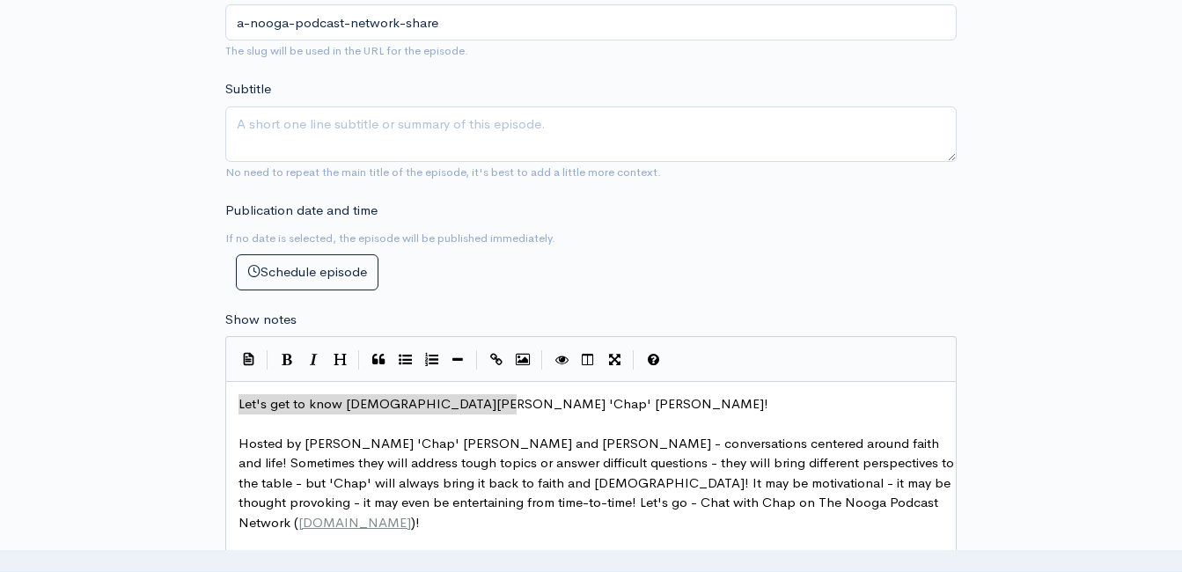
drag, startPoint x: 521, startPoint y: 403, endPoint x: 224, endPoint y: 404, distance: 296.7
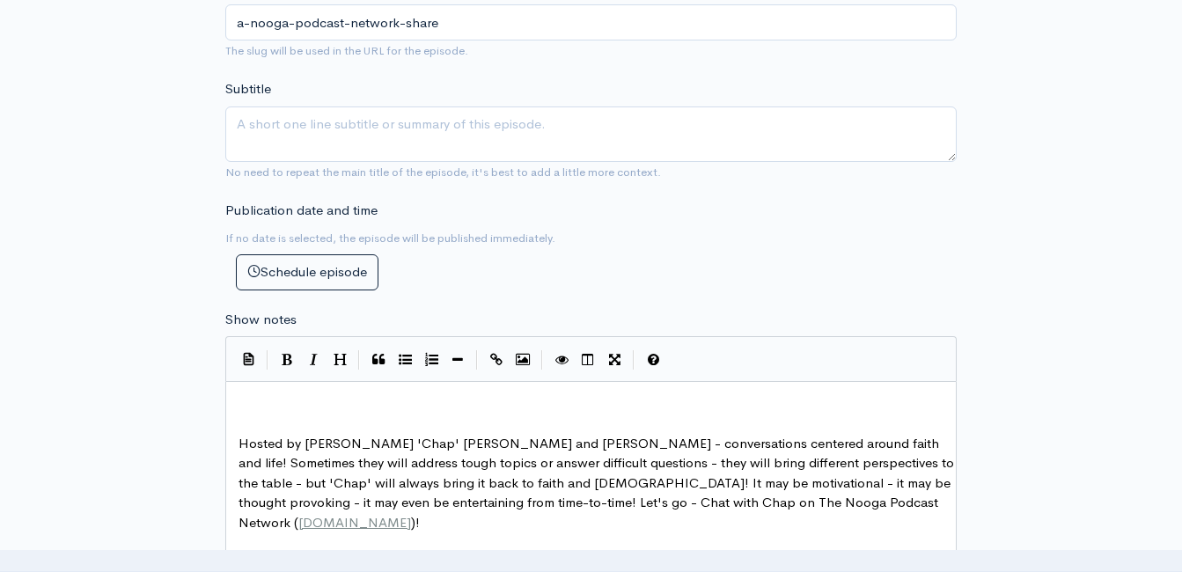
click at [239, 440] on span "Hosted by Roger 'Chap' Woods and Clint Powell - conversations centered around f…" at bounding box center [598, 483] width 719 height 96
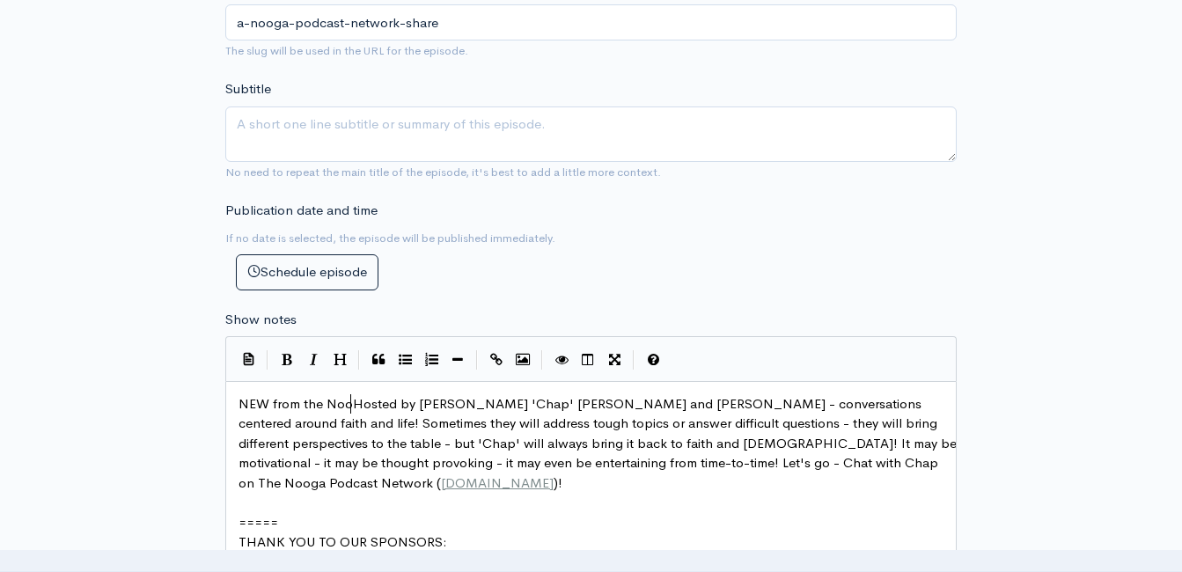
type textarea "NEW from the Noog"
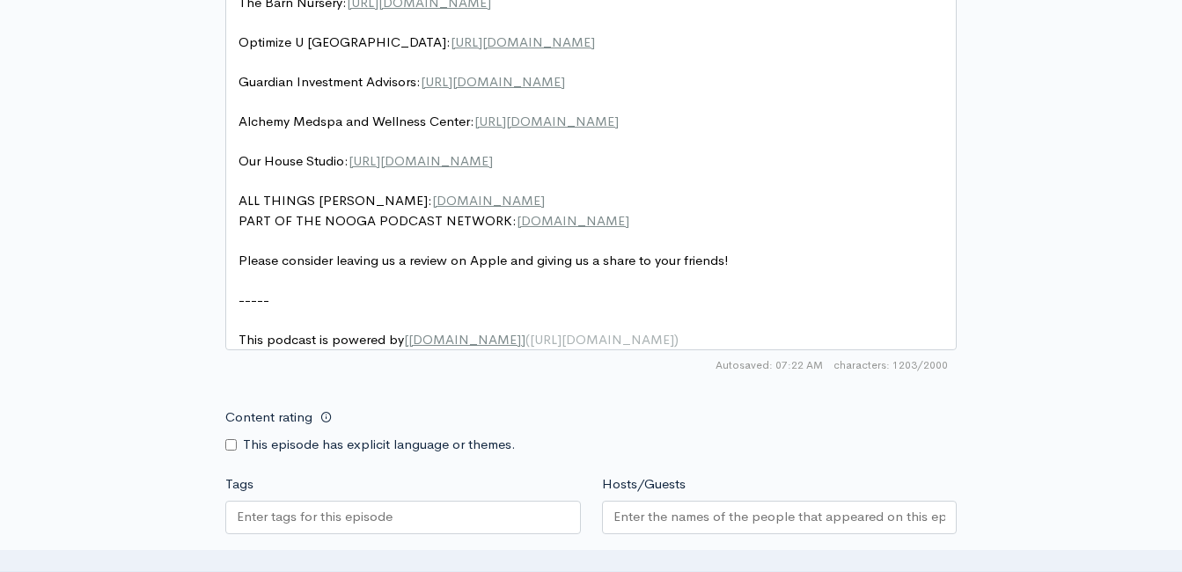
scroll to position [1712, 0]
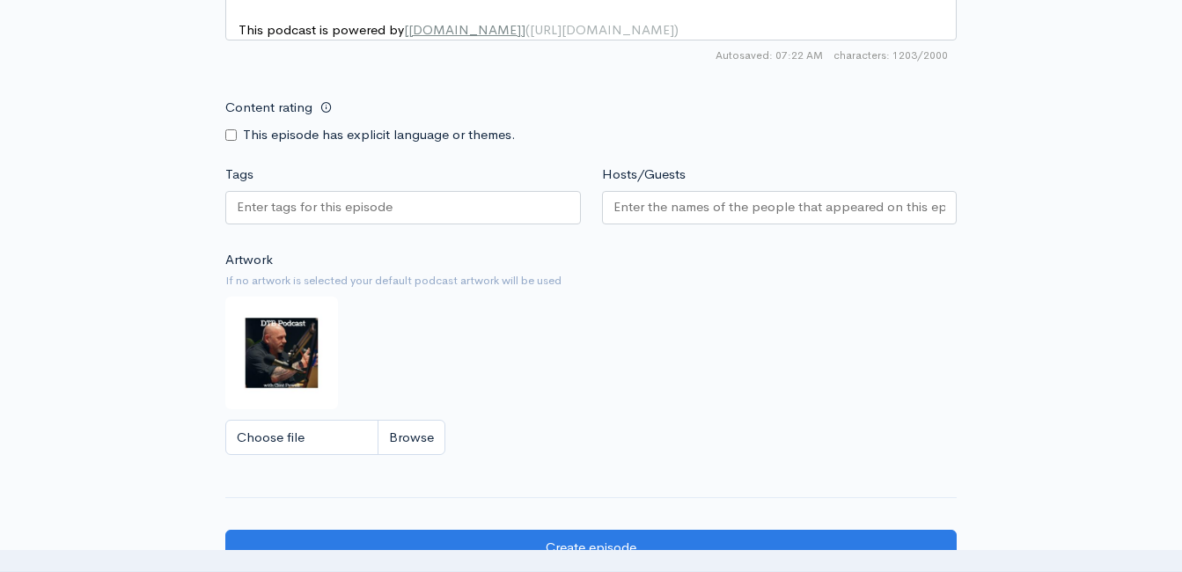
type textarea "The Nooga Podcast Network:"
click at [416, 438] on input "Choose file" at bounding box center [335, 438] width 220 height 36
type input "C:\fakepath\logouse.png"
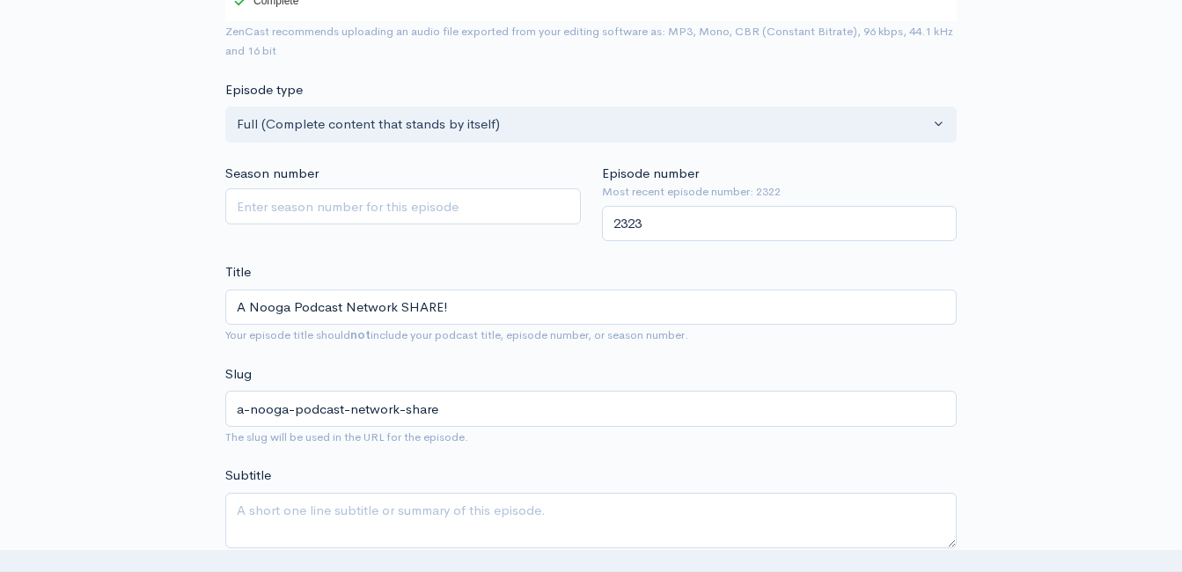
scroll to position [440, 0]
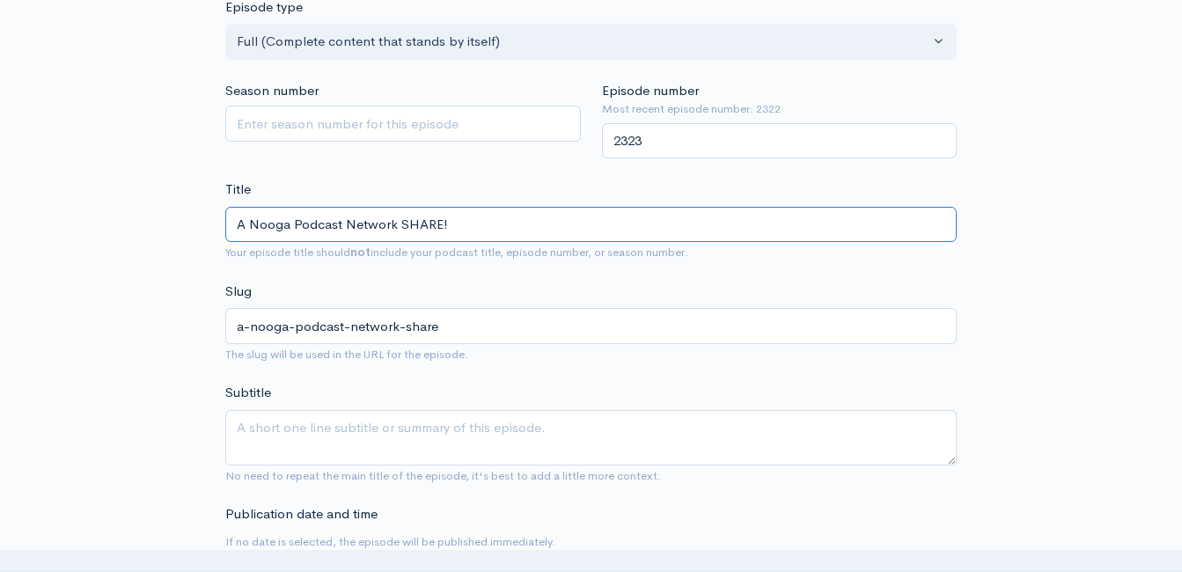
click at [570, 237] on input "A Nooga Podcast Network SHARE!" at bounding box center [591, 225] width 732 height 36
paste input "Getting to Know Pastor Roger 'Chap' Woods!"
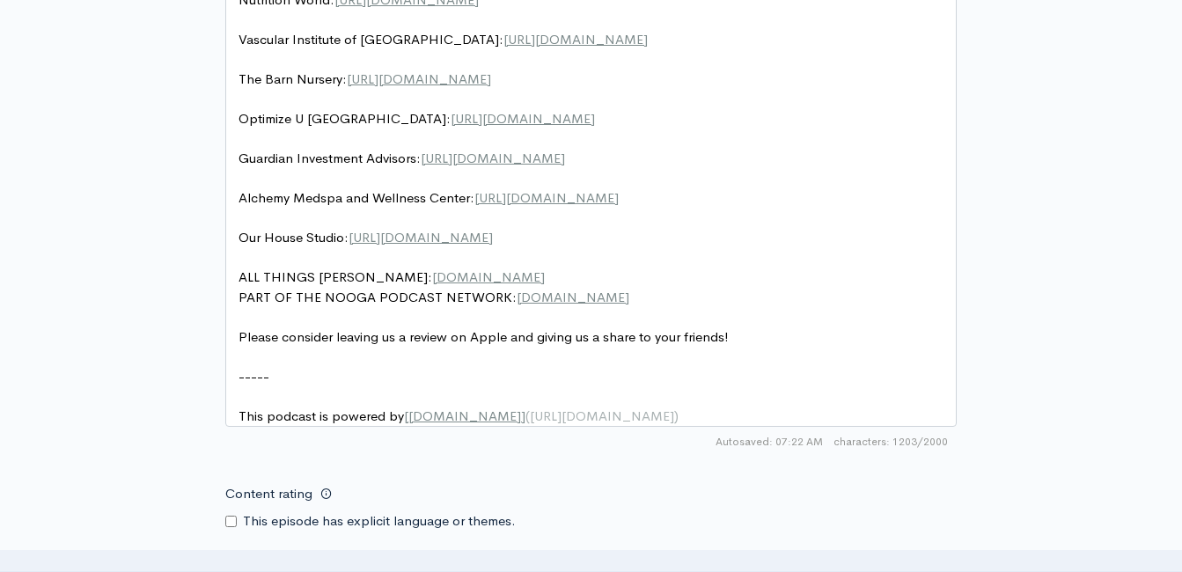
scroll to position [2052, 0]
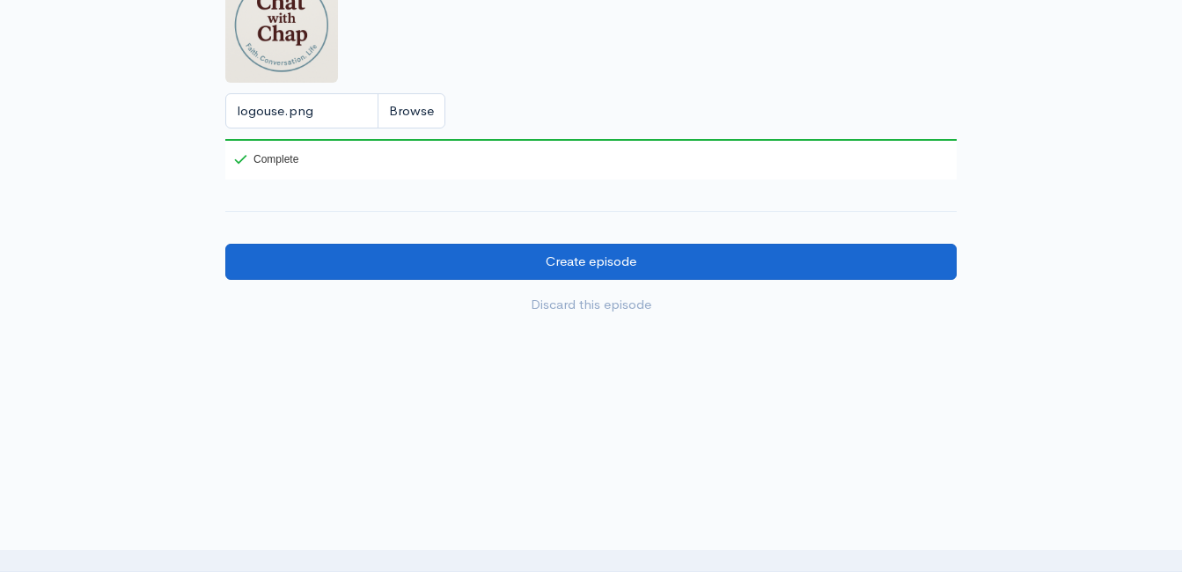
type input "A Nooga Podcast Network SHARE! Getting to Know Pastor Roger 'Chap' Woods!"
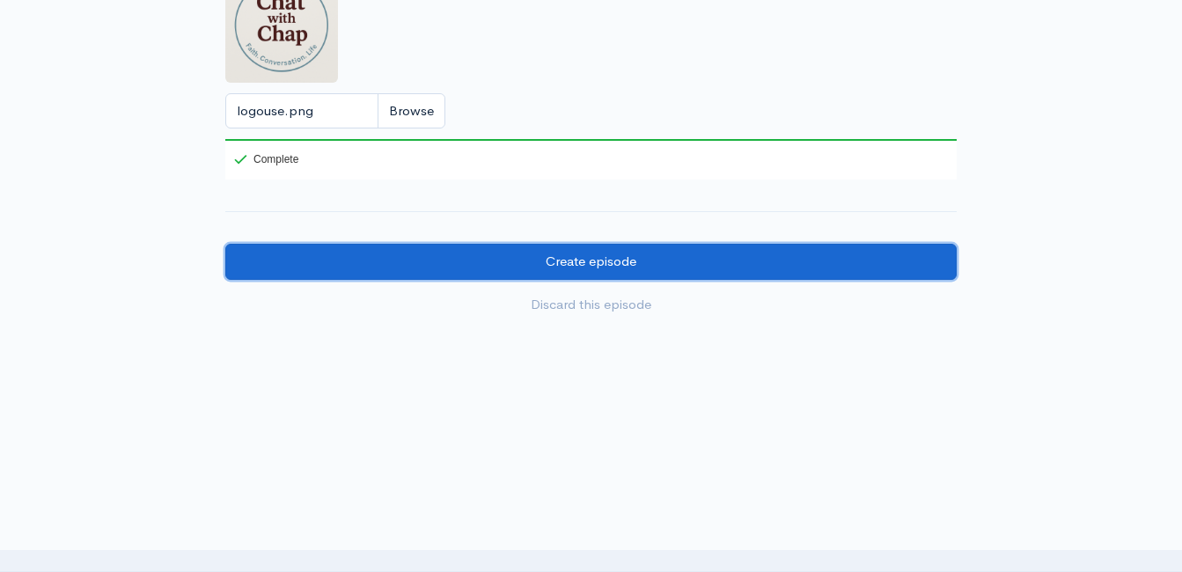
type input "a-nooga-podcast-network-share-getting-to-know-pastor-roger-chap-woods"
click at [796, 261] on input "Create episode" at bounding box center [591, 262] width 732 height 36
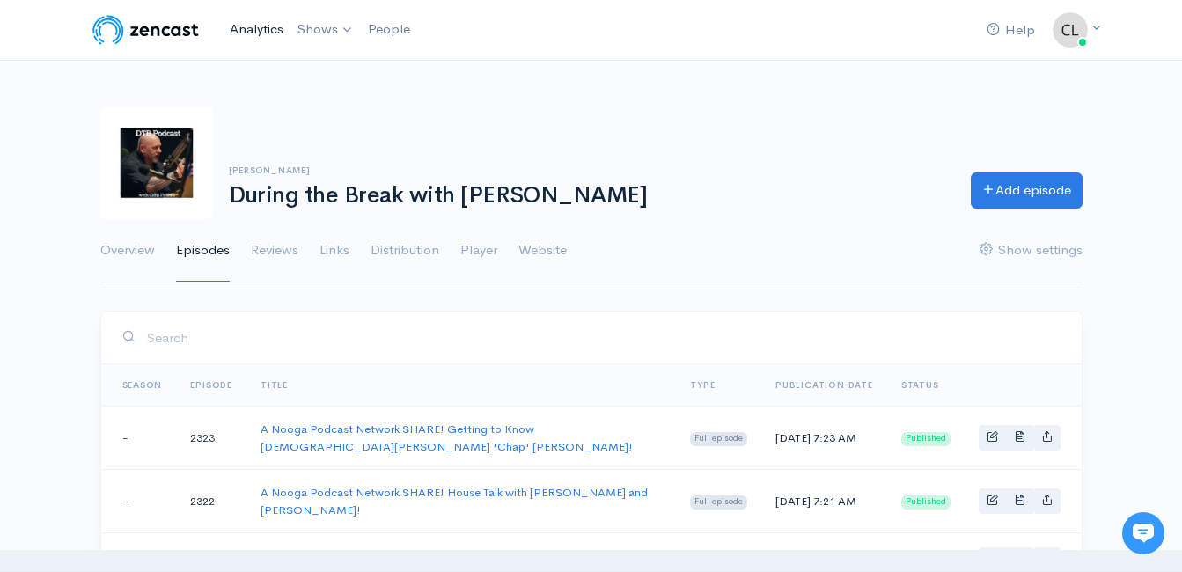
click at [263, 26] on link "Analytics" at bounding box center [257, 30] width 68 height 38
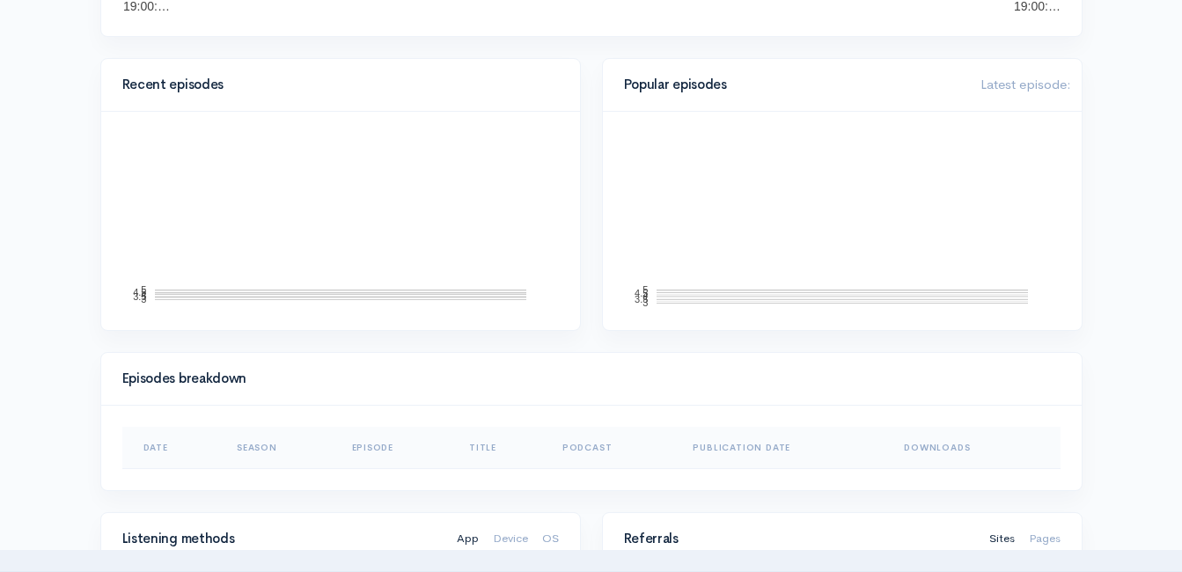
scroll to position [616, 0]
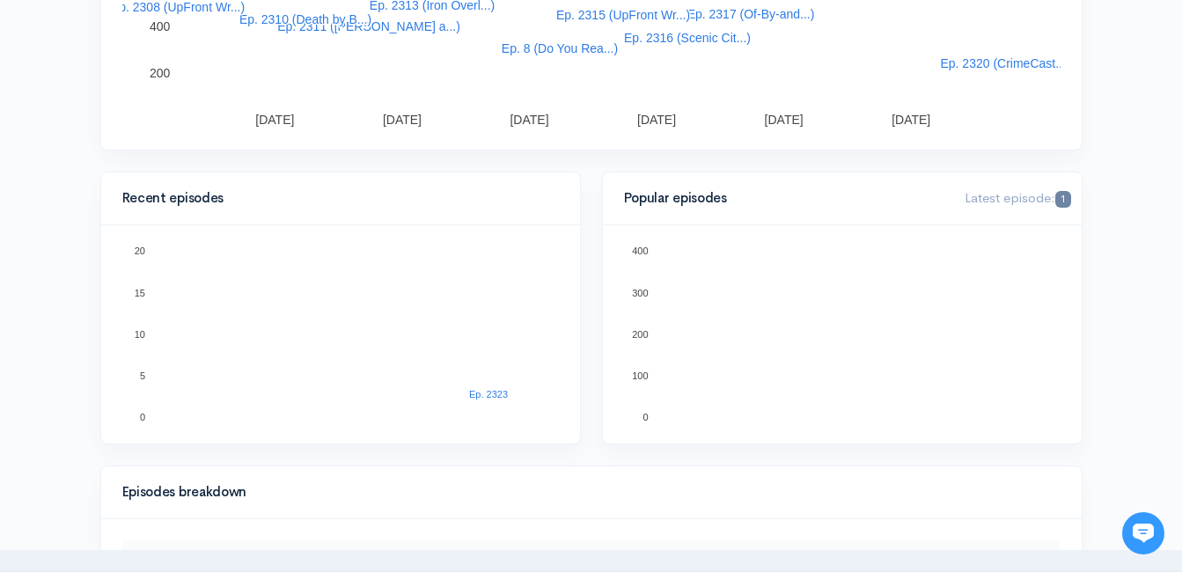
scroll to position [528, 0]
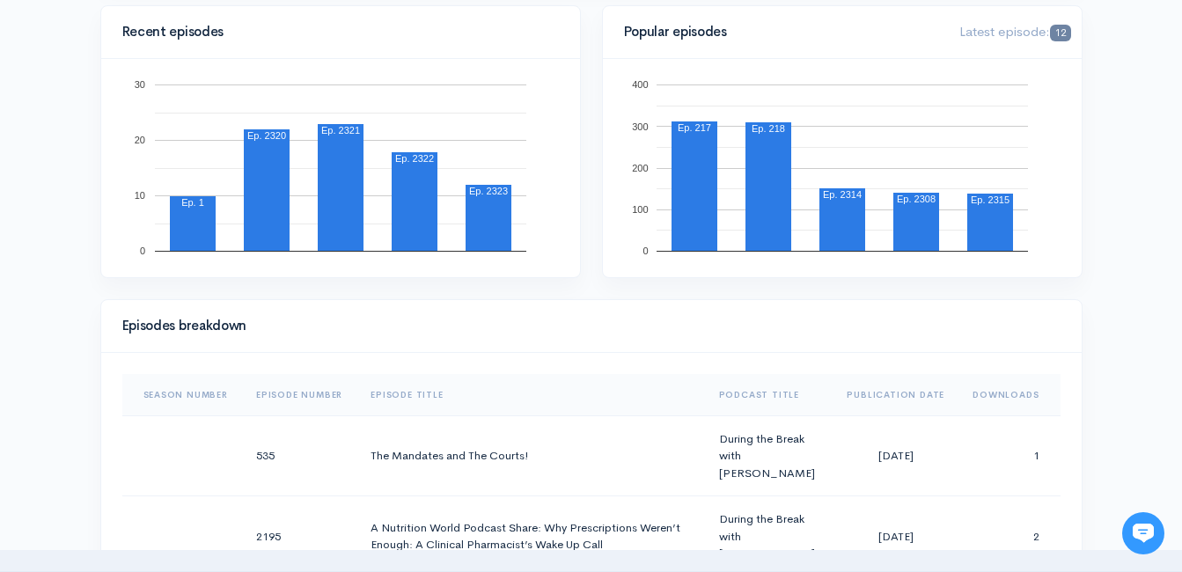
scroll to position [616, 0]
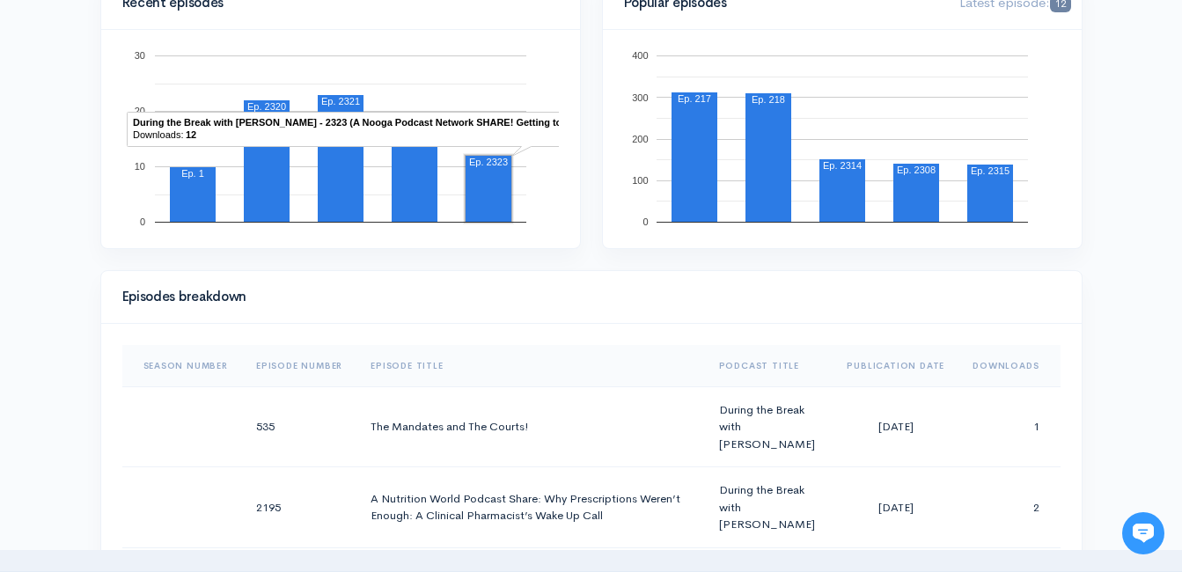
click at [483, 201] on rect "A chart." at bounding box center [489, 189] width 46 height 66
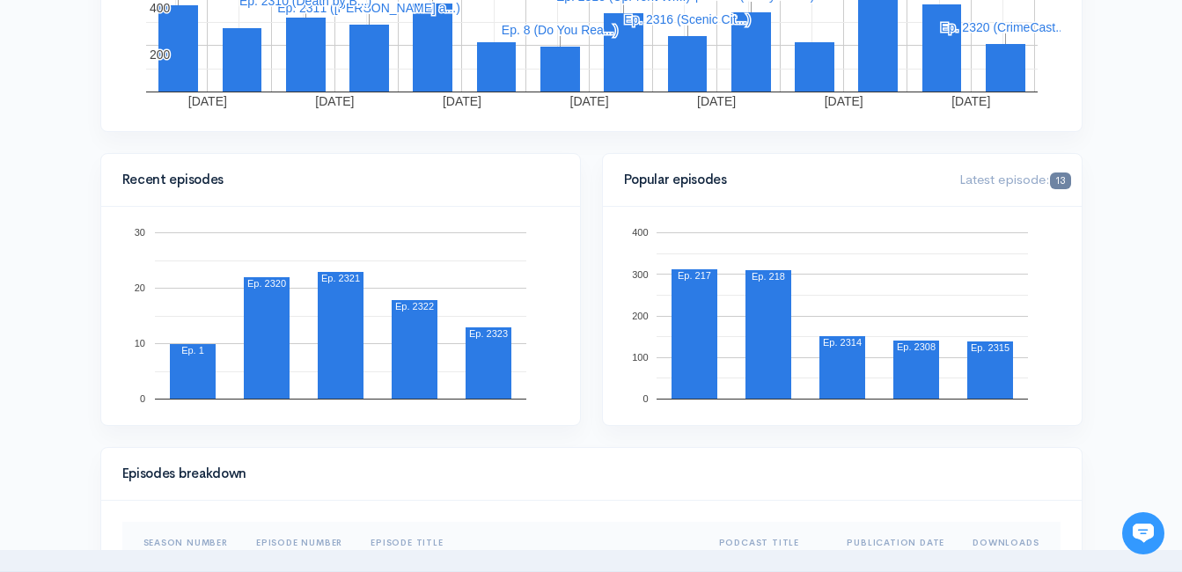
scroll to position [440, 0]
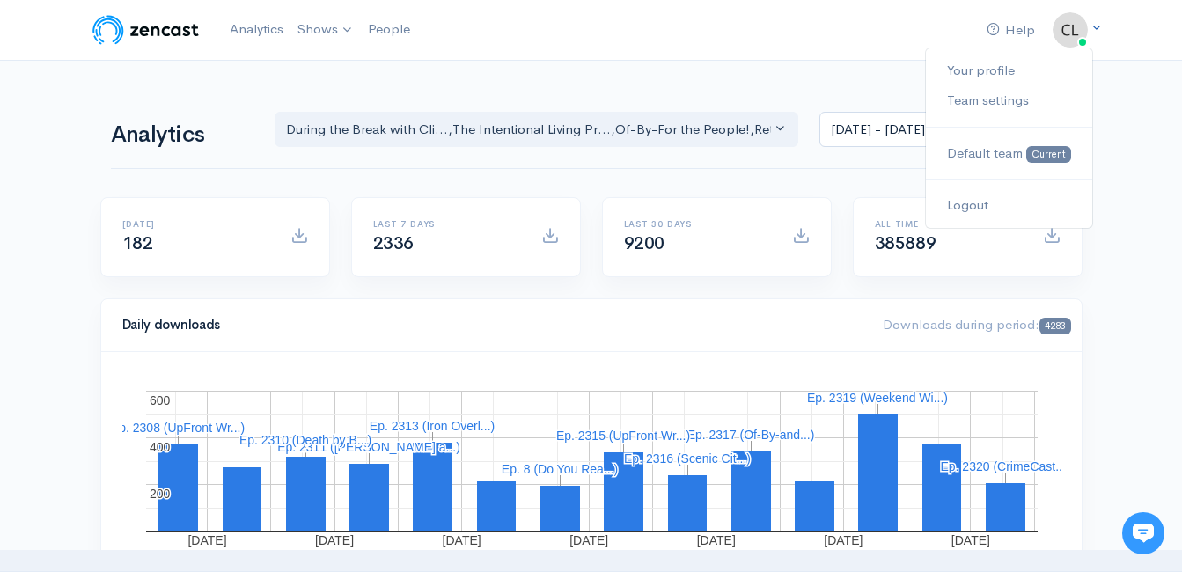
click at [1064, 39] on img at bounding box center [1070, 29] width 35 height 35
click at [980, 210] on link "Logout" at bounding box center [1009, 205] width 166 height 31
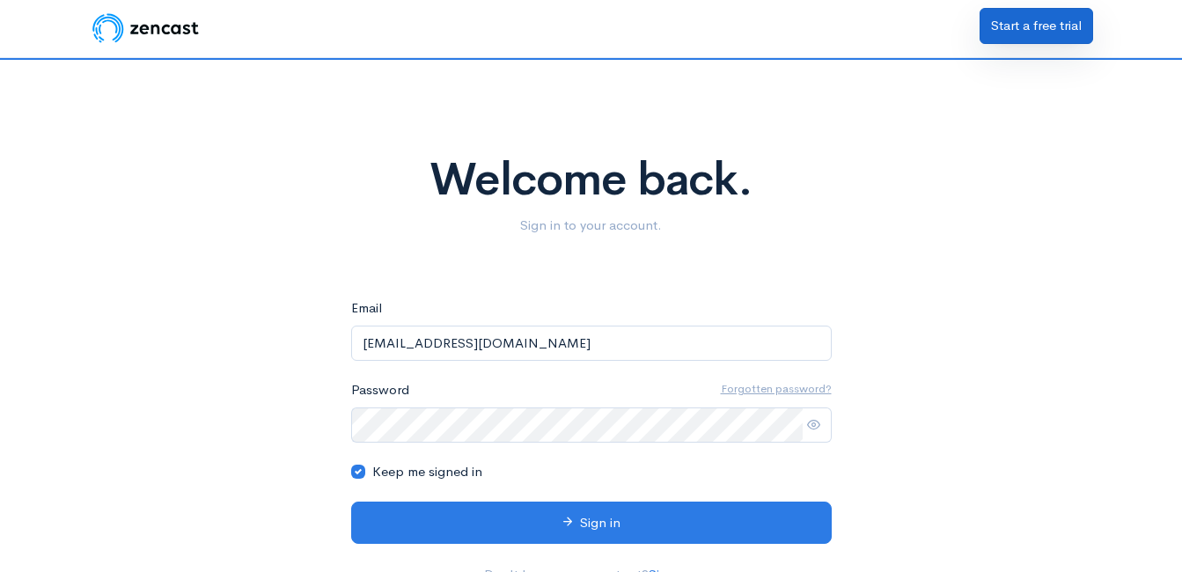
click at [1073, 37] on link "Start a free trial" at bounding box center [1037, 26] width 114 height 36
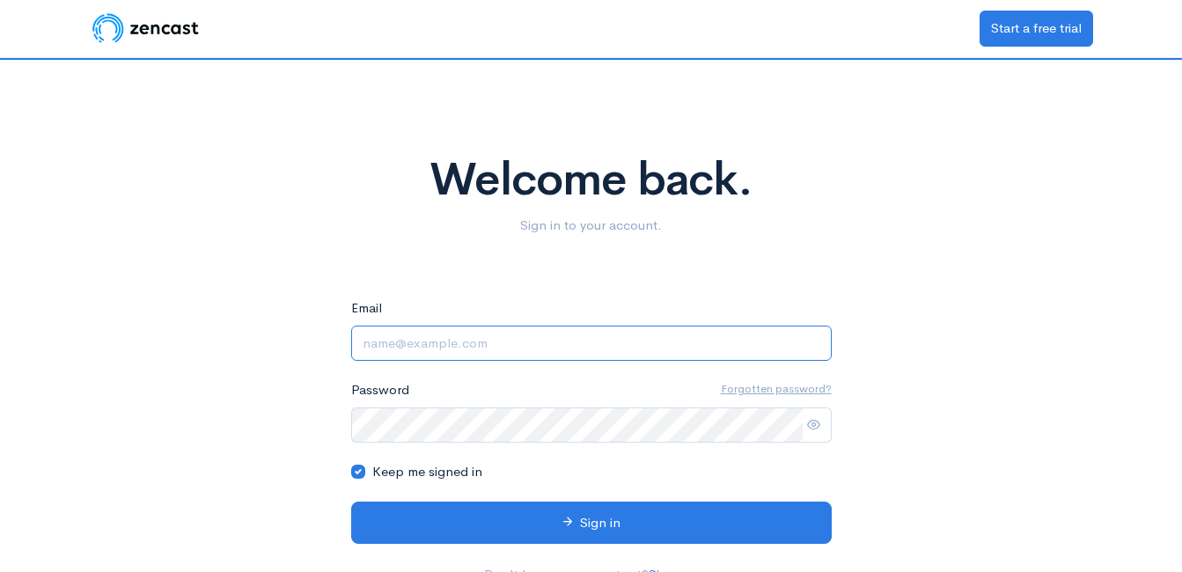
type input "[EMAIL_ADDRESS][DOMAIN_NAME]"
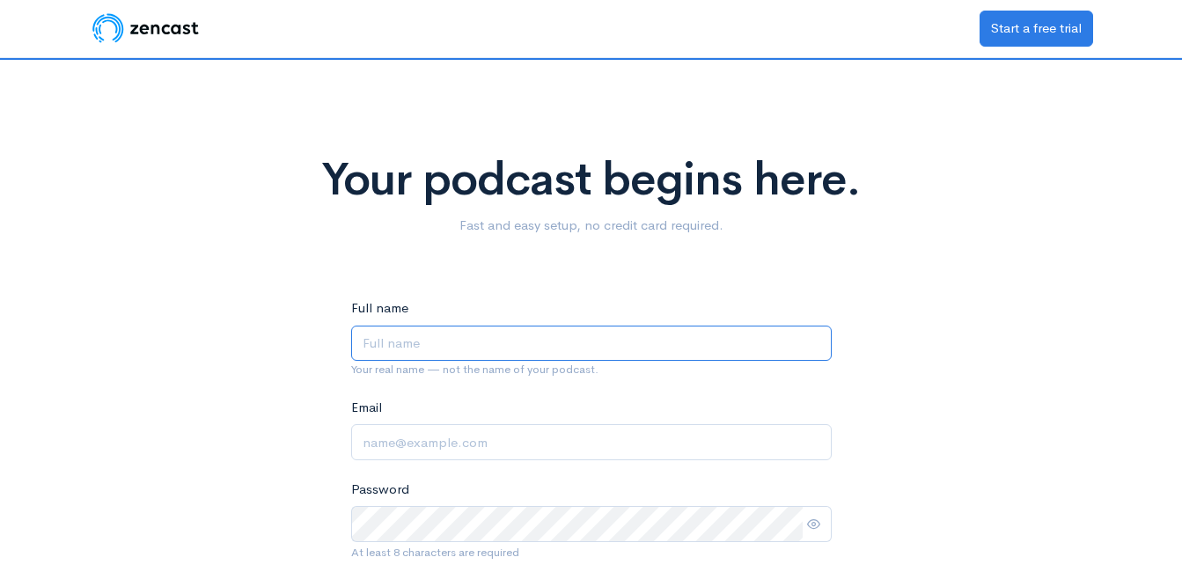
click at [504, 343] on input "Full name" at bounding box center [591, 344] width 481 height 36
click at [507, 336] on input "Full name" at bounding box center [591, 344] width 481 height 36
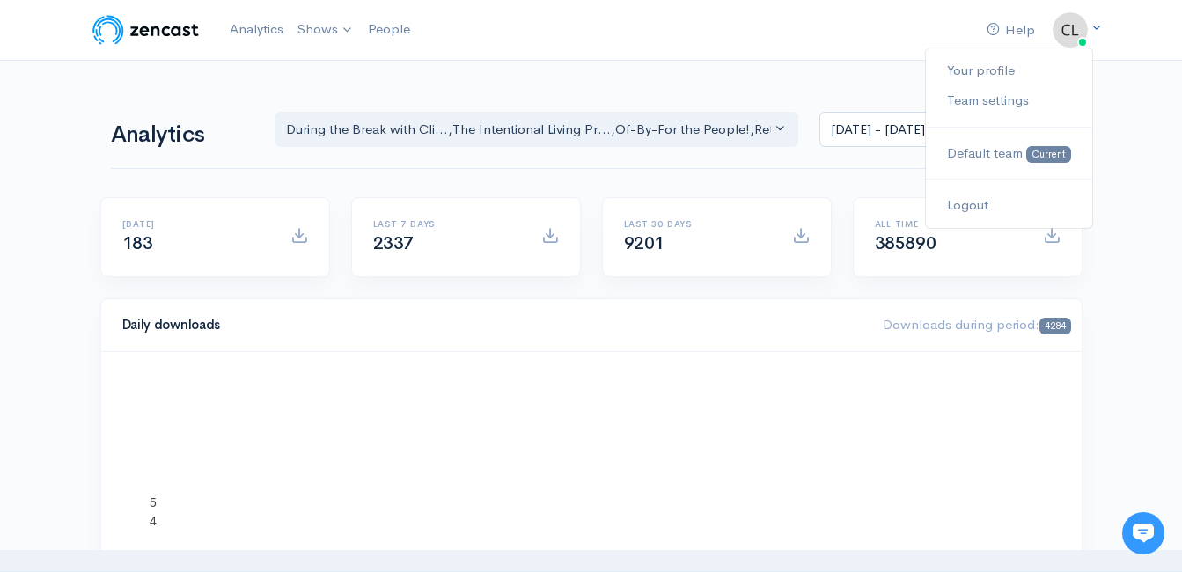
click at [1065, 34] on img at bounding box center [1070, 29] width 35 height 35
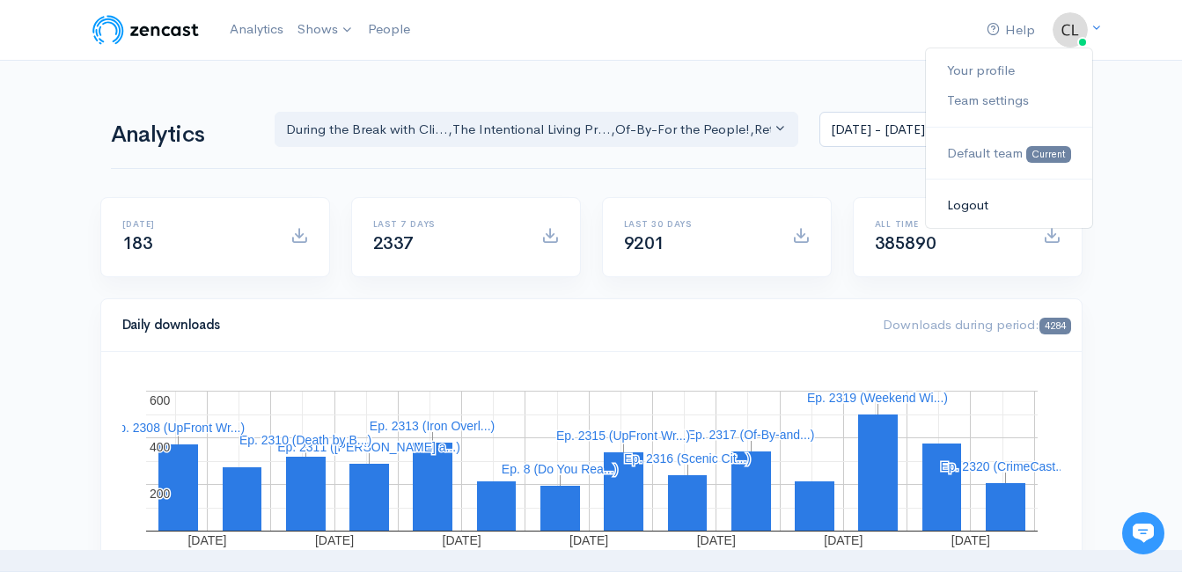
click at [993, 205] on link "Logout" at bounding box center [1009, 205] width 166 height 31
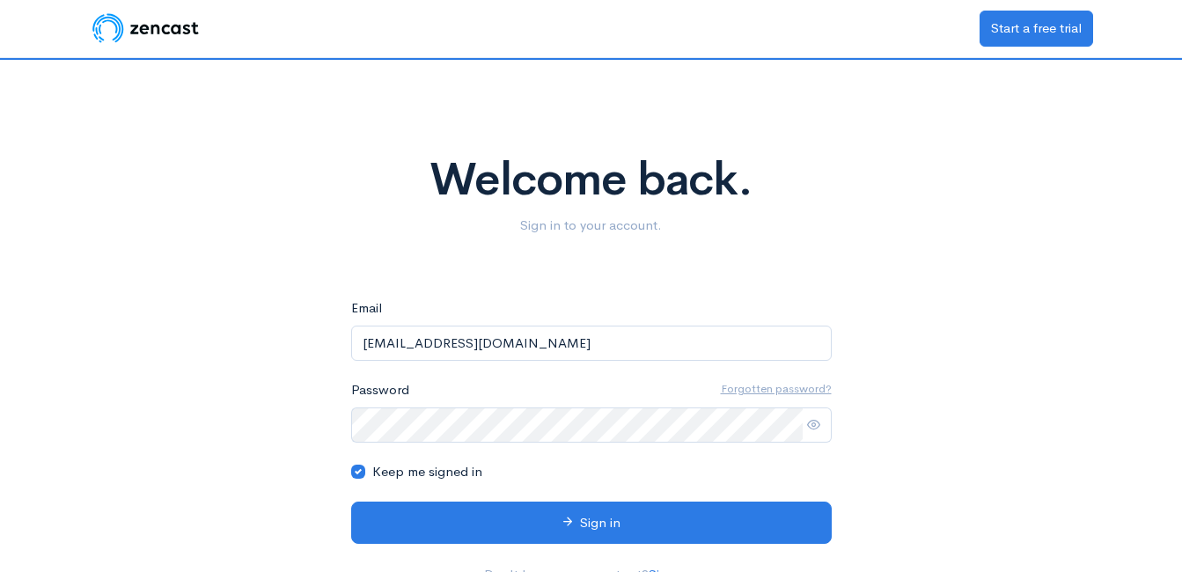
drag, startPoint x: 469, startPoint y: 349, endPoint x: 323, endPoint y: 360, distance: 146.5
click at [325, 360] on div "Welcome back. Sign in to your account. eyJpdiI6Ik1ydjcrUEdLdTQzNmpldWwwc1RlUkE9…" at bounding box center [592, 330] width 1004 height 540
type input "[EMAIL_ADDRESS][DOMAIN_NAME]"
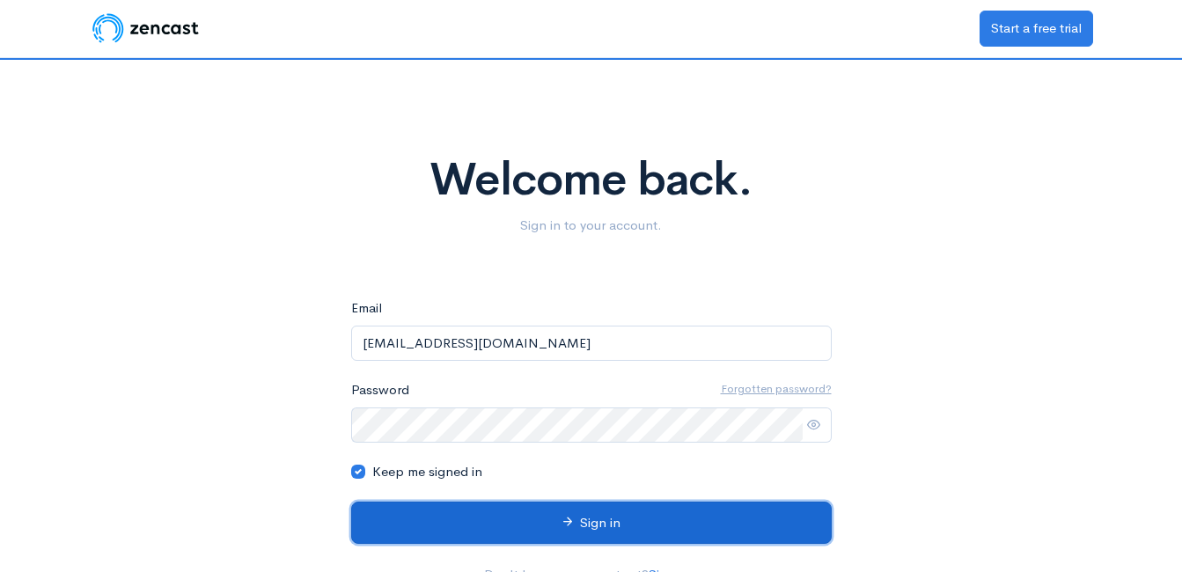
click at [519, 526] on button "Sign in" at bounding box center [591, 523] width 481 height 43
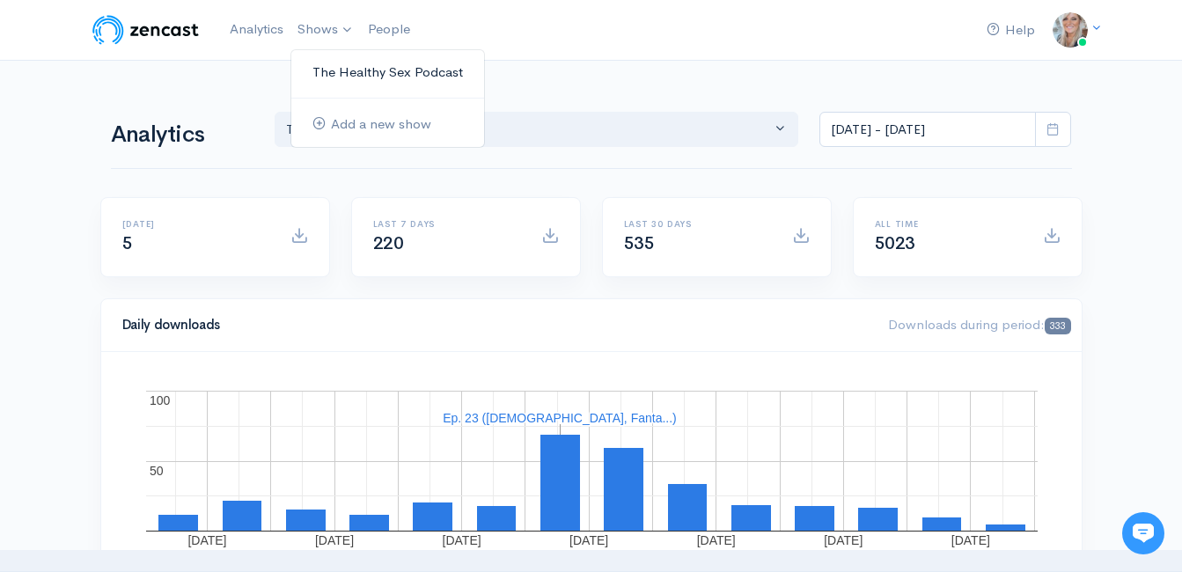
click at [328, 72] on link "The Healthy Sex Podcast" at bounding box center [387, 72] width 193 height 31
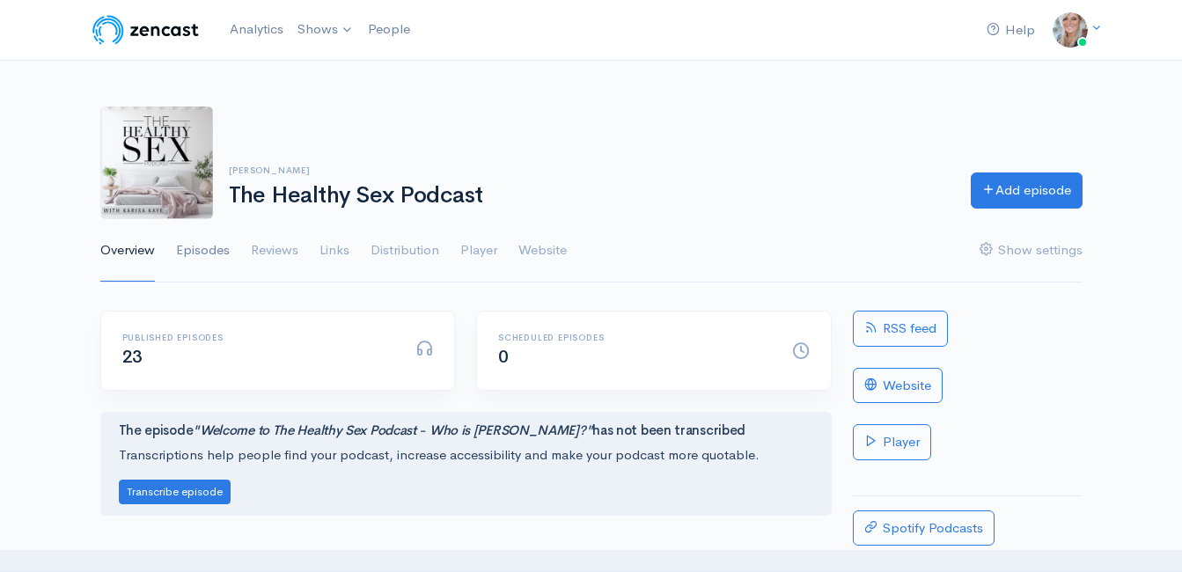
click at [222, 248] on link "Episodes" at bounding box center [203, 250] width 54 height 63
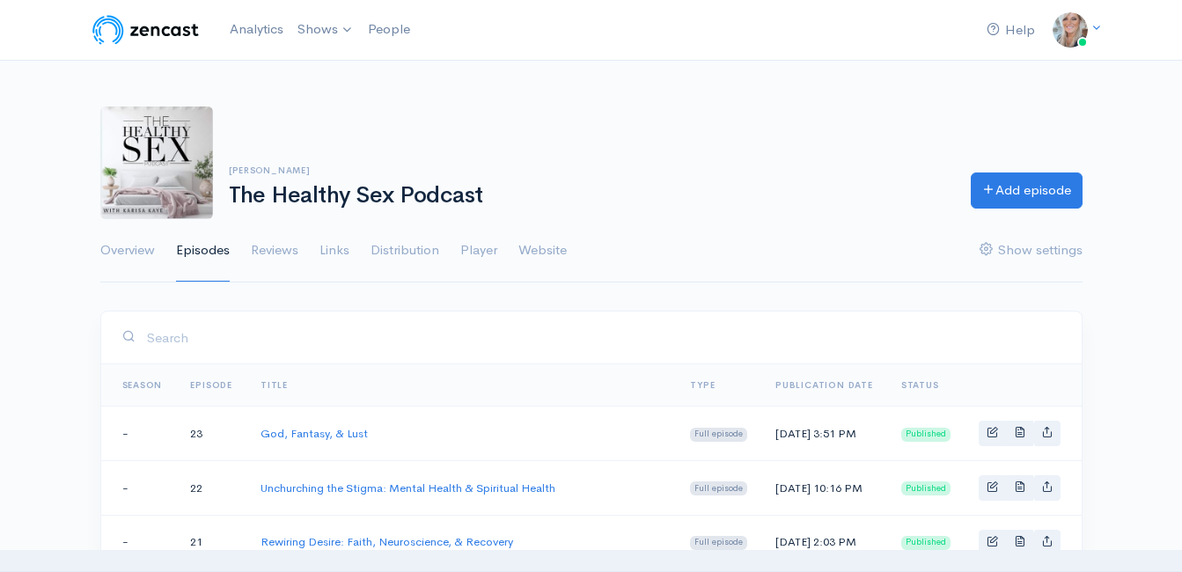
click at [1048, 160] on div "[PERSON_NAME] The Healthy Sex Podcast Add episode" at bounding box center [592, 163] width 1004 height 113
click at [1046, 181] on link "Add episode" at bounding box center [1027, 188] width 112 height 36
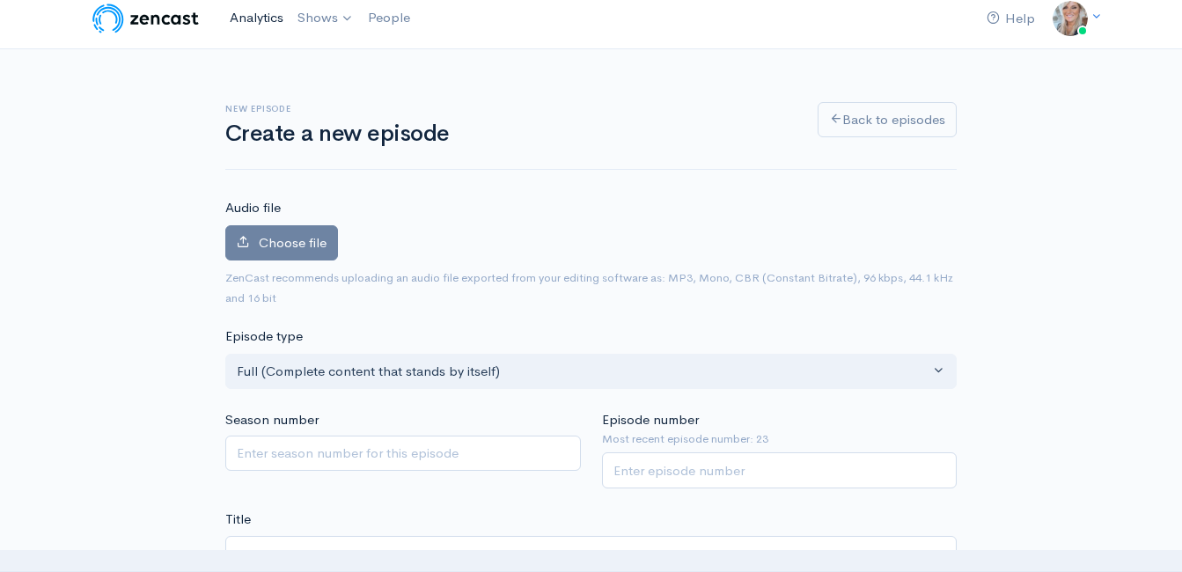
click at [248, 21] on link "Analytics" at bounding box center [257, 18] width 68 height 38
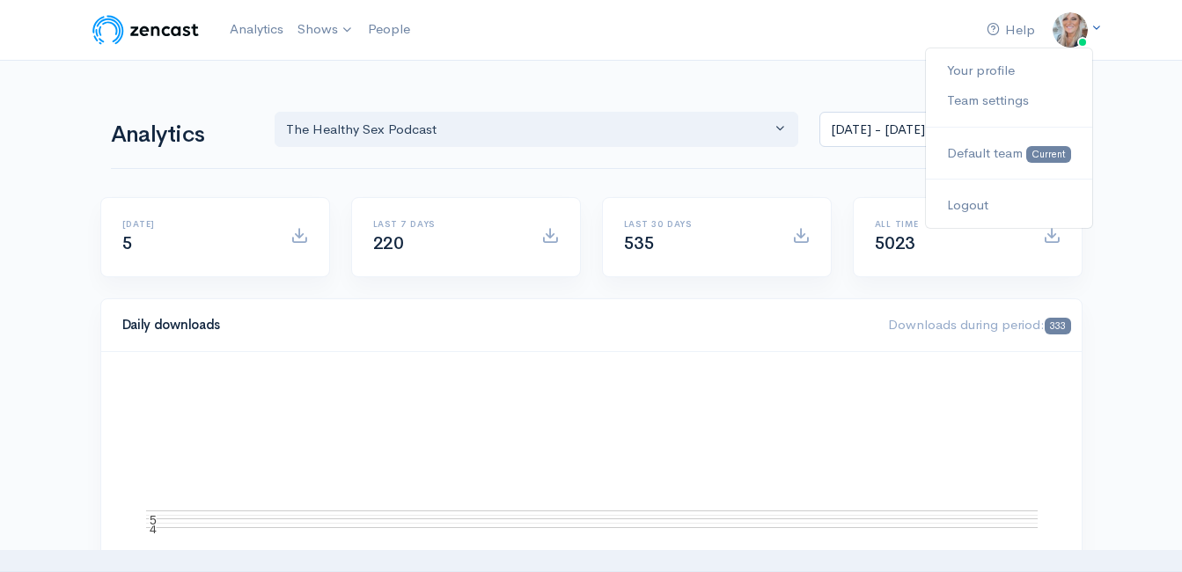
click at [1069, 35] on img at bounding box center [1070, 29] width 35 height 35
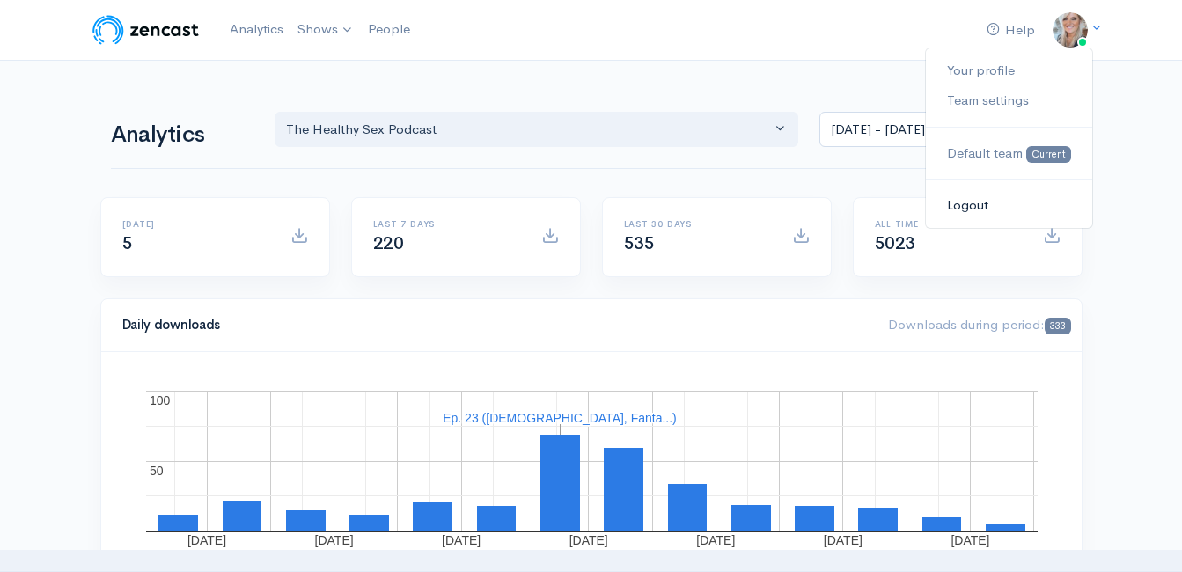
click at [976, 199] on link "Logout" at bounding box center [1009, 205] width 166 height 31
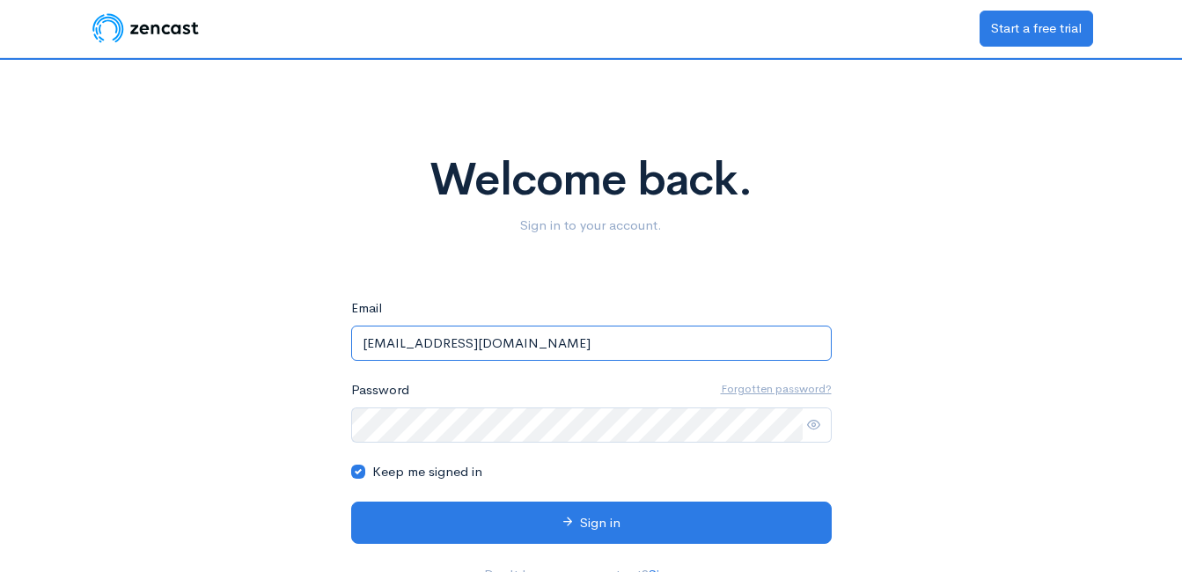
drag, startPoint x: 551, startPoint y: 349, endPoint x: 223, endPoint y: 305, distance: 331.2
click at [194, 337] on div "Welcome back. Sign in to your account. eyJpdiI6IkNOQk4wQmFaNFRkSzhsNlUxTnRjdVE9…" at bounding box center [592, 330] width 1004 height 540
type input "[EMAIL_ADDRESS][DOMAIN_NAME]"
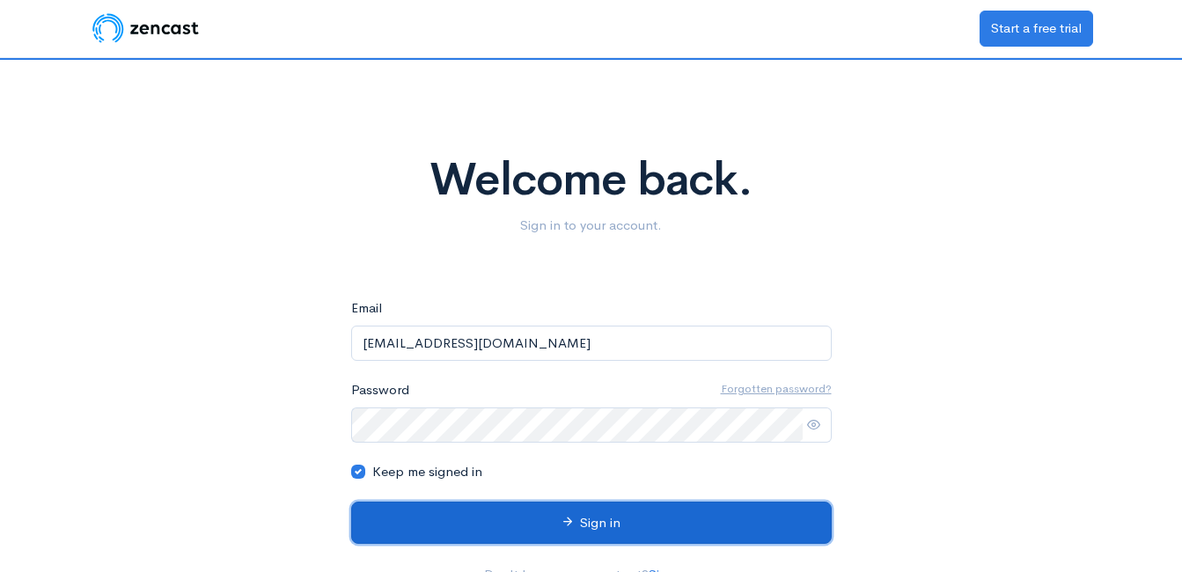
click at [553, 526] on button "Sign in" at bounding box center [591, 523] width 481 height 43
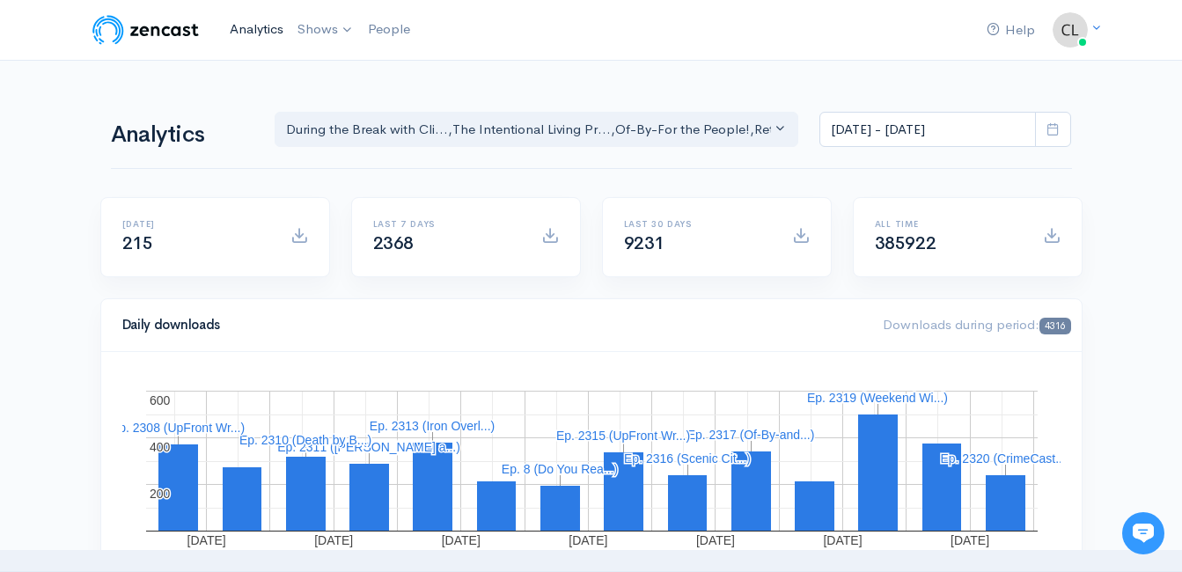
click at [237, 33] on link "Analytics" at bounding box center [257, 30] width 68 height 38
click at [258, 36] on link "Analytics" at bounding box center [257, 30] width 68 height 38
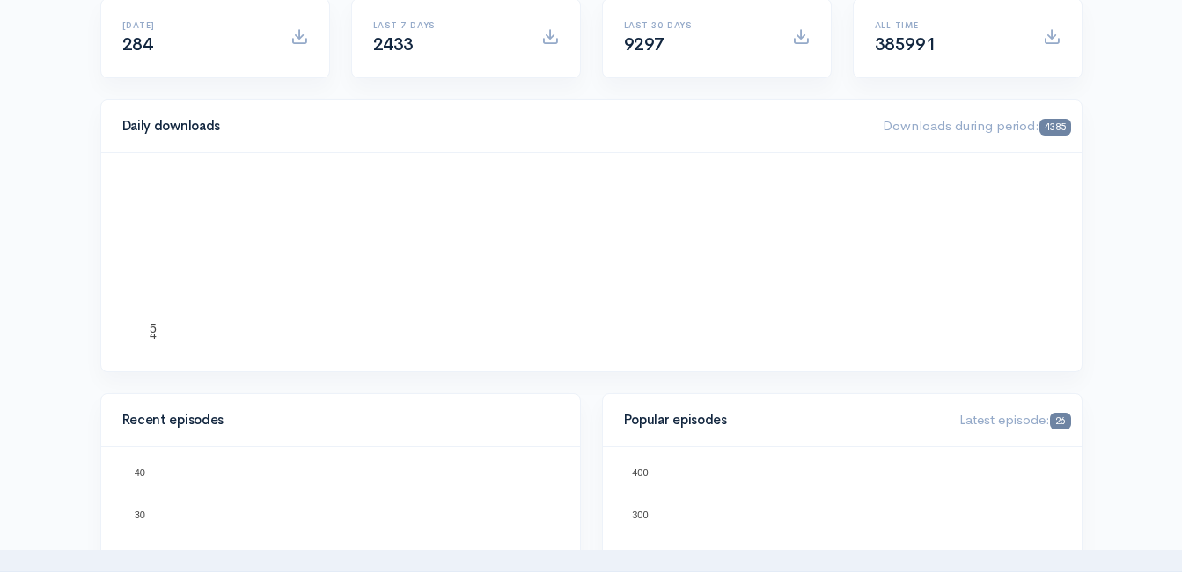
scroll to position [528, 0]
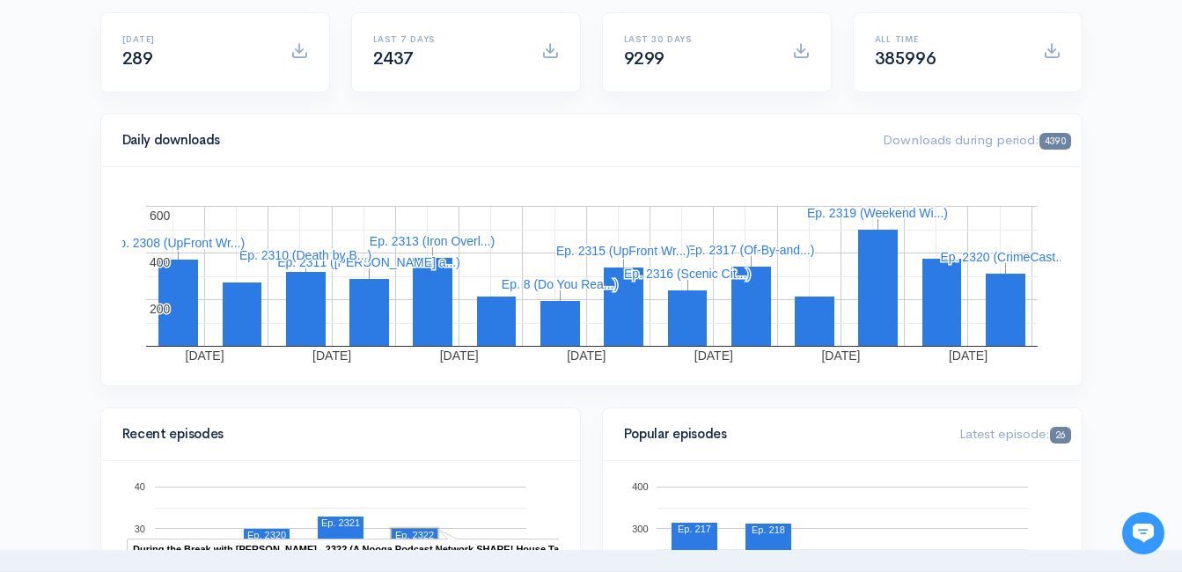
scroll to position [176, 0]
